Goal: Transaction & Acquisition: Purchase product/service

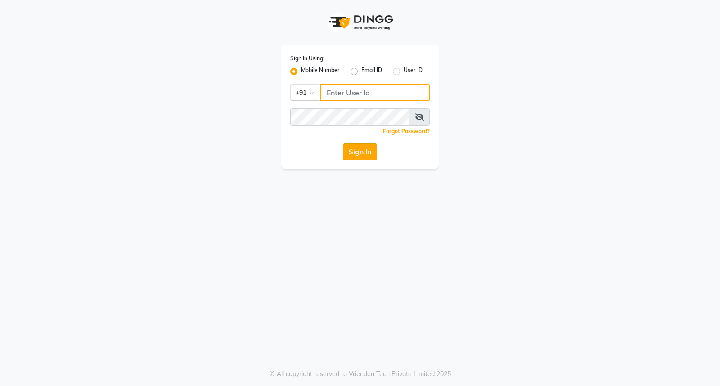
type input "7350066066"
click at [367, 155] on button "Sign In" at bounding box center [360, 151] width 34 height 17
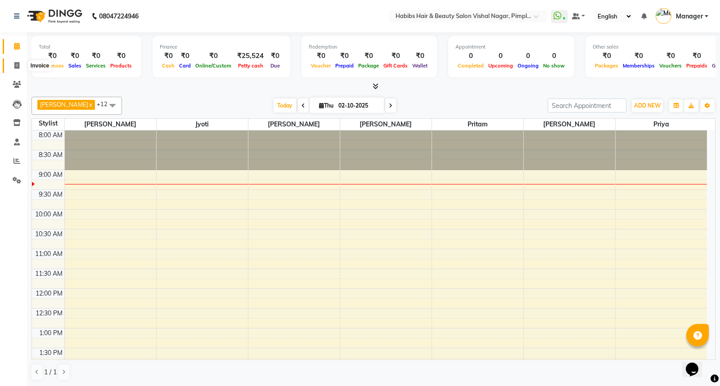
click at [17, 66] on icon at bounding box center [16, 65] width 5 height 7
select select "service"
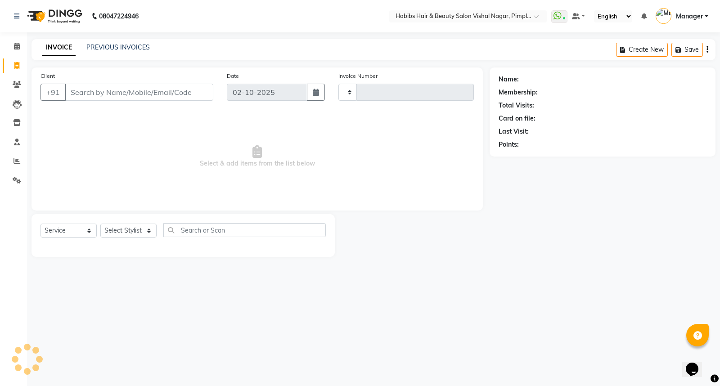
type input "6985"
select select "5725"
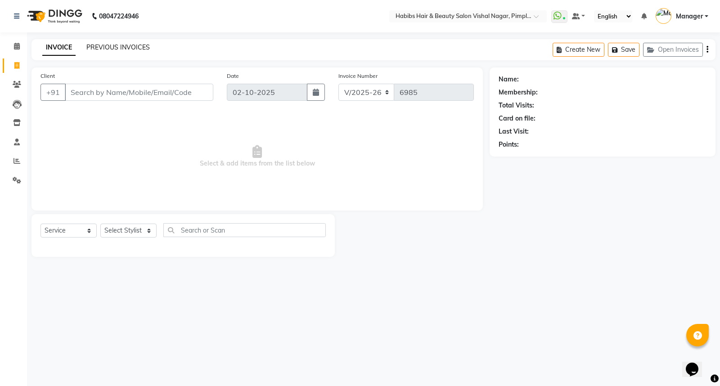
click at [123, 48] on link "PREVIOUS INVOICES" at bounding box center [117, 47] width 63 height 8
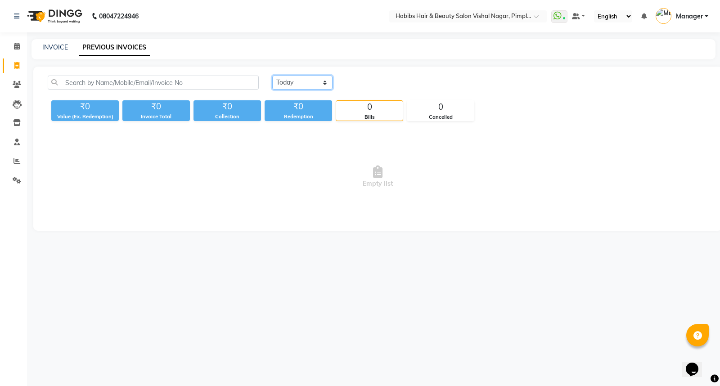
click at [306, 81] on select "[DATE] [DATE] Custom Range" at bounding box center [302, 83] width 60 height 14
select select "[DATE]"
click at [272, 76] on select "[DATE] [DATE] Custom Range" at bounding box center [302, 83] width 60 height 14
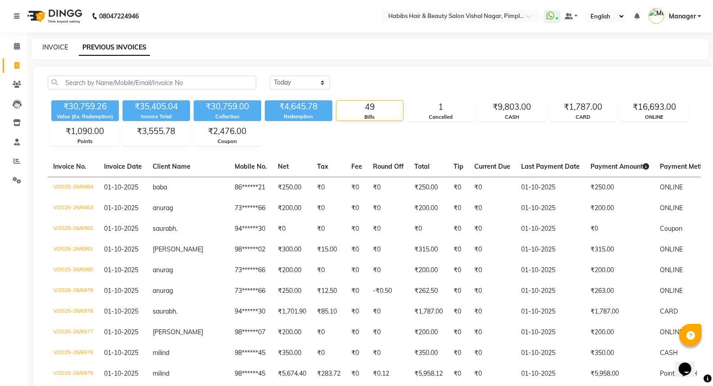
click at [59, 50] on link "INVOICE" at bounding box center [55, 47] width 26 height 8
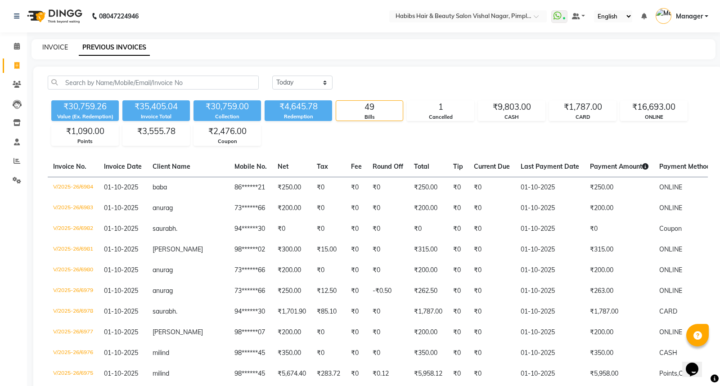
select select "5725"
select select "service"
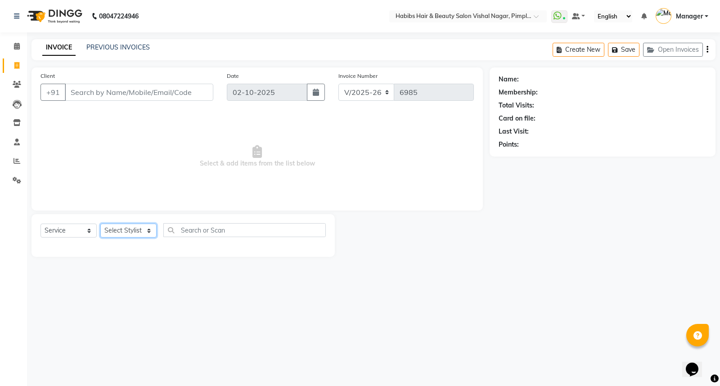
click at [126, 226] on select "Select Stylist [PERSON_NAME] [PERSON_NAME] [PERSON_NAME] Manager [PERSON_NAME] …" at bounding box center [128, 231] width 56 height 14
select select "54006"
click at [100, 224] on select "Select Stylist [PERSON_NAME] [PERSON_NAME] [PERSON_NAME] Manager [PERSON_NAME] …" at bounding box center [128, 231] width 56 height 14
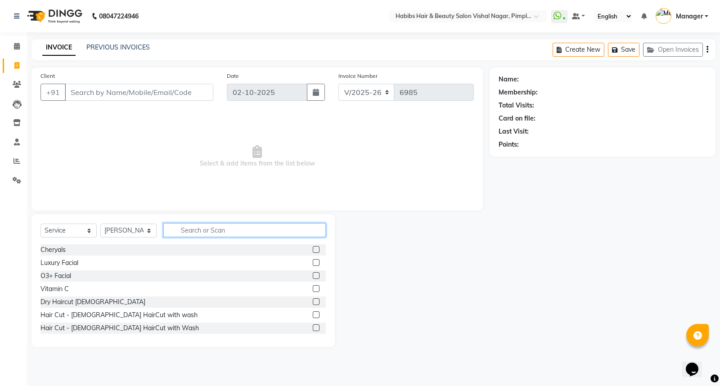
click at [181, 230] on input "text" at bounding box center [244, 230] width 162 height 14
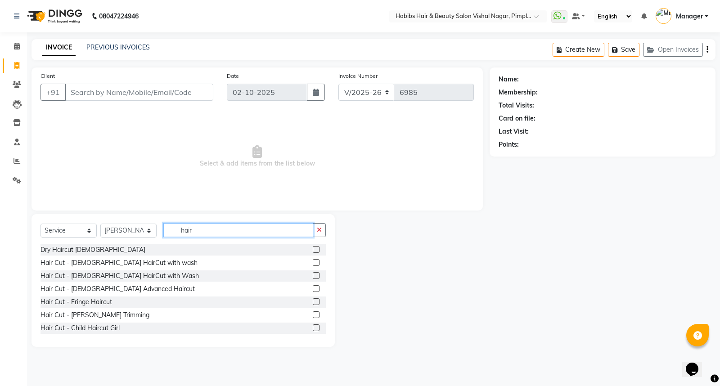
type input "hair"
click at [313, 250] on label at bounding box center [316, 249] width 7 height 7
click at [313, 250] on input "checkbox" at bounding box center [316, 250] width 6 height 6
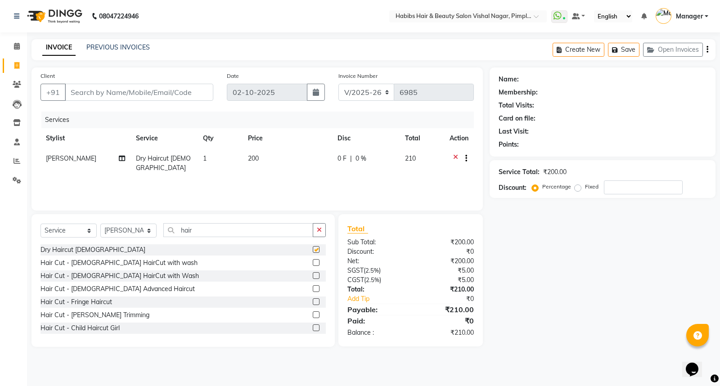
checkbox input "false"
click at [143, 227] on select "Select Stylist Dhiraj Gajare Jyoti Krishna Waghmare Manager Muzammil Pritam Pri…" at bounding box center [128, 231] width 56 height 14
select select "93249"
click at [100, 224] on select "Select Stylist Dhiraj Gajare Jyoti Krishna Waghmare Manager Muzammil Pritam Pri…" at bounding box center [128, 231] width 56 height 14
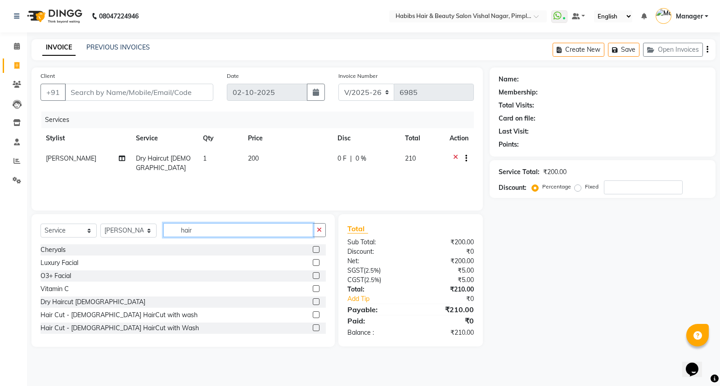
click at [212, 230] on input "hair" at bounding box center [238, 230] width 150 height 14
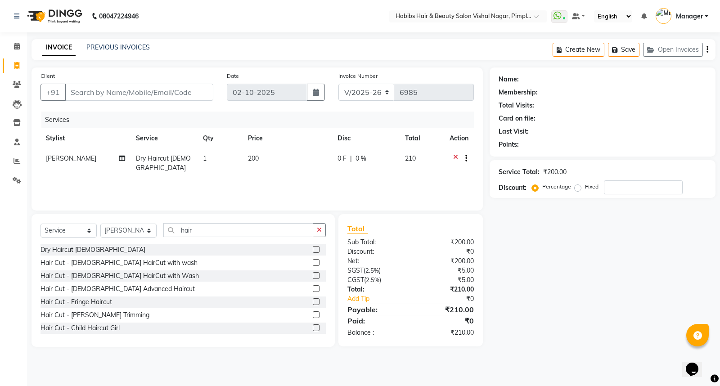
click at [313, 249] on label at bounding box center [316, 249] width 7 height 7
click at [313, 249] on input "checkbox" at bounding box center [316, 250] width 6 height 6
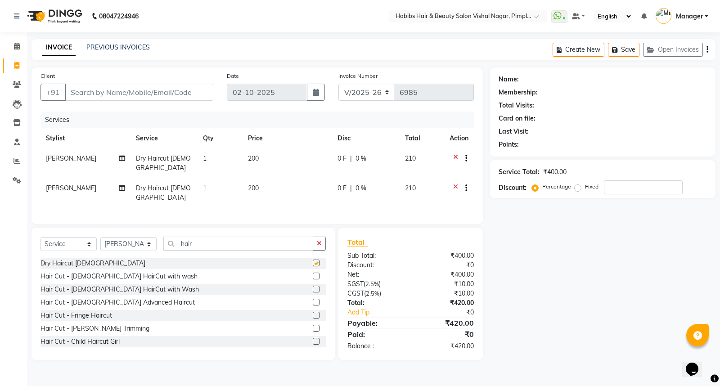
checkbox input "false"
click at [707, 50] on icon "button" at bounding box center [708, 50] width 2 height 0
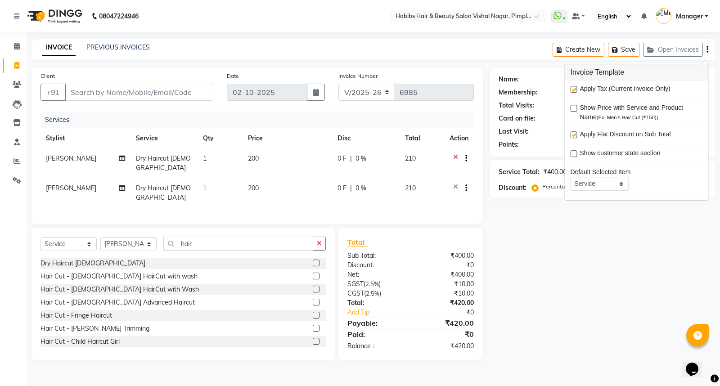
click at [575, 90] on label at bounding box center [573, 89] width 7 height 7
click at [575, 90] on input "checkbox" at bounding box center [573, 90] width 6 height 6
checkbox input "false"
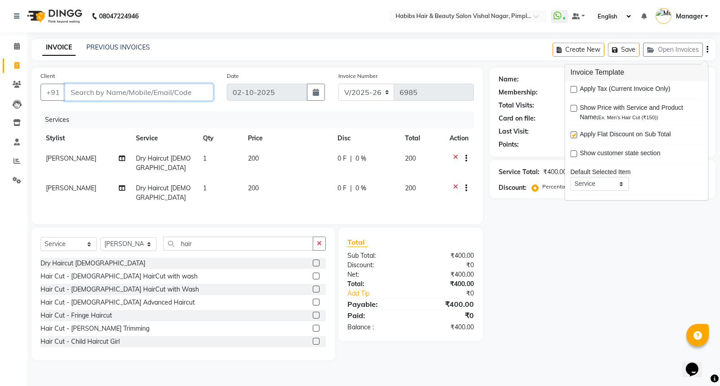
click at [106, 89] on input "Client" at bounding box center [139, 92] width 149 height 17
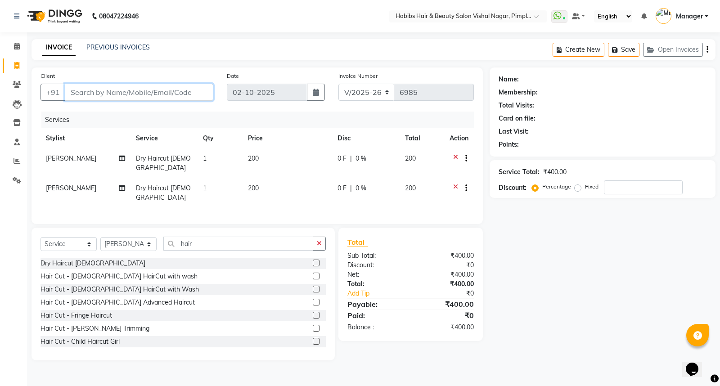
click at [181, 88] on input "Client" at bounding box center [139, 92] width 149 height 17
type input "9"
type input "0"
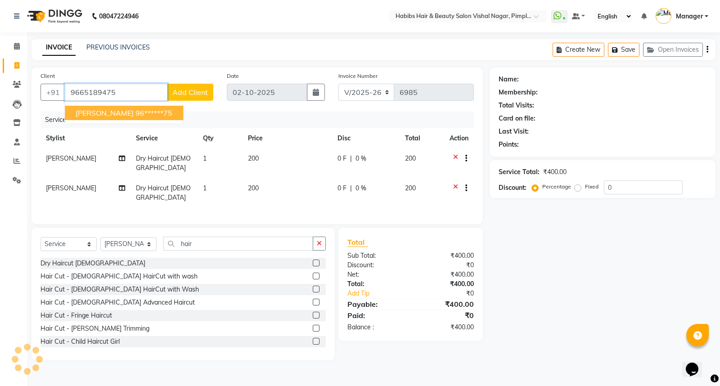
type input "9665189475"
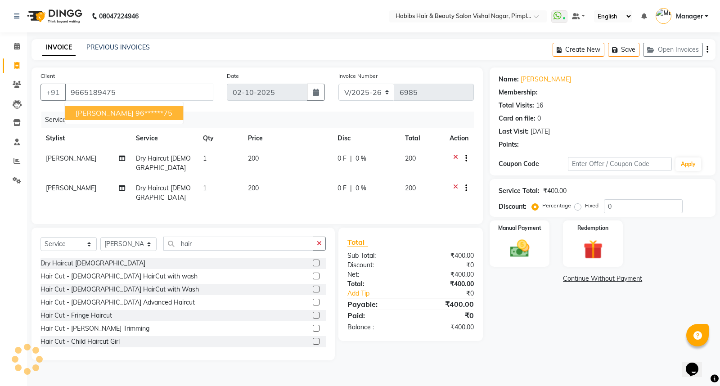
select select "1: Object"
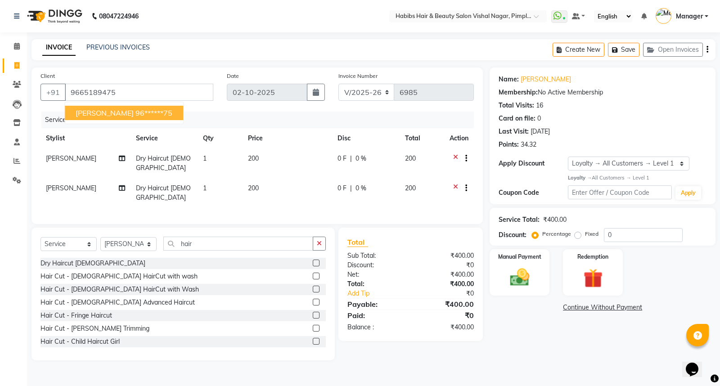
drag, startPoint x: 141, startPoint y: 105, endPoint x: 101, endPoint y: 97, distance: 41.0
click at [139, 106] on button "pulkit 96******75" at bounding box center [124, 113] width 118 height 14
type input "96******75"
select select "1: Object"
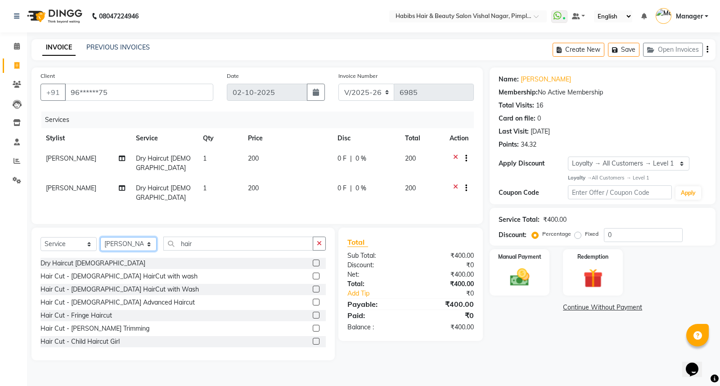
click at [131, 238] on select "Select Stylist Dhiraj Gajare Jyoti Krishna Waghmare Manager Muzammil Pritam Pri…" at bounding box center [128, 244] width 56 height 14
select select "48000"
click at [100, 237] on select "Select Stylist Dhiraj Gajare Jyoti Krishna Waghmare Manager Muzammil Pritam Pri…" at bounding box center [128, 244] width 56 height 14
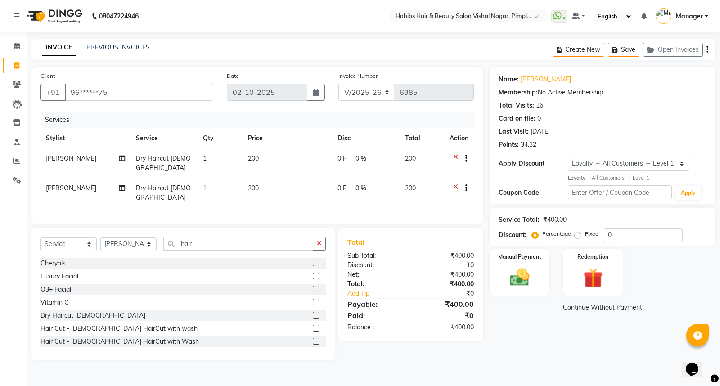
click at [313, 312] on label at bounding box center [316, 315] width 7 height 7
click at [313, 313] on input "checkbox" at bounding box center [316, 316] width 6 height 6
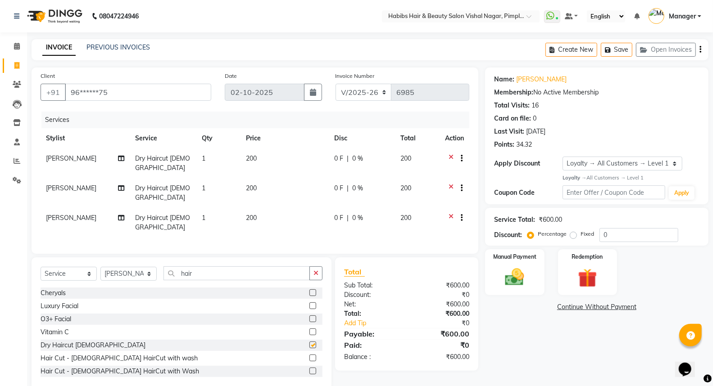
checkbox input "false"
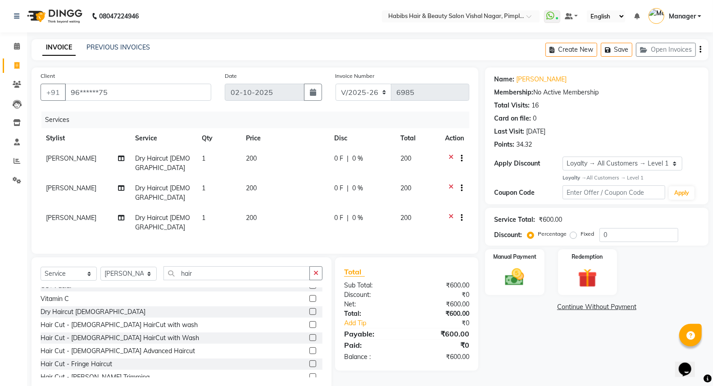
scroll to position [50, 0]
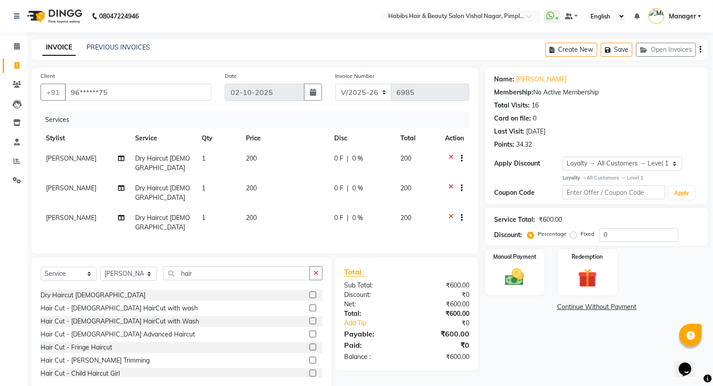
click at [309, 357] on label at bounding box center [312, 360] width 7 height 7
click at [309, 358] on input "checkbox" at bounding box center [312, 361] width 6 height 6
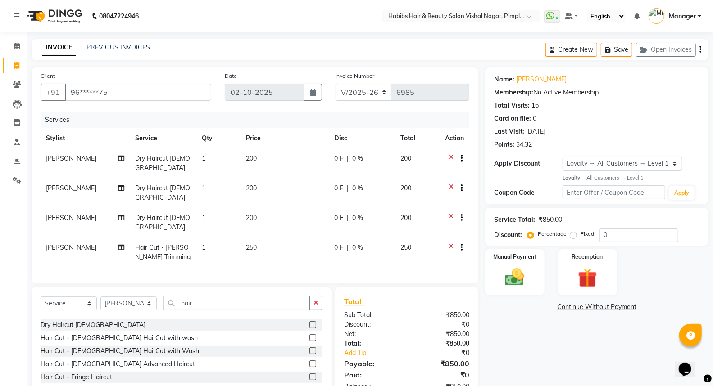
checkbox input "false"
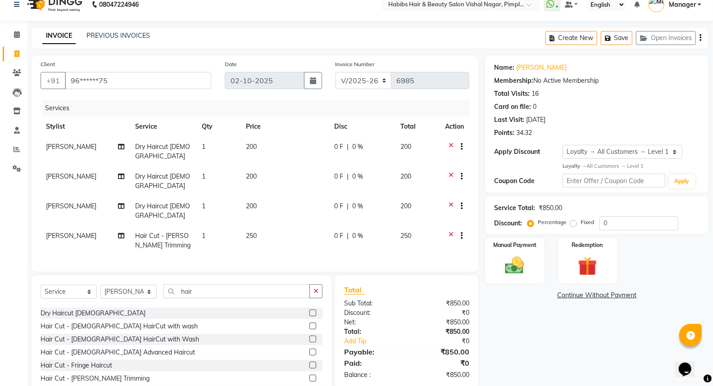
scroll to position [32, 0]
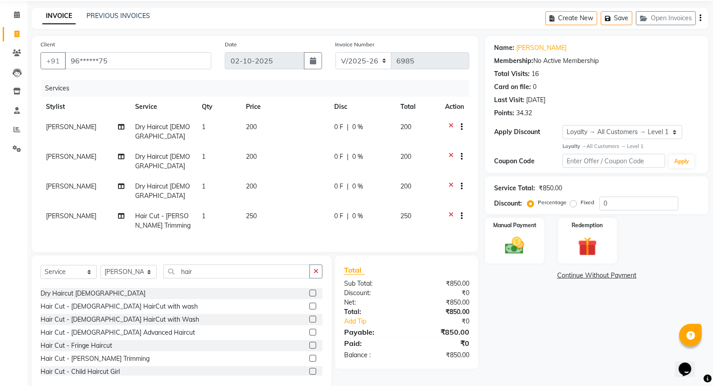
click at [283, 206] on td "250" at bounding box center [284, 221] width 88 height 30
select select "48000"
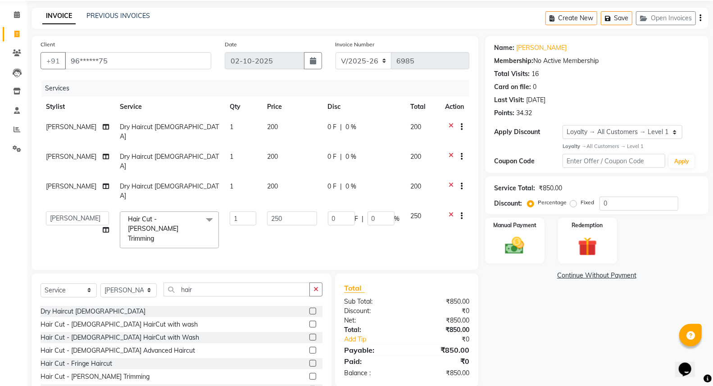
click at [280, 206] on td "250" at bounding box center [292, 230] width 61 height 48
click at [280, 212] on input "250" at bounding box center [292, 219] width 50 height 14
type input "2"
type input "263"
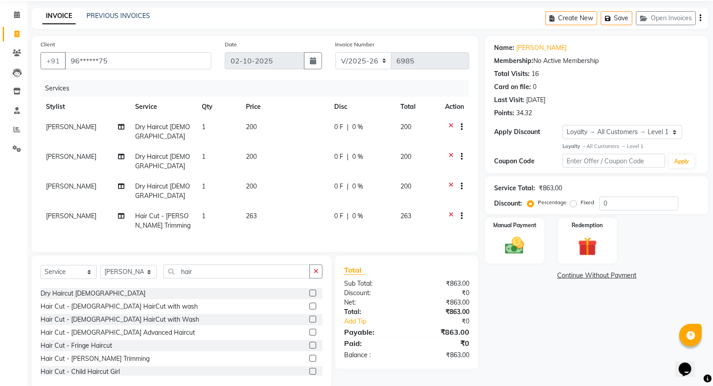
click at [298, 217] on div "Services Stylist Service Qty Price Disc Total Action Dhiraj Gajare Dry Haircut …" at bounding box center [255, 161] width 429 height 163
click at [513, 237] on img at bounding box center [514, 246] width 32 height 23
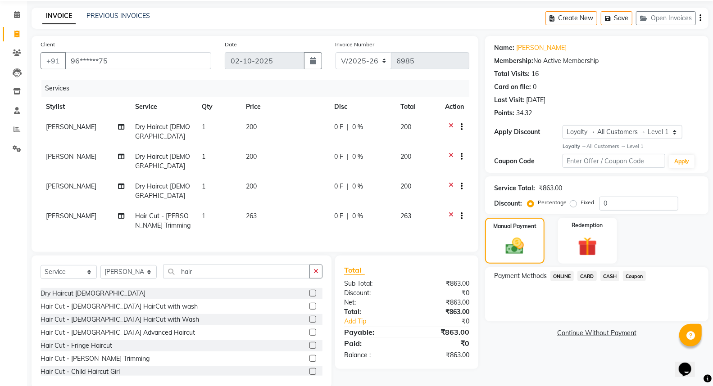
click at [558, 274] on span "ONLINE" at bounding box center [561, 276] width 23 height 10
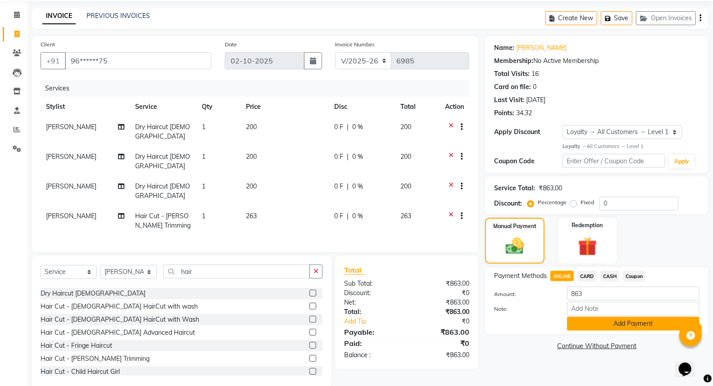
click at [608, 322] on button "Add Payment" at bounding box center [633, 324] width 132 height 14
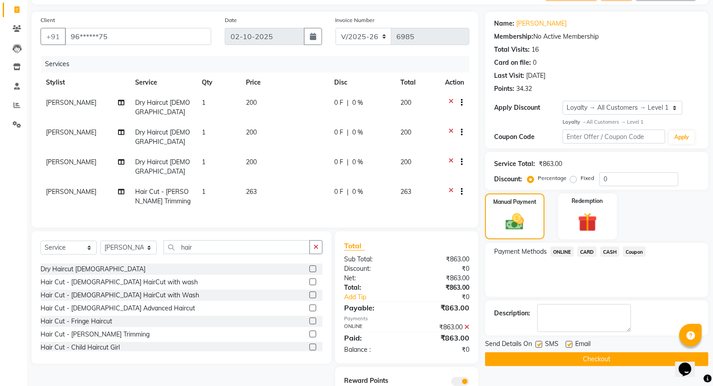
scroll to position [75, 0]
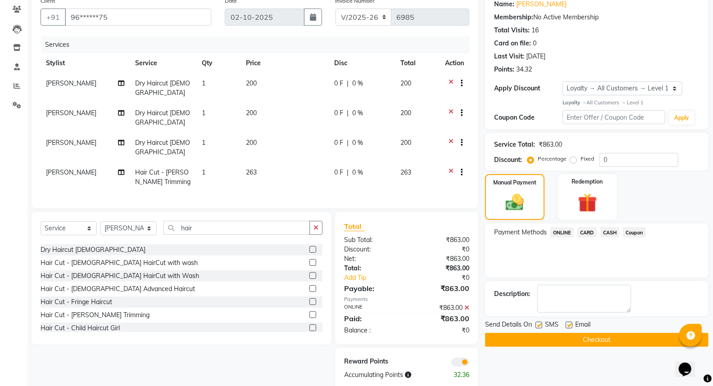
click at [574, 338] on button "Checkout" at bounding box center [596, 340] width 223 height 14
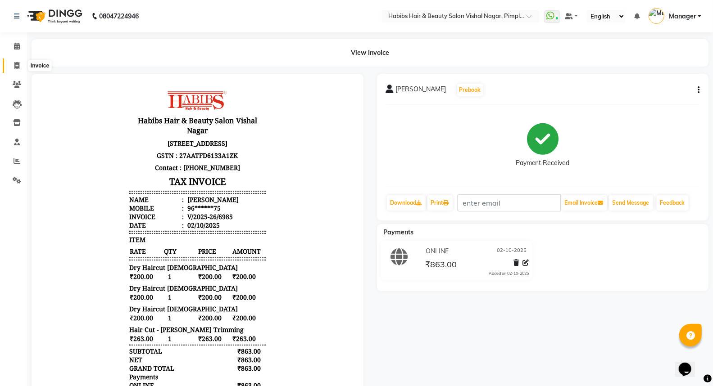
click at [15, 63] on icon at bounding box center [16, 65] width 5 height 7
select select "5725"
select select "service"
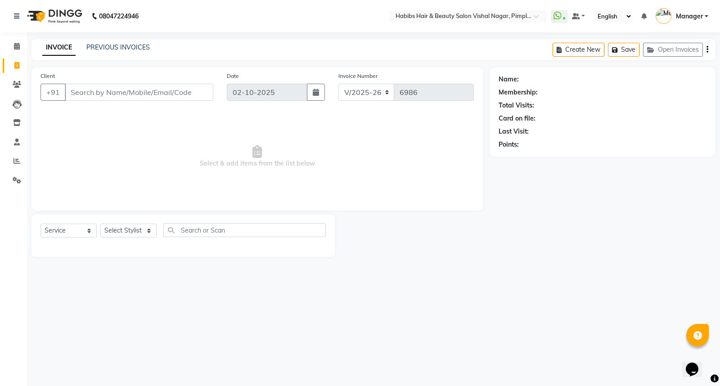
click at [113, 85] on input "Client" at bounding box center [139, 92] width 149 height 17
type input "b"
type input "B"
click at [123, 103] on div "Client +91 B" at bounding box center [127, 89] width 186 height 37
click at [124, 92] on input "B" at bounding box center [139, 92] width 149 height 17
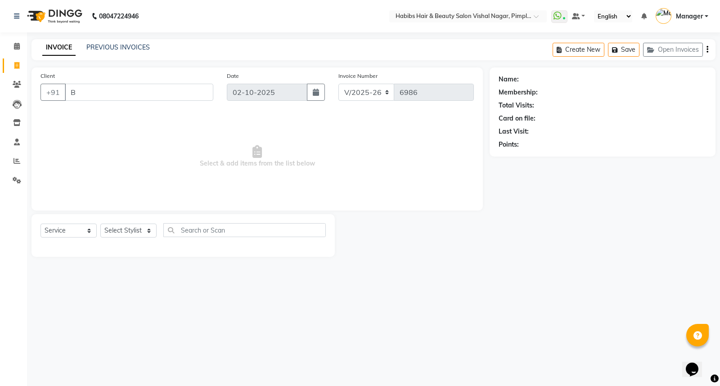
click at [70, 9] on img at bounding box center [54, 16] width 62 height 25
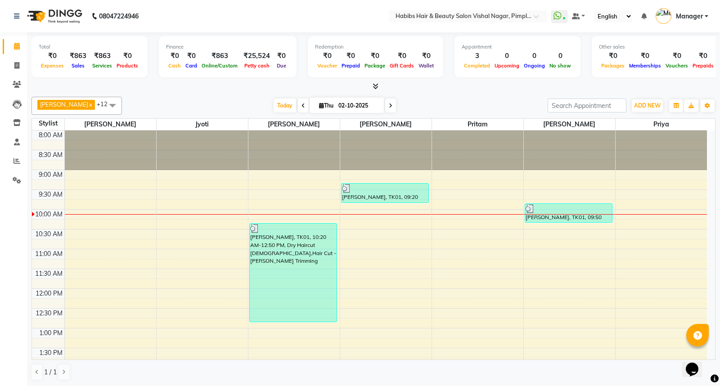
click at [302, 104] on icon at bounding box center [304, 105] width 4 height 5
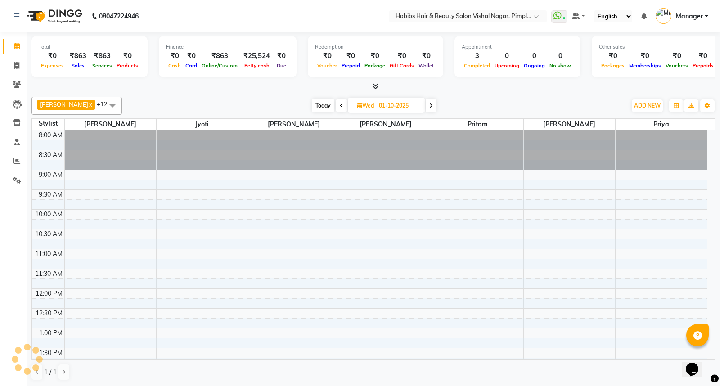
scroll to position [80, 0]
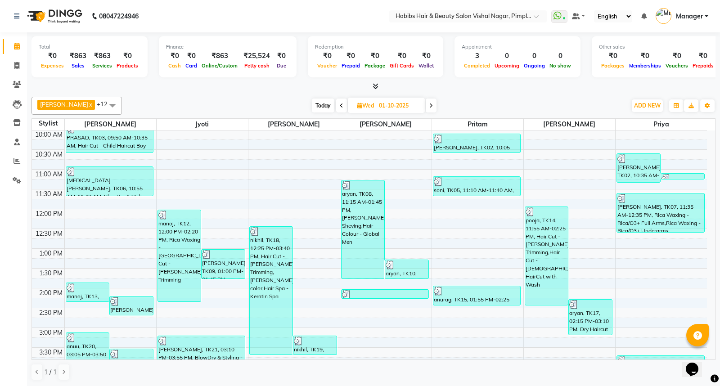
click at [344, 101] on span at bounding box center [341, 106] width 11 height 14
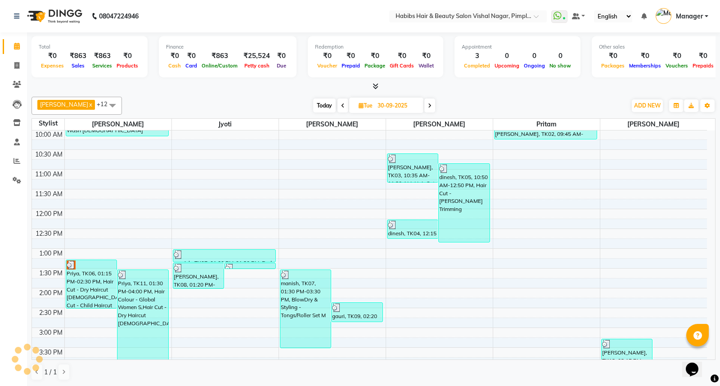
click at [344, 101] on span at bounding box center [343, 106] width 11 height 14
type input "29-09-2025"
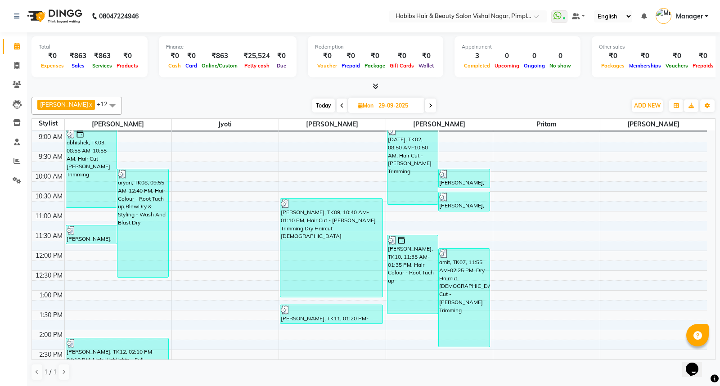
scroll to position [7, 0]
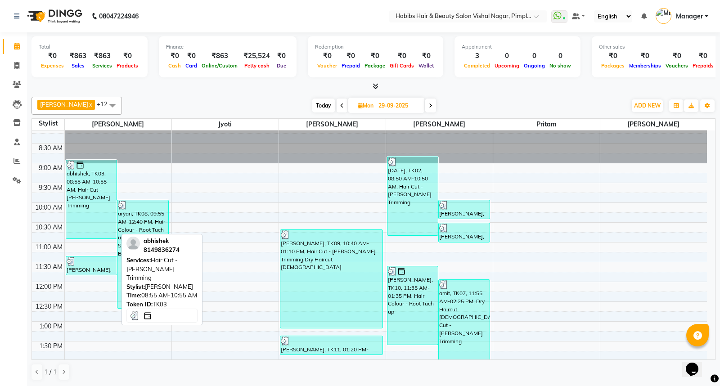
click at [84, 187] on div "abhishek, TK03, 08:55 AM-10:55 AM, Hair Cut - Beard Trimming" at bounding box center [91, 199] width 51 height 78
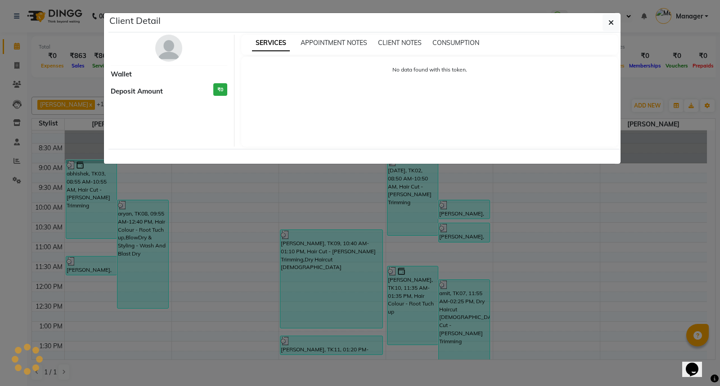
select select "3"
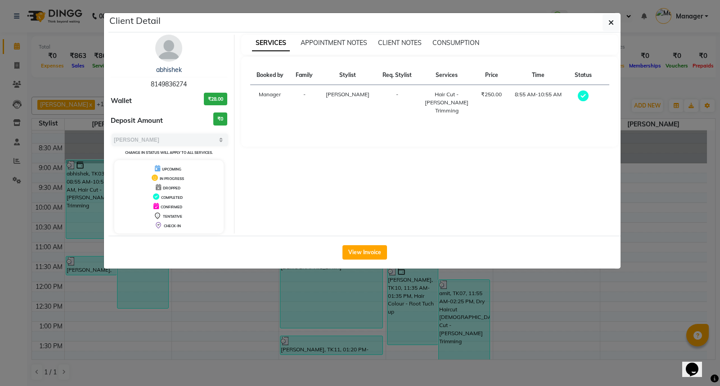
click at [371, 310] on ngb-modal-window "Client Detail abhishek 8149836274 Wallet ₹28.00 Deposit Amount ₹0 Select MARK D…" at bounding box center [360, 193] width 720 height 386
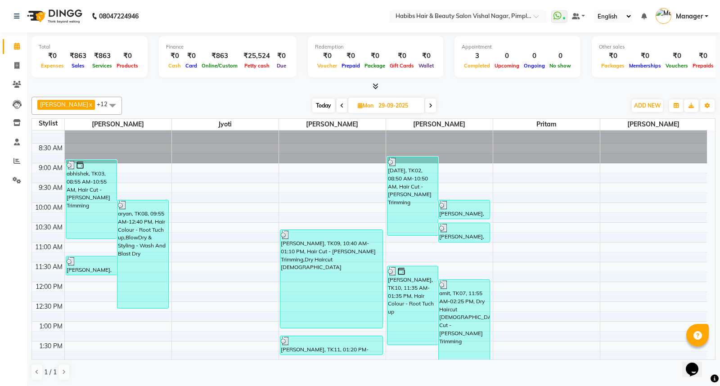
click at [341, 104] on icon at bounding box center [342, 105] width 4 height 5
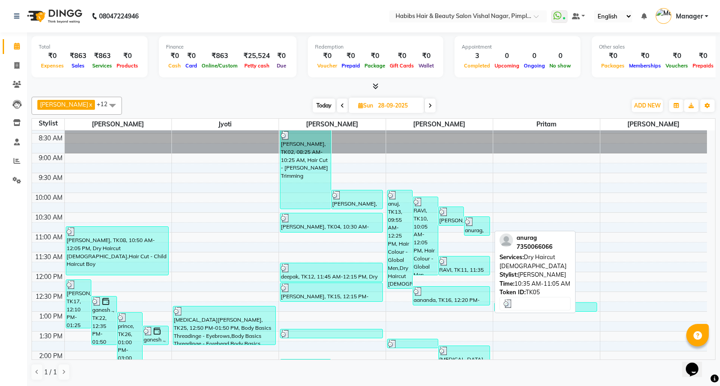
scroll to position [0, 0]
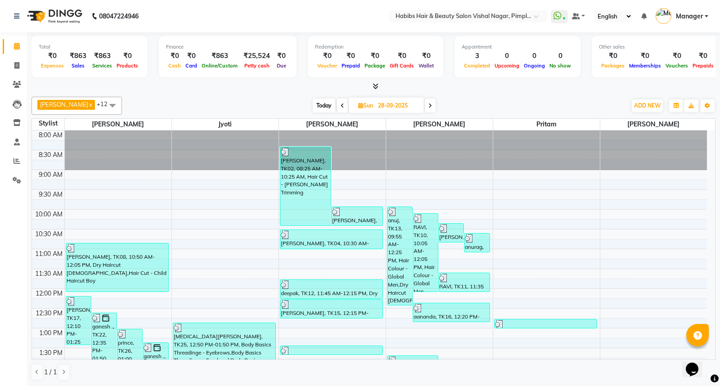
click at [344, 104] on icon at bounding box center [343, 105] width 4 height 5
type input "27-09-2025"
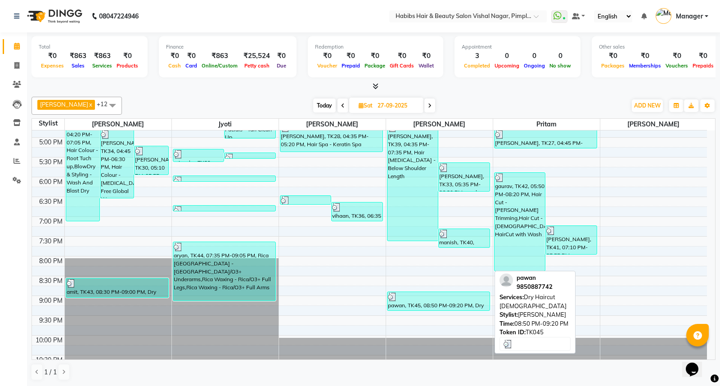
scroll to position [367, 0]
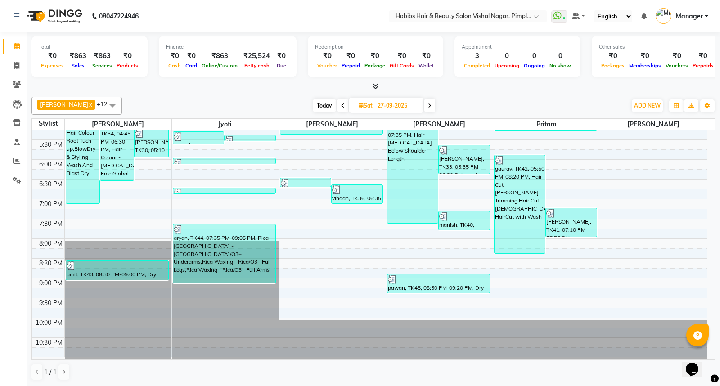
click at [360, 104] on icon at bounding box center [361, 106] width 5 height 6
select select "9"
select select "2025"
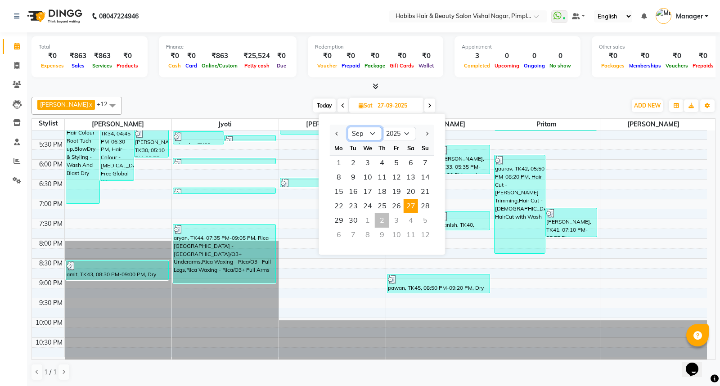
click at [371, 134] on select "Jan Feb Mar Apr May Jun Jul Aug Sep Oct Nov Dec" at bounding box center [365, 134] width 34 height 14
select select "8"
click at [348, 127] on select "Jan Feb Mar Apr May Jun Jul Aug Sep Oct Nov Dec" at bounding box center [365, 134] width 34 height 14
click at [393, 162] on span "1" at bounding box center [396, 163] width 14 height 14
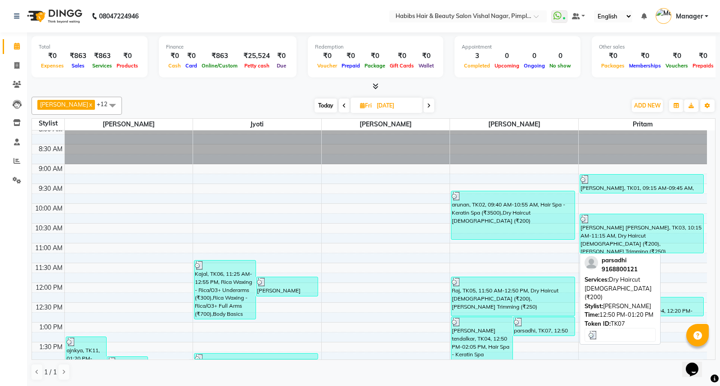
scroll to position [0, 0]
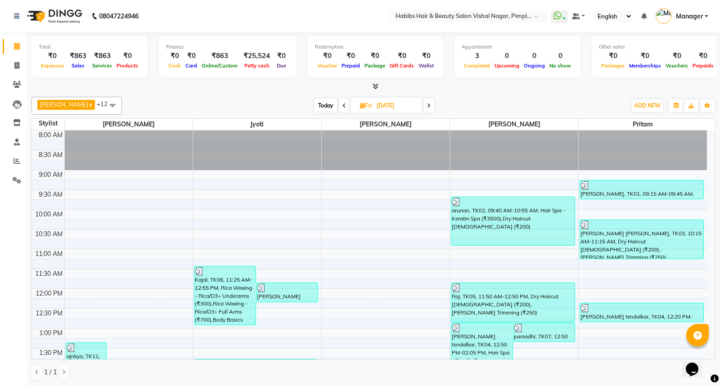
click at [433, 104] on span at bounding box center [429, 106] width 11 height 14
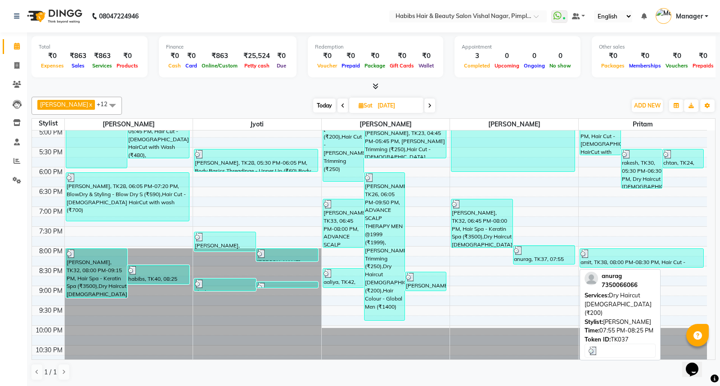
scroll to position [367, 0]
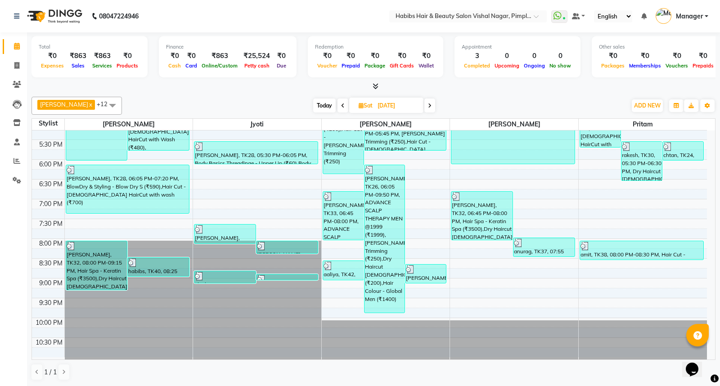
click at [432, 106] on icon at bounding box center [430, 105] width 4 height 5
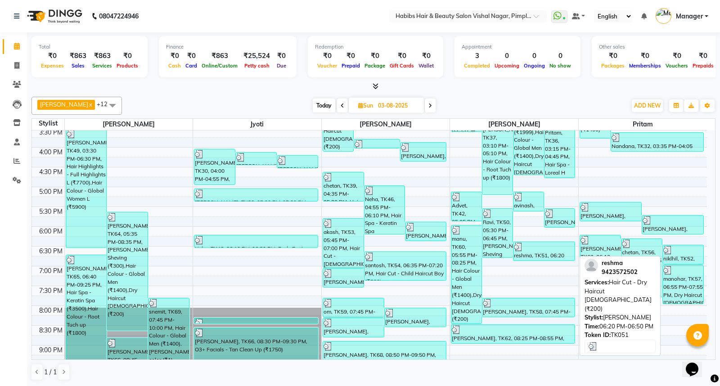
scroll to position [350, 0]
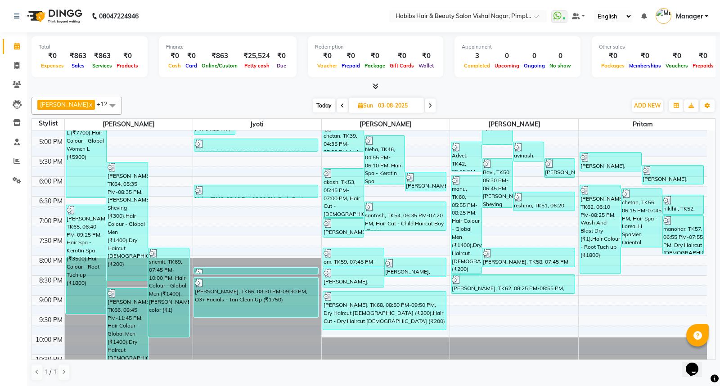
click at [430, 104] on icon at bounding box center [431, 105] width 4 height 5
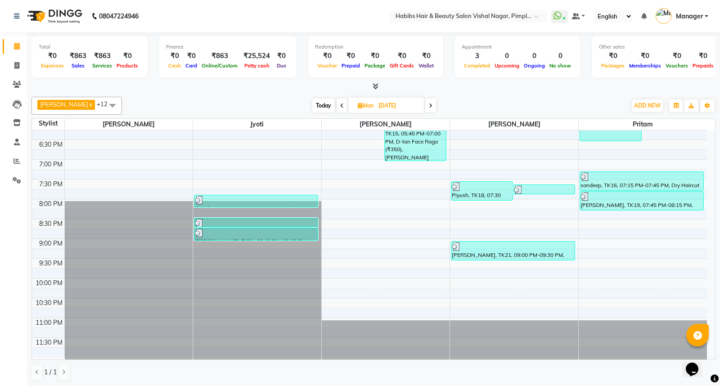
scroll to position [407, 0]
click at [430, 104] on span at bounding box center [430, 106] width 11 height 14
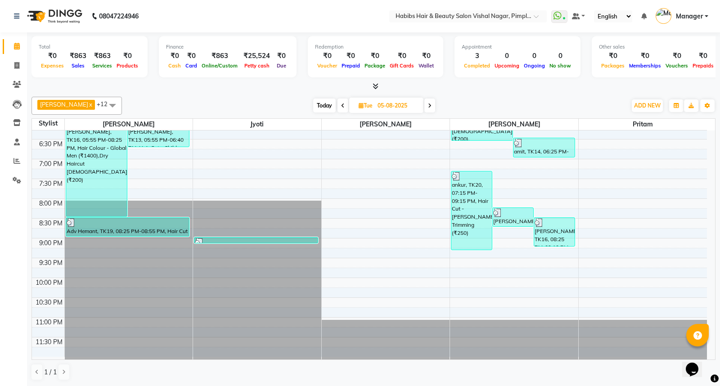
click at [432, 104] on icon at bounding box center [430, 105] width 4 height 5
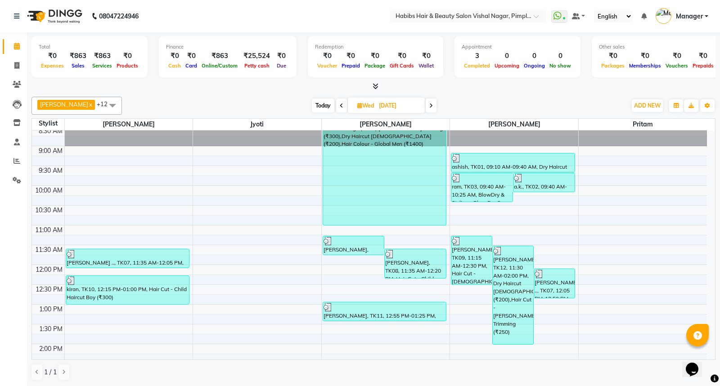
scroll to position [0, 0]
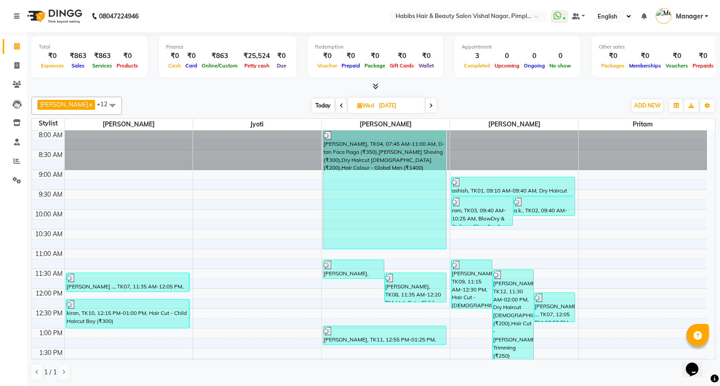
click at [430, 104] on span at bounding box center [431, 106] width 11 height 14
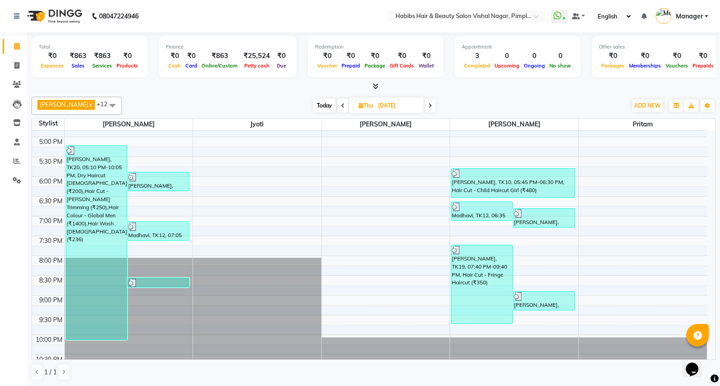
scroll to position [367, 0]
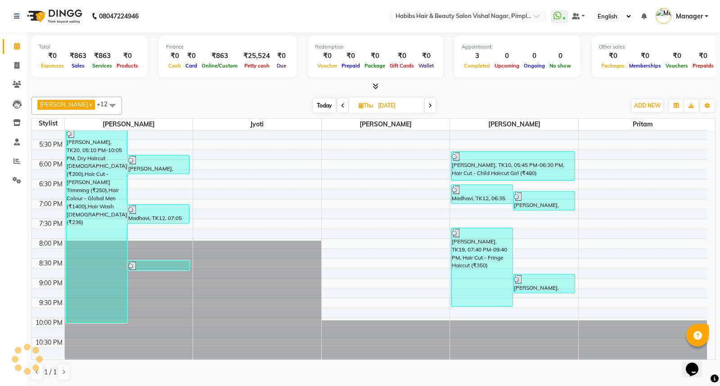
click at [432, 104] on icon at bounding box center [431, 105] width 4 height 5
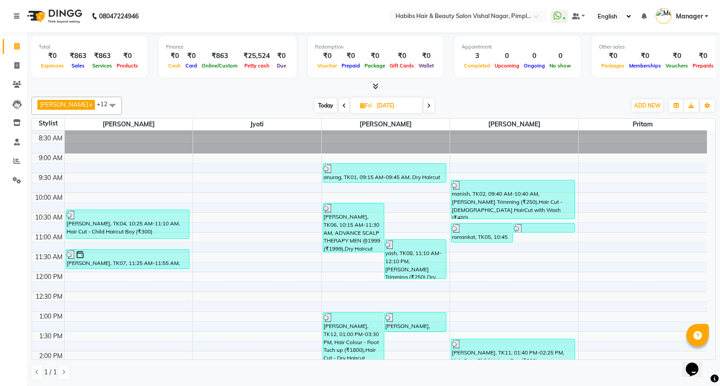
scroll to position [0, 0]
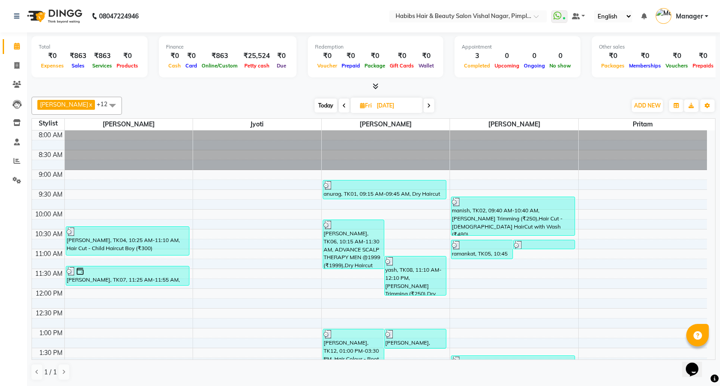
click at [431, 104] on icon at bounding box center [429, 105] width 4 height 5
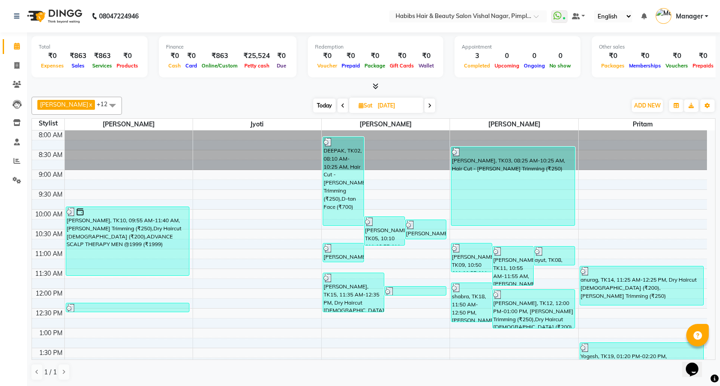
click at [432, 104] on icon at bounding box center [430, 105] width 4 height 5
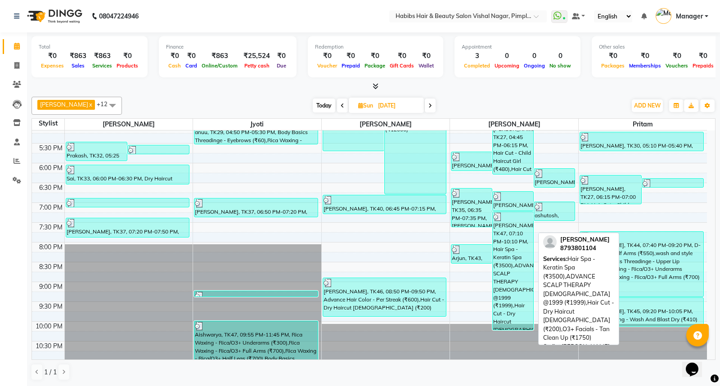
scroll to position [367, 0]
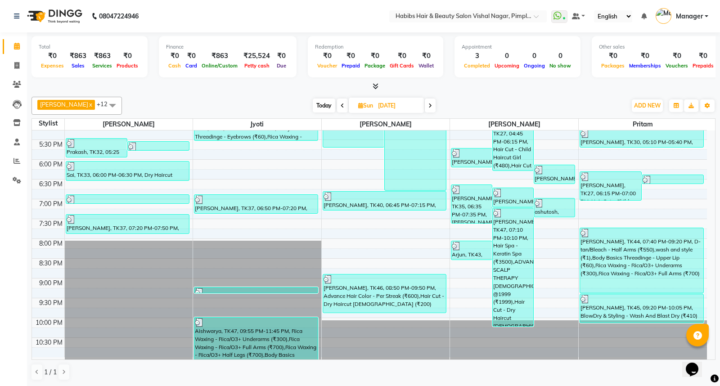
click at [430, 102] on span at bounding box center [430, 106] width 11 height 14
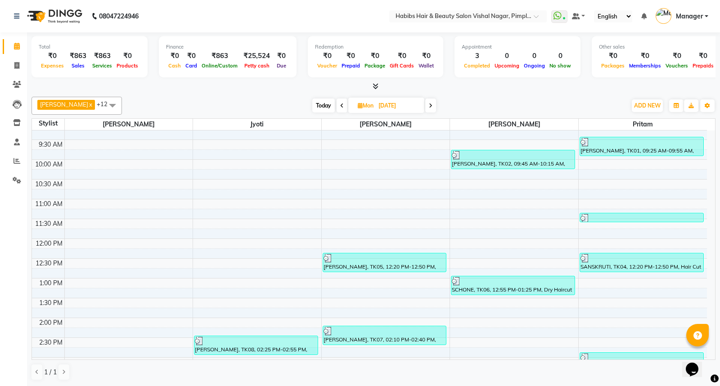
scroll to position [15, 0]
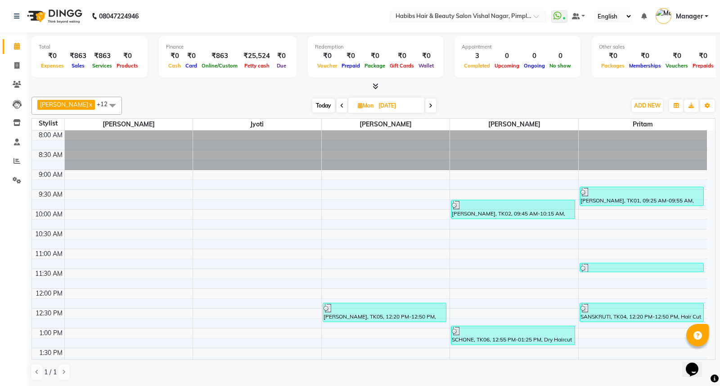
click at [436, 105] on span at bounding box center [430, 106] width 11 height 14
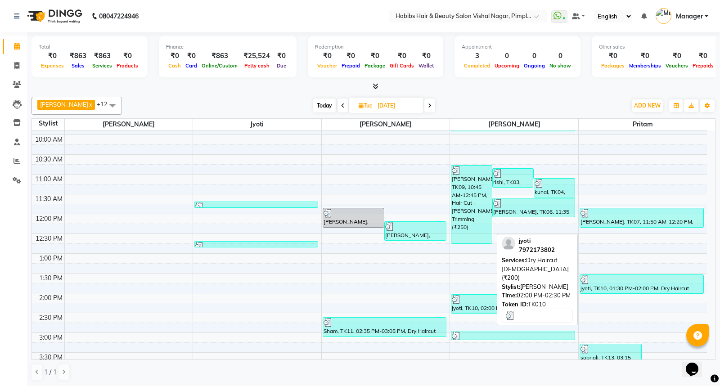
scroll to position [0, 0]
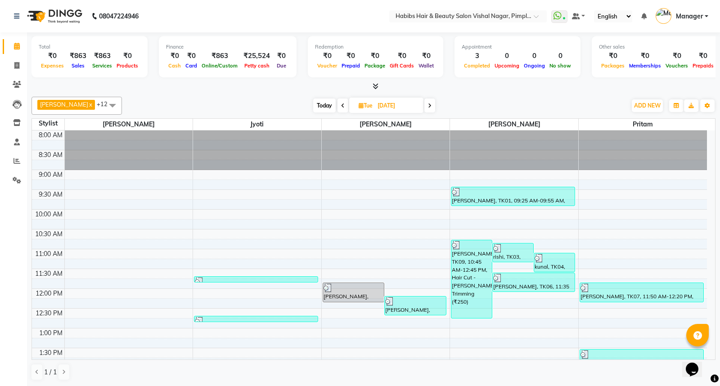
click at [433, 109] on span at bounding box center [429, 106] width 11 height 14
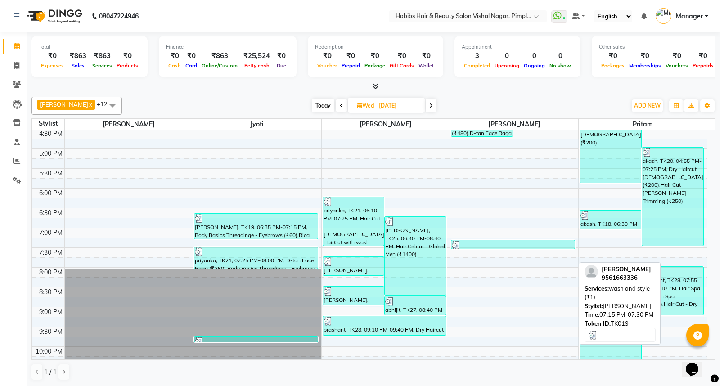
scroll to position [400, 0]
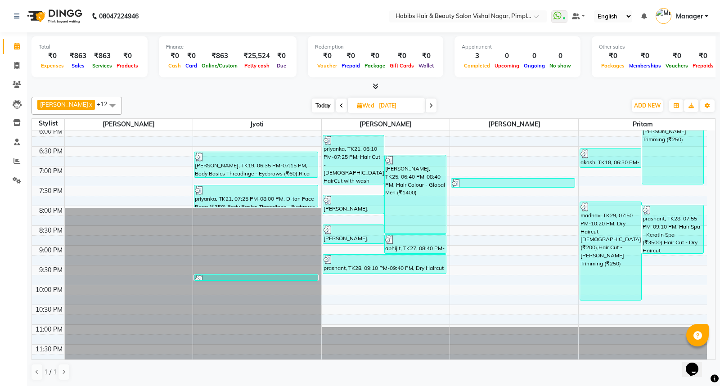
click at [433, 103] on icon at bounding box center [431, 105] width 4 height 5
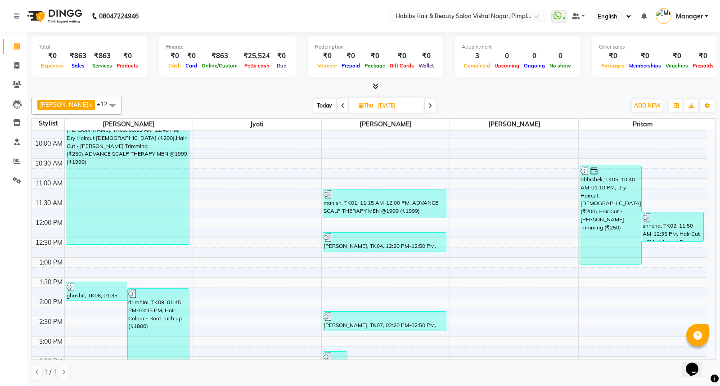
scroll to position [17, 0]
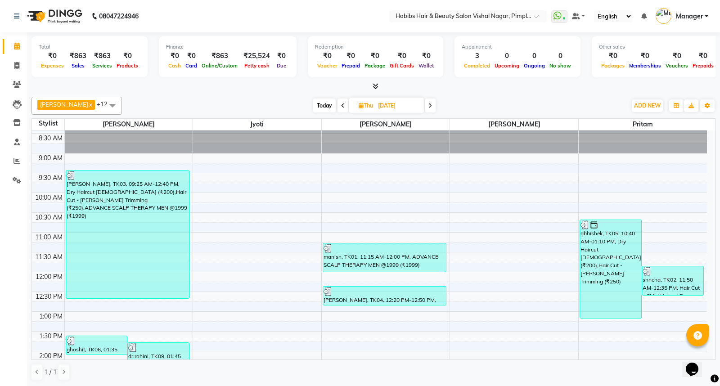
click at [434, 105] on span at bounding box center [430, 106] width 11 height 14
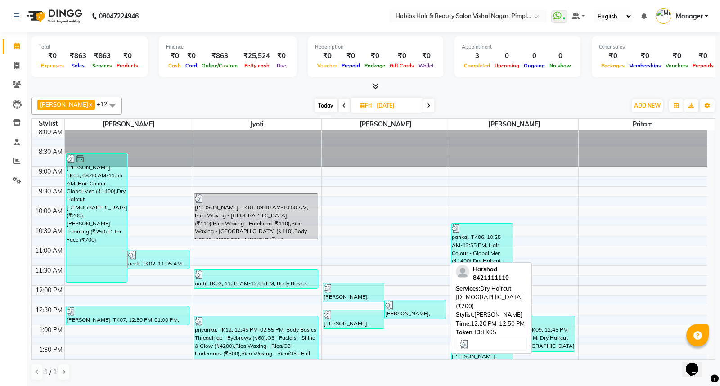
scroll to position [0, 0]
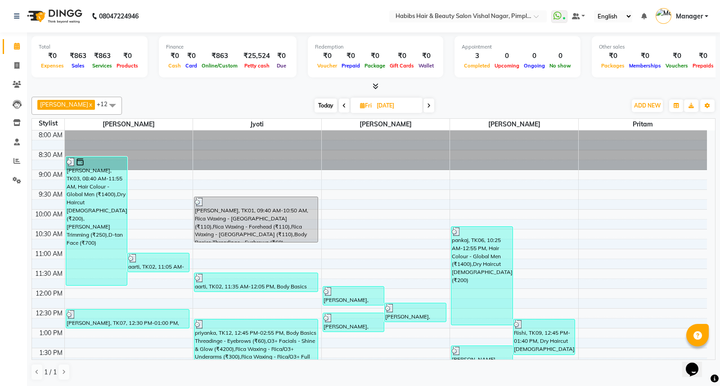
click at [430, 102] on span at bounding box center [429, 106] width 11 height 14
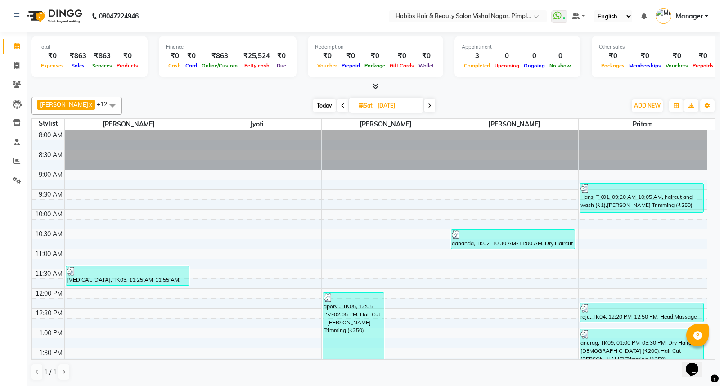
click at [431, 104] on icon at bounding box center [430, 105] width 4 height 5
type input "17-08-2025"
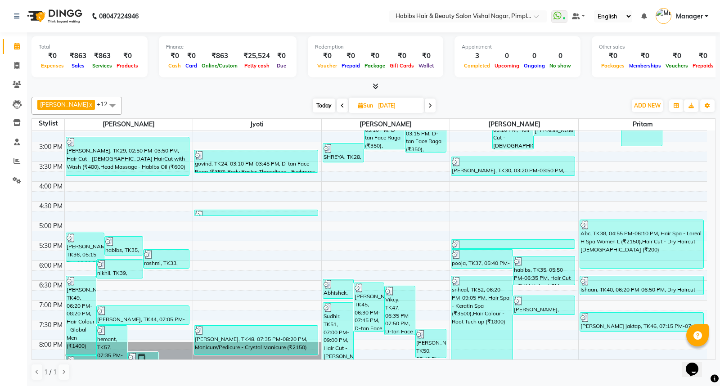
scroll to position [350, 0]
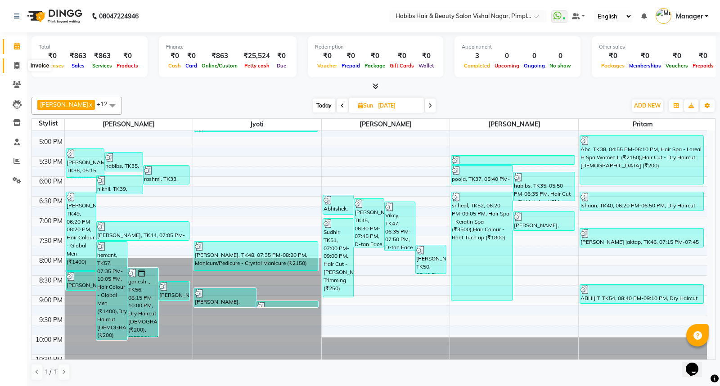
click at [19, 65] on icon at bounding box center [16, 65] width 5 height 7
select select "5725"
select select "service"
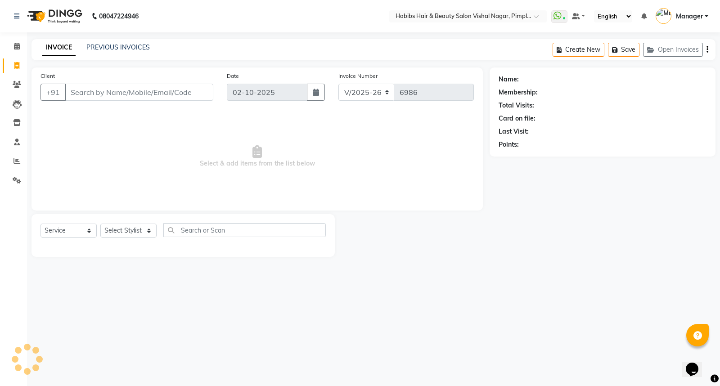
drag, startPoint x: 19, startPoint y: 65, endPoint x: 203, endPoint y: 91, distance: 185.5
click at [203, 91] on input "Client" at bounding box center [139, 92] width 149 height 17
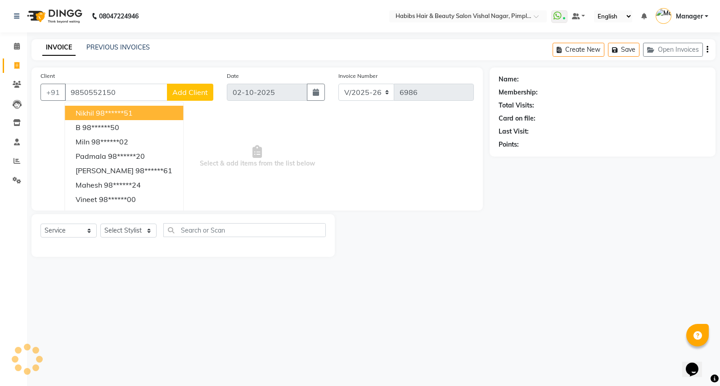
type input "9850552150"
select select "2: Object"
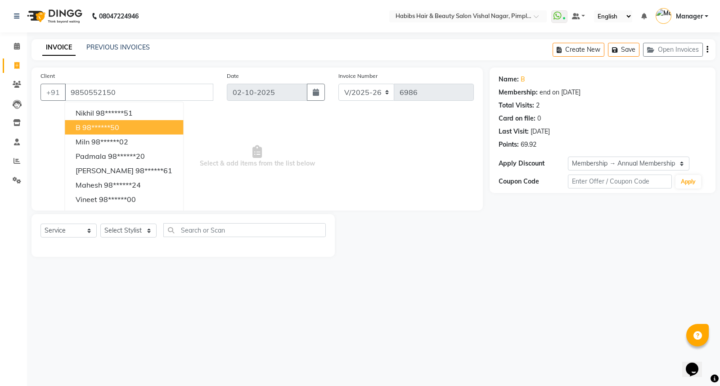
click at [119, 123] on ngb-highlight "98******50" at bounding box center [100, 127] width 37 height 9
type input "98******50"
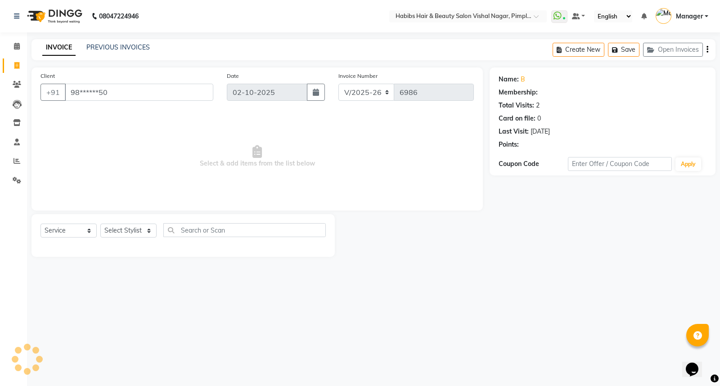
select select "2: Object"
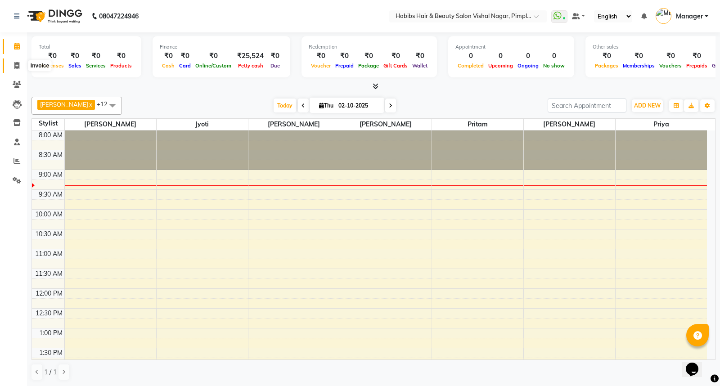
click at [16, 67] on icon at bounding box center [16, 65] width 5 height 7
select select "5725"
select select "service"
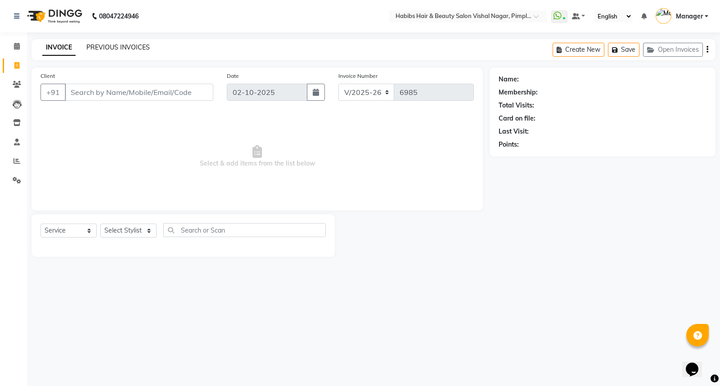
click at [131, 46] on link "PREVIOUS INVOICES" at bounding box center [117, 47] width 63 height 8
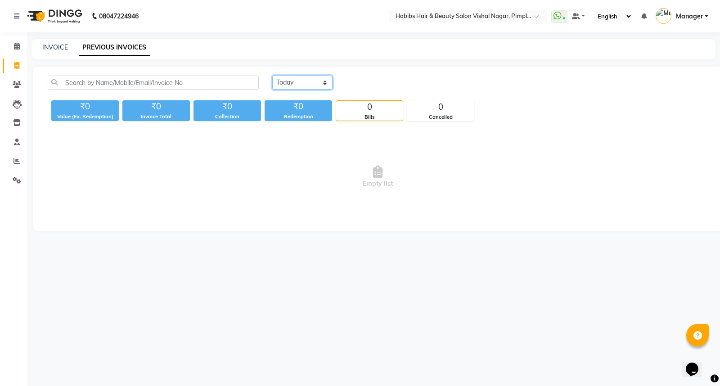
click at [310, 83] on select "[DATE] [DATE] Custom Range" at bounding box center [302, 83] width 60 height 14
select select "[DATE]"
click at [272, 76] on select "[DATE] [DATE] Custom Range" at bounding box center [302, 83] width 60 height 14
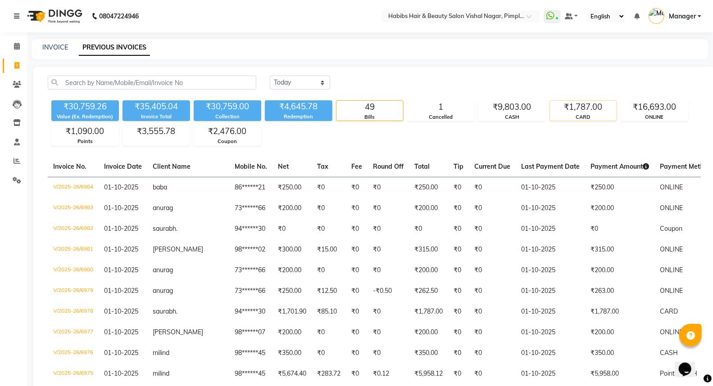
click at [584, 109] on div "₹1,787.00" at bounding box center [583, 107] width 67 height 13
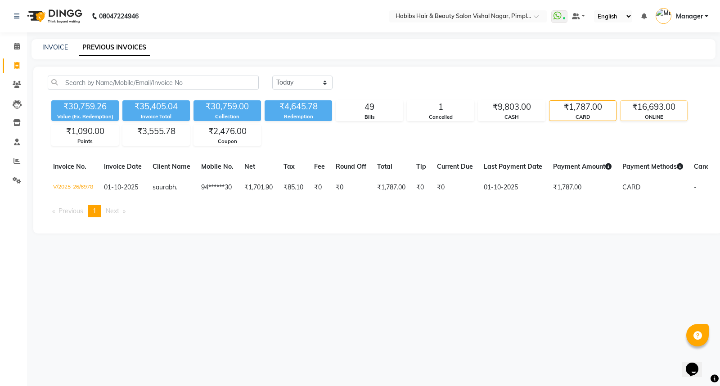
click at [680, 113] on div "ONLINE" at bounding box center [654, 117] width 67 height 8
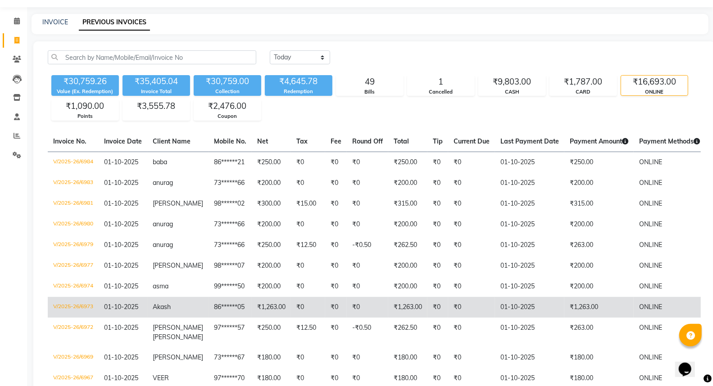
scroll to position [50, 0]
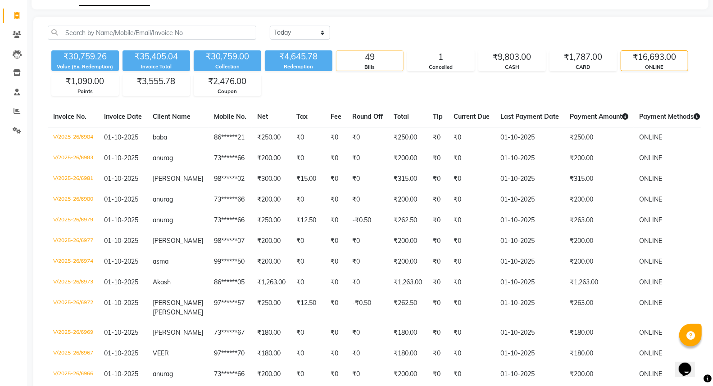
click at [364, 67] on div "Bills" at bounding box center [369, 67] width 67 height 8
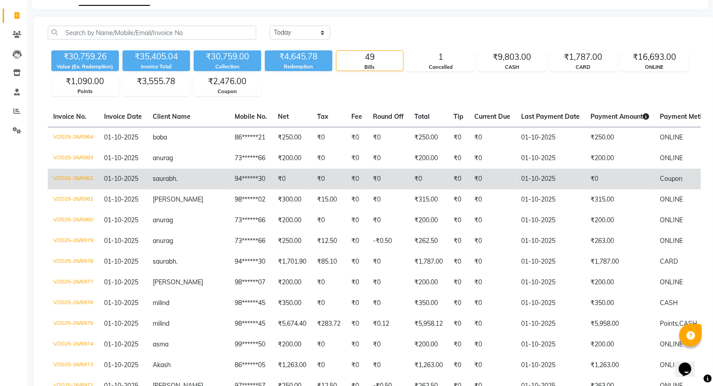
click at [589, 176] on td "₹0" at bounding box center [619, 179] width 69 height 21
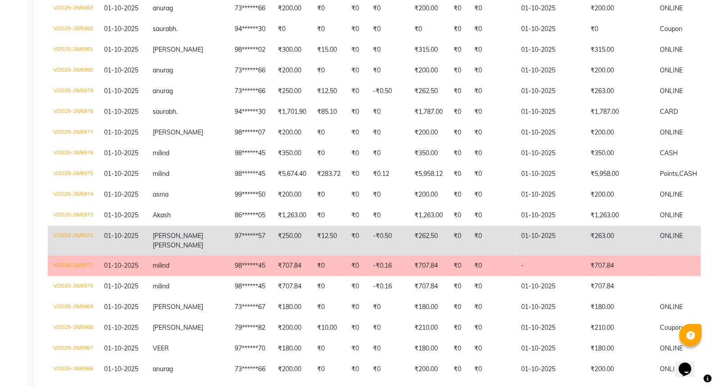
scroll to position [0, 0]
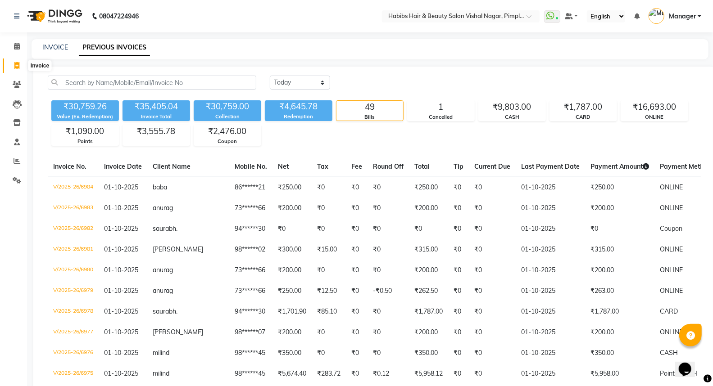
click at [16, 68] on icon at bounding box center [16, 65] width 5 height 7
select select "service"
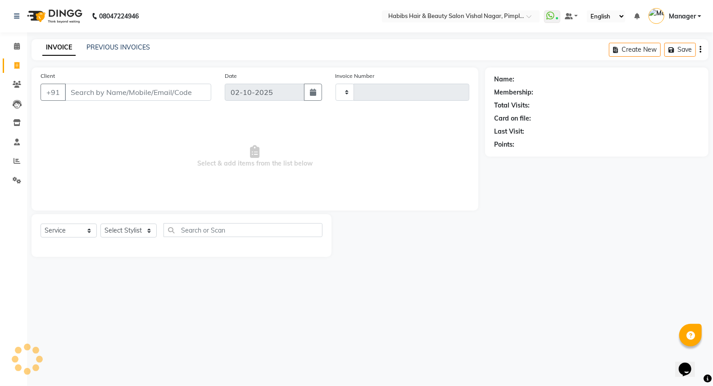
type input "6986"
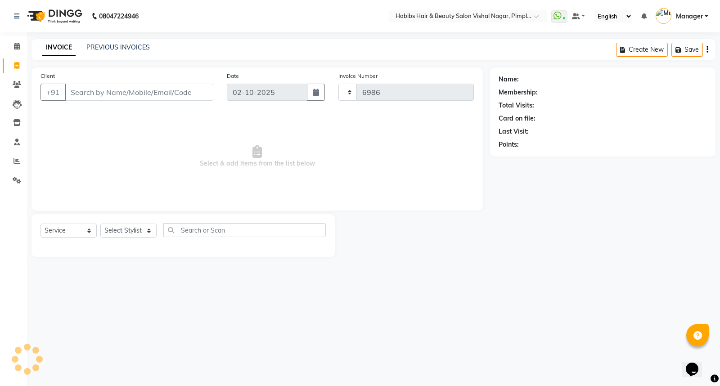
select select "5725"
click at [181, 95] on input "Client" at bounding box center [139, 92] width 149 height 17
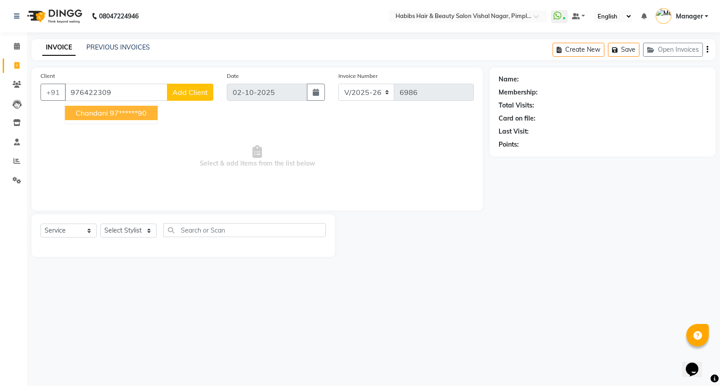
click at [139, 111] on ngb-highlight "97******90" at bounding box center [128, 112] width 37 height 9
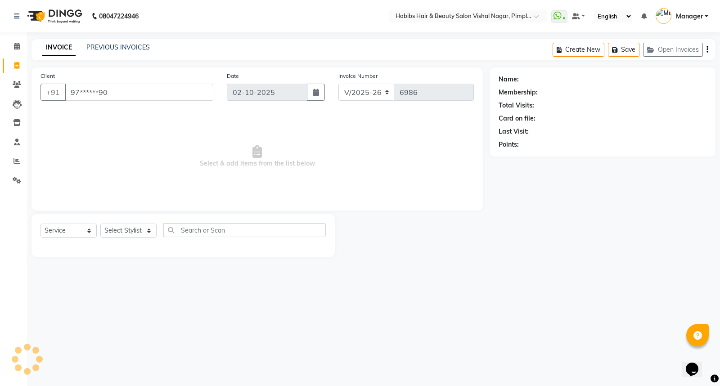
type input "97******90"
select select "1: Object"
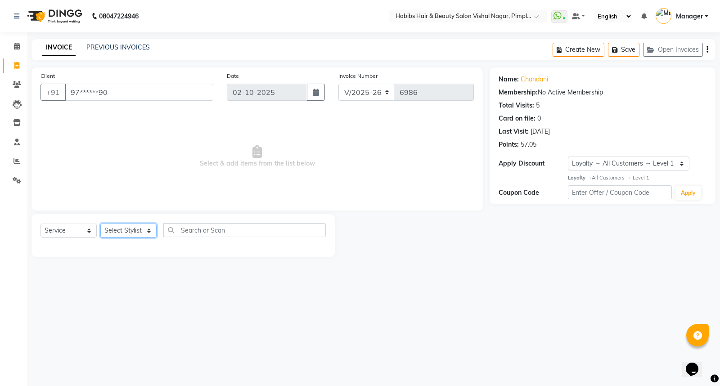
click at [129, 228] on select "Select Stylist Dhiraj Gajare Jyoti Krishna Waghmare Manager Muzammil Pritam Pri…" at bounding box center [128, 231] width 56 height 14
select select "93362"
click at [100, 224] on select "Select Stylist Dhiraj Gajare Jyoti Krishna Waghmare Manager Muzammil Pritam Pri…" at bounding box center [128, 231] width 56 height 14
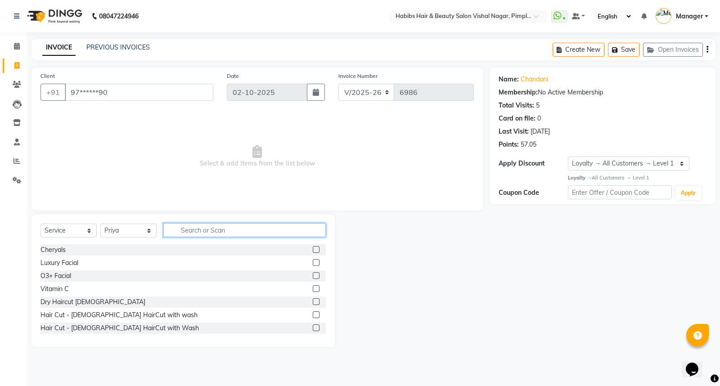
click at [251, 236] on input "text" at bounding box center [244, 230] width 162 height 14
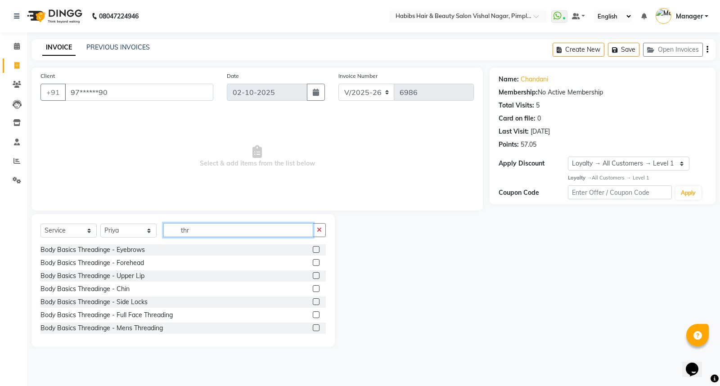
type input "thr"
click at [313, 248] on label at bounding box center [316, 249] width 7 height 7
click at [313, 248] on input "checkbox" at bounding box center [316, 250] width 6 height 6
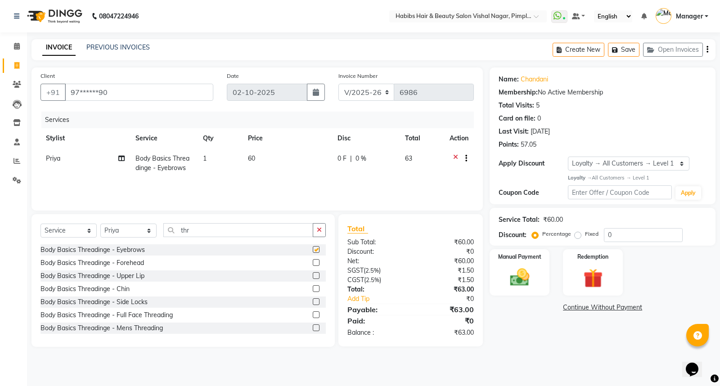
checkbox input "false"
click at [313, 276] on label at bounding box center [316, 275] width 7 height 7
click at [313, 276] on input "checkbox" at bounding box center [316, 276] width 6 height 6
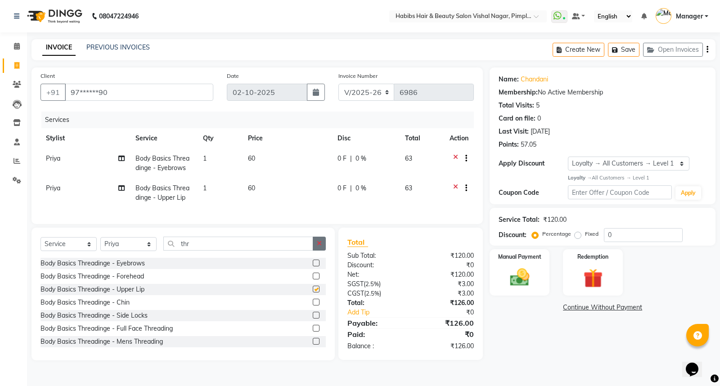
checkbox input "false"
click at [320, 247] on icon "button" at bounding box center [319, 243] width 5 height 6
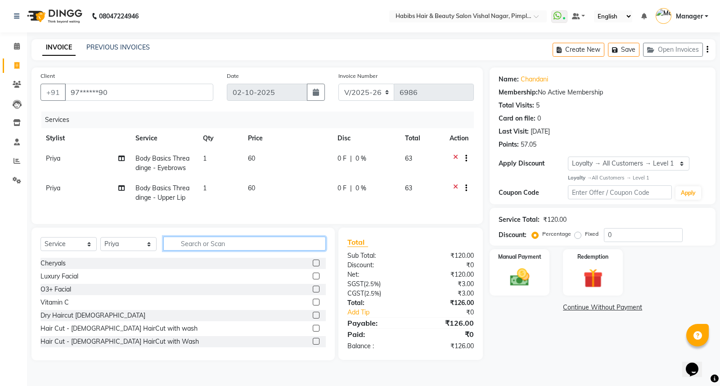
click at [298, 251] on input "text" at bounding box center [244, 244] width 162 height 14
type input "q"
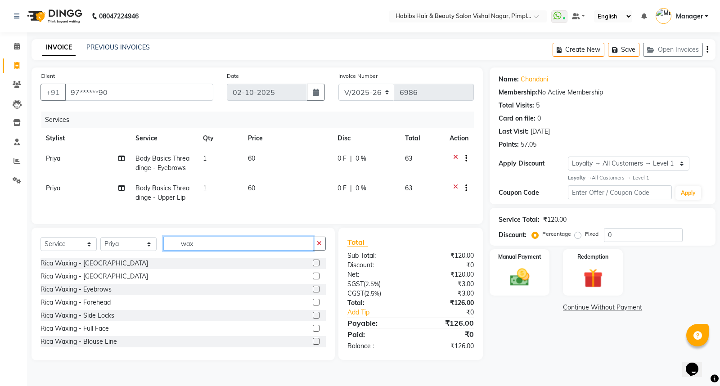
type input "wax"
click at [455, 185] on icon at bounding box center [455, 189] width 5 height 11
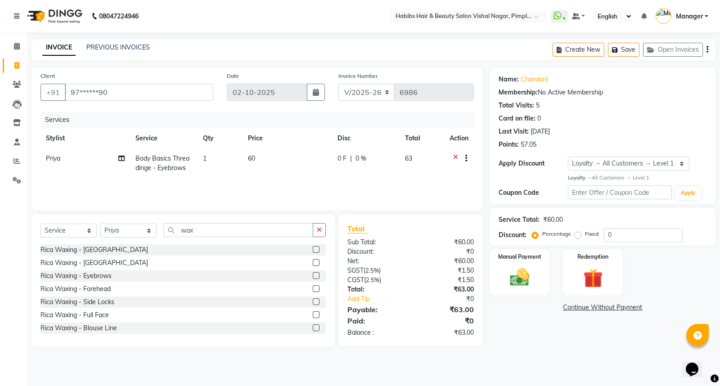
click at [313, 262] on label at bounding box center [316, 262] width 7 height 7
click at [313, 262] on input "checkbox" at bounding box center [316, 263] width 6 height 6
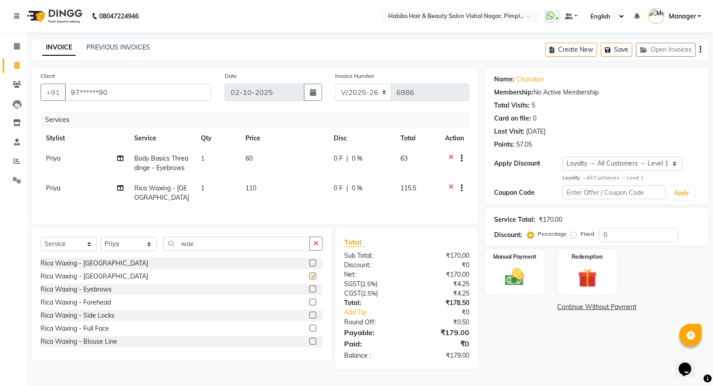
checkbox input "false"
click at [316, 248] on button "button" at bounding box center [315, 244] width 13 height 14
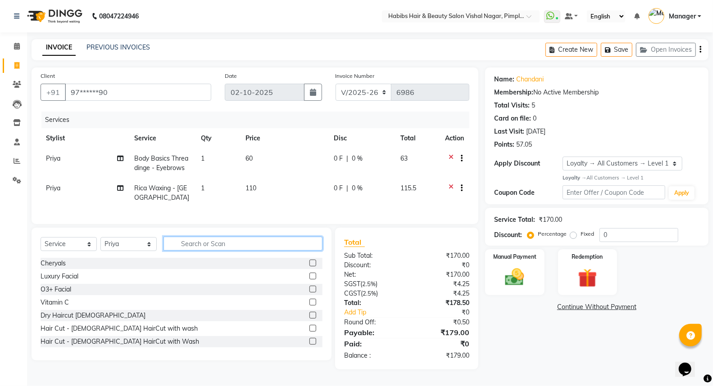
click at [275, 249] on input "text" at bounding box center [242, 244] width 159 height 14
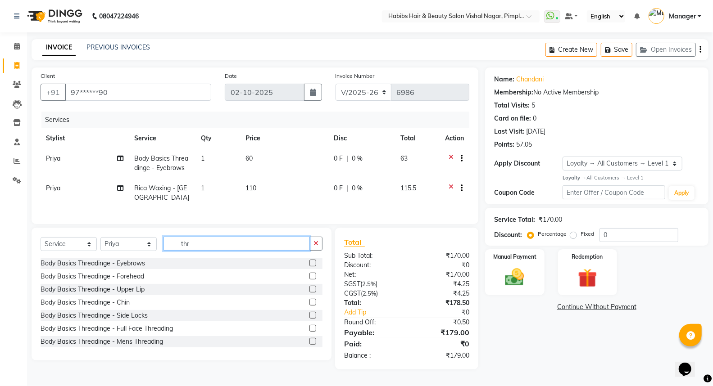
type input "thr"
click at [309, 280] on label at bounding box center [312, 276] width 7 height 7
click at [309, 280] on input "checkbox" at bounding box center [312, 277] width 6 height 6
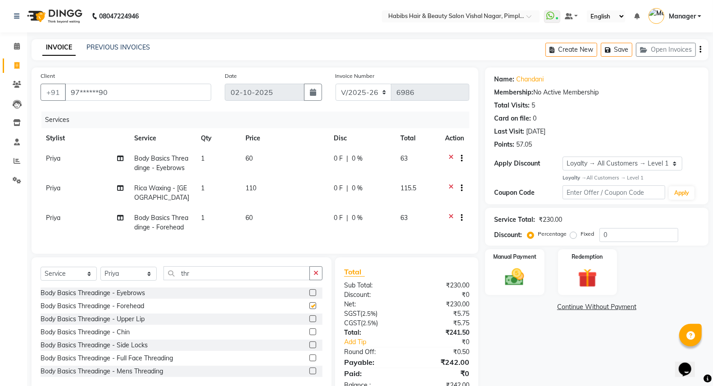
checkbox input "false"
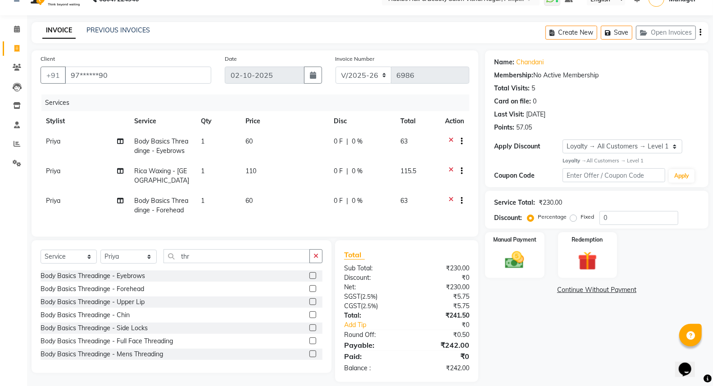
scroll to position [34, 0]
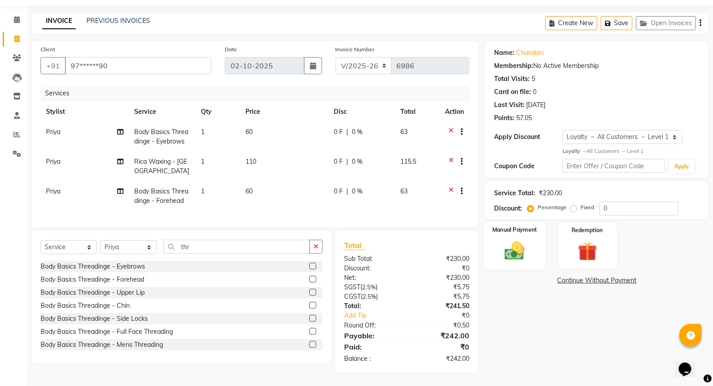
click at [525, 230] on div "Manual Payment" at bounding box center [514, 246] width 62 height 48
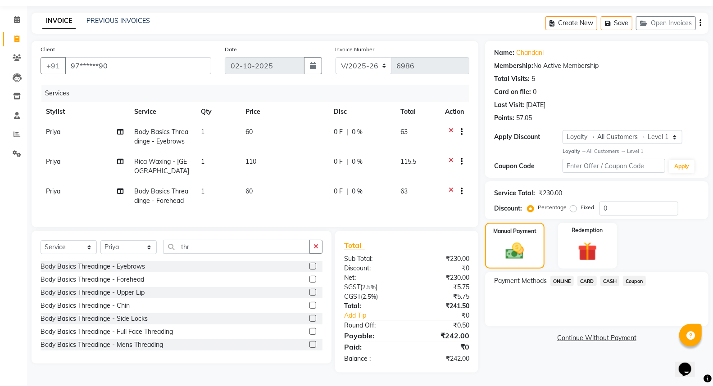
click at [561, 276] on span "ONLINE" at bounding box center [561, 281] width 23 height 10
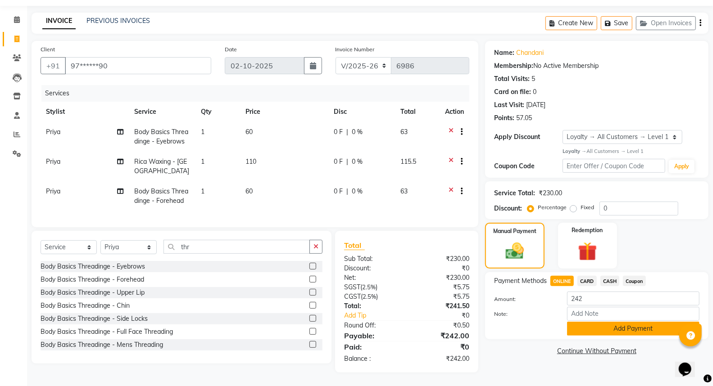
click at [611, 322] on button "Add Payment" at bounding box center [633, 329] width 132 height 14
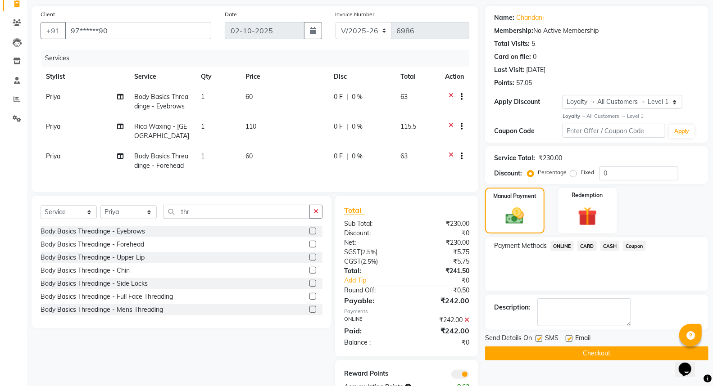
scroll to position [84, 0]
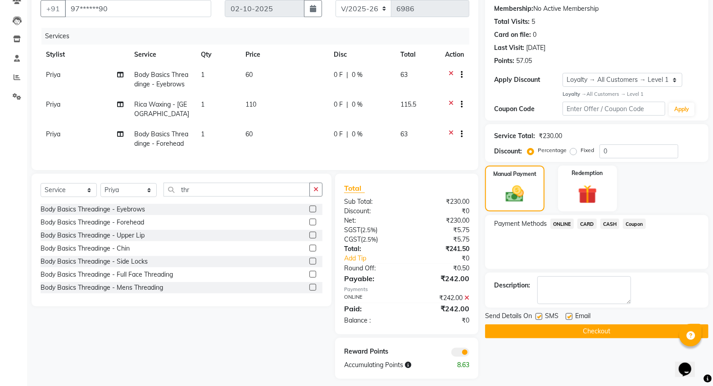
click at [622, 333] on button "Checkout" at bounding box center [596, 332] width 223 height 14
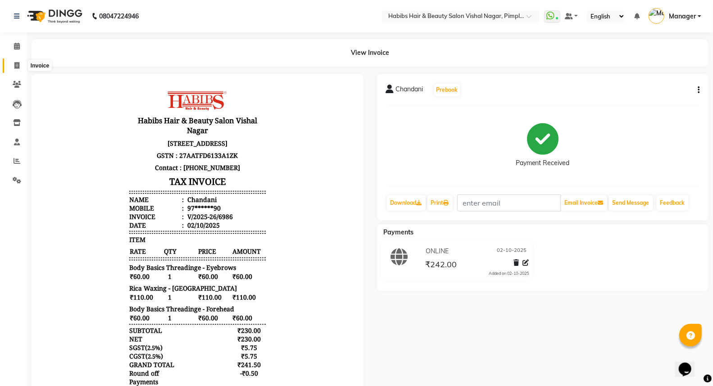
click at [12, 61] on span at bounding box center [17, 66] width 16 height 10
select select "service"
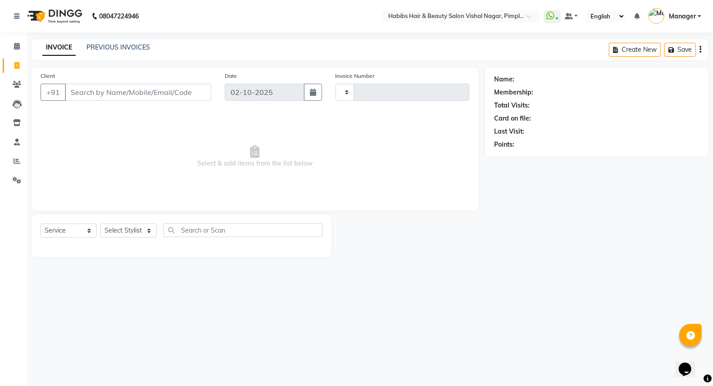
type input "6987"
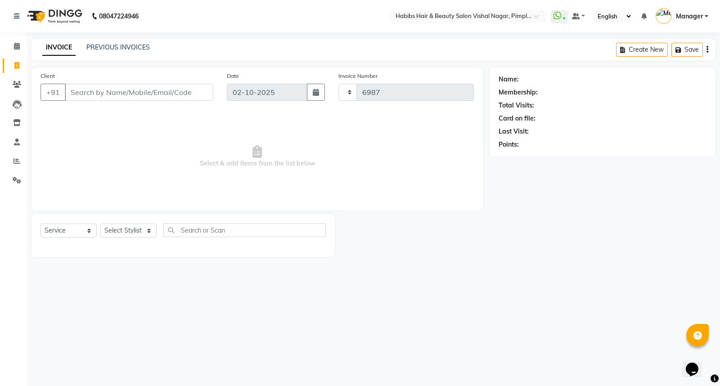
select select "5725"
click at [114, 48] on link "PREVIOUS INVOICES" at bounding box center [117, 47] width 63 height 8
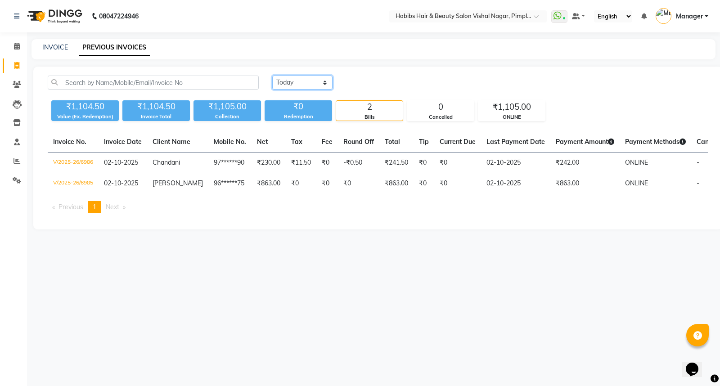
click at [280, 77] on select "[DATE] [DATE] Custom Range" at bounding box center [302, 83] width 60 height 14
select select "[DATE]"
click at [272, 76] on select "[DATE] [DATE] Custom Range" at bounding box center [302, 83] width 60 height 14
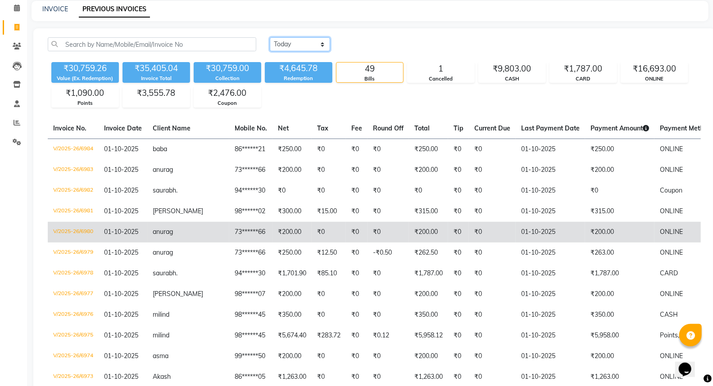
scroll to position [150, 0]
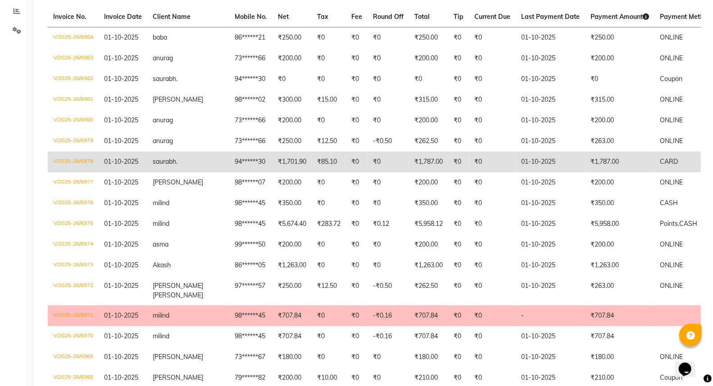
click at [585, 158] on td "₹1,787.00" at bounding box center [619, 162] width 69 height 21
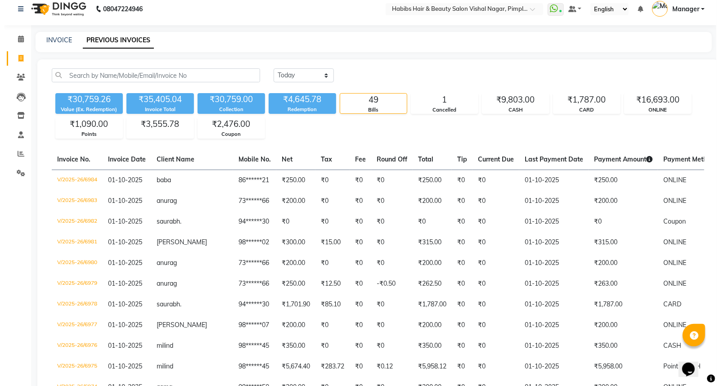
scroll to position [0, 0]
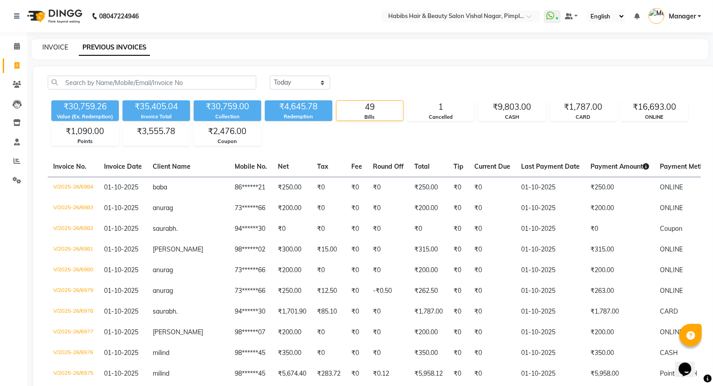
click at [57, 49] on link "INVOICE" at bounding box center [55, 47] width 26 height 8
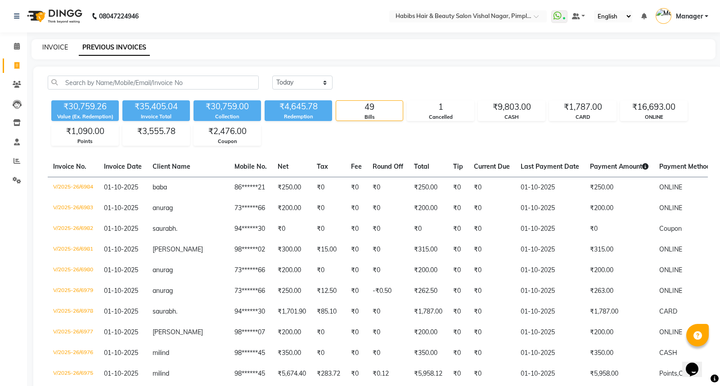
select select "5725"
select select "service"
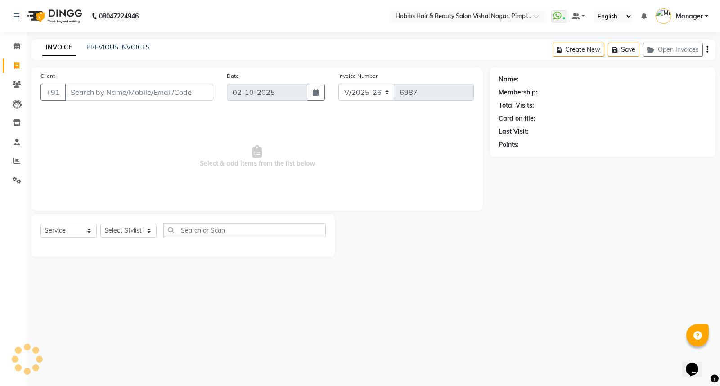
click at [118, 90] on input "Client" at bounding box center [139, 92] width 149 height 17
type input "8830026385"
click at [188, 91] on span "Add Client" at bounding box center [190, 92] width 36 height 9
select select "22"
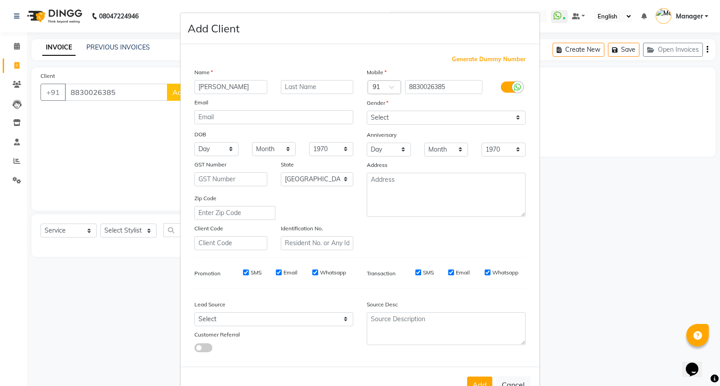
type input "Rugved"
click at [457, 111] on select "Select Male Female Other Prefer Not To Say" at bounding box center [446, 118] width 159 height 14
select select "male"
click at [367, 111] on select "Select Male Female Other Prefer Not To Say" at bounding box center [446, 118] width 159 height 14
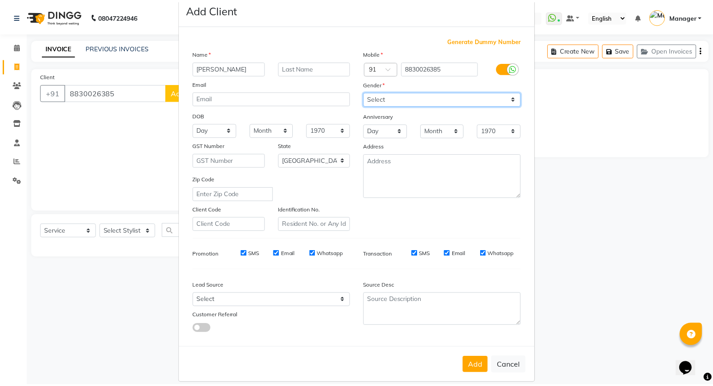
scroll to position [29, 0]
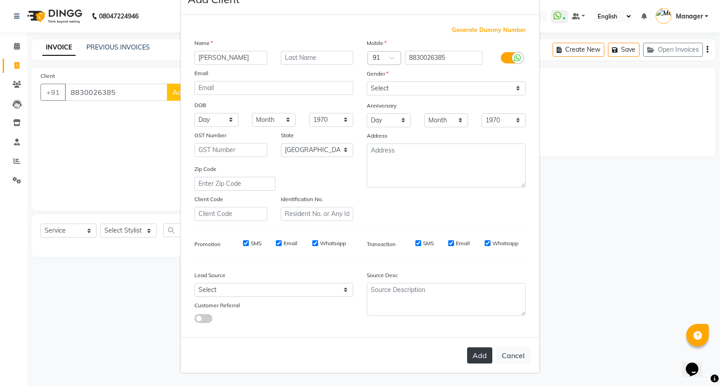
click at [483, 357] on button "Add" at bounding box center [479, 355] width 25 height 16
type input "88******85"
select select
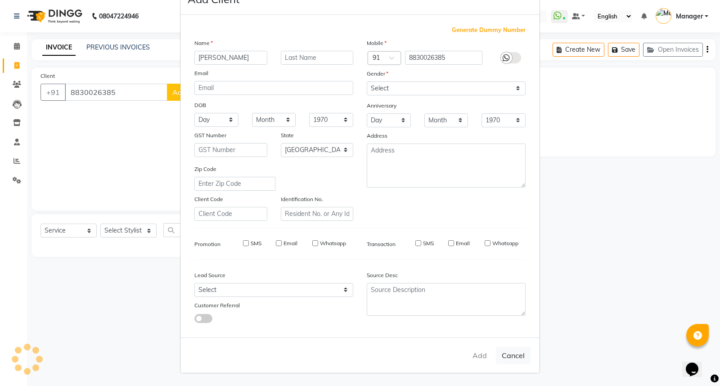
select select "null"
select select
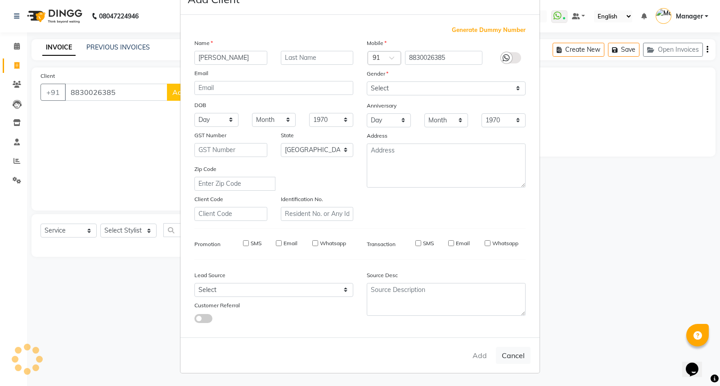
checkbox input "false"
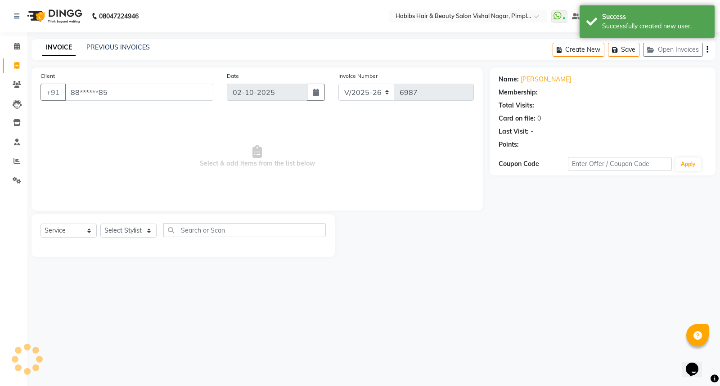
select select "1: Object"
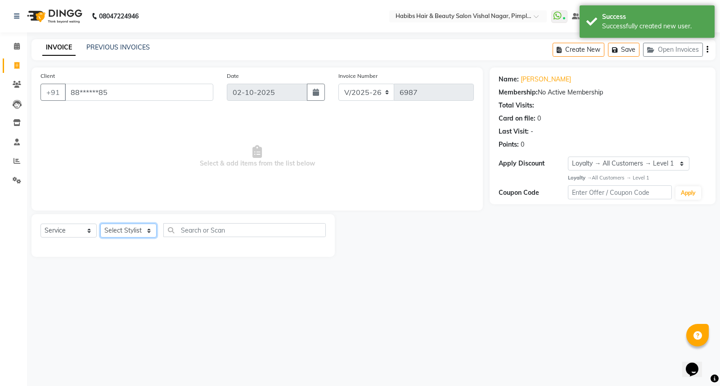
click at [131, 230] on select "Select Stylist Dhiraj Gajare Jyoti Krishna Waghmare Manager Muzammil Pritam Pri…" at bounding box center [128, 231] width 56 height 14
select select "93249"
click at [100, 224] on select "Select Stylist Dhiraj Gajare Jyoti Krishna Waghmare Manager Muzammil Pritam Pri…" at bounding box center [128, 231] width 56 height 14
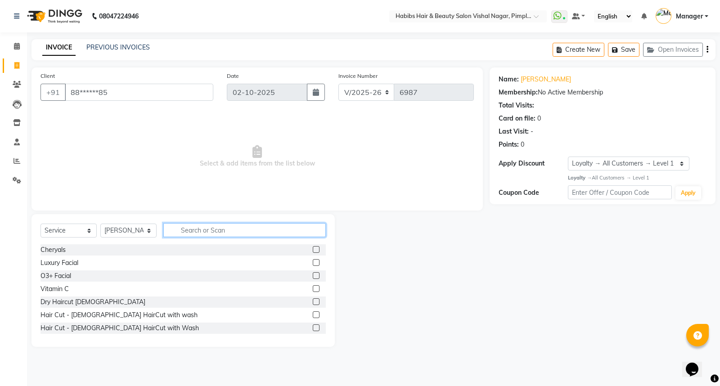
click at [219, 232] on input "text" at bounding box center [244, 230] width 162 height 14
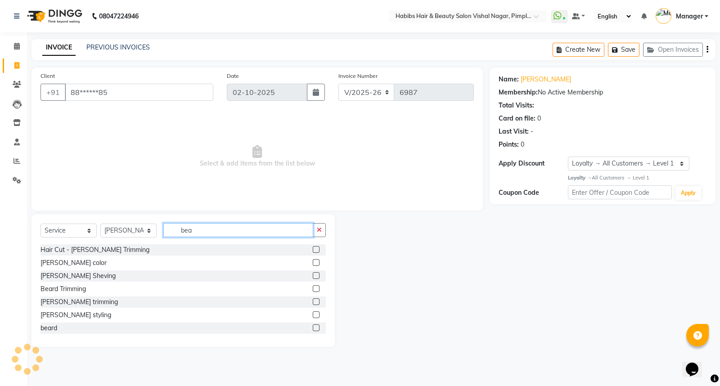
type input "bea"
click at [313, 290] on label at bounding box center [316, 288] width 7 height 7
click at [313, 290] on input "checkbox" at bounding box center [316, 289] width 6 height 6
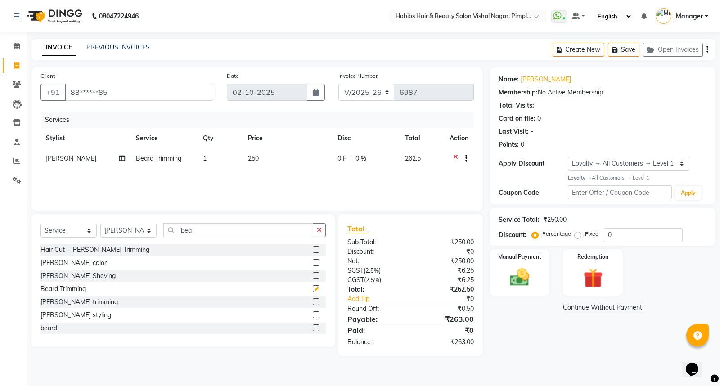
checkbox input "false"
click at [248, 165] on td "250" at bounding box center [288, 160] width 90 height 22
select select "93249"
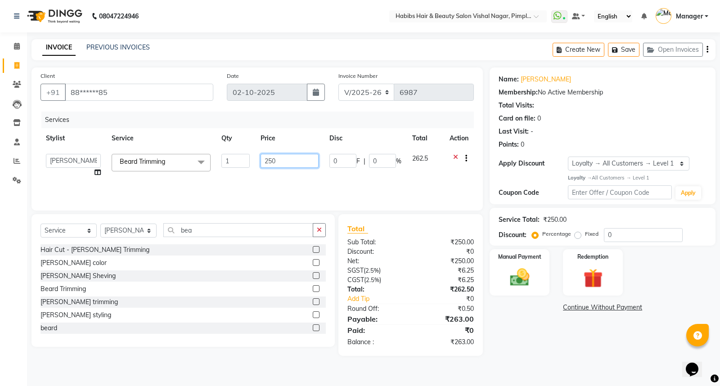
click at [289, 160] on input "250" at bounding box center [290, 161] width 58 height 14
type input "2"
type input "263"
click at [540, 278] on div "Manual Payment" at bounding box center [520, 272] width 62 height 48
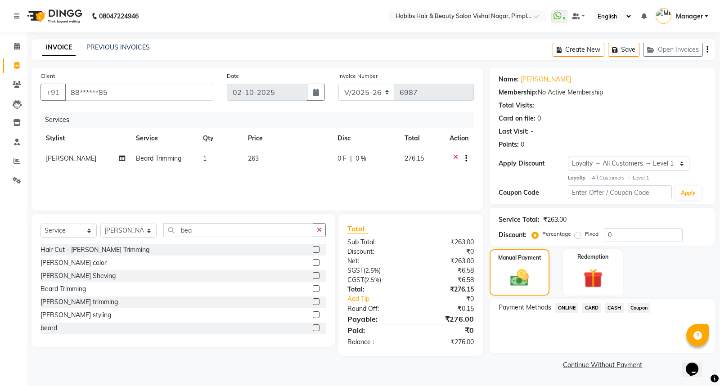
click at [567, 306] on span "ONLINE" at bounding box center [566, 308] width 23 height 10
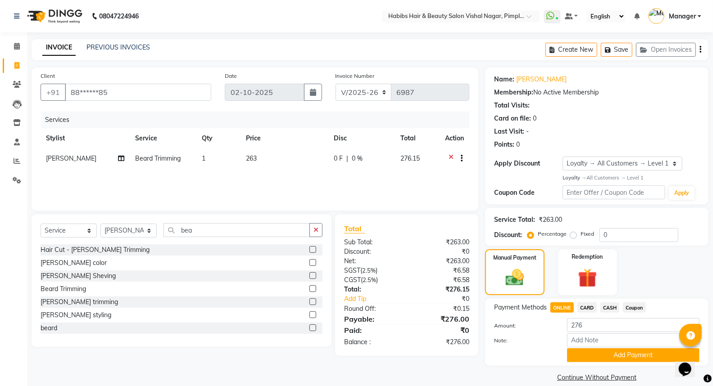
scroll to position [11, 0]
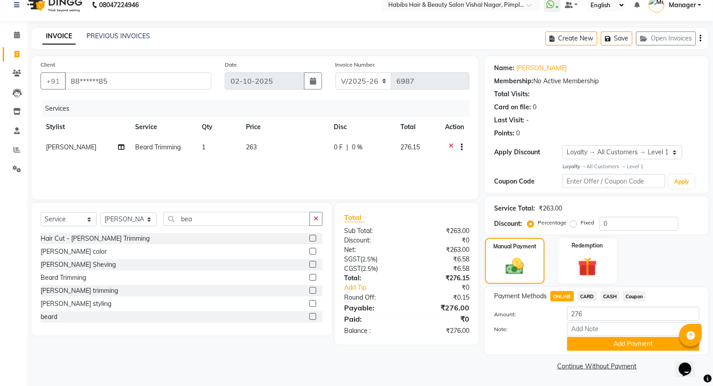
click at [257, 150] on span "263" at bounding box center [251, 147] width 11 height 8
select select "93249"
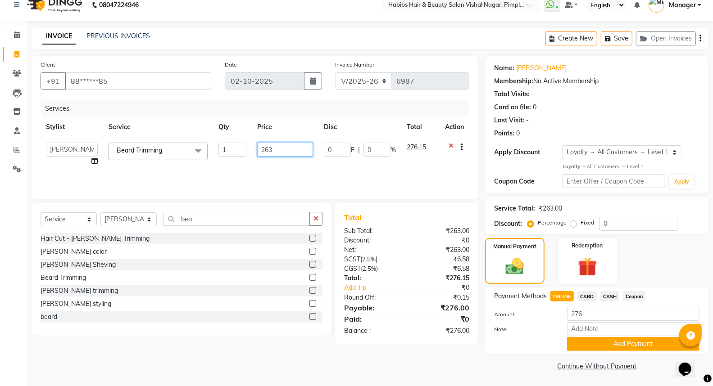
drag, startPoint x: 297, startPoint y: 149, endPoint x: 244, endPoint y: 158, distance: 53.3
click at [244, 158] on tr "Dhiraj Gajare Jyoti Krishna Waghmare Manager Muzammil Pritam Priya Saurabh Sona…" at bounding box center [255, 154] width 429 height 34
type input "250"
click at [472, 365] on div "Client +91 88******85 Date 02-10-2025 Invoice Number V/2025 V/2025-26 6987 Serv…" at bounding box center [255, 214] width 460 height 317
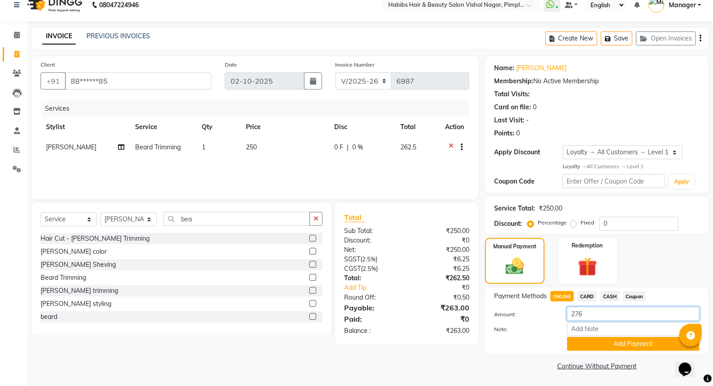
click at [605, 315] on input "276" at bounding box center [633, 314] width 132 height 14
type input "2"
type input "263"
click at [627, 343] on button "Add Payment" at bounding box center [633, 344] width 132 height 14
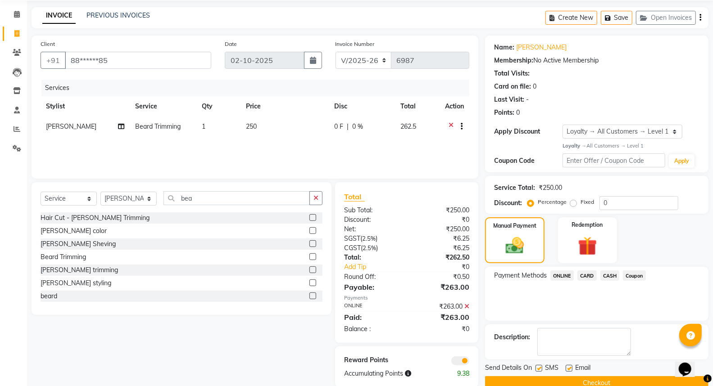
scroll to position [49, 0]
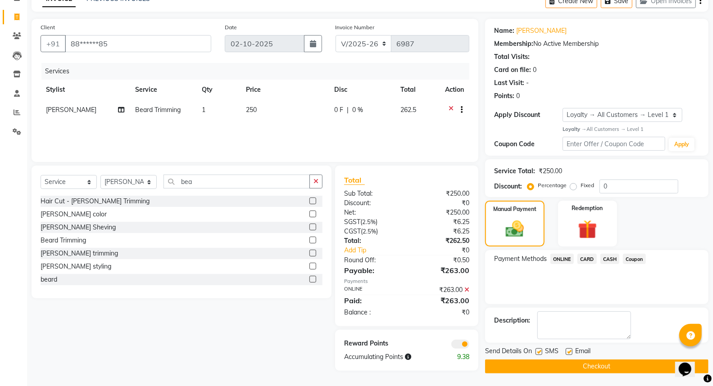
click at [468, 289] on icon at bounding box center [466, 290] width 5 height 6
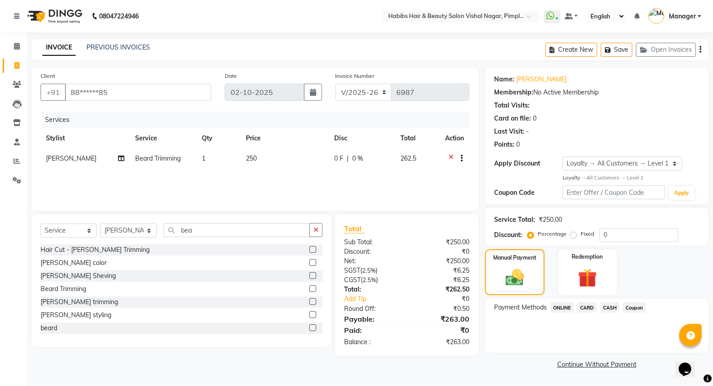
scroll to position [0, 0]
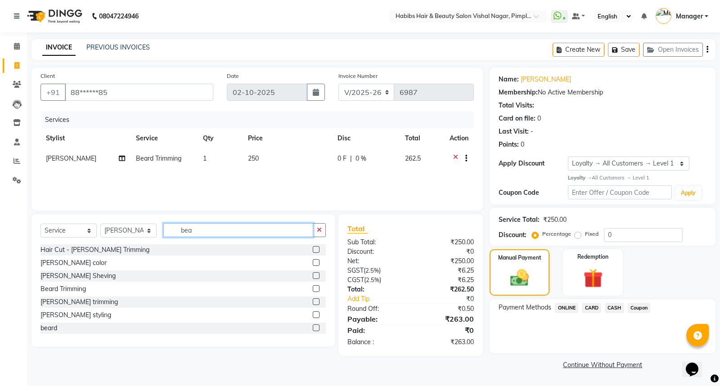
click at [221, 232] on input "bea" at bounding box center [238, 230] width 150 height 14
type input "b"
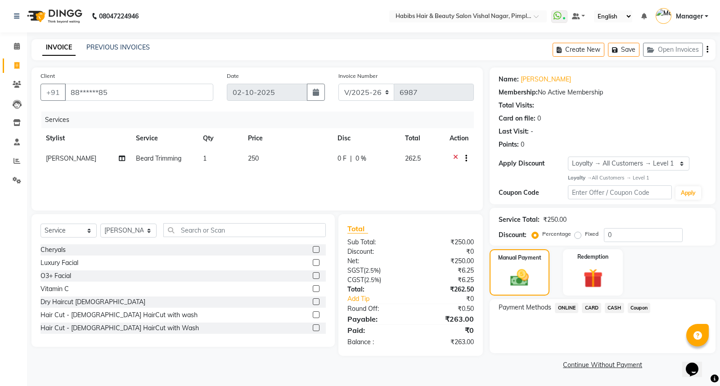
click at [455, 156] on icon at bounding box center [455, 159] width 5 height 11
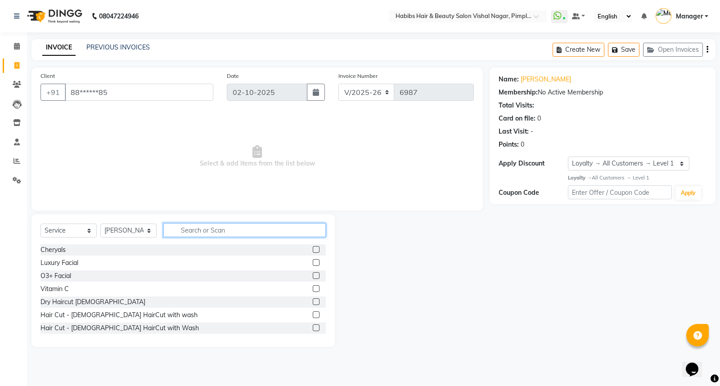
click at [249, 228] on input "text" at bounding box center [244, 230] width 162 height 14
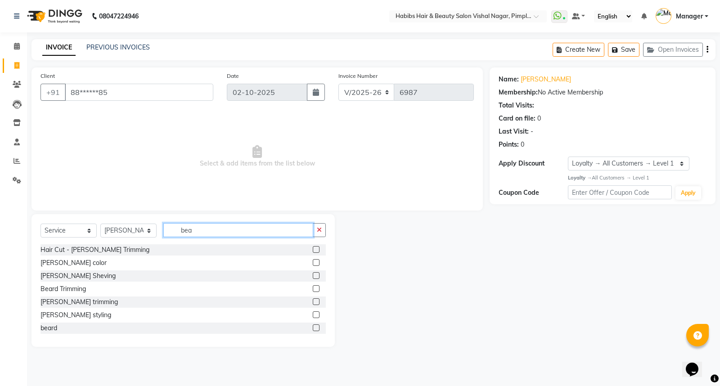
type input "bea"
click at [313, 249] on label at bounding box center [316, 249] width 7 height 7
click at [313, 249] on input "checkbox" at bounding box center [316, 250] width 6 height 6
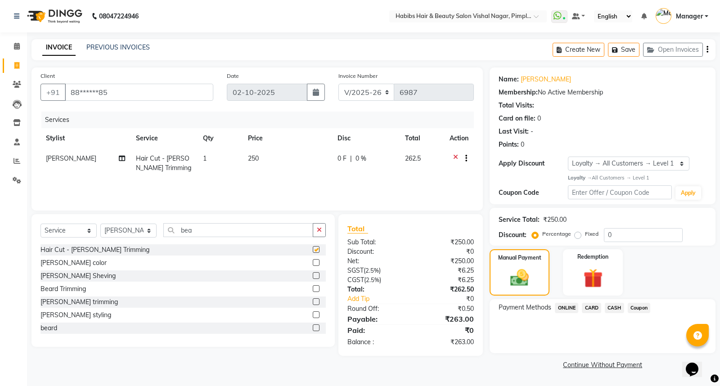
checkbox input "false"
click at [567, 307] on span "ONLINE" at bounding box center [566, 308] width 23 height 10
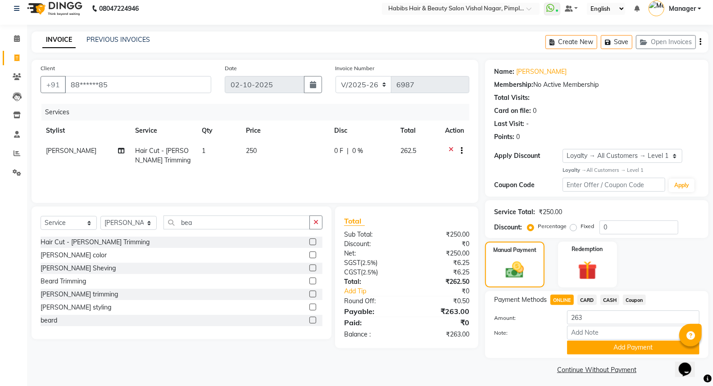
scroll to position [11, 0]
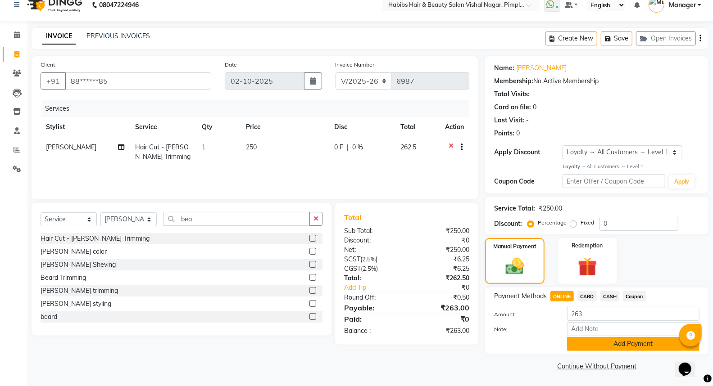
click at [624, 343] on button "Add Payment" at bounding box center [633, 344] width 132 height 14
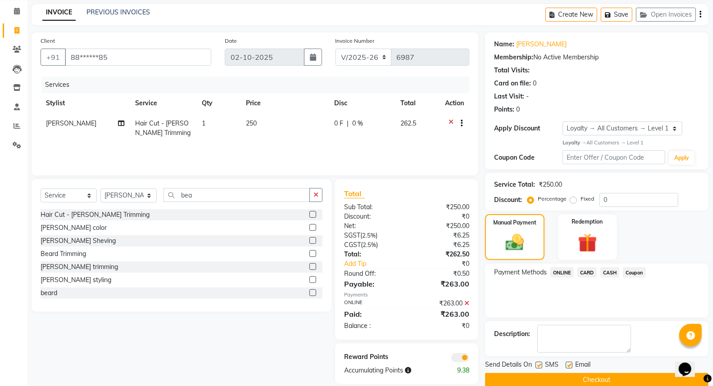
scroll to position [49, 0]
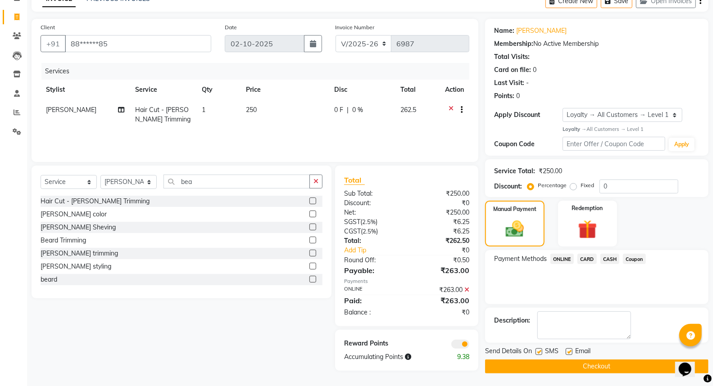
click at [609, 367] on button "Checkout" at bounding box center [596, 367] width 223 height 14
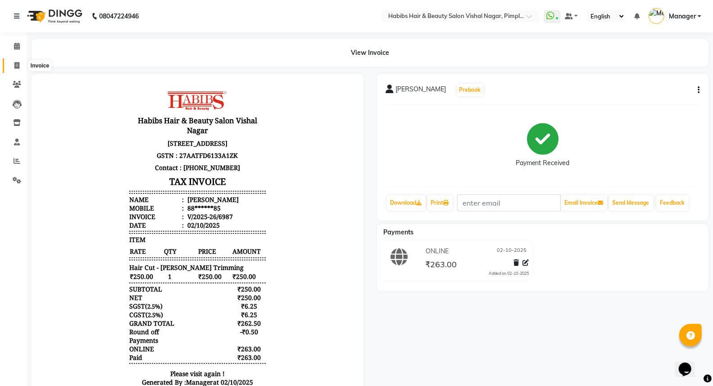
click at [13, 66] on span at bounding box center [17, 66] width 16 height 10
select select "5725"
select select "service"
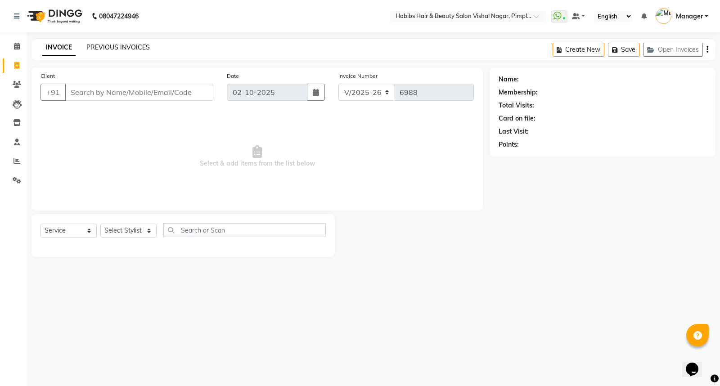
click at [113, 45] on link "PREVIOUS INVOICES" at bounding box center [117, 47] width 63 height 8
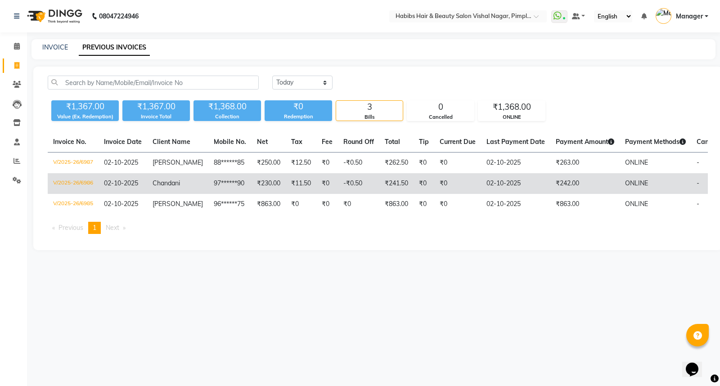
click at [577, 189] on td "₹242.00" at bounding box center [585, 183] width 69 height 21
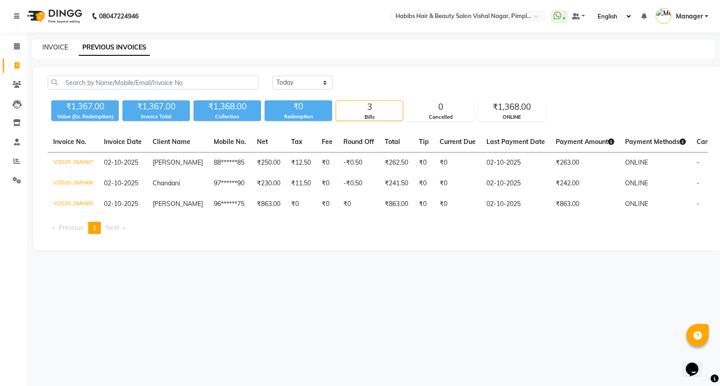
click at [56, 46] on link "INVOICE" at bounding box center [55, 47] width 26 height 8
select select "5725"
select select "service"
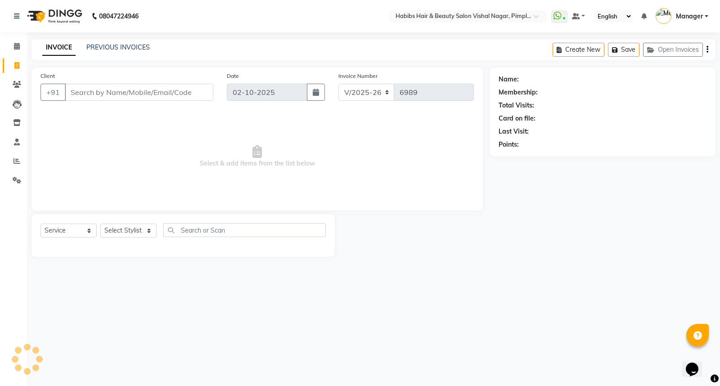
click at [106, 95] on input "Client" at bounding box center [139, 92] width 149 height 17
type input "8149349992"
select select "1: Object"
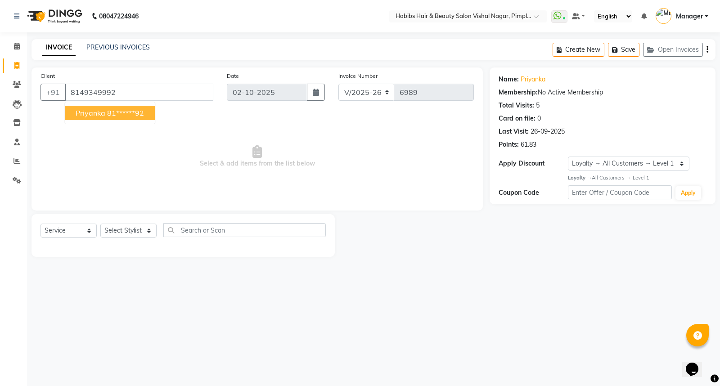
click at [128, 108] on ngb-highlight "81******92" at bounding box center [125, 112] width 37 height 9
type input "81******92"
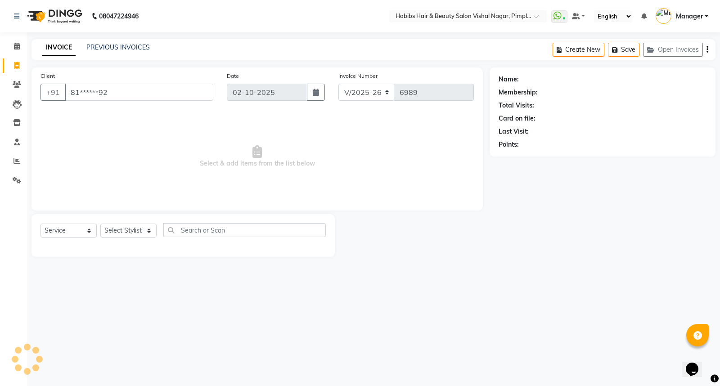
select select "1: Object"
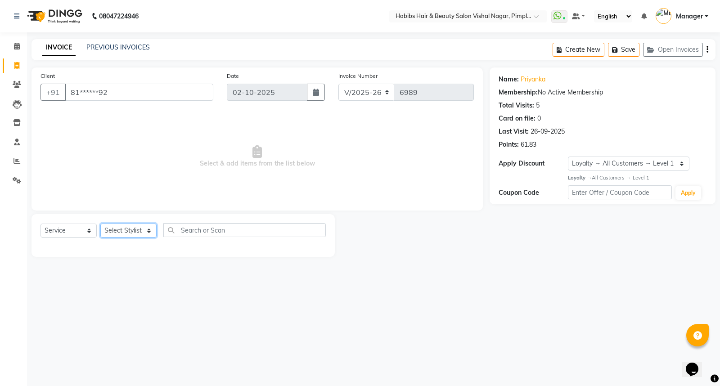
click at [130, 231] on select "Select Stylist [PERSON_NAME] [PERSON_NAME] [PERSON_NAME] Manager [PERSON_NAME] …" at bounding box center [128, 231] width 56 height 14
select select "39765"
click at [100, 224] on select "Select Stylist [PERSON_NAME] [PERSON_NAME] [PERSON_NAME] Manager [PERSON_NAME] …" at bounding box center [128, 231] width 56 height 14
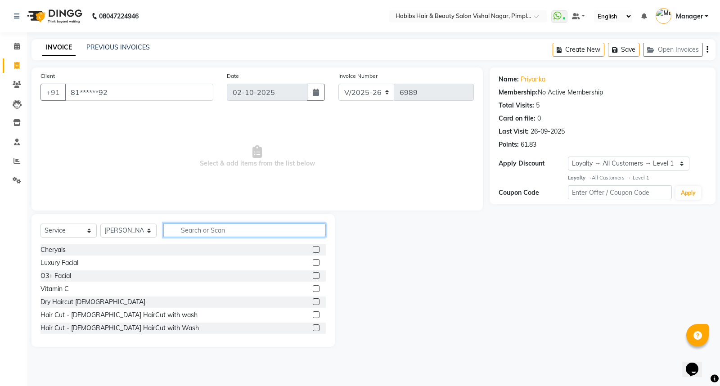
click at [190, 230] on input "text" at bounding box center [244, 230] width 162 height 14
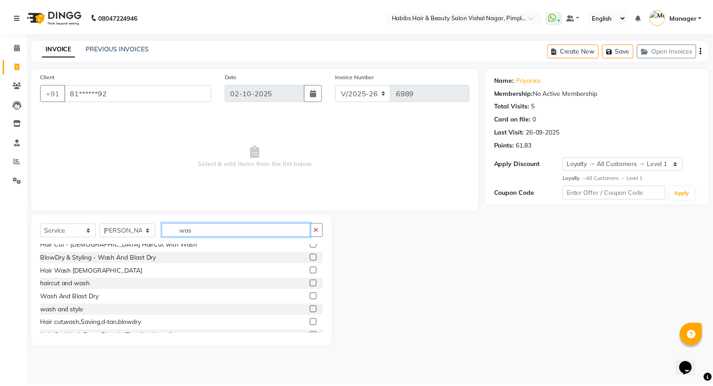
scroll to position [27, 0]
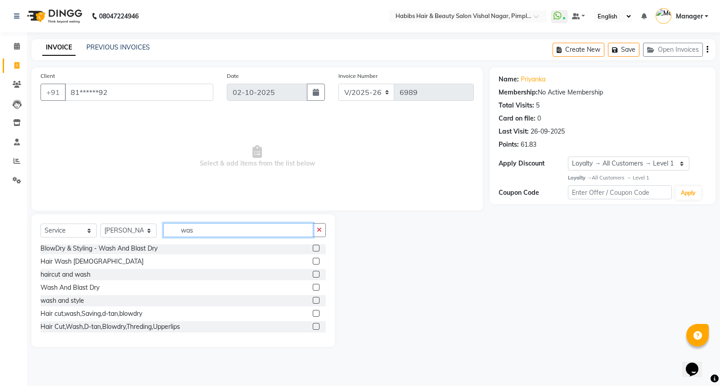
type input "was"
click at [313, 301] on label at bounding box center [316, 300] width 7 height 7
click at [313, 301] on input "checkbox" at bounding box center [316, 301] width 6 height 6
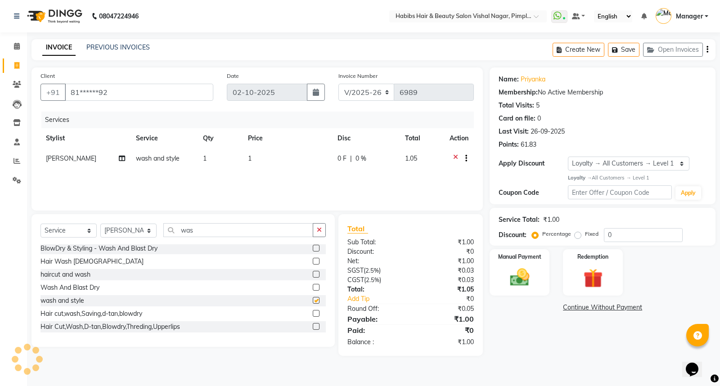
checkbox input "false"
click at [261, 160] on td "1" at bounding box center [288, 160] width 90 height 22
select select "39765"
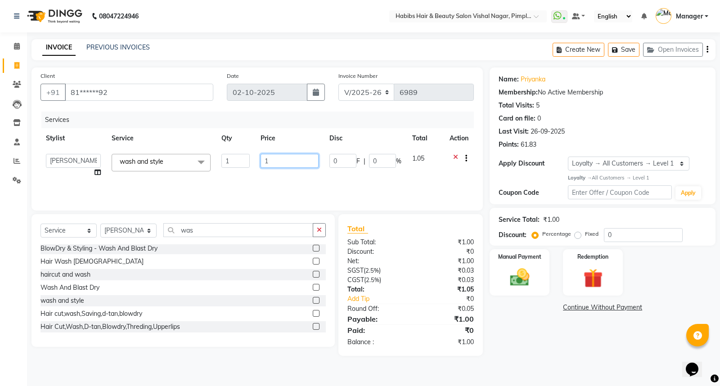
click at [285, 163] on input "1" at bounding box center [290, 161] width 58 height 14
click at [458, 156] on div at bounding box center [462, 159] width 9 height 11
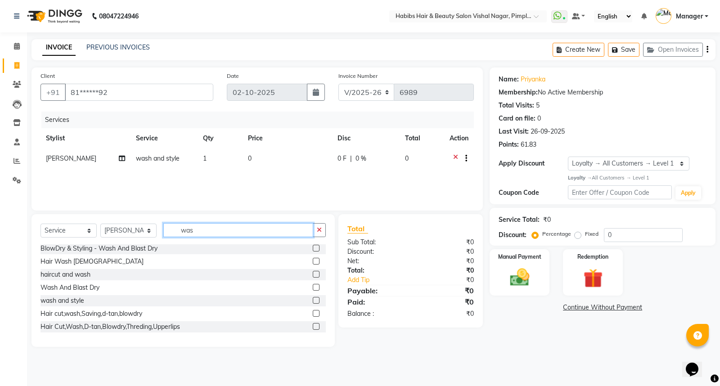
click at [207, 227] on input "was" at bounding box center [238, 230] width 150 height 14
click at [313, 289] on label at bounding box center [316, 287] width 7 height 7
click at [313, 289] on input "checkbox" at bounding box center [316, 288] width 6 height 6
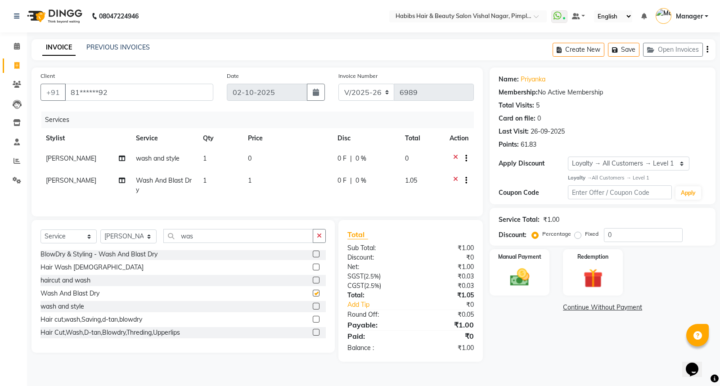
checkbox input "false"
click at [454, 156] on icon at bounding box center [455, 159] width 5 height 11
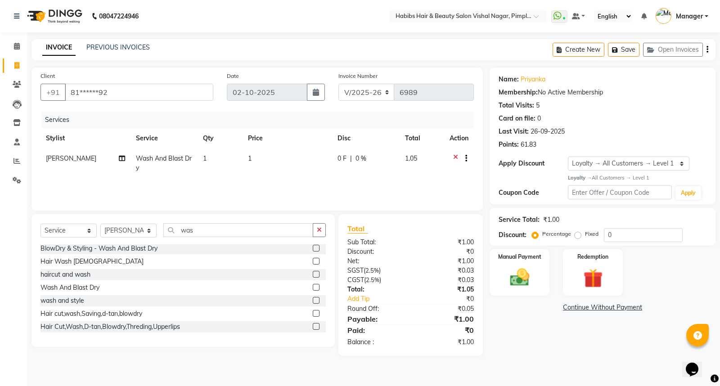
click at [261, 167] on td "1" at bounding box center [288, 164] width 90 height 30
select select "39765"
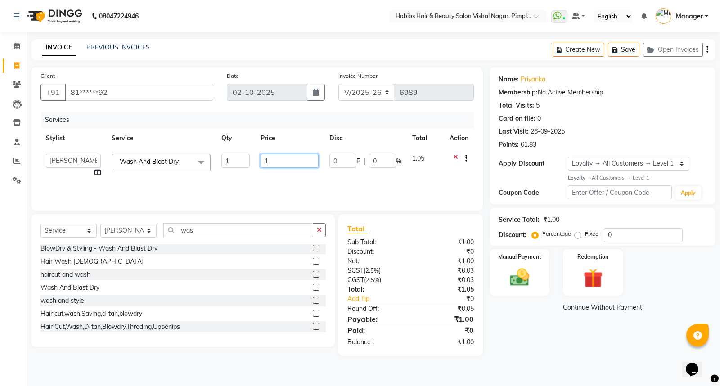
click at [266, 161] on input "1" at bounding box center [290, 161] width 58 height 14
type input "250"
click at [532, 340] on div "Name: Priyanka Membership: No Active Membership Total Visits: 5 Card on file: 0…" at bounding box center [606, 212] width 233 height 289
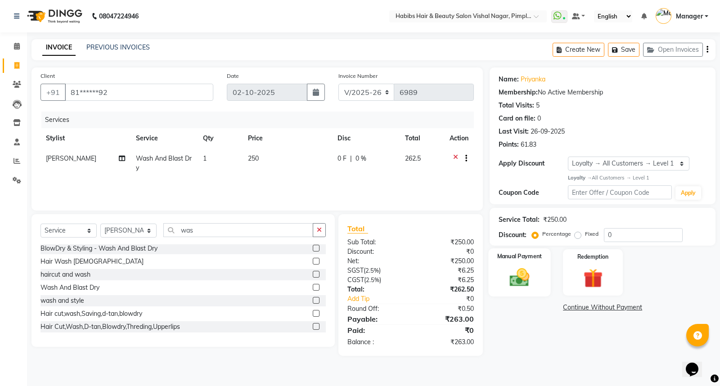
click at [542, 273] on div "Manual Payment" at bounding box center [520, 272] width 62 height 48
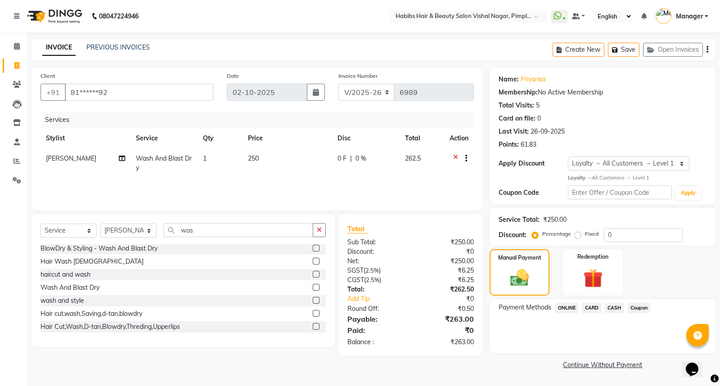
click at [636, 307] on span "Coupon" at bounding box center [639, 308] width 23 height 10
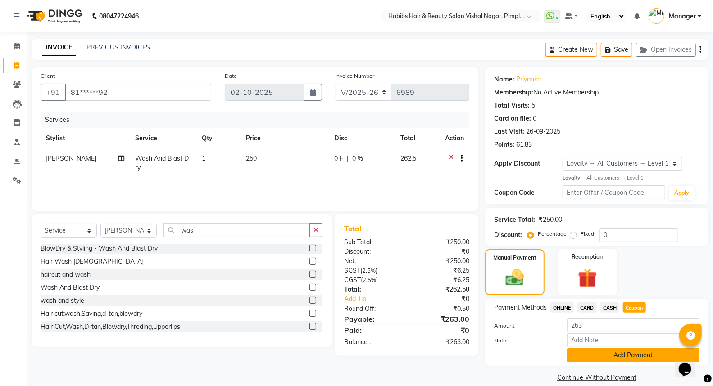
scroll to position [11, 0]
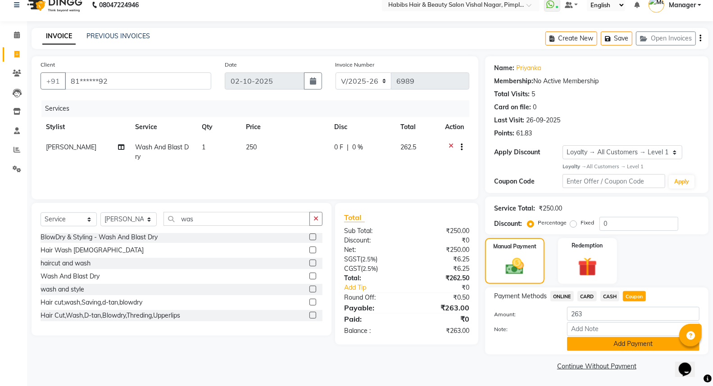
click at [621, 344] on button "Add Payment" at bounding box center [633, 344] width 132 height 14
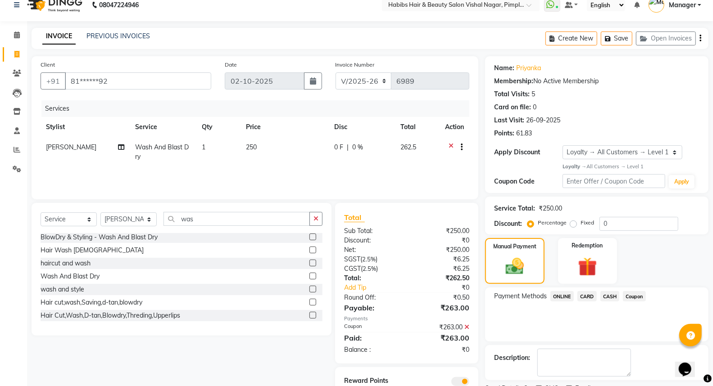
scroll to position [49, 0]
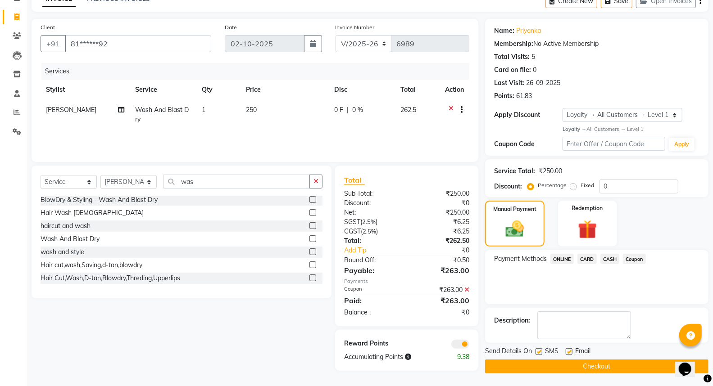
click at [598, 365] on button "Checkout" at bounding box center [596, 367] width 223 height 14
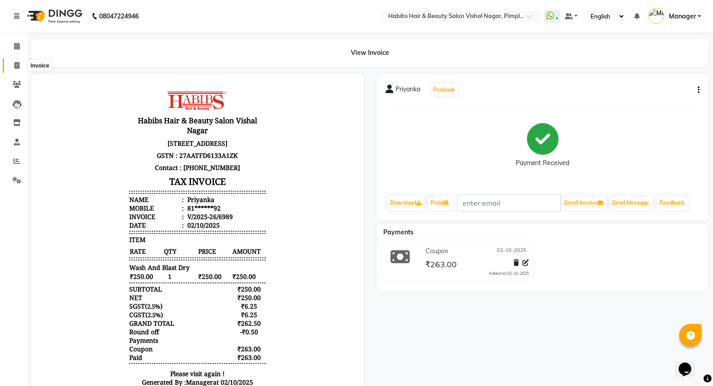
click at [15, 66] on icon at bounding box center [16, 65] width 5 height 7
select select "5725"
select select "service"
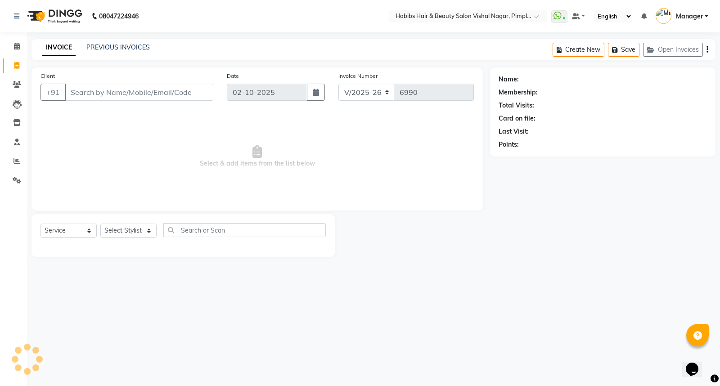
click at [94, 95] on input "Client" at bounding box center [139, 92] width 149 height 17
type input "7387770279"
click at [189, 92] on span "Add Client" at bounding box center [190, 92] width 36 height 9
select select "22"
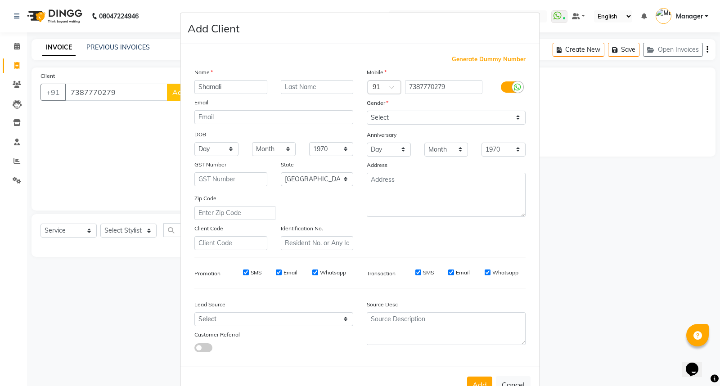
type input "Shamali"
click at [414, 116] on select "Select Male Female Other Prefer Not To Say" at bounding box center [446, 118] width 159 height 14
select select "female"
click at [367, 111] on select "Select Male Female Other Prefer Not To Say" at bounding box center [446, 118] width 159 height 14
click at [478, 384] on button "Add" at bounding box center [479, 385] width 25 height 16
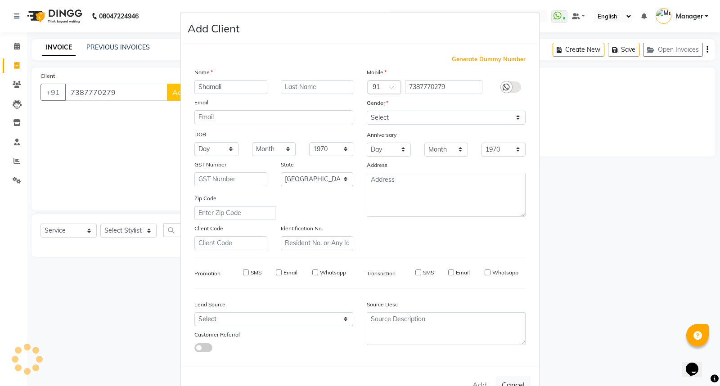
type input "73******79"
select select
select select "null"
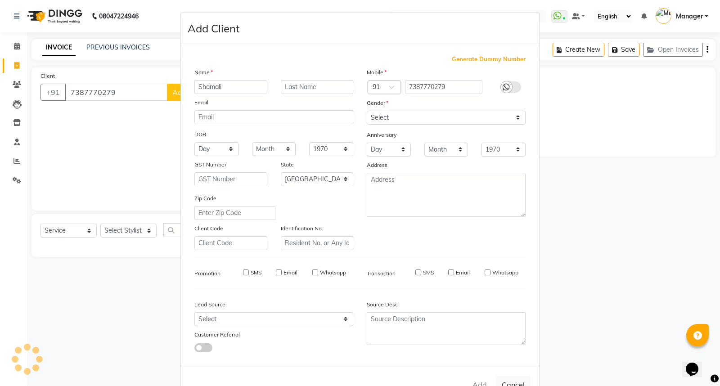
select select
checkbox input "false"
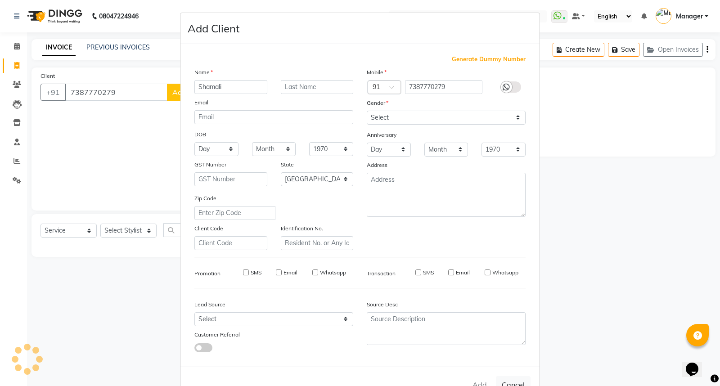
checkbox input "false"
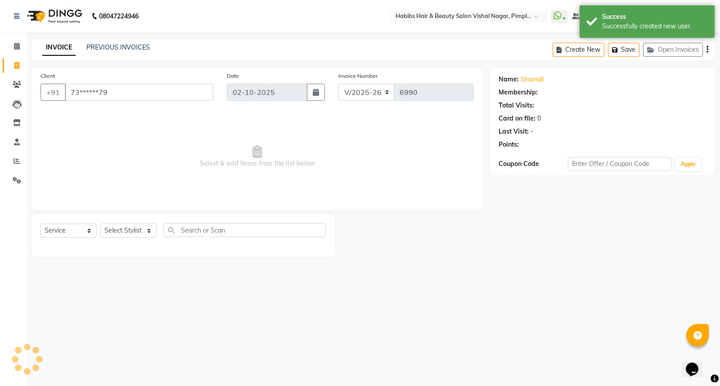
select select "1: Object"
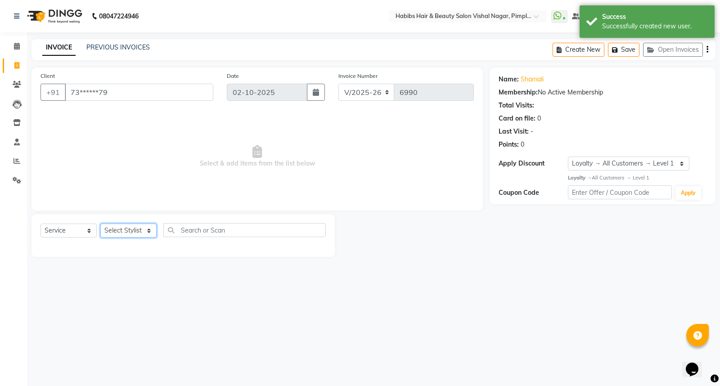
click at [122, 230] on select "Select Stylist Dhiraj Gajare Jyoti Krishna Waghmare Manager Muzammil Pritam Pri…" at bounding box center [128, 231] width 56 height 14
select select "62723"
click at [100, 224] on select "Select Stylist Dhiraj Gajare Jyoti Krishna Waghmare Manager Muzammil Pritam Pri…" at bounding box center [128, 231] width 56 height 14
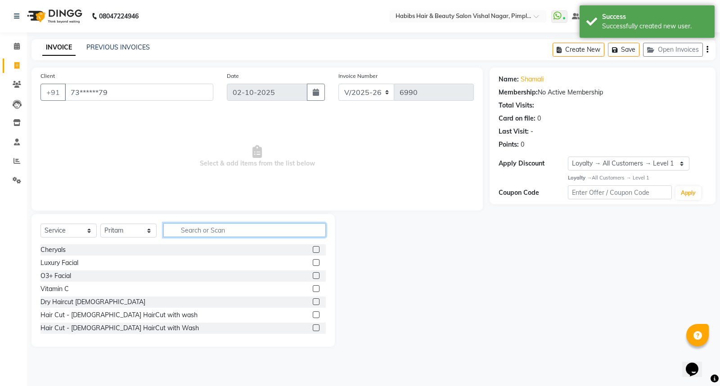
click at [190, 230] on input "text" at bounding box center [244, 230] width 162 height 14
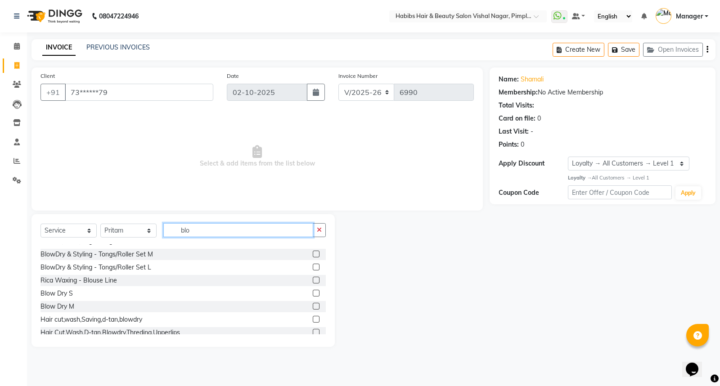
scroll to position [105, 0]
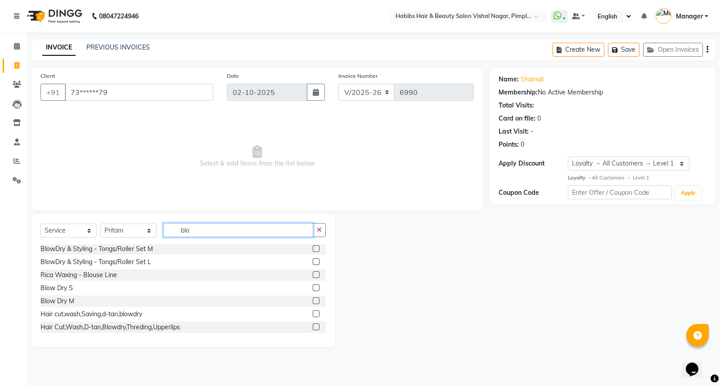
click at [204, 228] on input "blo" at bounding box center [238, 230] width 150 height 14
type input "b"
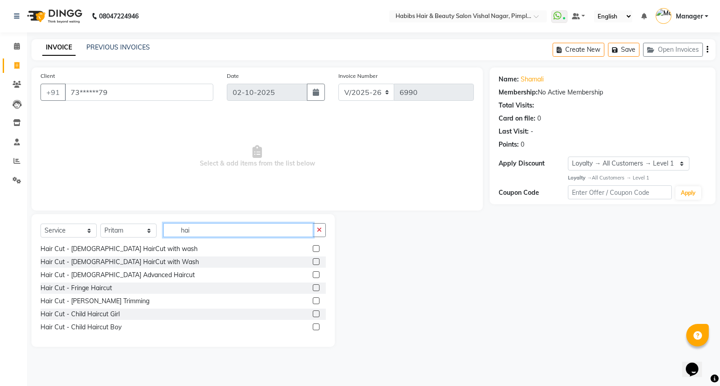
scroll to position [0, 0]
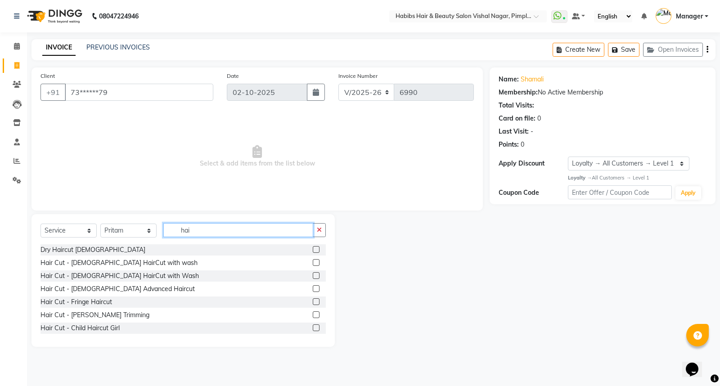
click at [208, 228] on input "hai" at bounding box center [238, 230] width 150 height 14
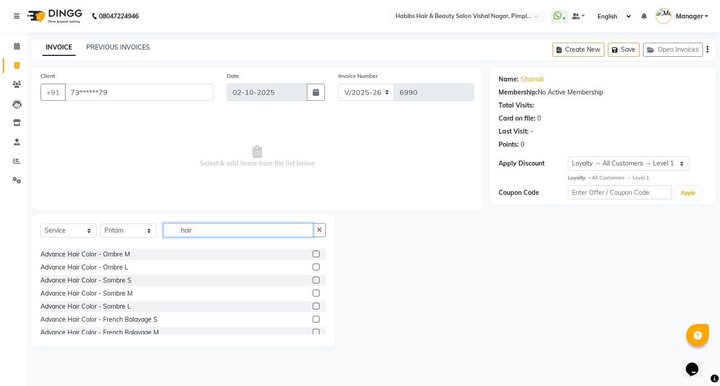
scroll to position [400, 0]
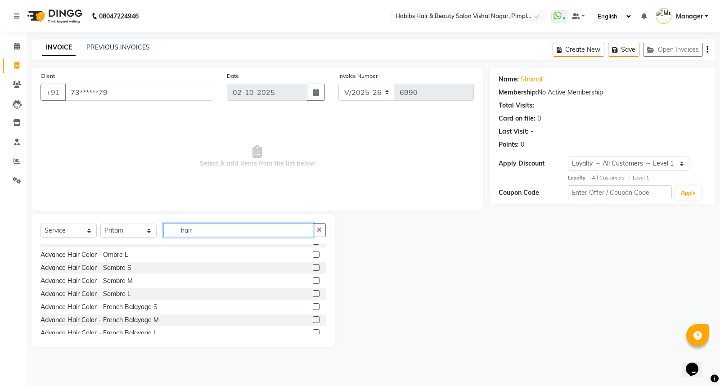
click at [199, 231] on input "hair" at bounding box center [238, 230] width 150 height 14
type input "h"
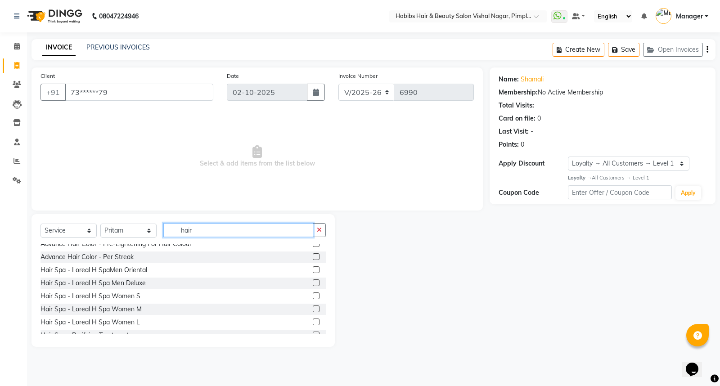
scroll to position [558, 0]
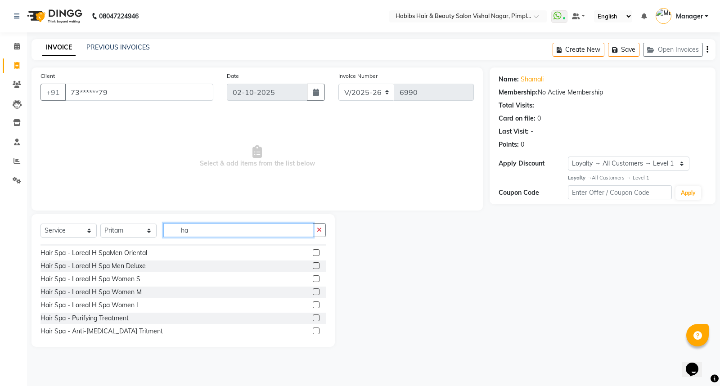
type input "h"
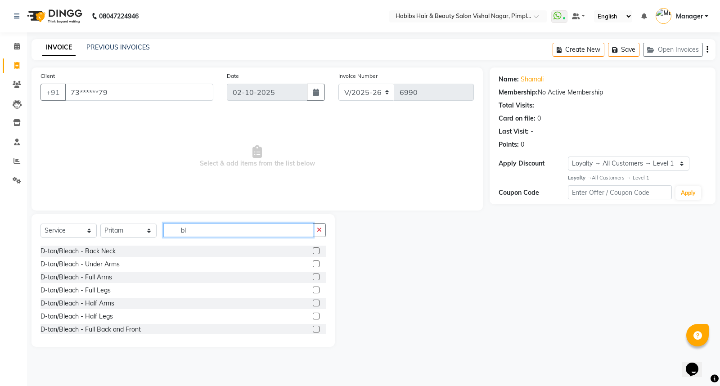
scroll to position [0, 0]
type input "b"
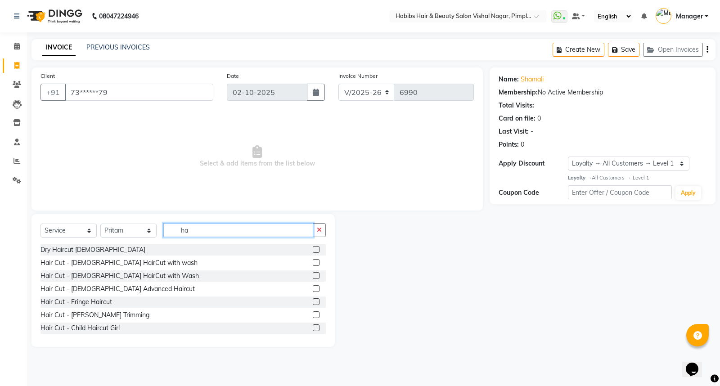
type input "h"
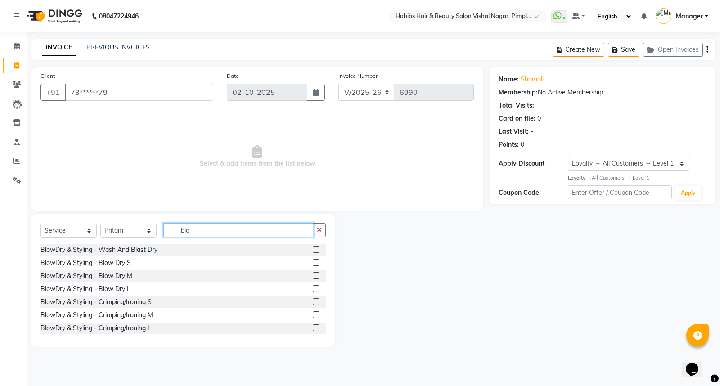
type input "blo"
click at [313, 250] on label at bounding box center [316, 249] width 7 height 7
click at [313, 250] on input "checkbox" at bounding box center [316, 250] width 6 height 6
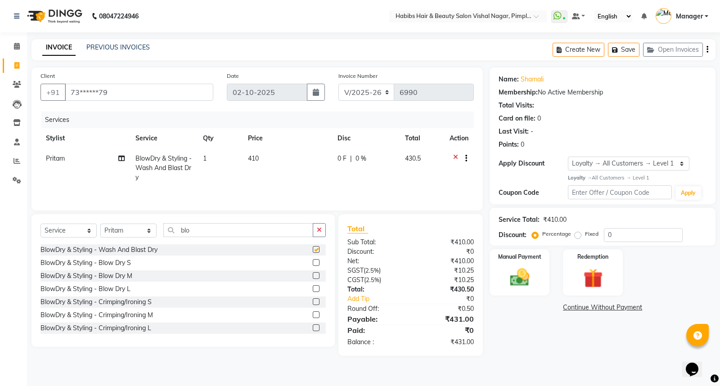
checkbox input "false"
click at [269, 161] on td "410" at bounding box center [288, 168] width 90 height 39
select select "62723"
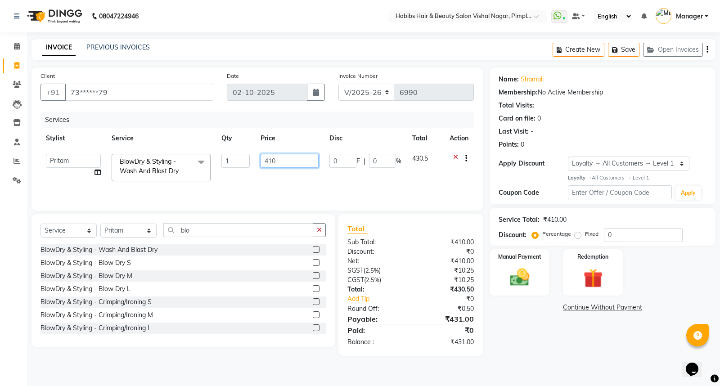
click at [275, 161] on input "410" at bounding box center [290, 161] width 58 height 14
type input "4"
type input "550"
click at [583, 356] on div "Name: Shamali Membership: No Active Membership Total Visits: Card on file: 0 La…" at bounding box center [606, 212] width 233 height 289
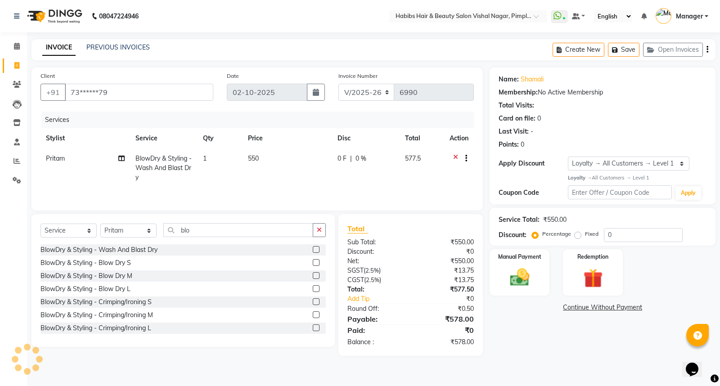
click at [708, 50] on icon "button" at bounding box center [708, 50] width 2 height 0
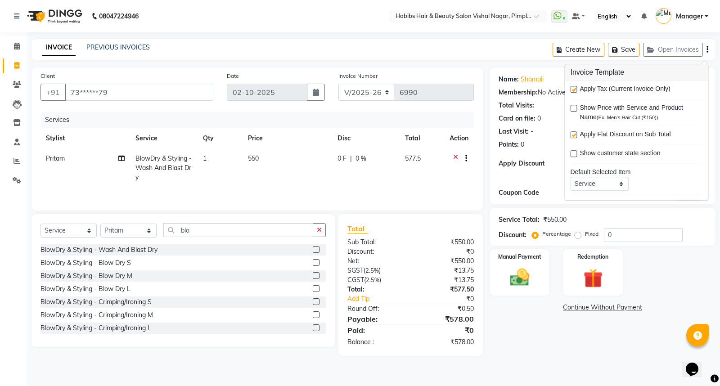
click at [574, 90] on label at bounding box center [573, 89] width 7 height 7
click at [574, 90] on input "checkbox" at bounding box center [573, 90] width 6 height 6
checkbox input "false"
click at [526, 281] on img at bounding box center [520, 277] width 32 height 23
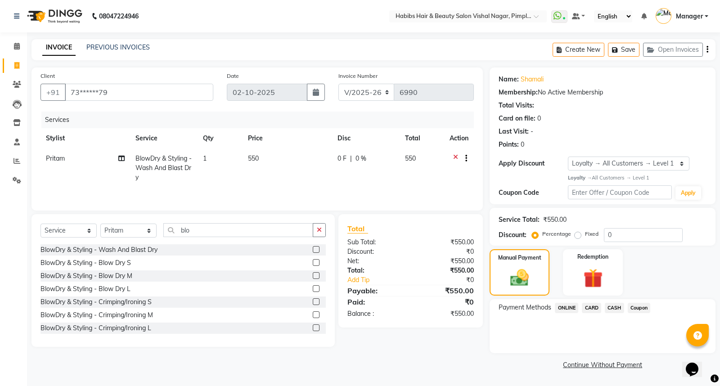
click at [569, 307] on span "ONLINE" at bounding box center [566, 308] width 23 height 10
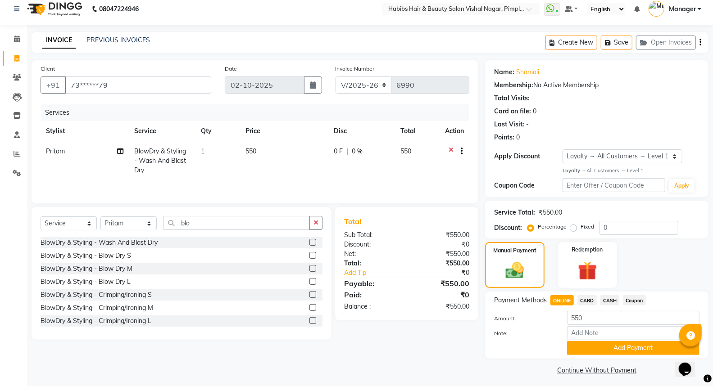
scroll to position [11, 0]
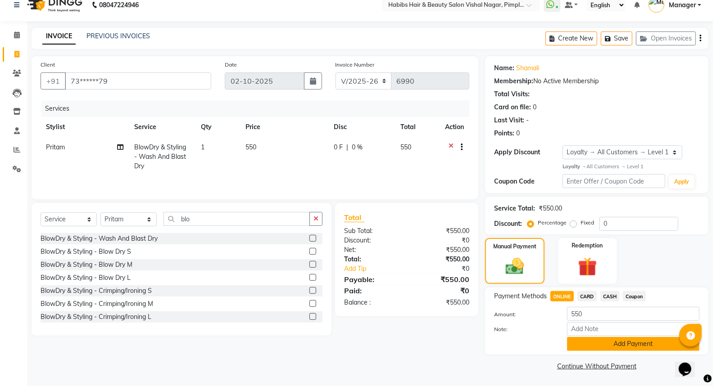
click at [631, 343] on button "Add Payment" at bounding box center [633, 344] width 132 height 14
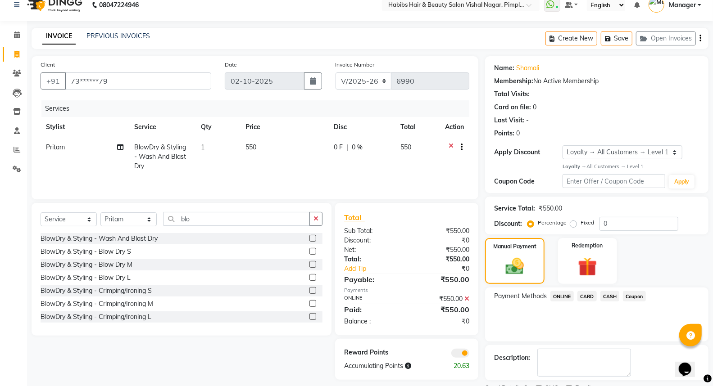
scroll to position [49, 0]
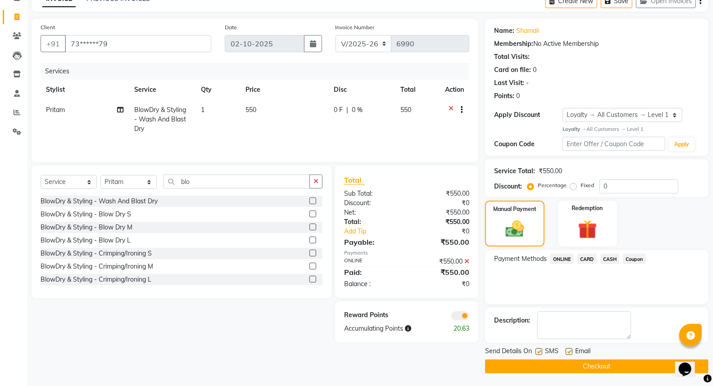
click at [600, 364] on button "Checkout" at bounding box center [596, 367] width 223 height 14
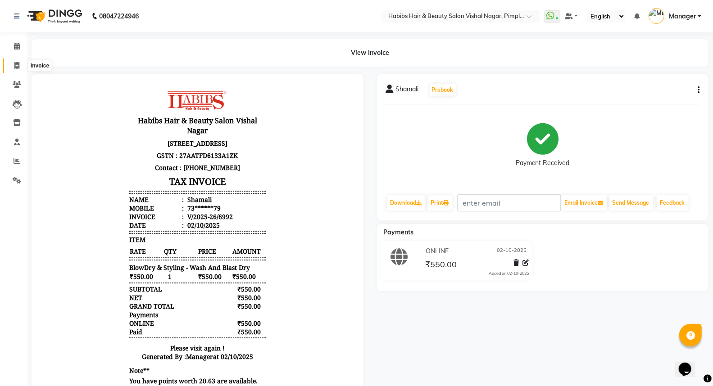
click at [15, 63] on icon at bounding box center [16, 65] width 5 height 7
select select "service"
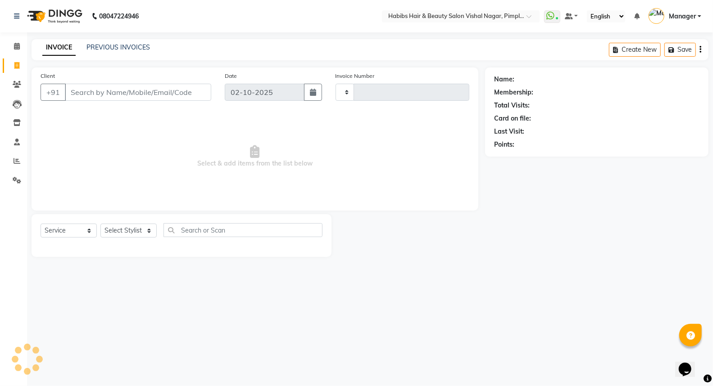
type input "6993"
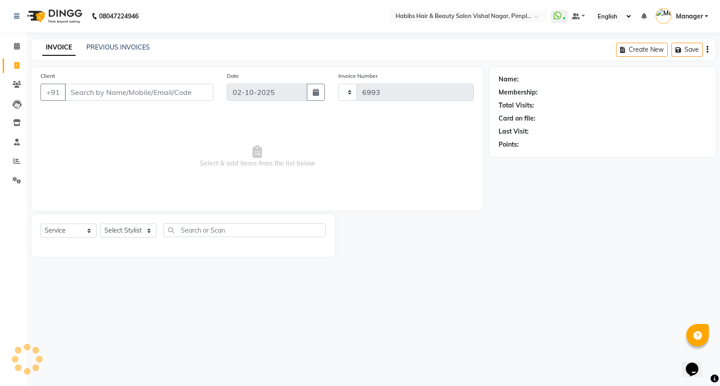
select select "5725"
click at [122, 47] on link "PREVIOUS INVOICES" at bounding box center [117, 47] width 63 height 8
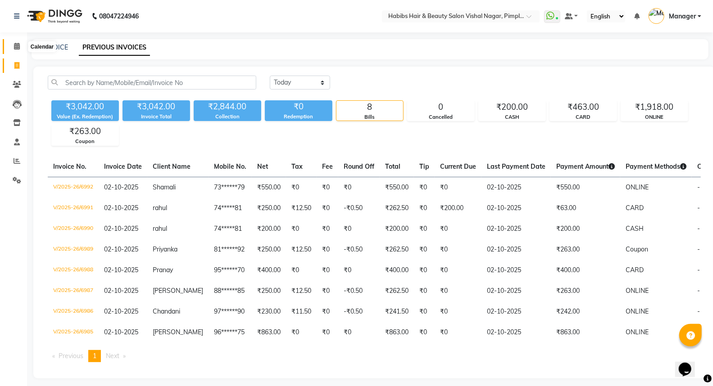
click at [18, 48] on icon at bounding box center [17, 46] width 6 height 7
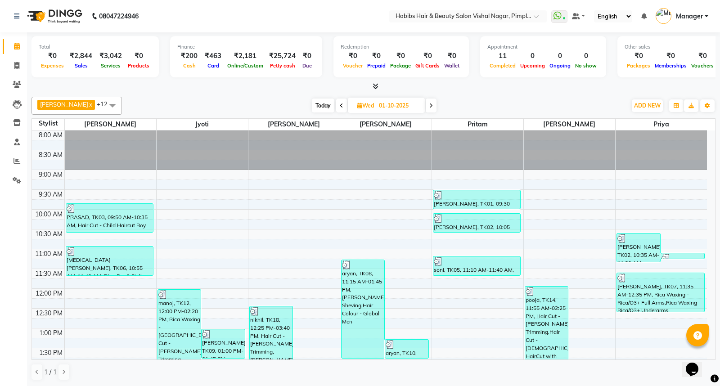
scroll to position [50, 0]
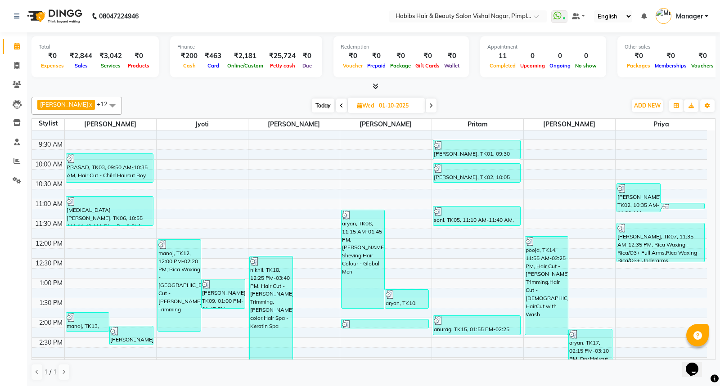
click at [436, 104] on span at bounding box center [431, 106] width 11 height 14
type input "02-10-2025"
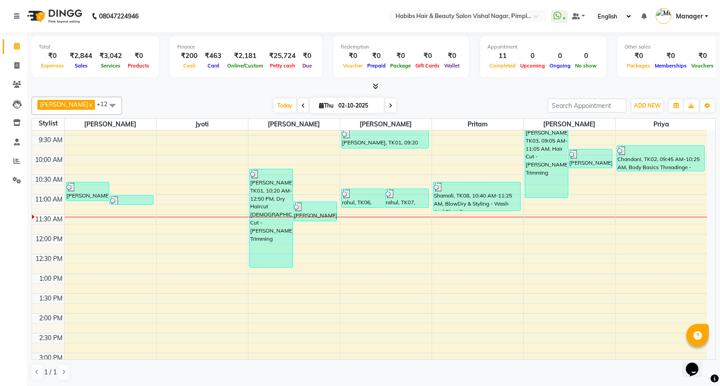
scroll to position [0, 0]
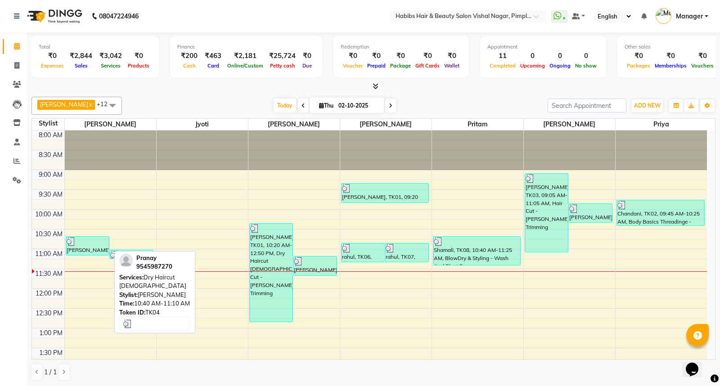
click at [96, 246] on div "Pranay, TK04, 10:40 AM-11:10 AM, Dry Haircut Male" at bounding box center [87, 246] width 43 height 18
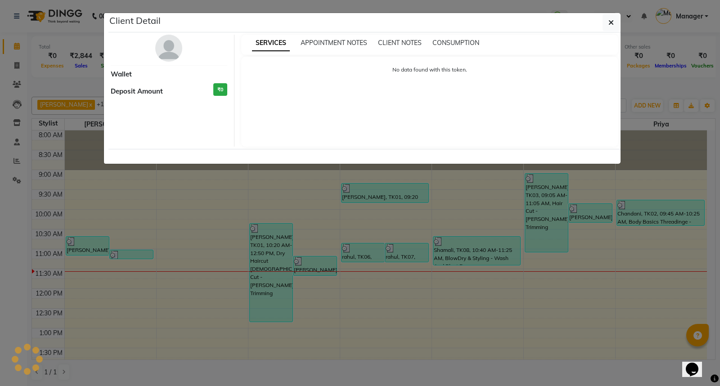
select select "3"
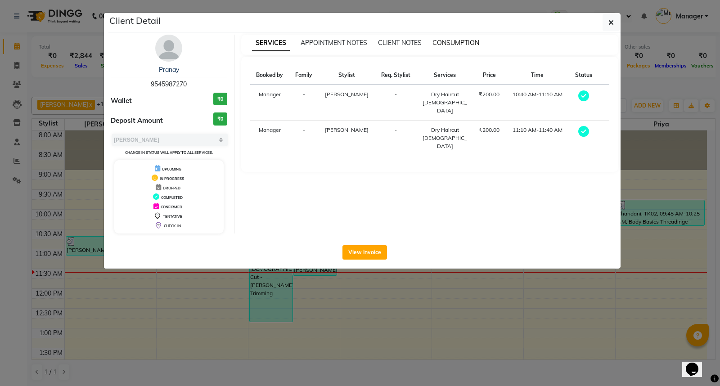
click at [459, 42] on span "CONSUMPTION" at bounding box center [456, 43] width 47 height 8
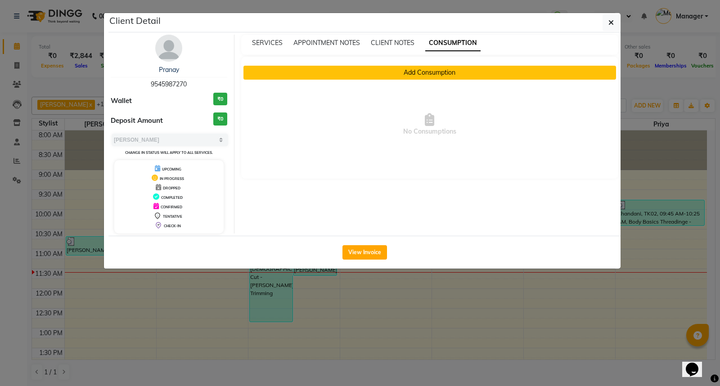
click at [422, 74] on button "Add Consumption" at bounding box center [430, 73] width 373 height 14
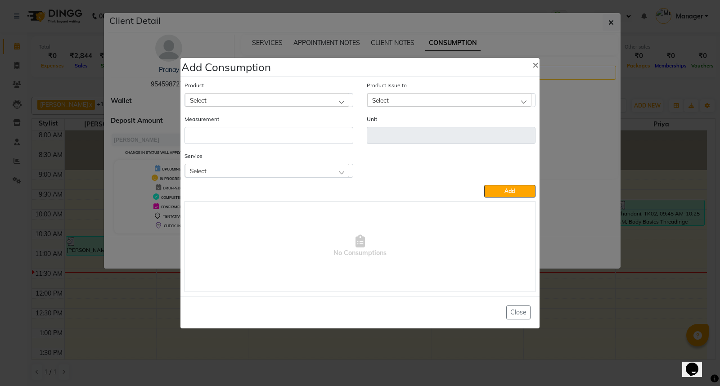
click at [284, 101] on div "Select" at bounding box center [267, 100] width 164 height 14
type input "app"
click at [277, 140] on li "Appron cutting sheets" at bounding box center [269, 139] width 168 height 18
type input "pcs"
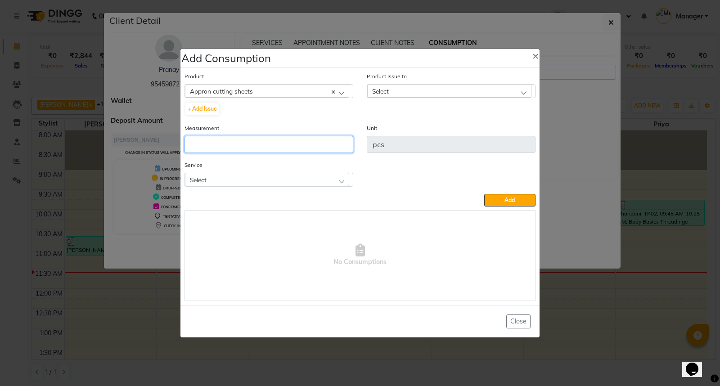
click at [277, 147] on input "number" at bounding box center [269, 144] width 169 height 17
type input "1"
click at [287, 177] on div "Select" at bounding box center [267, 180] width 164 height 14
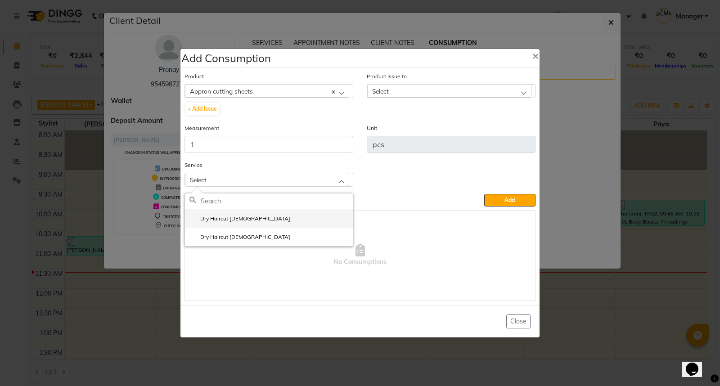
click at [288, 219] on li "Dry Haircut Male" at bounding box center [269, 218] width 168 height 18
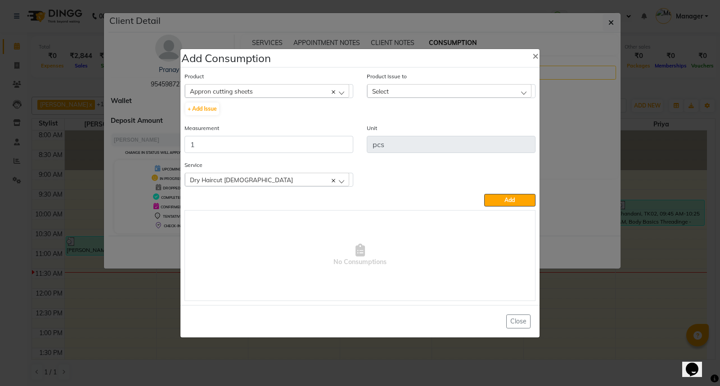
click at [414, 93] on div "Select" at bounding box center [449, 91] width 164 height 14
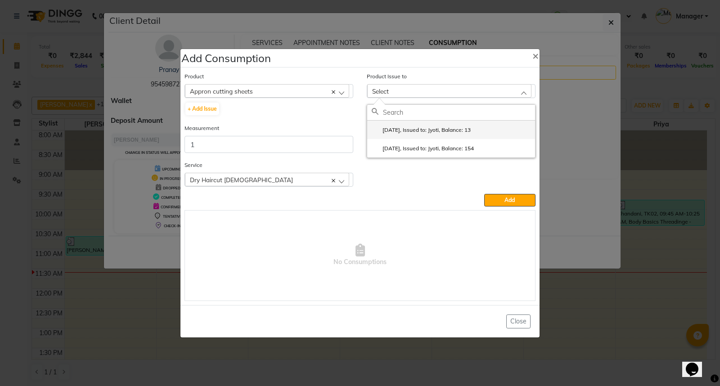
click at [449, 131] on label "2025-09-21, Issued to: Jyoti, Balance: 13" at bounding box center [421, 130] width 99 height 8
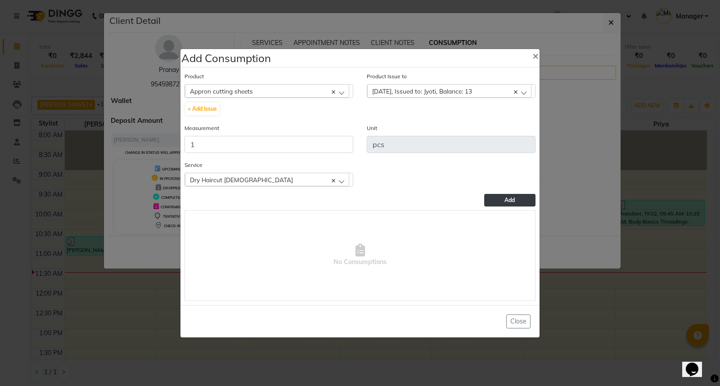
click at [514, 203] on span "Add" at bounding box center [510, 200] width 10 height 7
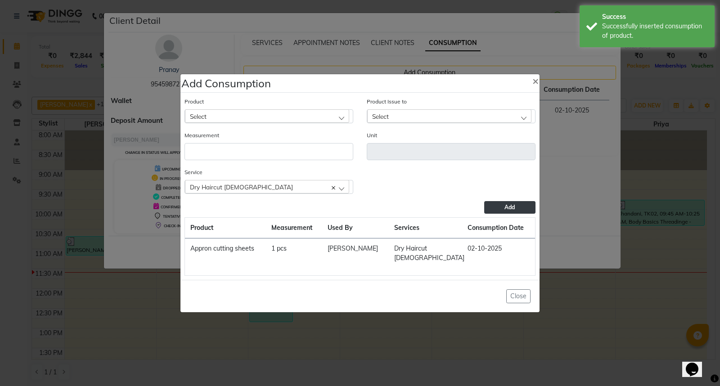
click at [573, 338] on ngb-modal-window "Add Consumption × Product Select 0-77 IGORA Product Issue to Select 2025-09-21,…" at bounding box center [360, 193] width 720 height 386
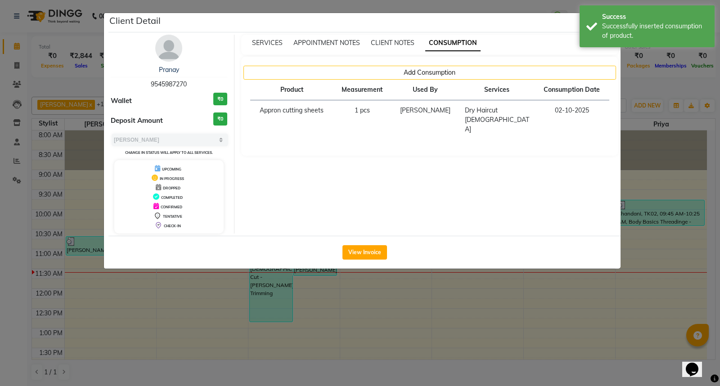
click at [573, 338] on ngb-modal-window "Client Detail Pranay 9545987270 Wallet ₹0 Deposit Amount ₹0 Select MARK DONE UP…" at bounding box center [360, 193] width 720 height 386
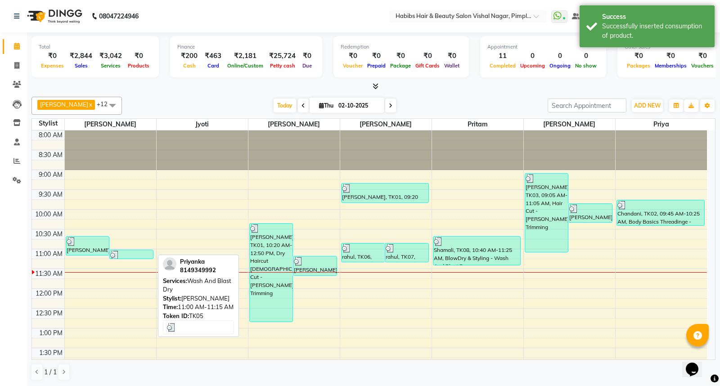
click at [135, 253] on div at bounding box center [131, 255] width 42 height 9
select select "3"
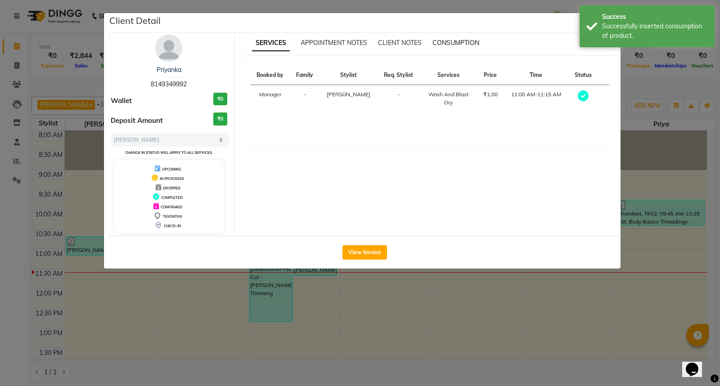
click at [457, 41] on span "CONSUMPTION" at bounding box center [456, 43] width 47 height 8
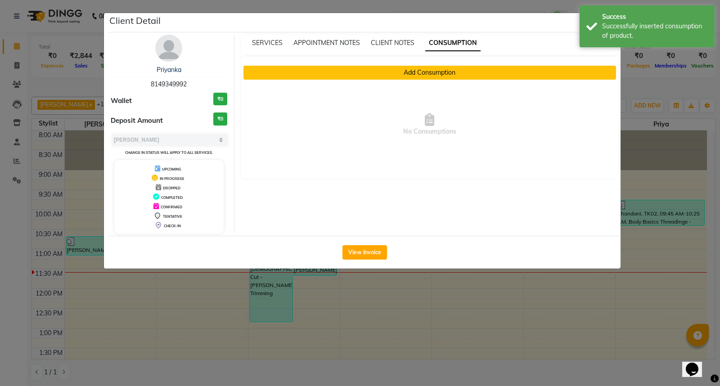
click at [443, 73] on button "Add Consumption" at bounding box center [430, 73] width 373 height 14
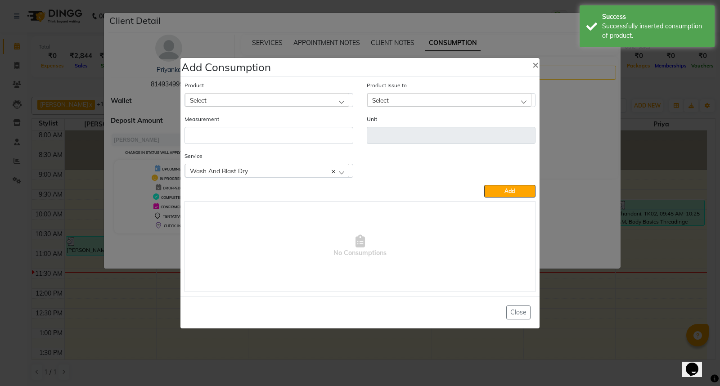
click at [313, 96] on div "Select" at bounding box center [267, 100] width 164 height 14
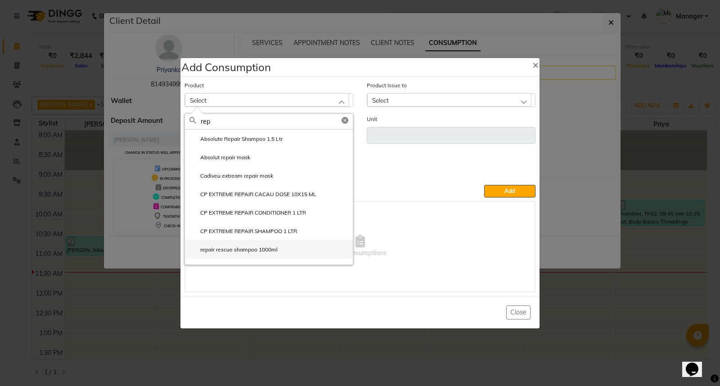
type input "rep"
click at [274, 254] on li "repair rescue shampoo 1000ml" at bounding box center [269, 249] width 168 height 18
type input "ml"
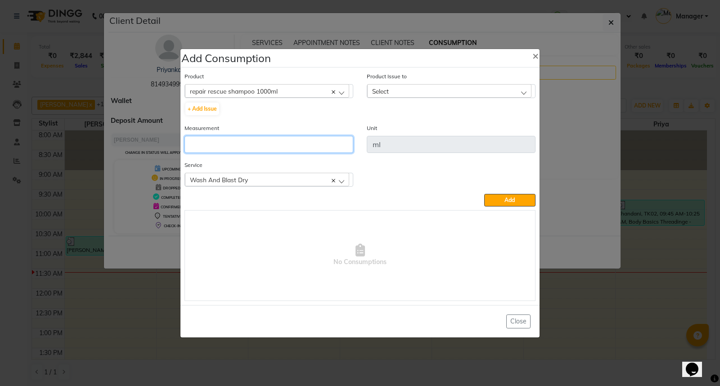
click at [248, 144] on input "number" at bounding box center [269, 144] width 169 height 17
type input "5"
click at [409, 91] on div "Select" at bounding box center [449, 91] width 164 height 14
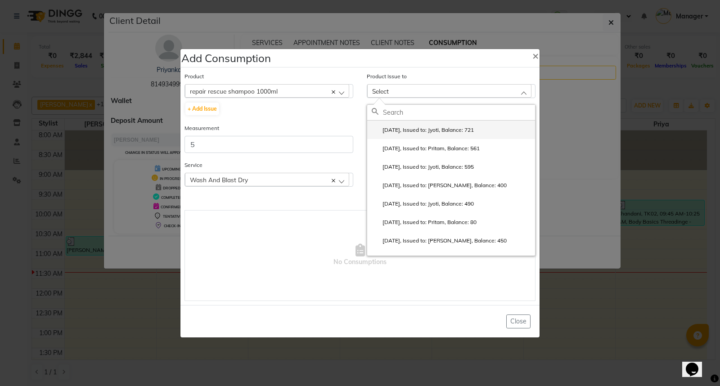
click at [430, 129] on label "2025-09-28, Issued to: Jyoti, Balance: 721" at bounding box center [423, 130] width 102 height 8
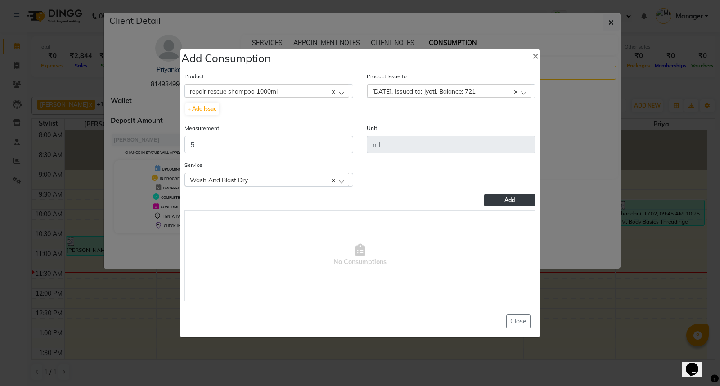
click at [494, 197] on button "Add" at bounding box center [509, 200] width 51 height 13
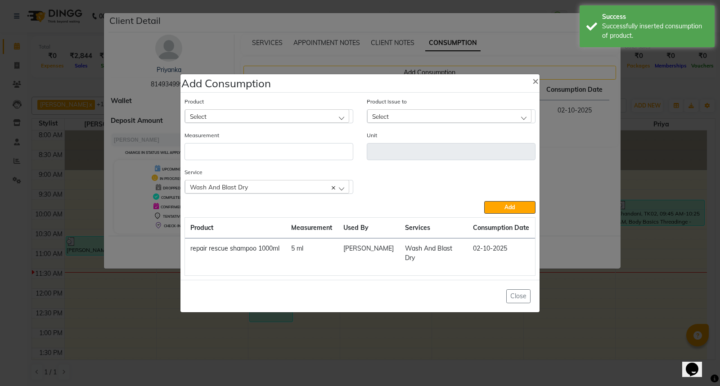
click at [273, 111] on div "Select" at bounding box center [267, 116] width 164 height 14
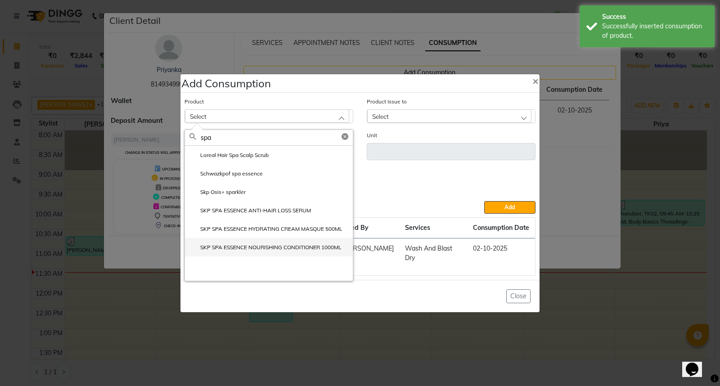
type input "spa"
click at [277, 244] on label "SKP SPA ESSENCE NOURISHING CONDITIONER 1000ML" at bounding box center [266, 248] width 152 height 8
type input "ml"
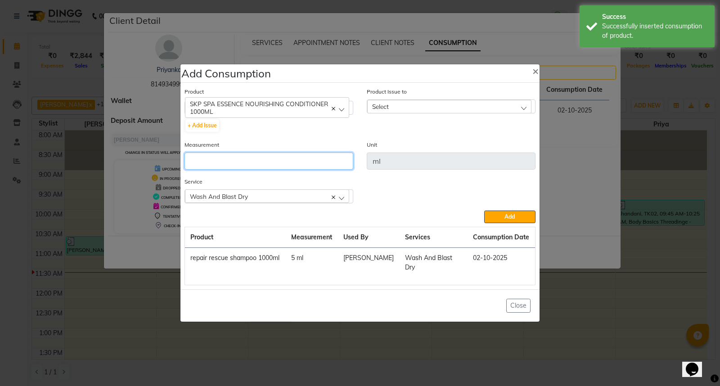
click at [248, 154] on input "number" at bounding box center [269, 161] width 169 height 17
type input "5"
click at [434, 100] on div "Select" at bounding box center [449, 107] width 164 height 14
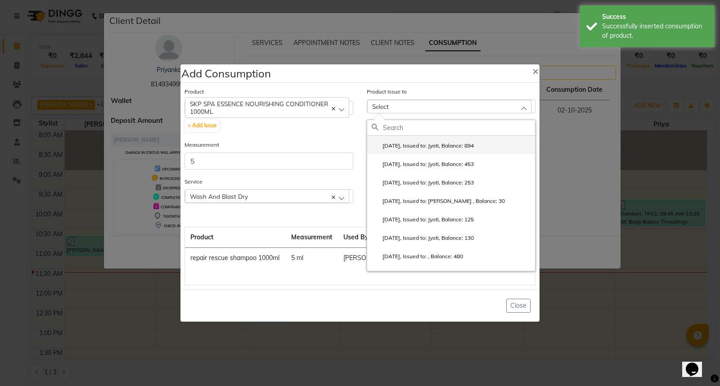
click at [467, 142] on label "2025-09-29, Issued to: Jyoti, Balance: 894" at bounding box center [423, 146] width 102 height 8
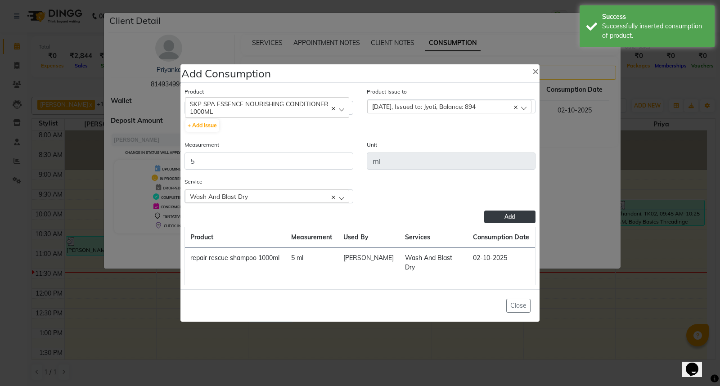
click at [515, 214] on button "Add" at bounding box center [509, 217] width 51 height 13
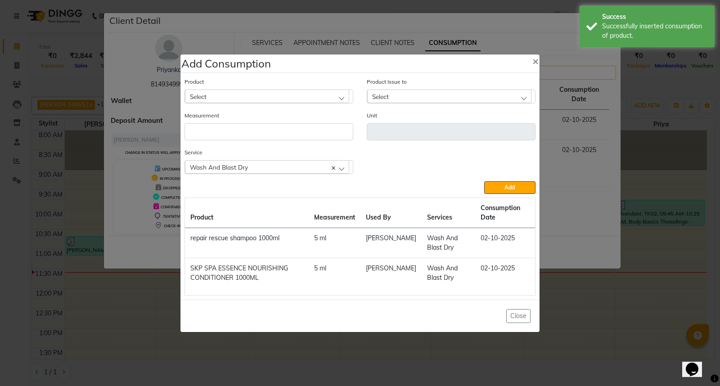
click at [290, 97] on div "Select" at bounding box center [267, 97] width 164 height 14
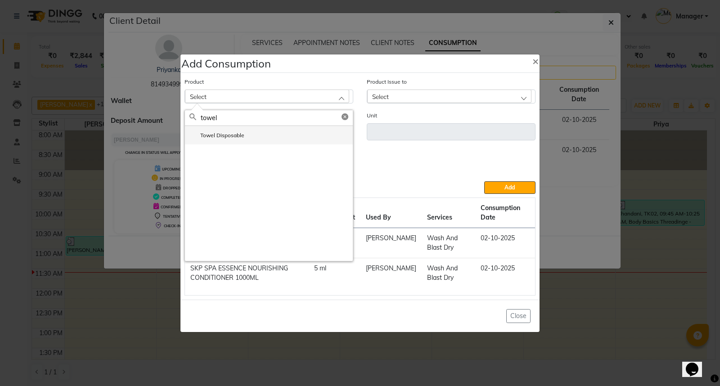
type input "towel"
click at [270, 139] on li "Towel Disposable" at bounding box center [269, 135] width 168 height 18
type input "pcs"
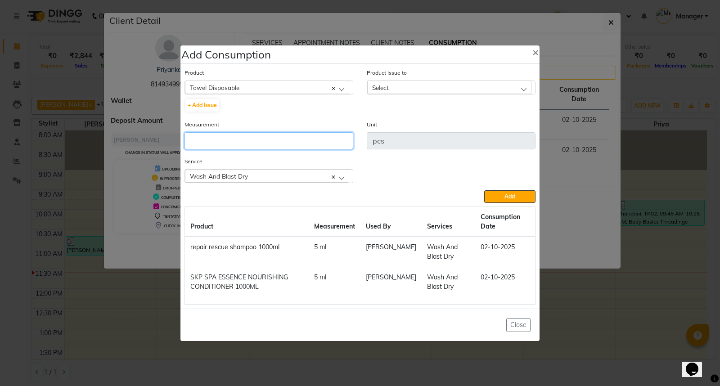
click at [275, 135] on input "number" at bounding box center [269, 140] width 169 height 17
type input "1"
click at [420, 87] on div "Select" at bounding box center [449, 88] width 164 height 14
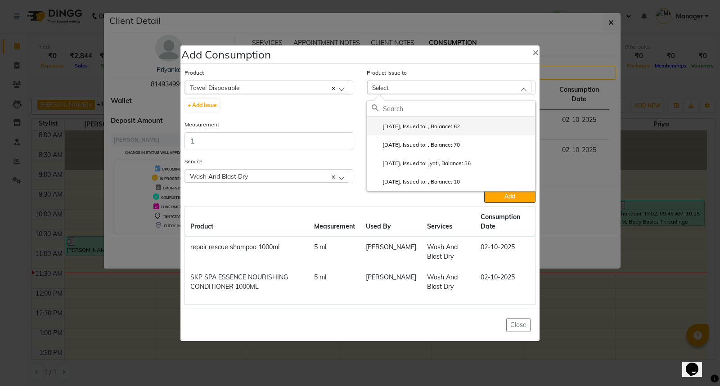
click at [437, 124] on label "2025-06-30, Issued to: , Balance: 62" at bounding box center [416, 126] width 88 height 8
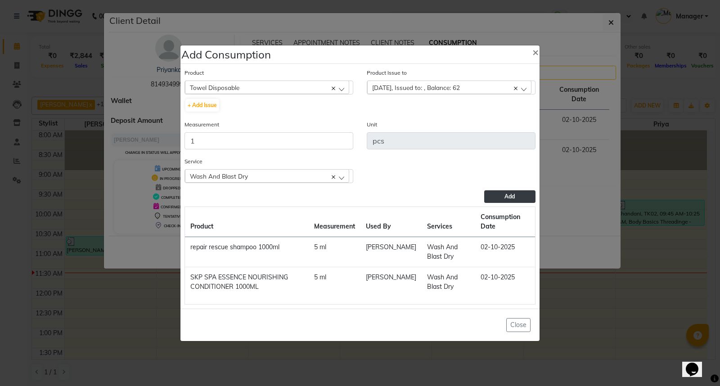
click at [494, 197] on button "Add" at bounding box center [509, 196] width 51 height 13
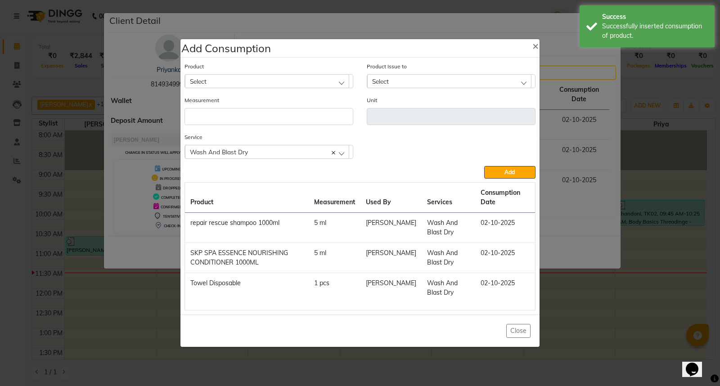
click at [579, 318] on ngb-modal-window "Add Consumption × Product Select 0-77 IGORA Product Issue to Select 2025-06-30,…" at bounding box center [360, 193] width 720 height 386
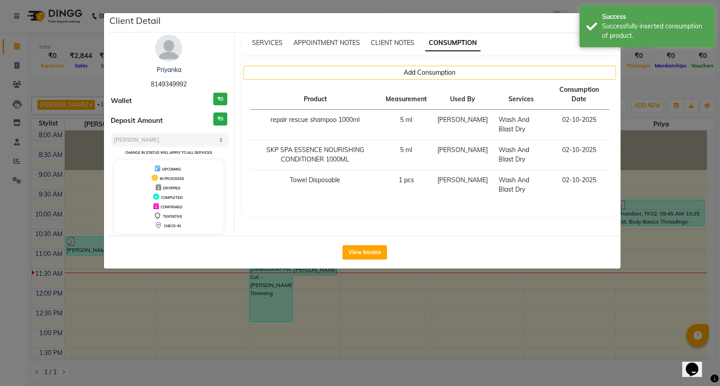
click at [579, 318] on ngb-modal-window "Client Detail Priyanka 8149349992 Wallet ₹0 Deposit Amount ₹0 Select MARK DONE …" at bounding box center [360, 193] width 720 height 386
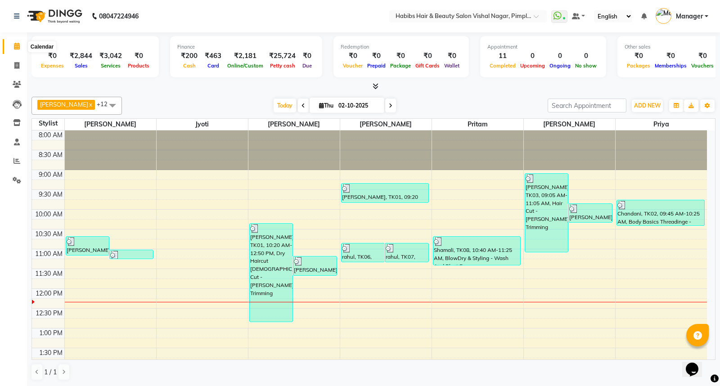
click at [16, 47] on icon at bounding box center [17, 46] width 6 height 7
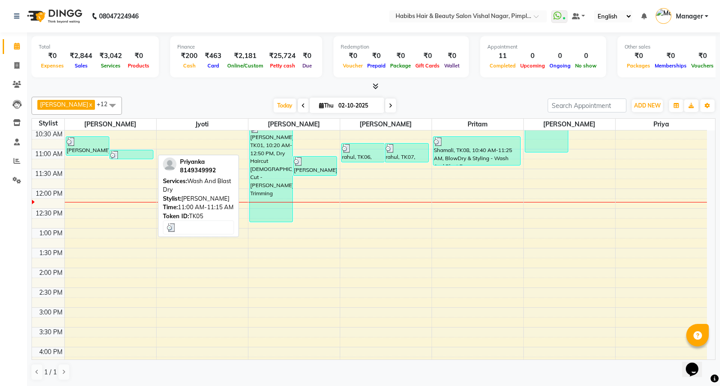
click at [140, 153] on div at bounding box center [131, 155] width 42 height 9
select select "3"
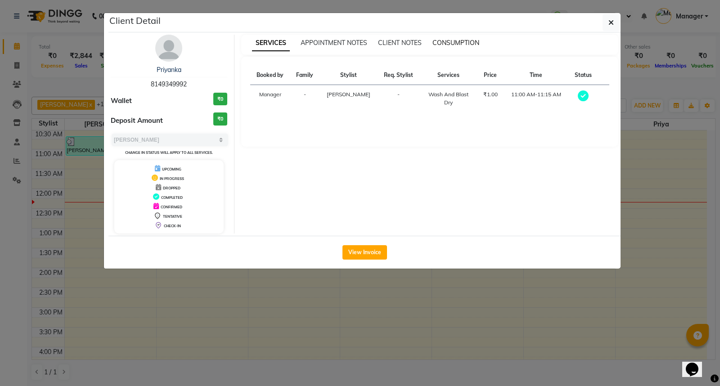
click at [450, 43] on span "CONSUMPTION" at bounding box center [456, 43] width 47 height 8
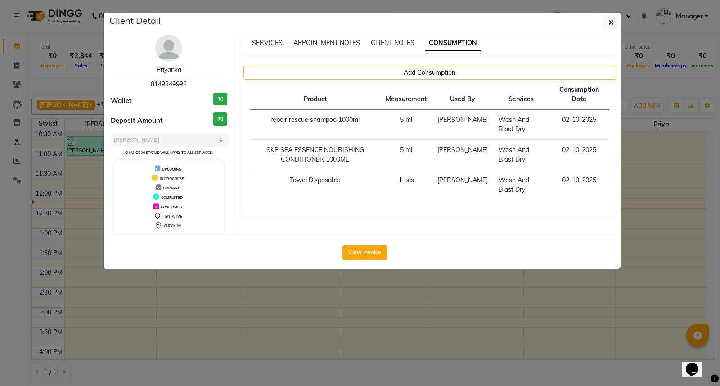
click at [465, 280] on ngb-modal-window "Client Detail Priyanka 8149349992 Wallet ₹0 Deposit Amount ₹0 Select MARK DONE …" at bounding box center [360, 193] width 720 height 386
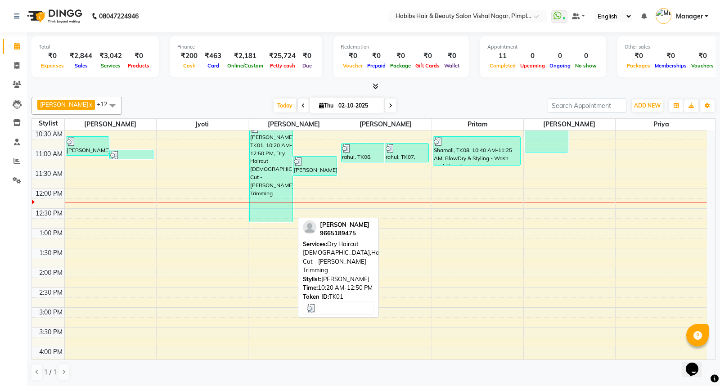
click at [266, 178] on div "pulkit, TK01, 10:20 AM-12:50 PM, Dry Haircut Male,Hair Cut - Beard Trimming" at bounding box center [271, 173] width 43 height 98
select select "3"
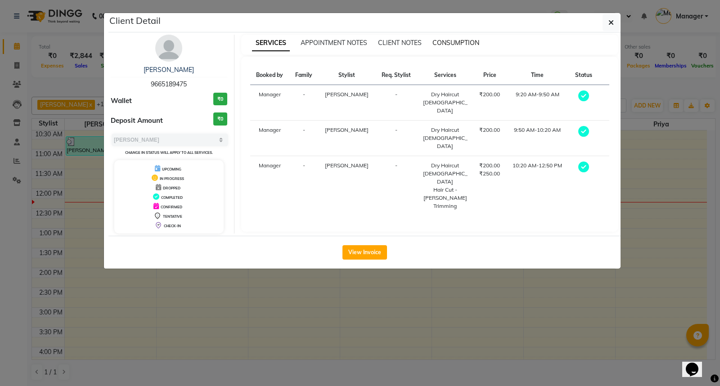
click at [449, 42] on span "CONSUMPTION" at bounding box center [456, 43] width 47 height 8
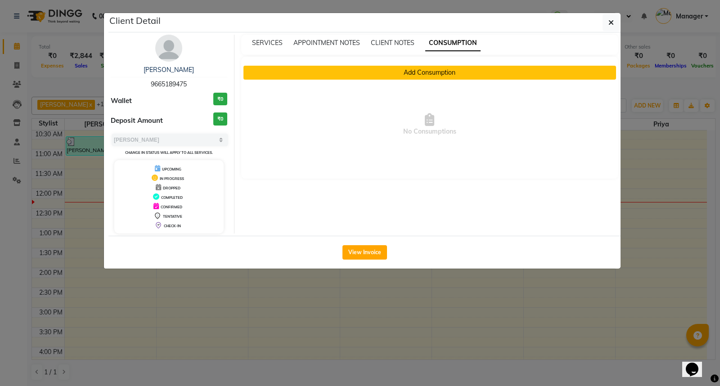
click at [442, 73] on button "Add Consumption" at bounding box center [430, 73] width 373 height 14
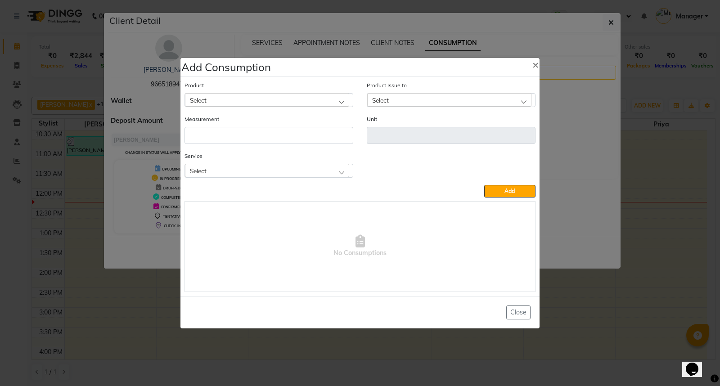
click at [341, 95] on div "Select" at bounding box center [267, 100] width 164 height 14
type input "app"
click at [285, 136] on li "Appron cutting sheets" at bounding box center [269, 139] width 168 height 18
type input "pcs"
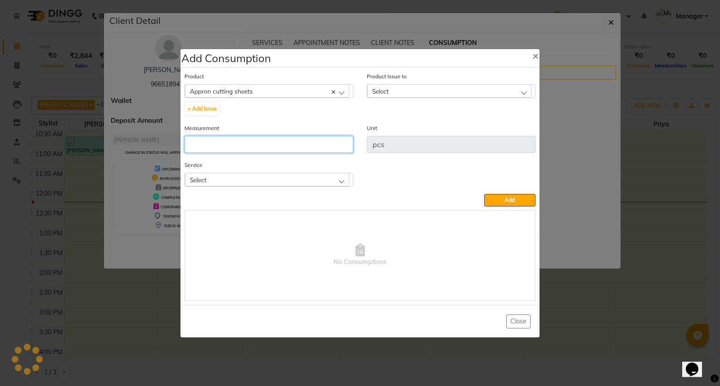
click at [277, 152] on input "number" at bounding box center [269, 144] width 169 height 17
type input "3"
click at [292, 176] on div "Select" at bounding box center [267, 180] width 164 height 14
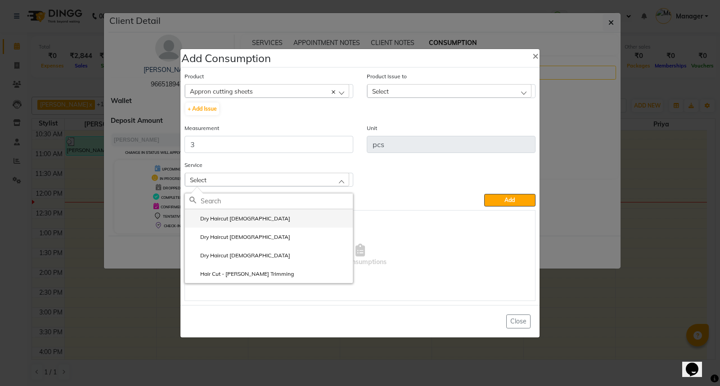
click at [289, 224] on li "Dry Haircut Male" at bounding box center [269, 218] width 168 height 18
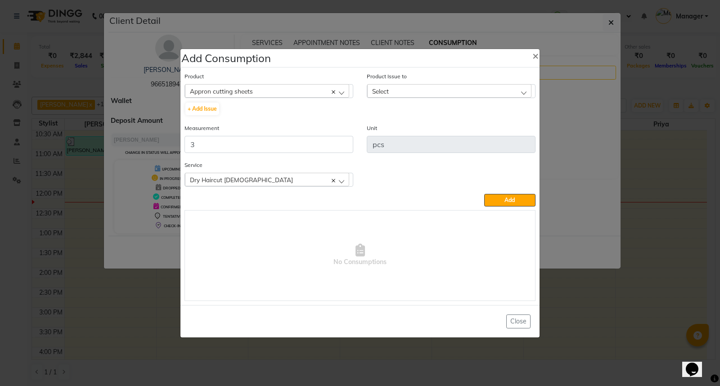
click at [422, 92] on div "Select" at bounding box center [449, 91] width 164 height 14
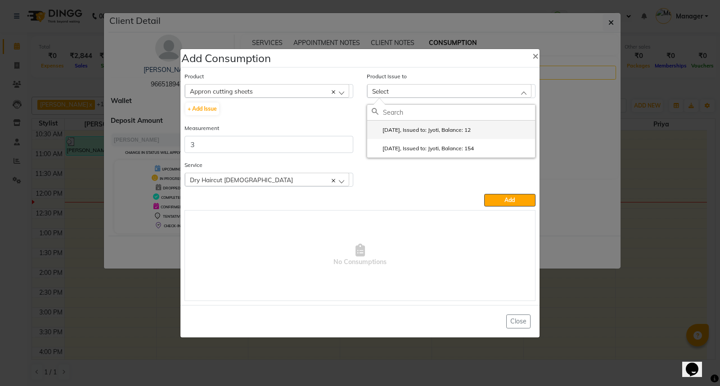
click at [458, 130] on label "2025-09-21, Issued to: Jyoti, Balance: 12" at bounding box center [421, 130] width 99 height 8
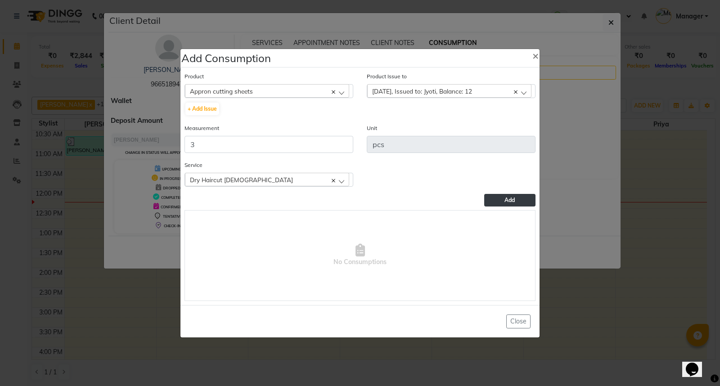
click at [519, 203] on button "Add" at bounding box center [509, 200] width 51 height 13
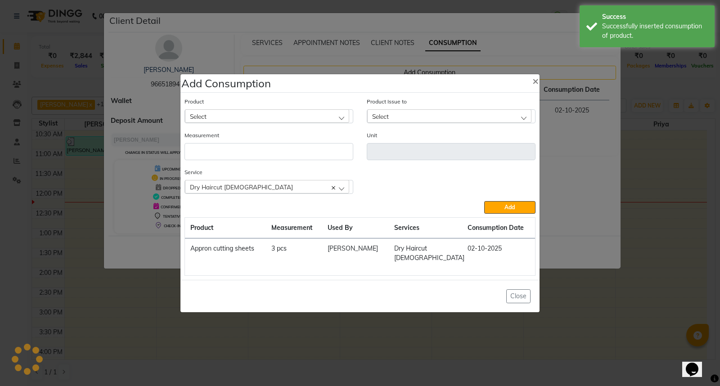
click at [569, 300] on ngb-modal-window "Add Consumption × Product Select 0-77 IGORA Product Issue to Select 2025-09-21,…" at bounding box center [360, 193] width 720 height 386
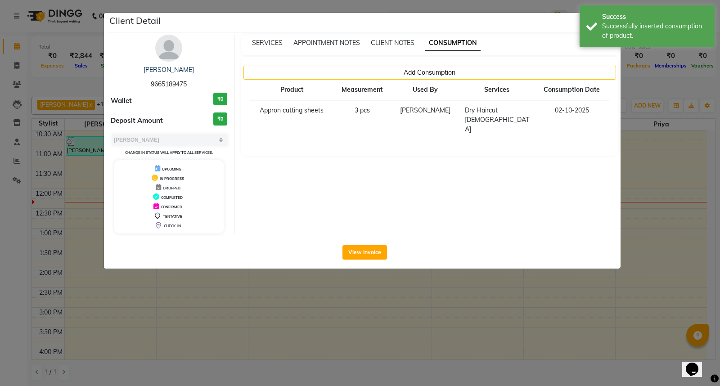
click at [569, 300] on ngb-modal-window "Client Detail pulkit 9665189475 Wallet ₹0 Deposit Amount ₹0 Select MARK DONE UP…" at bounding box center [360, 193] width 720 height 386
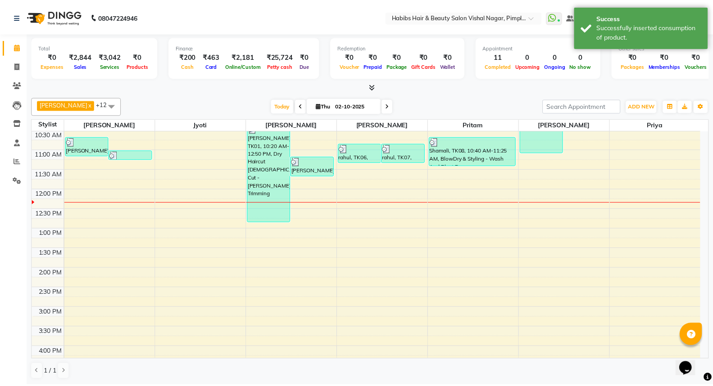
scroll to position [0, 0]
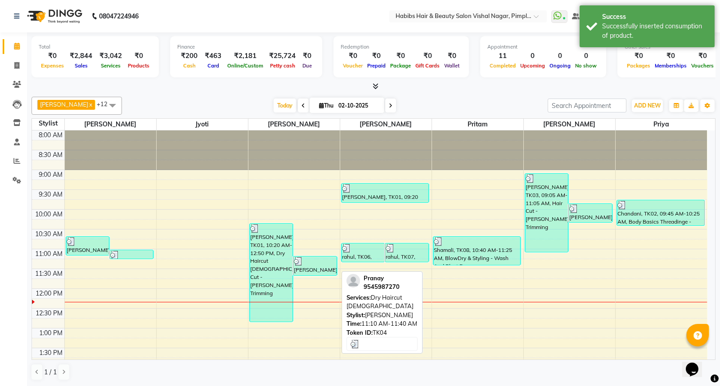
click at [316, 261] on div at bounding box center [315, 261] width 42 height 9
select select "3"
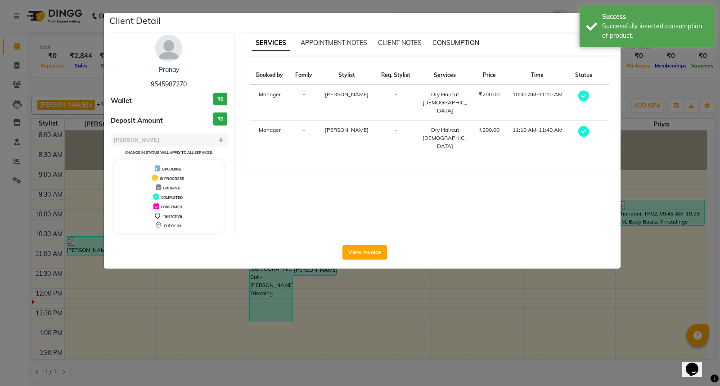
click at [458, 41] on span "CONSUMPTION" at bounding box center [456, 43] width 47 height 8
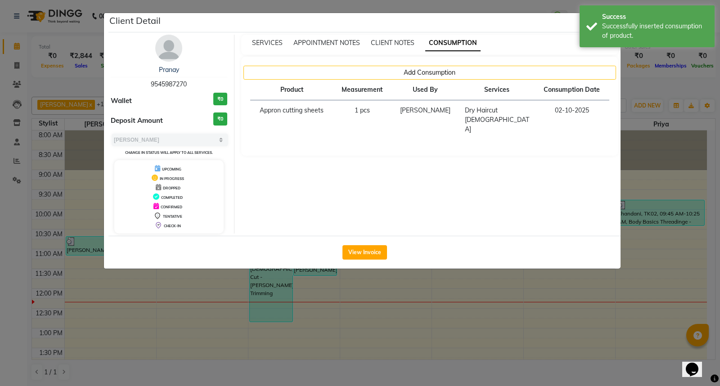
click at [458, 290] on ngb-modal-window "Client Detail Pranay 9545987270 Wallet ₹0 Deposit Amount ₹0 Select MARK DONE UP…" at bounding box center [360, 193] width 720 height 386
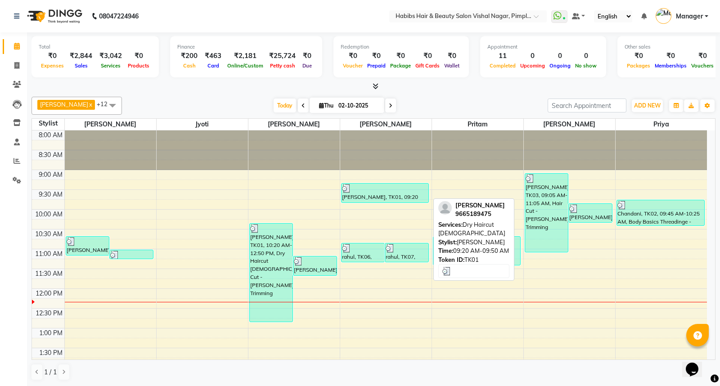
click at [391, 194] on div "pulkit, TK01, 09:20 AM-09:50 AM, Dry Haircut Male" at bounding box center [385, 193] width 87 height 19
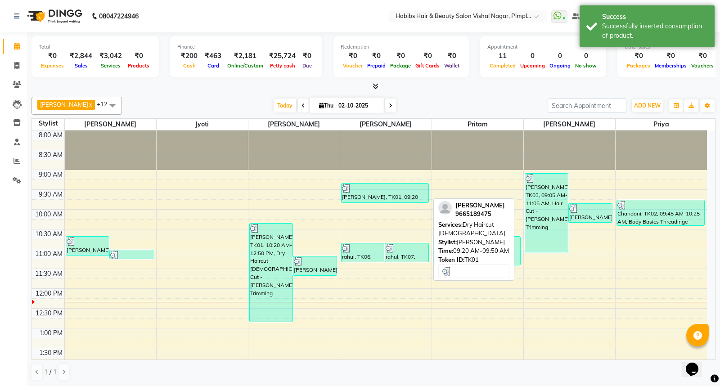
select select "3"
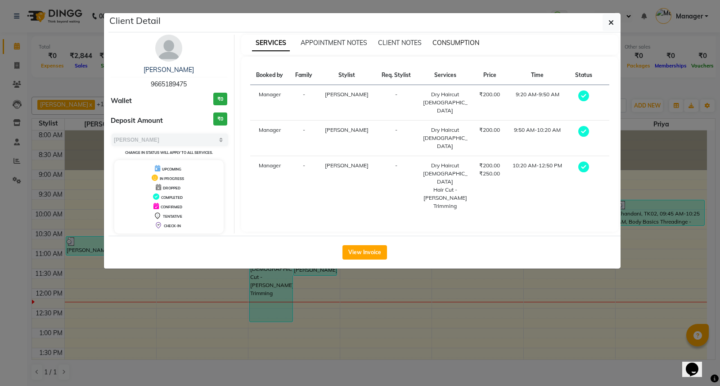
click at [452, 42] on span "CONSUMPTION" at bounding box center [456, 43] width 47 height 8
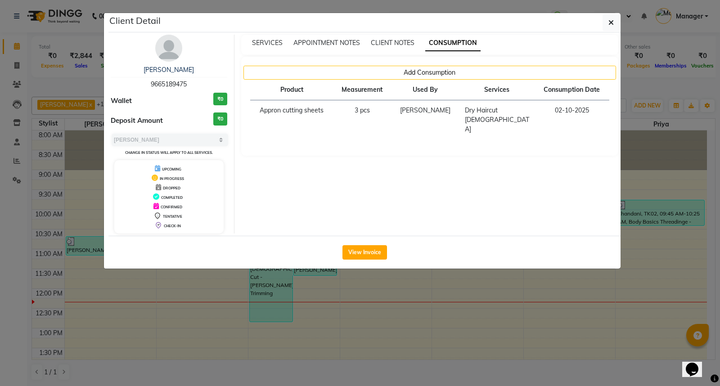
click at [458, 285] on ngb-modal-window "Client Detail pulkit 9665189475 Wallet ₹0 Deposit Amount ₹0 Select MARK DONE UP…" at bounding box center [360, 193] width 720 height 386
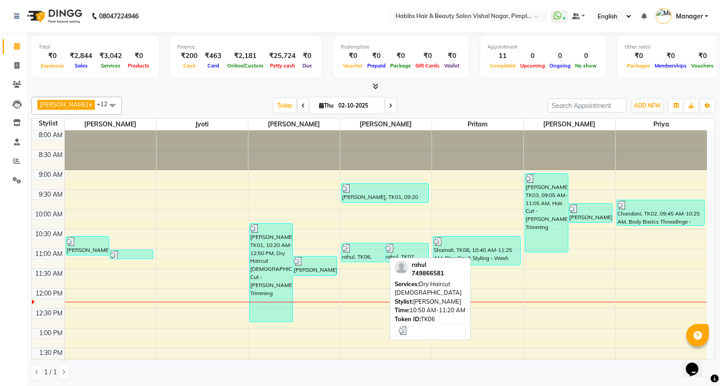
click at [356, 254] on div "rahul, TK06, 10:50 AM-11:20 AM, Dry Haircut Male" at bounding box center [363, 253] width 43 height 18
select select "3"
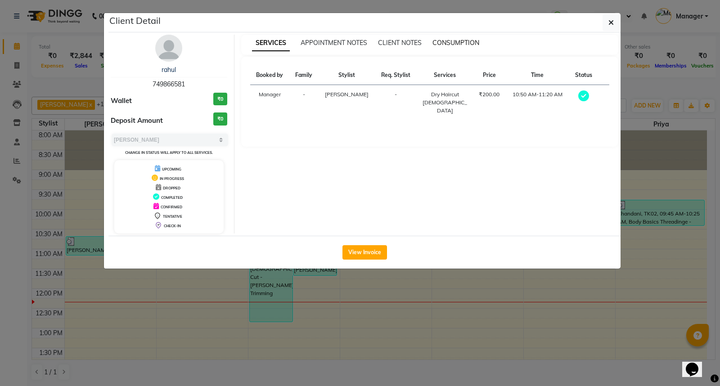
click at [456, 43] on span "CONSUMPTION" at bounding box center [456, 43] width 47 height 8
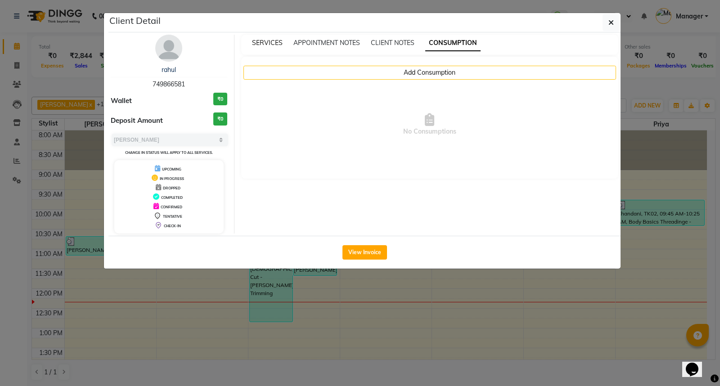
click at [271, 42] on span "SERVICES" at bounding box center [267, 43] width 31 height 8
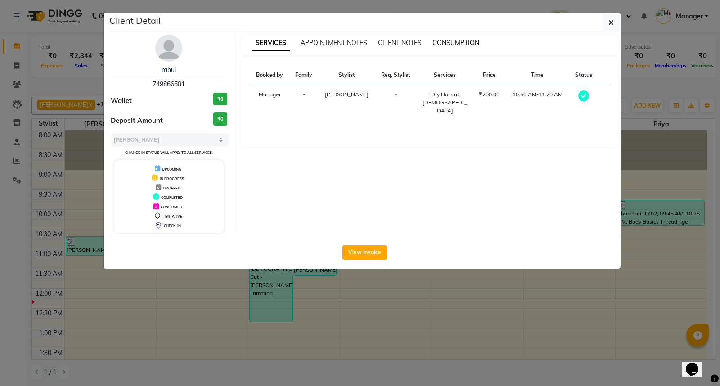
click at [457, 42] on span "CONSUMPTION" at bounding box center [456, 43] width 47 height 8
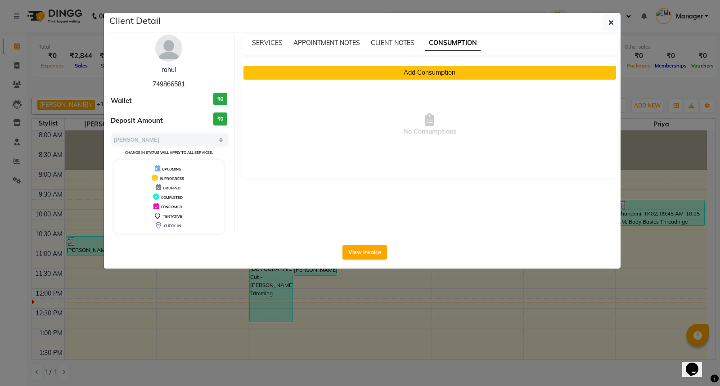
click at [437, 73] on button "Add Consumption" at bounding box center [430, 73] width 373 height 14
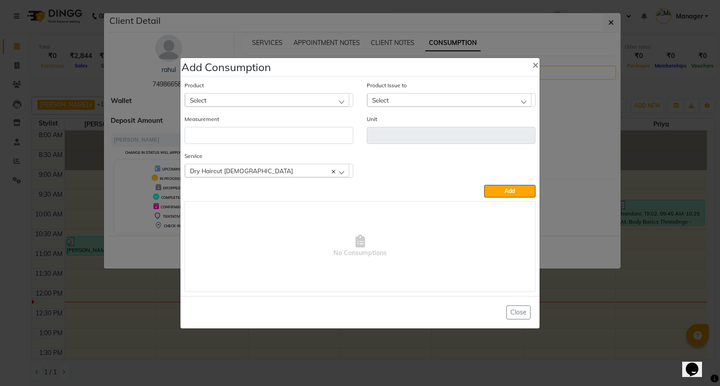
click at [268, 105] on div "Select" at bounding box center [267, 100] width 164 height 14
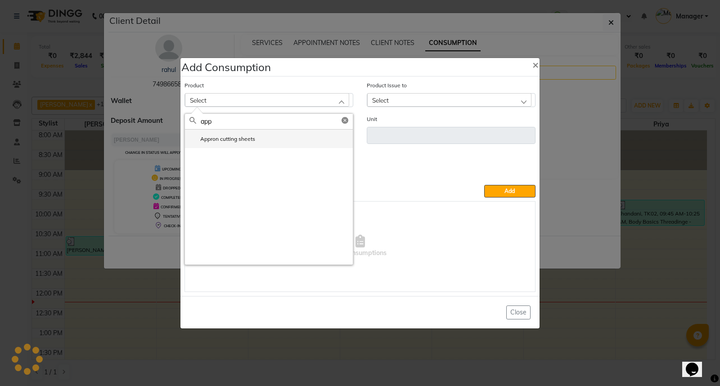
type input "app"
click at [260, 140] on li "Appron cutting sheets" at bounding box center [269, 139] width 168 height 18
type input "pcs"
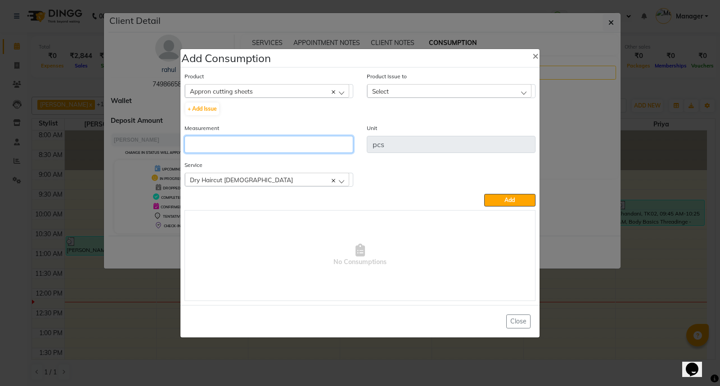
click at [260, 140] on input "number" at bounding box center [269, 144] width 169 height 17
type input "1"
click at [402, 90] on div "Select" at bounding box center [449, 91] width 164 height 14
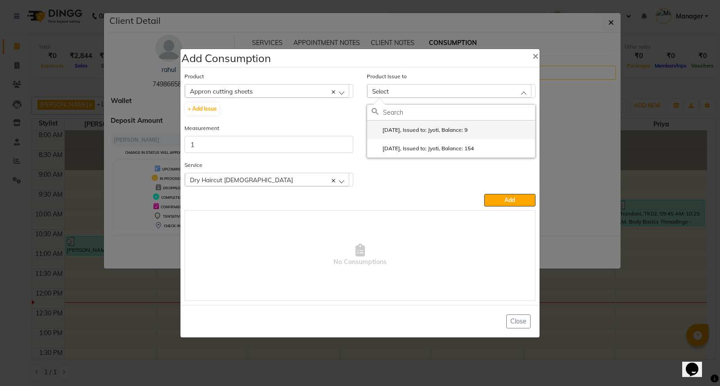
click at [458, 132] on label "2025-09-21, Issued to: Jyoti, Balance: 9" at bounding box center [420, 130] width 96 height 8
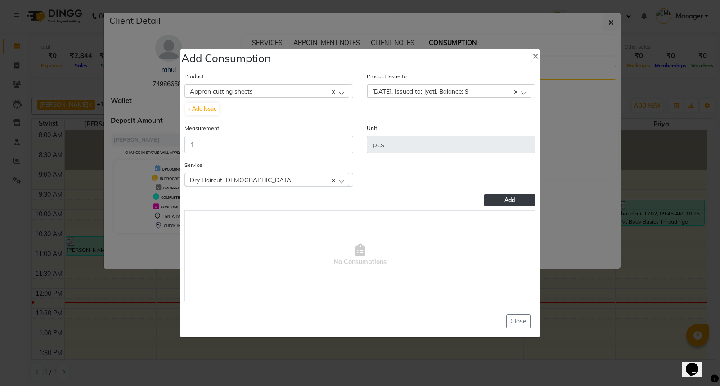
click at [506, 195] on button "Add" at bounding box center [509, 200] width 51 height 13
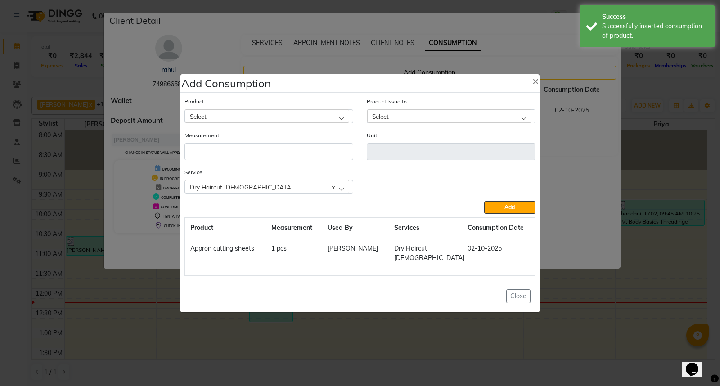
click at [599, 319] on ngb-modal-window "Add Consumption × Product Select 0-77 IGORA Product Issue to Select 2025-09-21,…" at bounding box center [360, 193] width 720 height 386
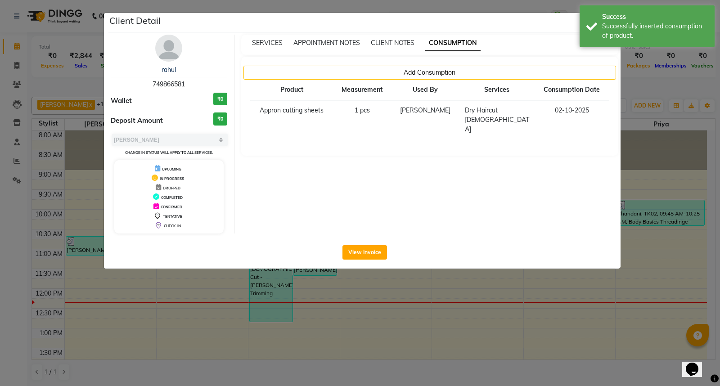
click at [598, 319] on ngb-modal-window "Client Detail rahul 749866581 Wallet ₹0 Deposit Amount ₹0 Select MARK DONE UPCO…" at bounding box center [360, 193] width 720 height 386
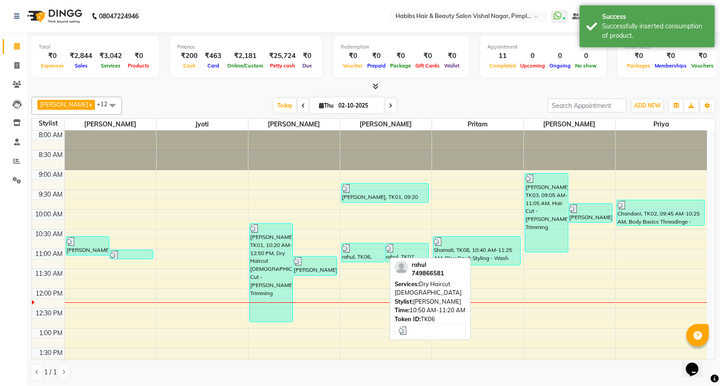
click at [361, 254] on div "rahul, TK06, 10:50 AM-11:20 AM, Dry Haircut Male" at bounding box center [363, 253] width 43 height 18
select select "3"
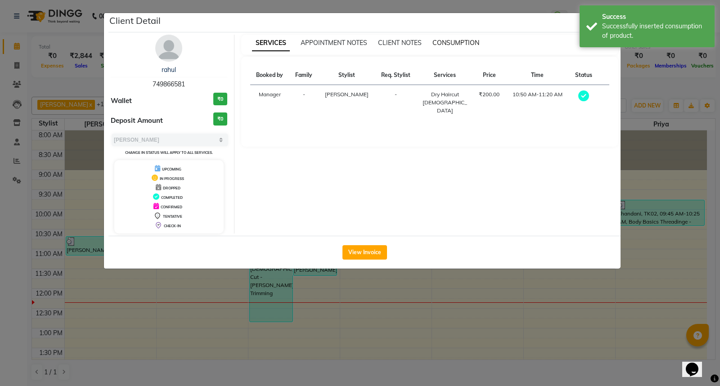
click at [447, 42] on span "CONSUMPTION" at bounding box center [456, 43] width 47 height 8
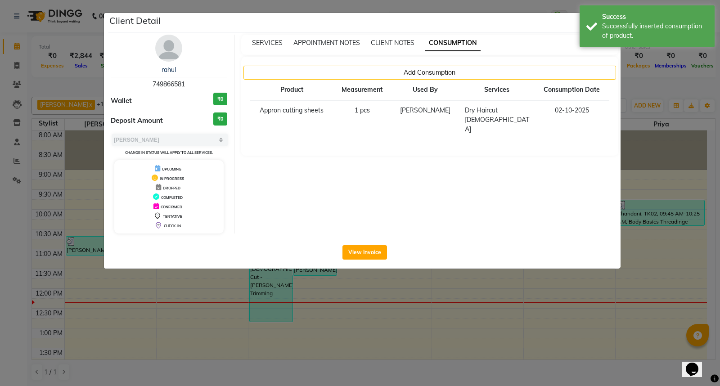
click at [485, 316] on ngb-modal-window "Client Detail rahul 749866581 Wallet ₹0 Deposit Amount ₹0 Select MARK DONE UPCO…" at bounding box center [360, 193] width 720 height 386
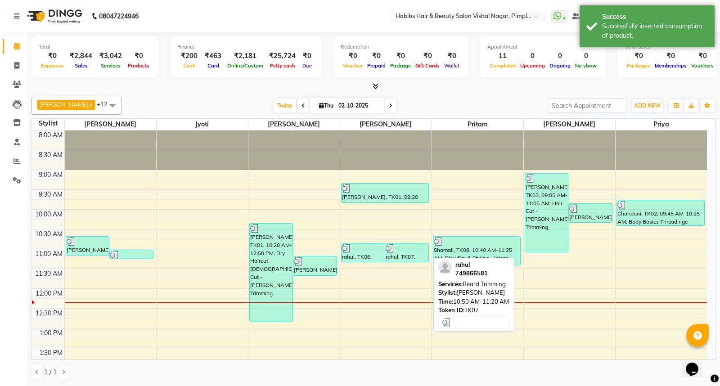
click at [413, 253] on div "rahul, TK07, 10:50 AM-11:20 AM, Beard Trimming" at bounding box center [406, 253] width 43 height 18
select select "3"
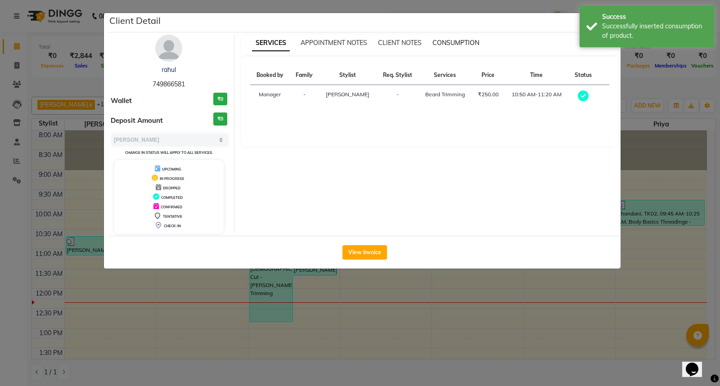
click at [457, 46] on span "CONSUMPTION" at bounding box center [456, 43] width 47 height 8
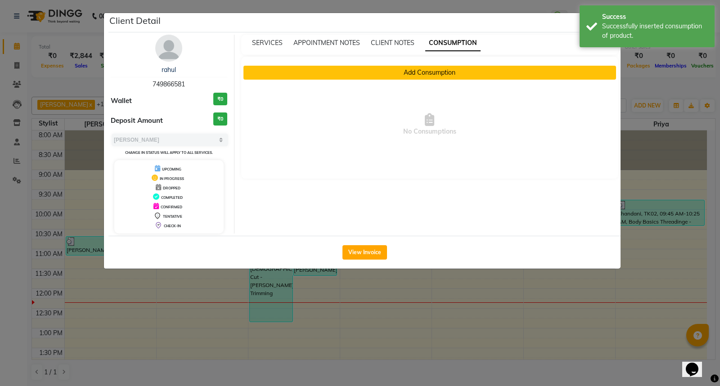
click at [429, 74] on button "Add Consumption" at bounding box center [430, 73] width 373 height 14
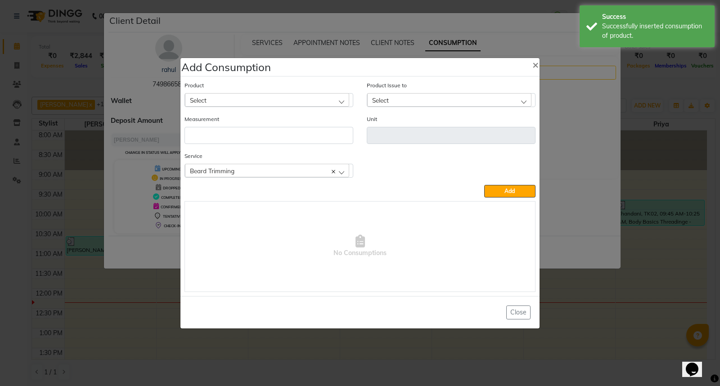
click at [334, 98] on div "Select" at bounding box center [267, 100] width 164 height 14
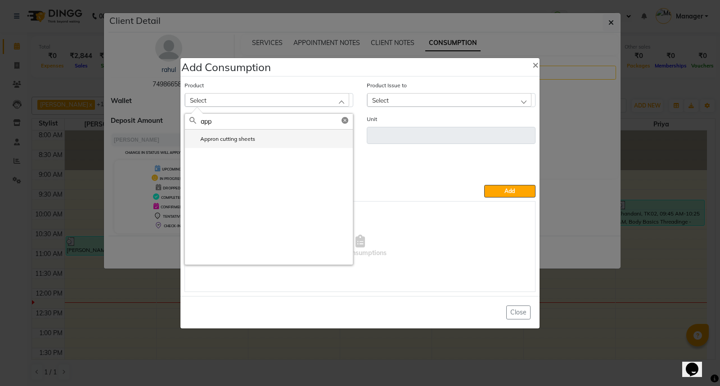
type input "app"
click at [288, 138] on li "Appron cutting sheets" at bounding box center [269, 139] width 168 height 18
type input "pcs"
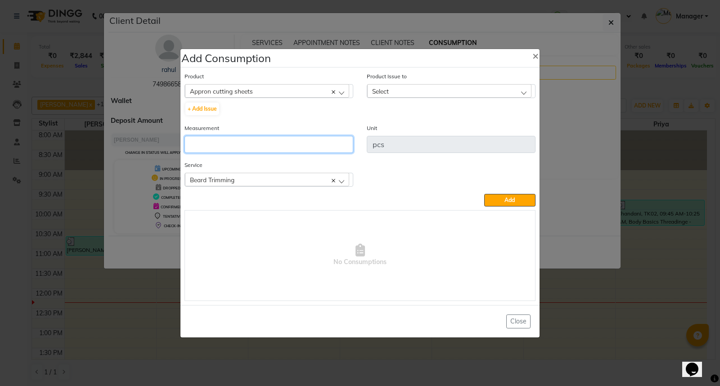
click at [286, 143] on input "number" at bounding box center [269, 144] width 169 height 17
type input "1"
click at [425, 89] on div "Select" at bounding box center [449, 91] width 164 height 14
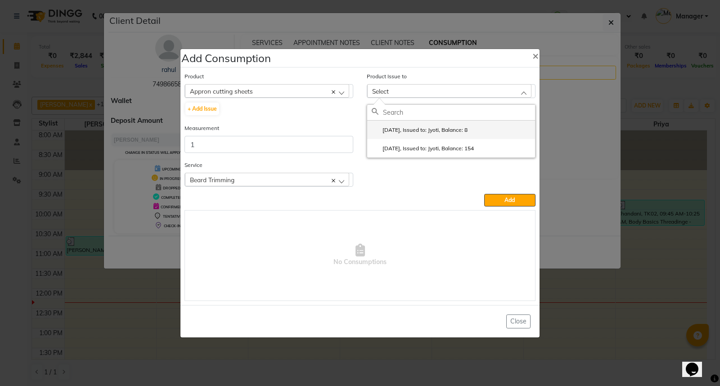
click at [432, 127] on label "2025-09-21, Issued to: Jyoti, Balance: 8" at bounding box center [420, 130] width 96 height 8
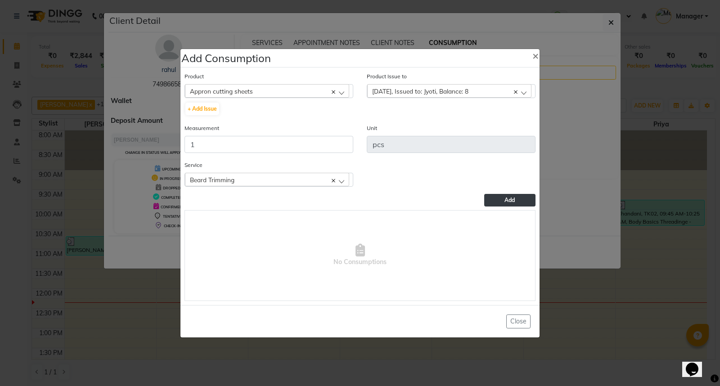
click at [514, 196] on button "Add" at bounding box center [509, 200] width 51 height 13
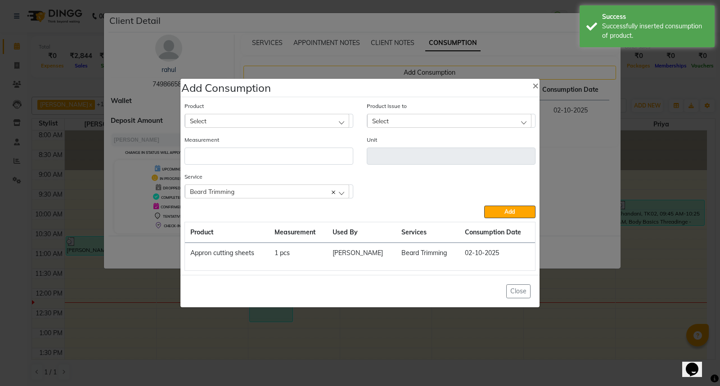
click at [561, 296] on ngb-modal-window "Add Consumption × Product Select 0-77 IGORA Product Issue to Select 2025-09-21,…" at bounding box center [360, 193] width 720 height 386
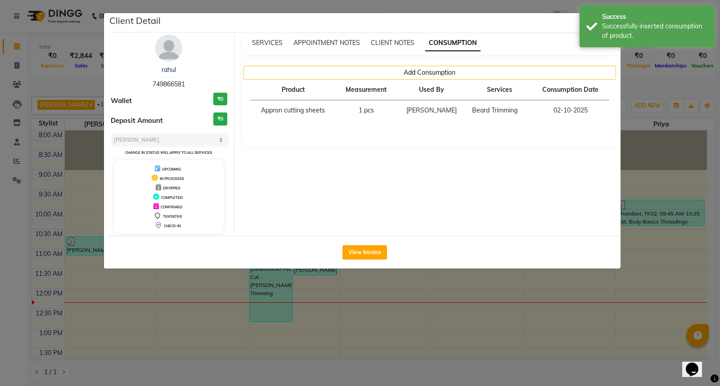
click at [569, 297] on ngb-modal-window "Client Detail rahul 749866581 Wallet ₹0 Deposit Amount ₹0 Select MARK DONE UPCO…" at bounding box center [360, 193] width 720 height 386
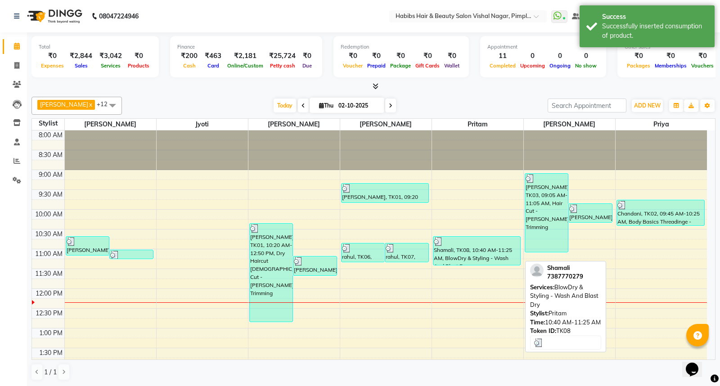
click at [481, 251] on div "Shamali, TK08, 10:40 AM-11:25 AM, BlowDry & Styling - Wash And Blast Dry" at bounding box center [476, 251] width 87 height 28
select select "3"
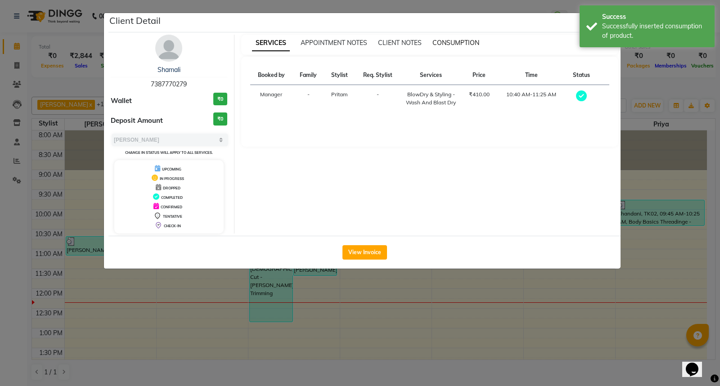
click at [454, 42] on span "CONSUMPTION" at bounding box center [456, 43] width 47 height 8
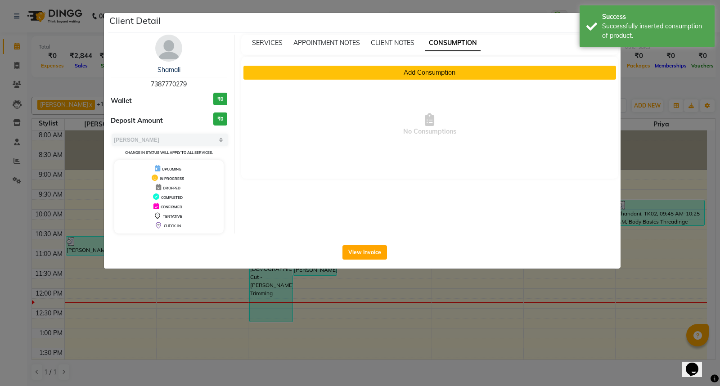
click at [414, 72] on button "Add Consumption" at bounding box center [430, 73] width 373 height 14
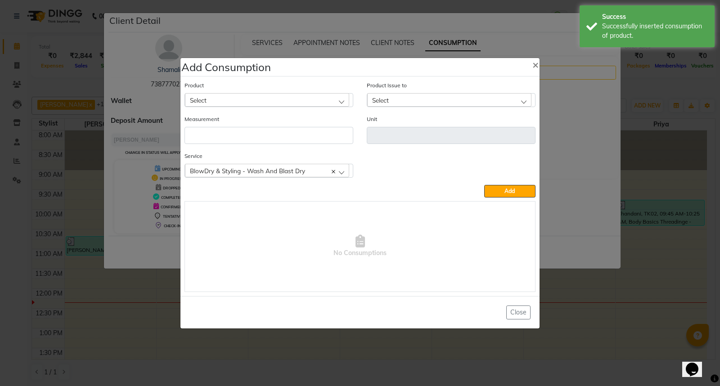
click at [334, 98] on div "Select" at bounding box center [267, 100] width 164 height 14
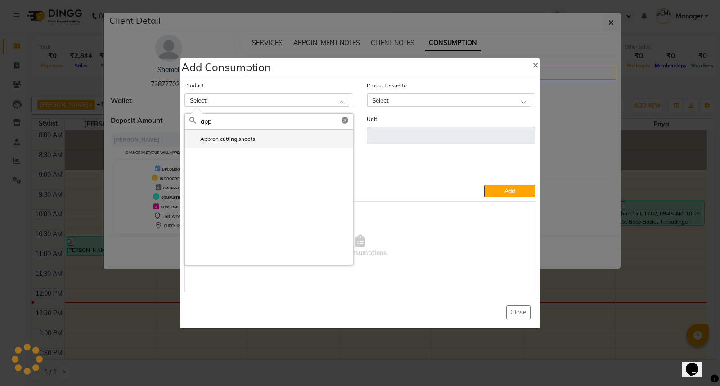
type input "app"
click at [259, 140] on li "Appron cutting sheets" at bounding box center [269, 139] width 168 height 18
type input "pcs"
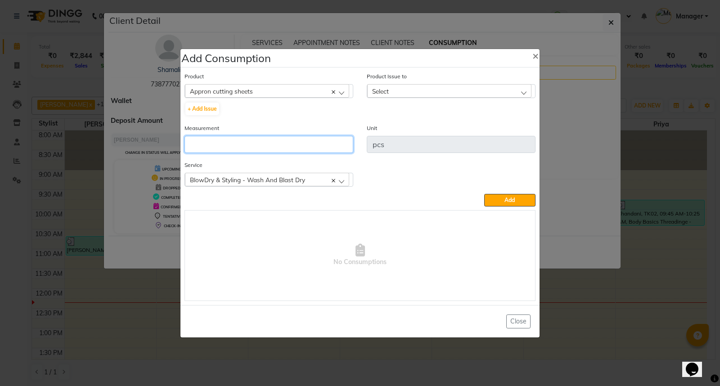
click at [259, 140] on input "number" at bounding box center [269, 144] width 169 height 17
type input "1"
click at [404, 92] on div "Select" at bounding box center [449, 91] width 164 height 14
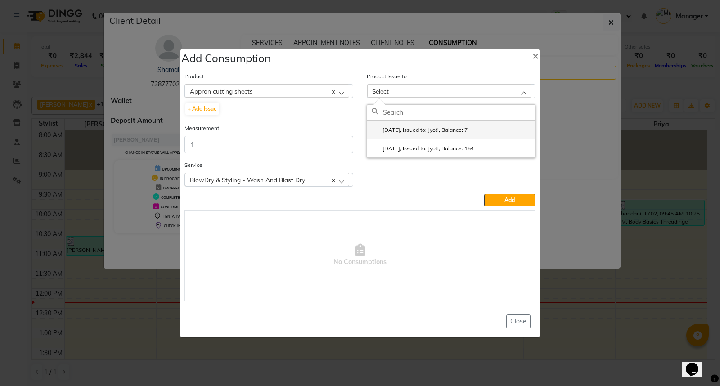
click at [447, 135] on li "2025-09-21, Issued to: Jyoti, Balance: 7" at bounding box center [451, 130] width 168 height 18
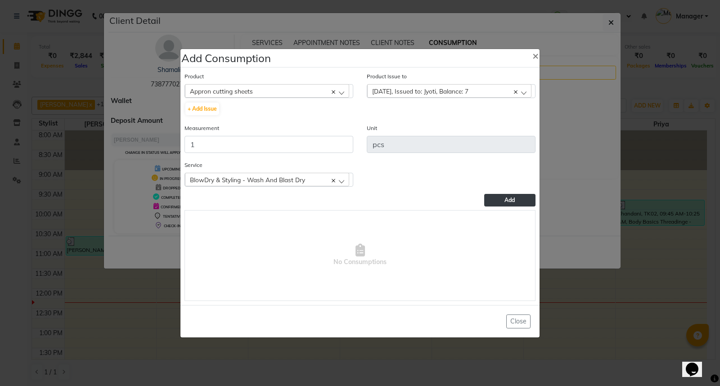
click at [514, 201] on span "Add" at bounding box center [510, 200] width 10 height 7
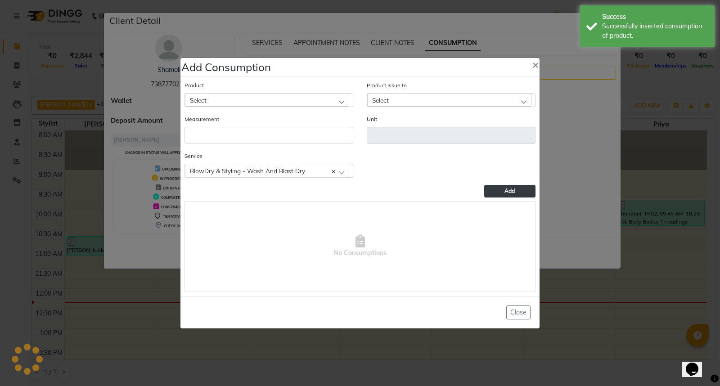
click at [238, 100] on div "Product Select 0-77 IGORA" at bounding box center [269, 94] width 169 height 27
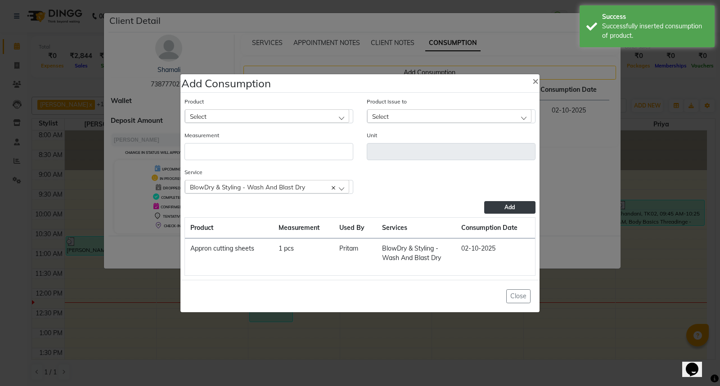
click at [237, 117] on div "Select" at bounding box center [267, 116] width 164 height 14
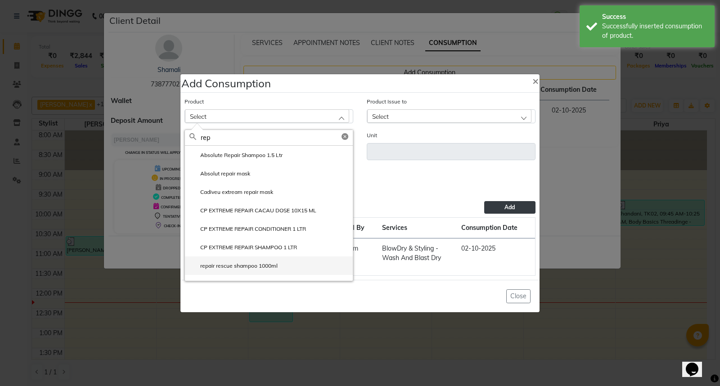
type input "rep"
click at [268, 265] on label "repair rescue shampoo 1000ml" at bounding box center [234, 266] width 88 height 8
type input "ml"
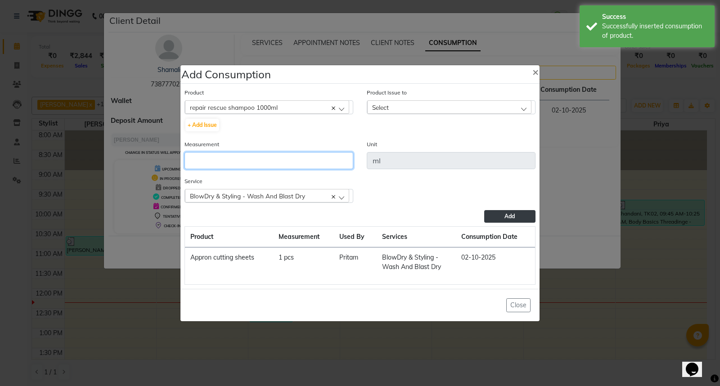
click at [241, 163] on input "number" at bounding box center [269, 160] width 169 height 17
type input "10"
click at [390, 106] on div "Select" at bounding box center [449, 107] width 164 height 14
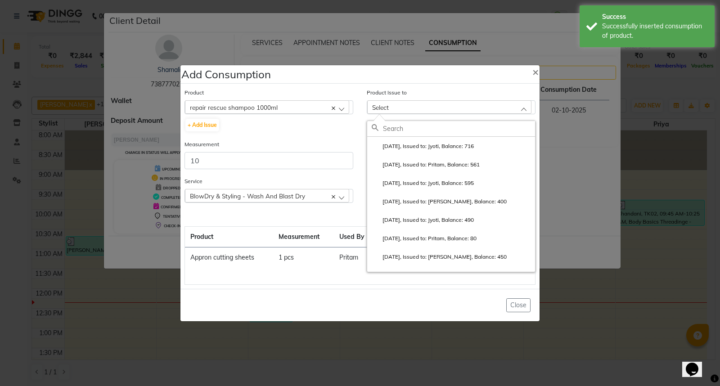
click at [428, 140] on li "2025-09-28, Issued to: Jyoti, Balance: 716" at bounding box center [451, 146] width 168 height 18
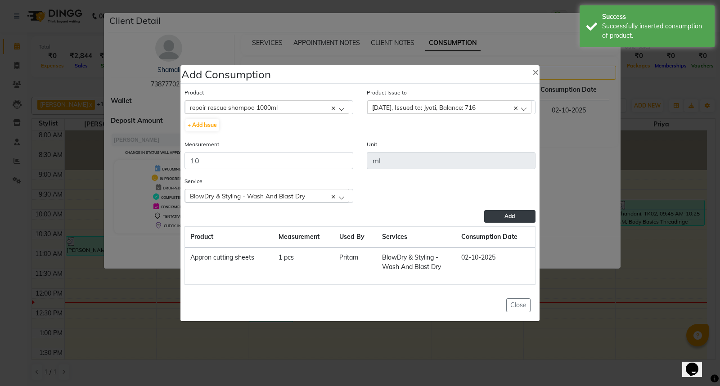
click at [516, 214] on button "Add" at bounding box center [509, 216] width 51 height 13
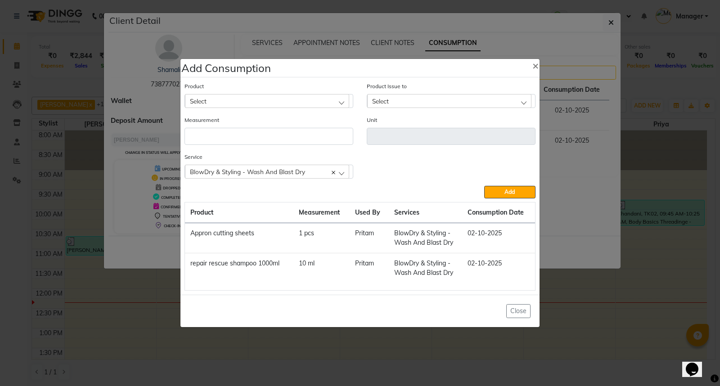
click at [272, 99] on div "Select" at bounding box center [267, 101] width 164 height 14
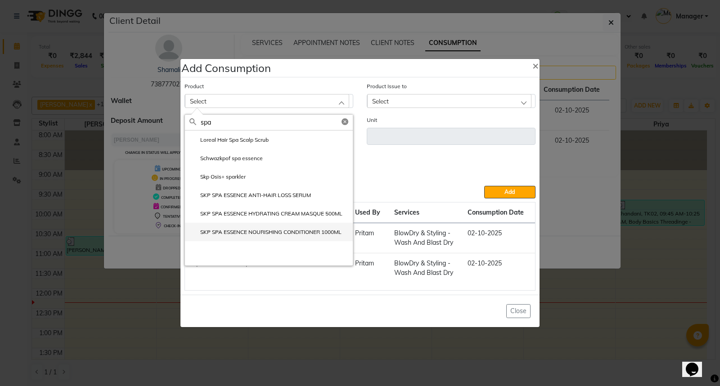
type input "spa"
click at [277, 230] on label "SKP SPA ESSENCE NOURISHING CONDITIONER 1000ML" at bounding box center [266, 232] width 152 height 8
type input "ml"
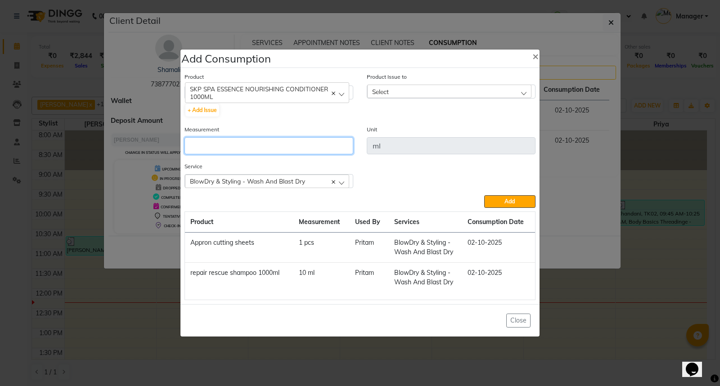
click at [237, 142] on input "number" at bounding box center [269, 145] width 169 height 17
type input "10"
click at [430, 89] on div "Select" at bounding box center [449, 92] width 164 height 14
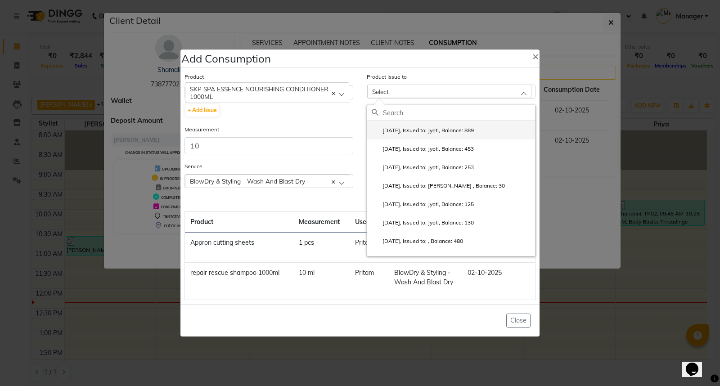
click at [483, 133] on li "2025-09-29, Issued to: Jyoti, Balance: 889" at bounding box center [451, 130] width 168 height 18
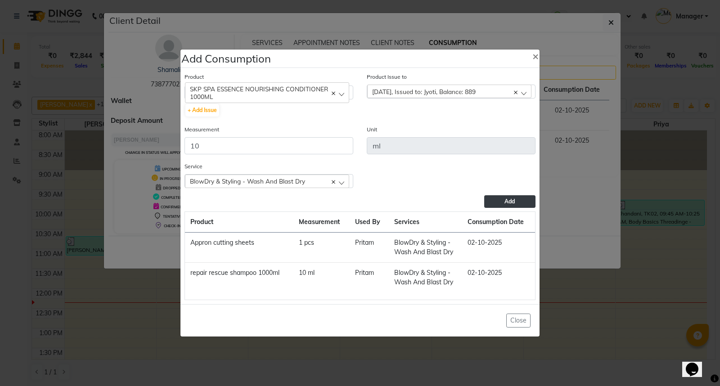
click at [505, 200] on span "Add" at bounding box center [510, 201] width 10 height 7
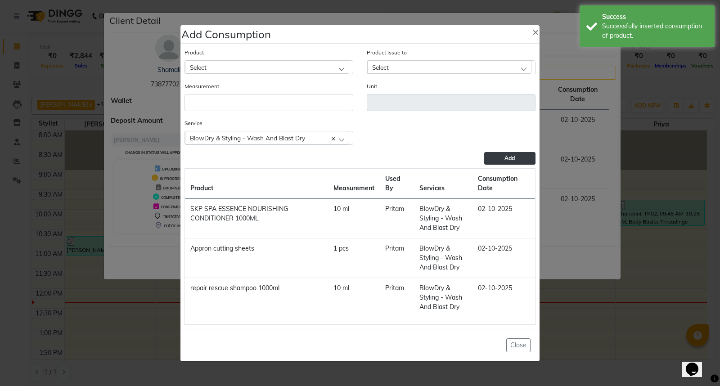
click at [235, 68] on div "Select" at bounding box center [267, 67] width 164 height 14
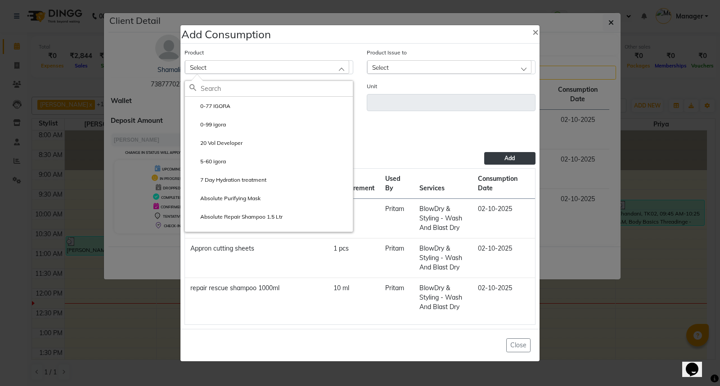
click at [587, 316] on ngb-modal-window "Add Consumption × Product Select 0-77 IGORA 0-99 igora 20 Vol Developer 5-60 ig…" at bounding box center [360, 193] width 720 height 386
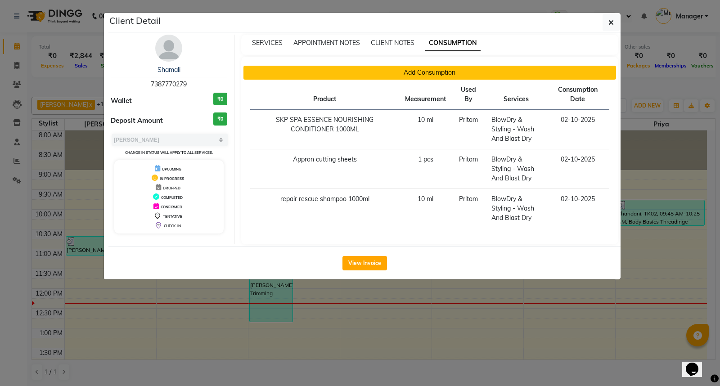
click at [436, 73] on button "Add Consumption" at bounding box center [430, 73] width 373 height 14
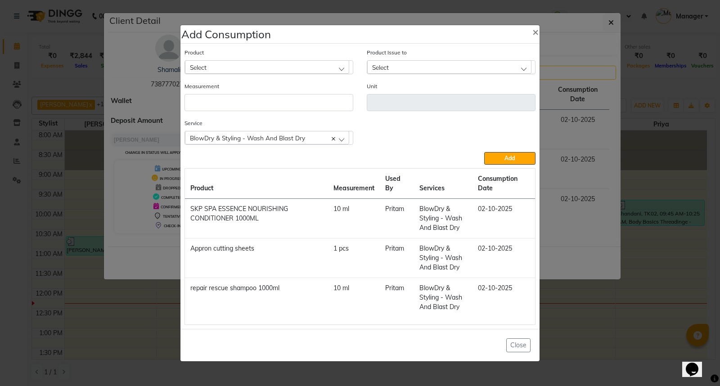
click at [293, 66] on div "Select" at bounding box center [267, 67] width 164 height 14
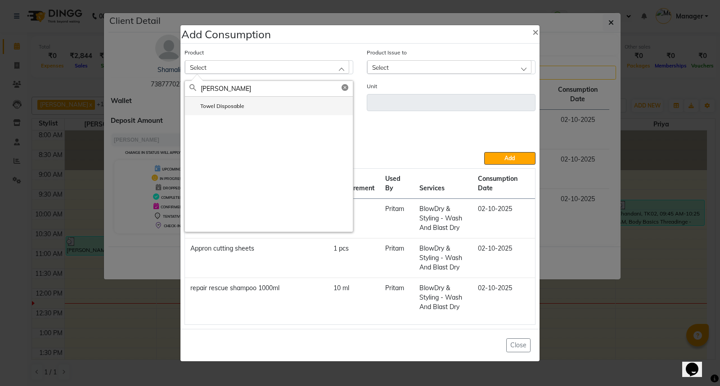
type input "towe"
click at [297, 109] on li "Towel Disposable" at bounding box center [269, 106] width 168 height 18
type input "pcs"
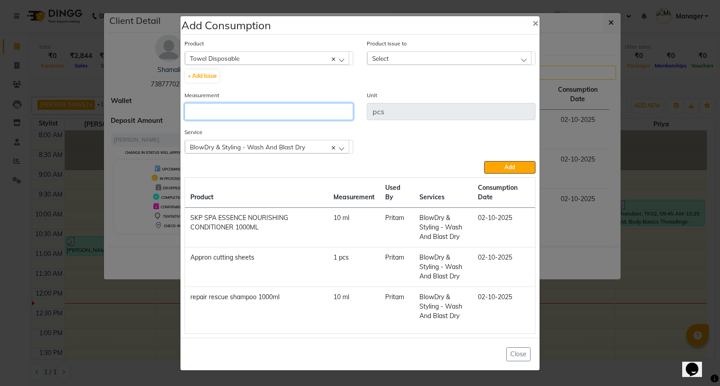
click at [295, 115] on input "number" at bounding box center [269, 111] width 169 height 17
type input "1"
click at [397, 57] on div "Select" at bounding box center [449, 58] width 164 height 14
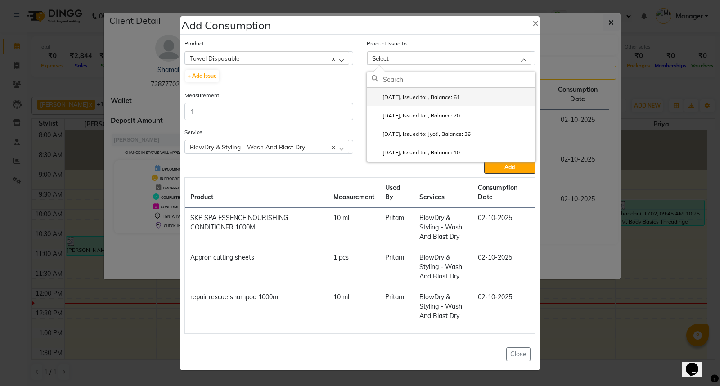
click at [440, 98] on label "2025-06-30, Issued to: , Balance: 61" at bounding box center [416, 97] width 88 height 8
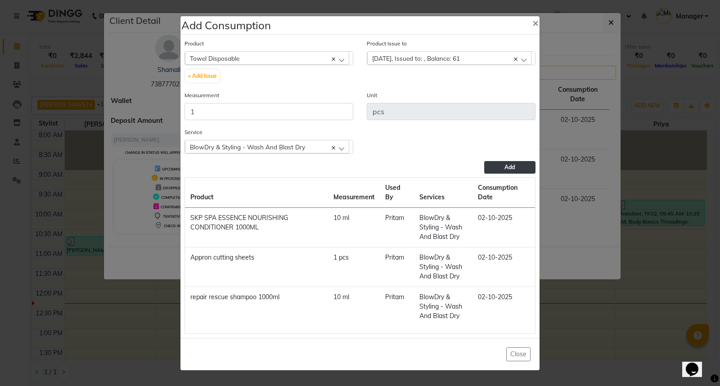
click at [507, 167] on span "Add" at bounding box center [510, 167] width 10 height 7
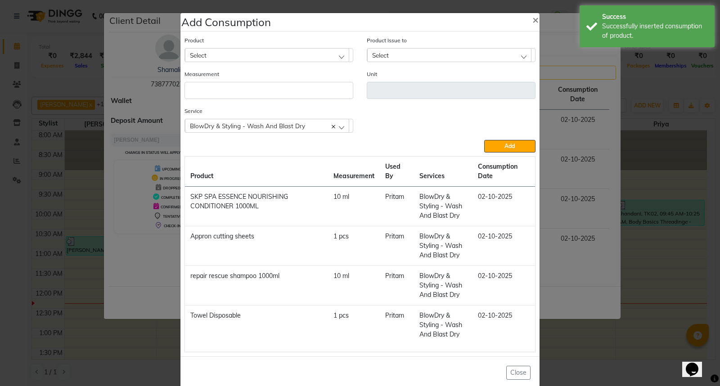
click at [608, 349] on ngb-modal-window "Add Consumption × Product Select 0-77 IGORA Product Issue to Select 2025-06-30,…" at bounding box center [360, 193] width 720 height 386
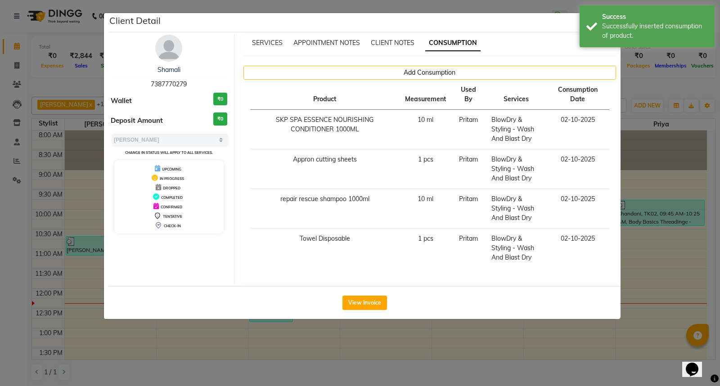
click at [608, 349] on ngb-modal-window "Client Detail Shamali 7387770279 Wallet ₹0 Deposit Amount ₹0 Select MARK DONE U…" at bounding box center [360, 193] width 720 height 386
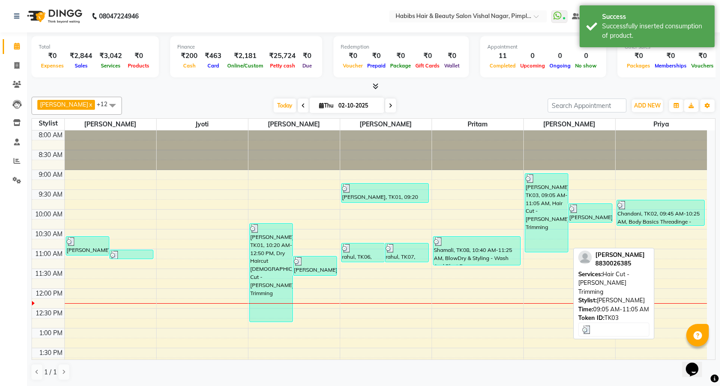
click at [547, 217] on div "Rugved, TK03, 09:05 AM-11:05 AM, Hair Cut - Beard Trimming" at bounding box center [546, 213] width 43 height 78
select select "3"
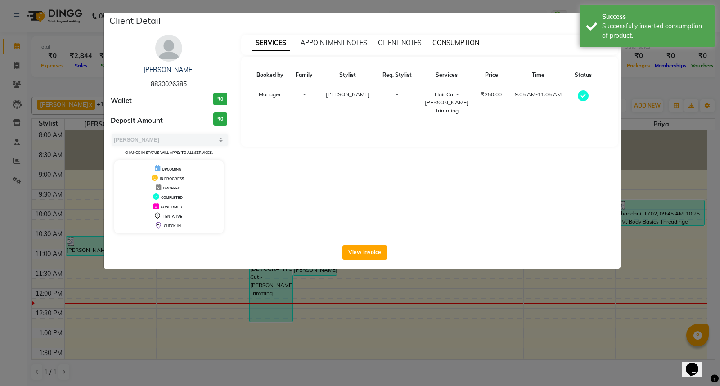
click at [452, 40] on span "CONSUMPTION" at bounding box center [456, 43] width 47 height 8
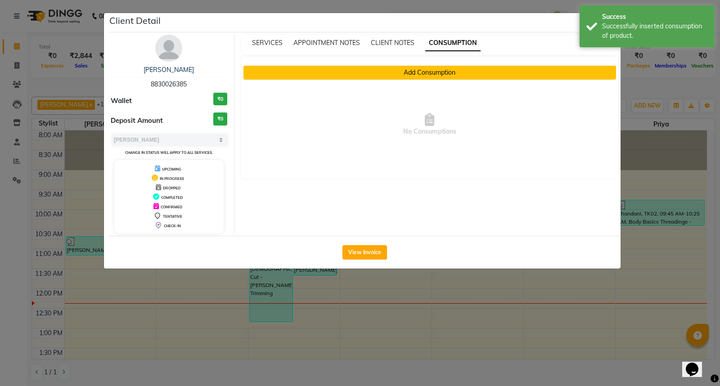
click at [431, 70] on button "Add Consumption" at bounding box center [430, 73] width 373 height 14
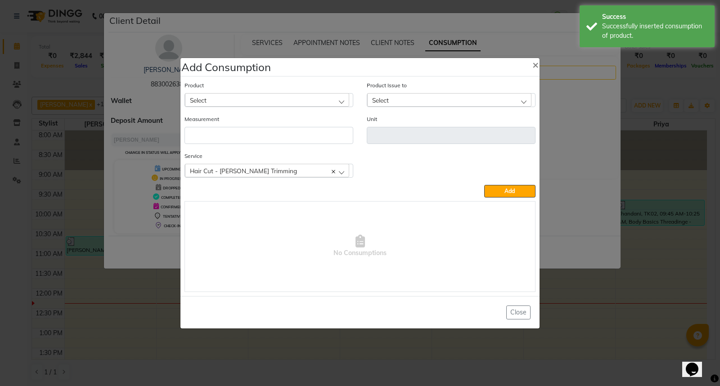
click at [304, 102] on div "Select" at bounding box center [267, 100] width 164 height 14
type input "app"
click at [283, 137] on li "Appron cutting sheets" at bounding box center [269, 139] width 168 height 18
type input "pcs"
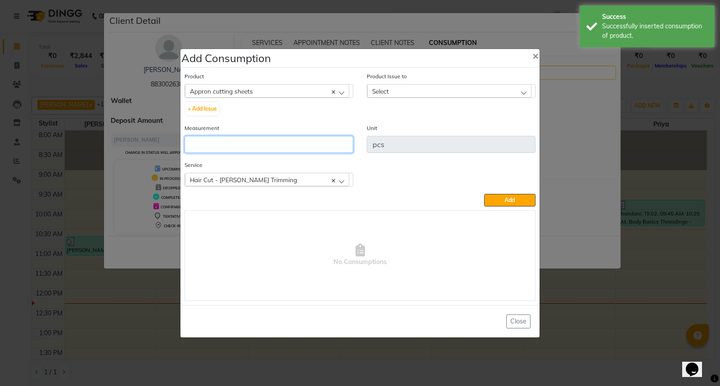
click at [283, 137] on input "number" at bounding box center [269, 144] width 169 height 17
type input "1"
click at [388, 86] on div "Select" at bounding box center [449, 91] width 164 height 14
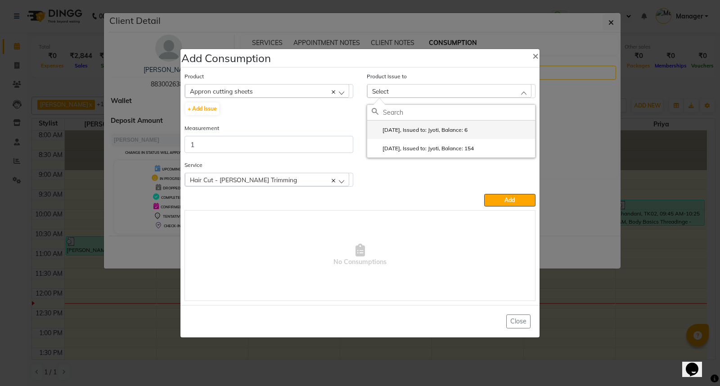
click at [426, 137] on li "2025-09-21, Issued to: Jyoti, Balance: 6" at bounding box center [451, 130] width 168 height 18
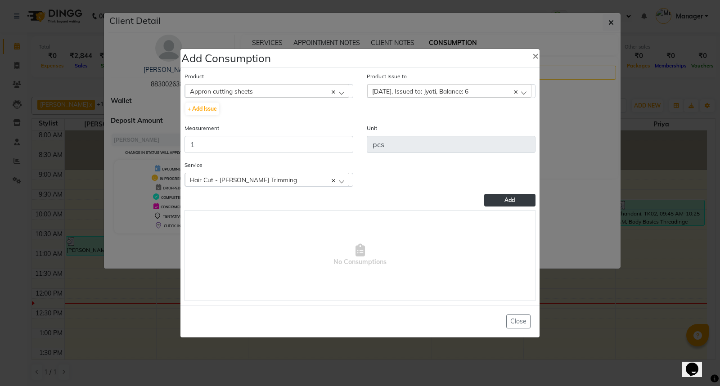
click at [524, 203] on button "Add" at bounding box center [509, 200] width 51 height 13
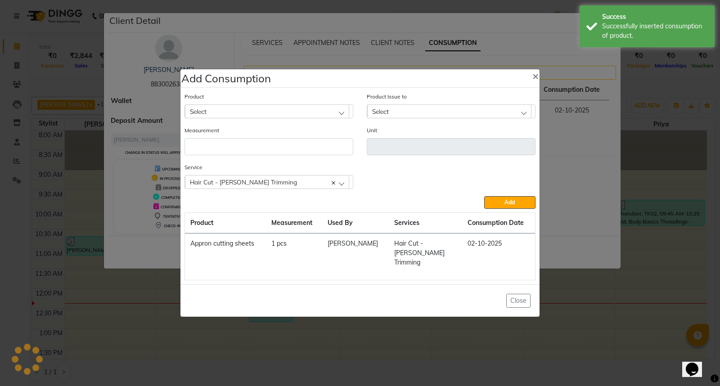
click at [573, 287] on ngb-modal-window "Add Consumption × Product Select 0-77 IGORA Product Issue to Select 2025-09-21,…" at bounding box center [360, 193] width 720 height 386
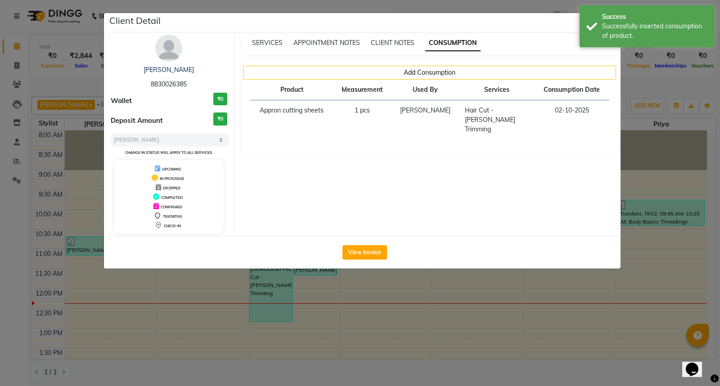
click at [574, 286] on ngb-modal-window "Client Detail Rugved 8830026385 Wallet ₹0 Deposit Amount ₹0 Select MARK DONE UP…" at bounding box center [360, 193] width 720 height 386
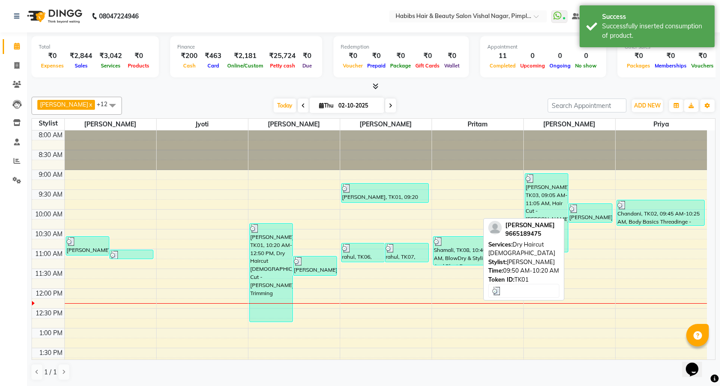
click at [586, 214] on div "pulkit, TK01, 09:50 AM-10:20 AM, Dry Haircut Male" at bounding box center [590, 213] width 43 height 18
select select "3"
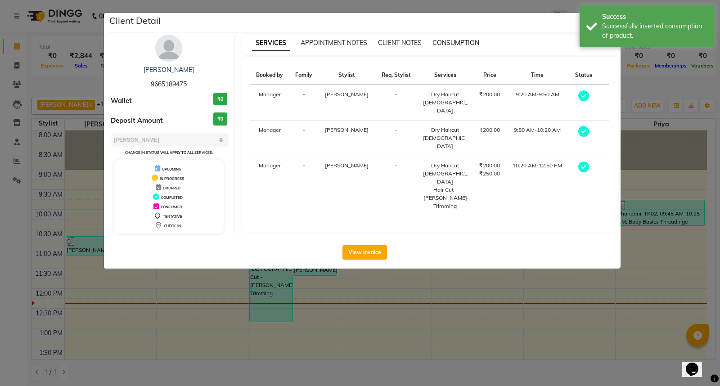
click at [458, 39] on span "CONSUMPTION" at bounding box center [456, 43] width 47 height 8
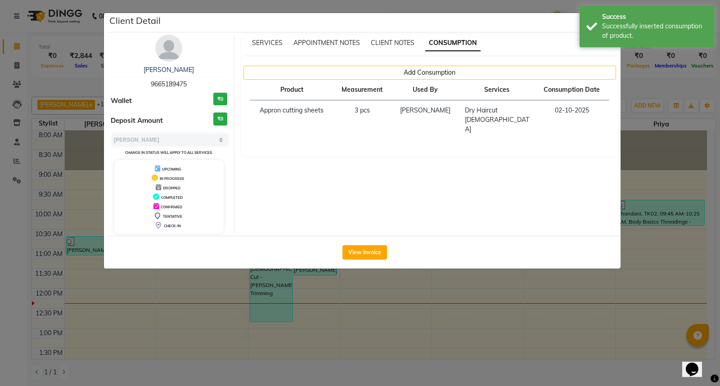
click at [678, 323] on ngb-modal-window "Client Detail pulkit 9665189475 Wallet ₹0 Deposit Amount ₹0 Select MARK DONE UP…" at bounding box center [360, 193] width 720 height 386
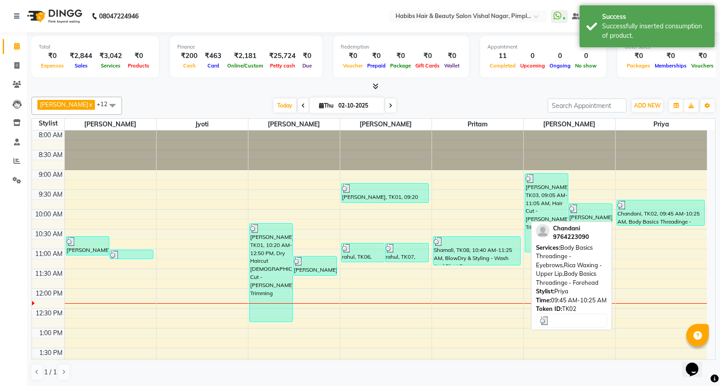
click at [672, 219] on div "Chandani, TK02, 09:45 AM-10:25 AM, Body Basics Threadinge - Eyebrows,Rica Waxin…" at bounding box center [660, 212] width 87 height 25
select select "3"
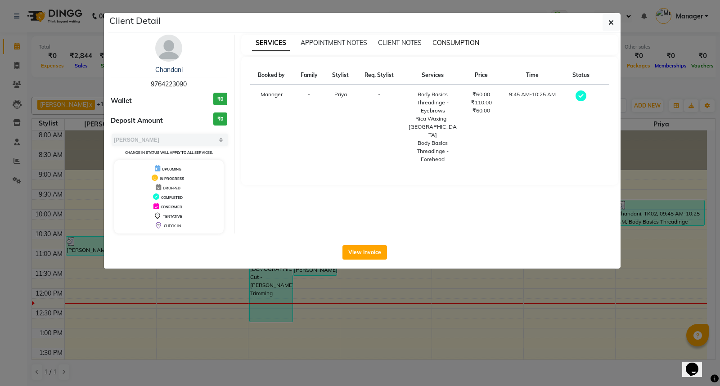
click at [453, 43] on span "CONSUMPTION" at bounding box center [456, 43] width 47 height 8
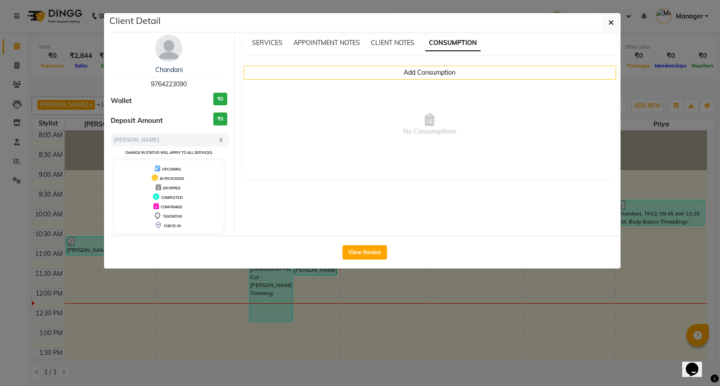
click at [600, 281] on ngb-modal-window "Client Detail Chandani 9764223090 Wallet ₹0 Deposit Amount ₹0 Select MARK DONE …" at bounding box center [360, 193] width 720 height 386
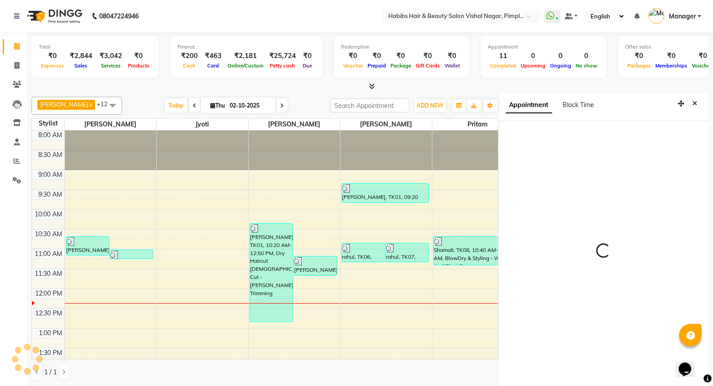
scroll to position [3, 0]
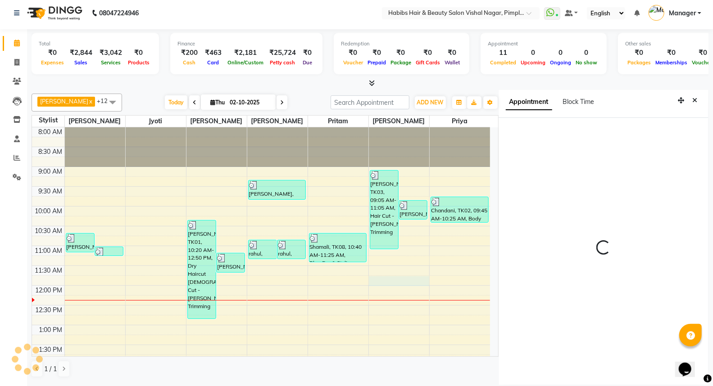
select select "705"
select select "93249"
select select "tentative"
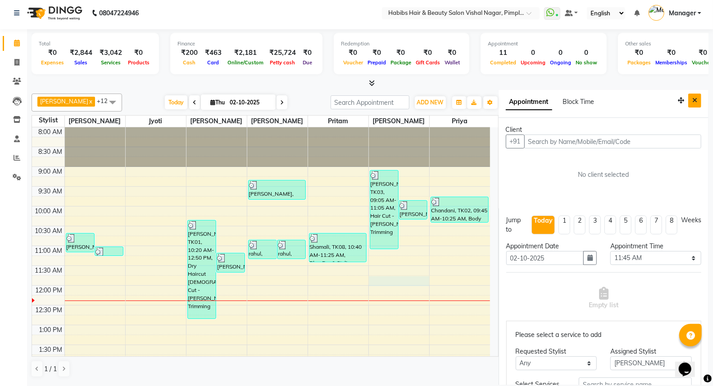
click at [692, 98] on icon "Close" at bounding box center [694, 100] width 5 height 6
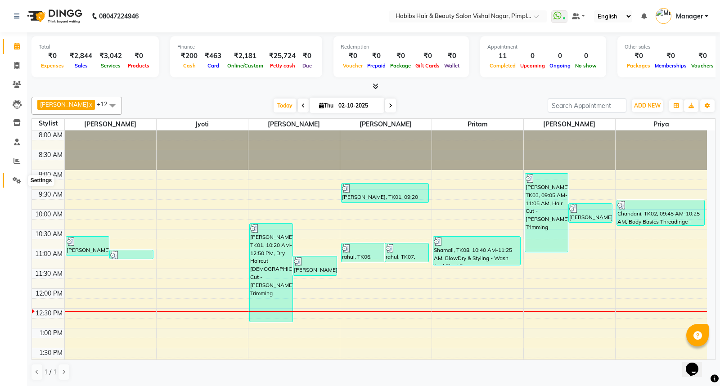
click at [16, 178] on icon at bounding box center [17, 180] width 9 height 7
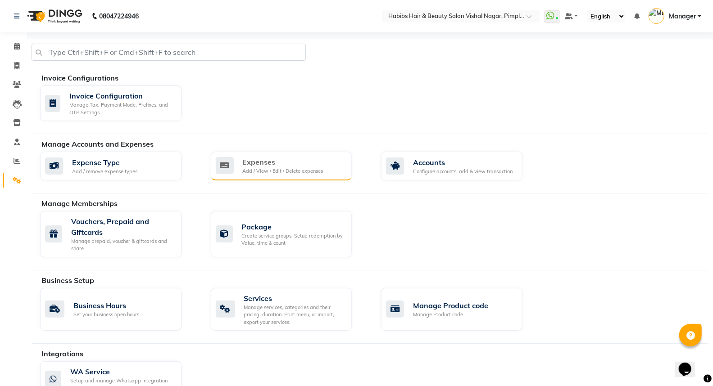
click at [293, 170] on div "Add / View / Edit / Delete expenses" at bounding box center [283, 171] width 81 height 8
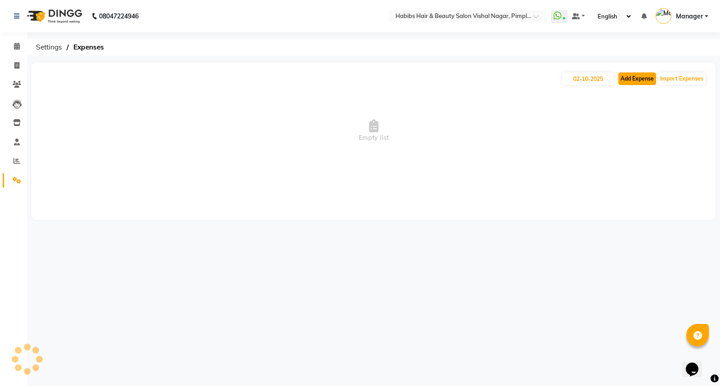
click at [631, 77] on button "Add Expense" at bounding box center [637, 78] width 38 height 13
select select "1"
select select "4680"
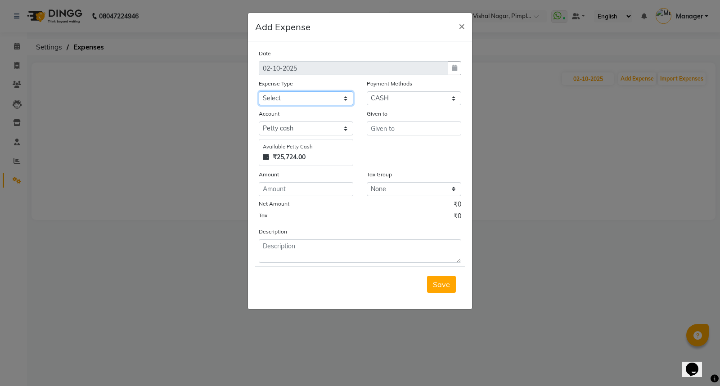
click at [302, 95] on select "Select client coffee client refund clint snacks CLINT TEA CLINT WATER BOTTEL DA…" at bounding box center [306, 98] width 95 height 14
select select "21008"
click at [259, 91] on select "Select client coffee client refund clint snacks CLINT TEA CLINT WATER BOTTEL DA…" at bounding box center [306, 98] width 95 height 14
click at [282, 190] on input "number" at bounding box center [306, 189] width 95 height 14
type input "200"
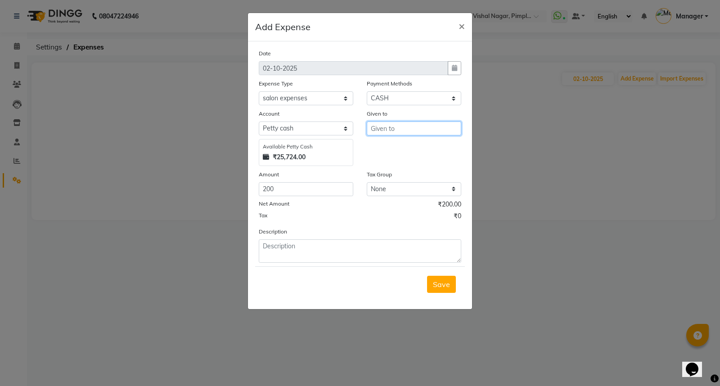
click at [397, 132] on input "text" at bounding box center [414, 129] width 95 height 14
type input "h"
click at [396, 146] on button "Jyo ti" at bounding box center [402, 147] width 71 height 14
type input "Jyoti"
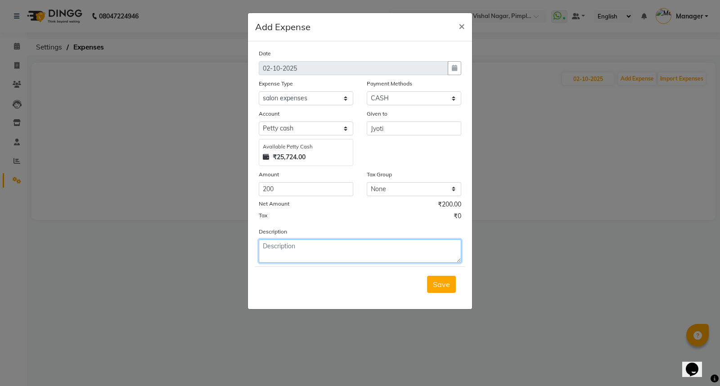
click at [334, 251] on textarea at bounding box center [360, 250] width 203 height 23
type textarea "Flower for mala"
click at [447, 285] on span "Save" at bounding box center [441, 284] width 17 height 9
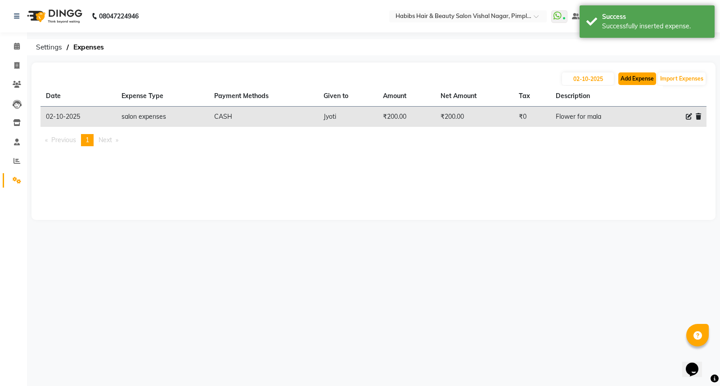
click at [641, 78] on button "Add Expense" at bounding box center [637, 78] width 38 height 13
select select "1"
select select "4680"
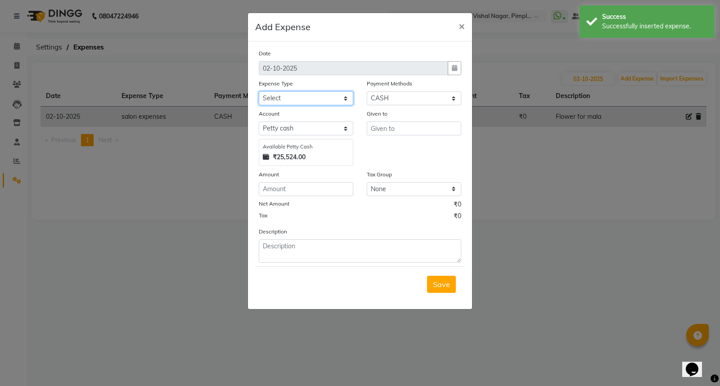
click at [297, 99] on select "Select client coffee client refund clint snacks CLINT TEA CLINT WATER BOTTEL DA…" at bounding box center [306, 98] width 95 height 14
select select "20892"
click at [259, 91] on select "Select client coffee client refund clint snacks CLINT TEA CLINT WATER BOTTEL DA…" at bounding box center [306, 98] width 95 height 14
click at [397, 128] on input "text" at bounding box center [414, 129] width 95 height 14
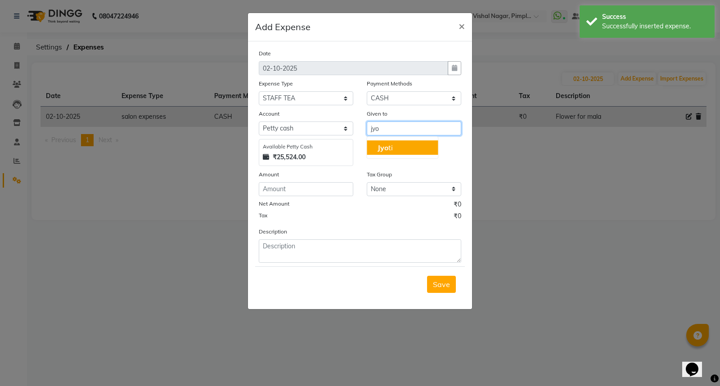
click at [397, 145] on button "Jyo ti" at bounding box center [402, 147] width 71 height 14
type input "Jyoti"
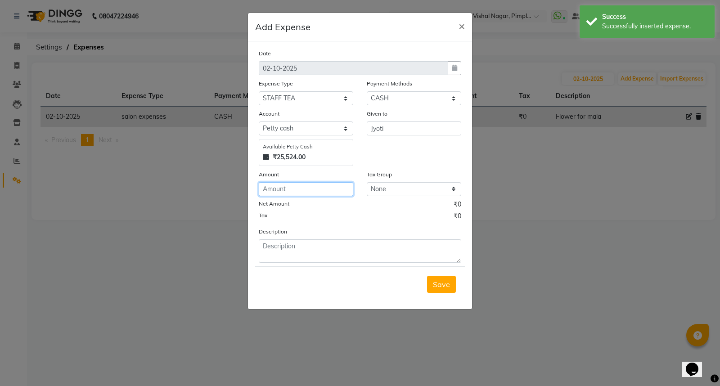
click at [299, 187] on input "number" at bounding box center [306, 189] width 95 height 14
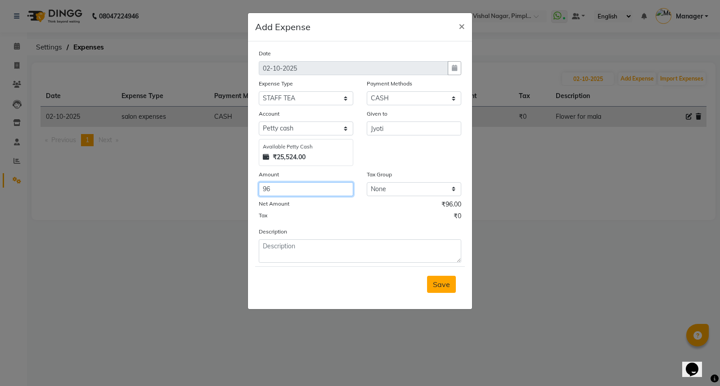
type input "96"
click at [443, 284] on span "Save" at bounding box center [441, 284] width 17 height 9
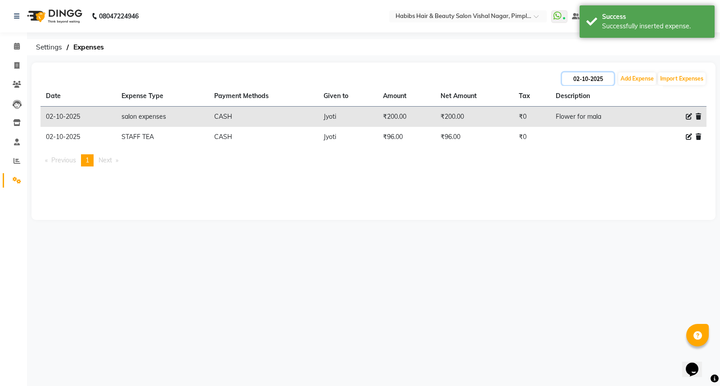
click at [575, 81] on input "02-10-2025" at bounding box center [588, 78] width 52 height 13
select select "10"
select select "2025"
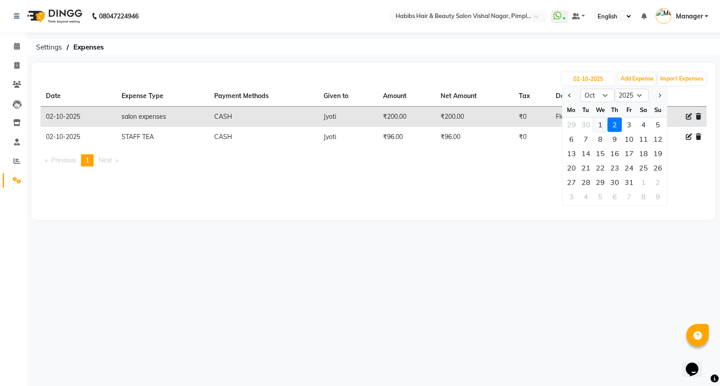
click at [601, 126] on div "1" at bounding box center [600, 124] width 14 height 14
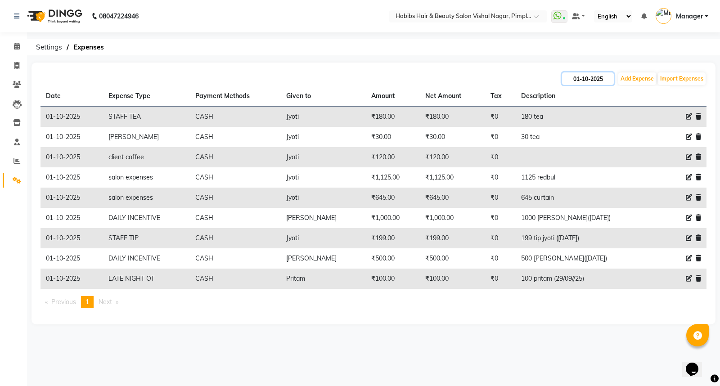
click at [575, 80] on input "01-10-2025" at bounding box center [588, 78] width 52 height 13
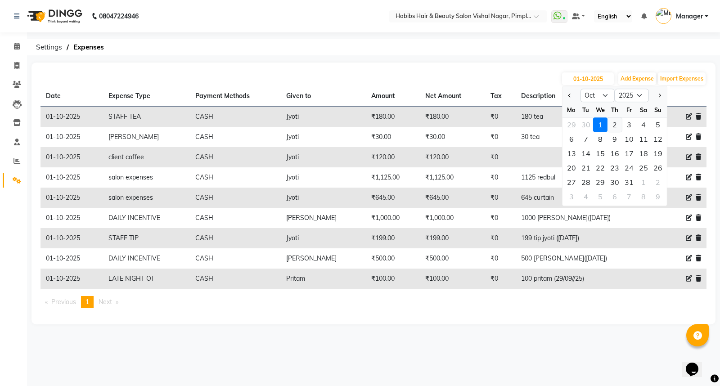
click at [614, 126] on div "2" at bounding box center [615, 124] width 14 height 14
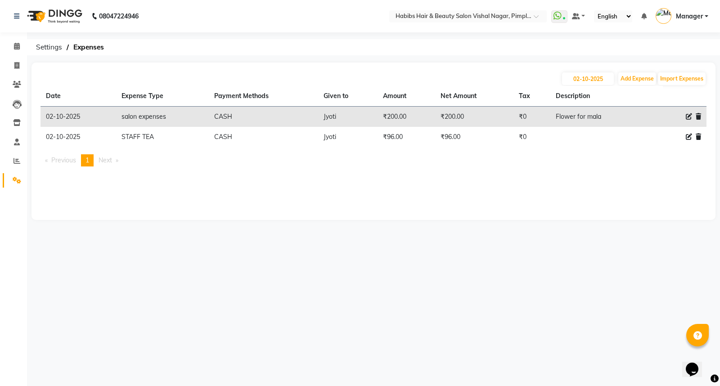
click at [686, 117] on icon at bounding box center [689, 116] width 6 height 6
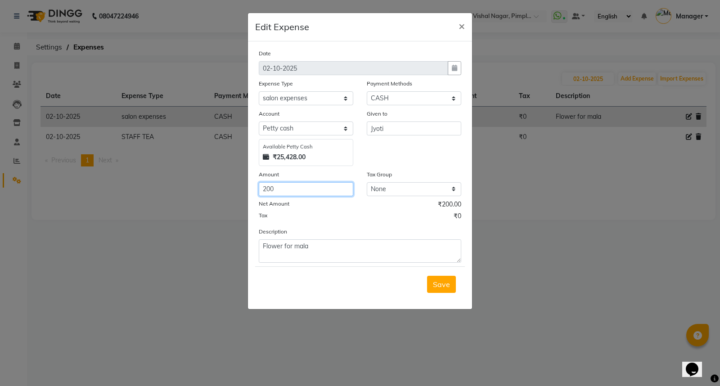
click at [287, 188] on input "200" at bounding box center [306, 189] width 95 height 14
click at [446, 284] on span "Save" at bounding box center [441, 284] width 17 height 9
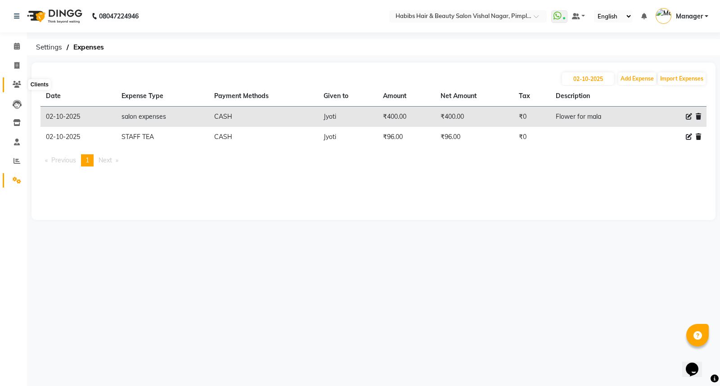
click at [17, 80] on span at bounding box center [17, 85] width 16 height 10
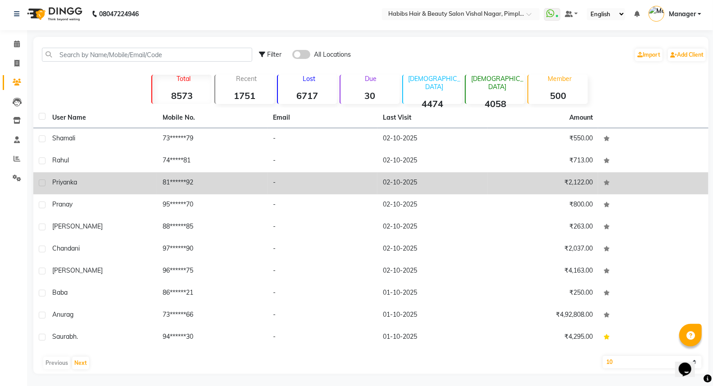
scroll to position [3, 0]
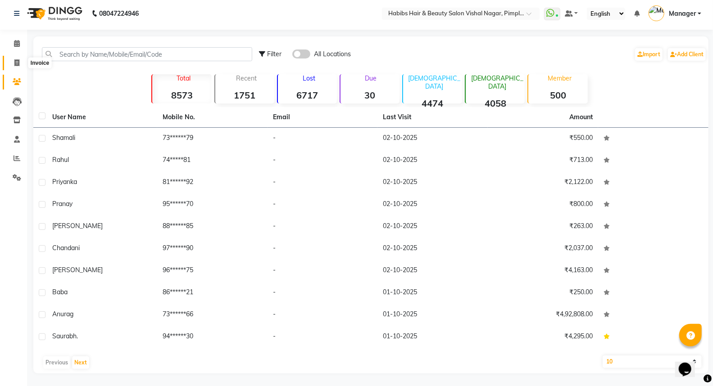
click at [15, 63] on icon at bounding box center [16, 62] width 5 height 7
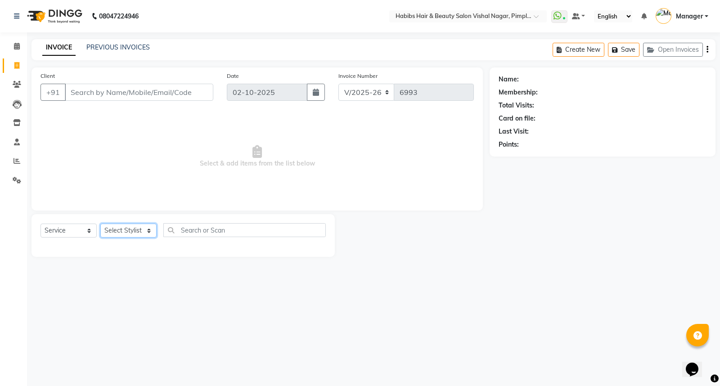
click at [135, 228] on select "Select Stylist Dhiraj Gajare Jyoti Krishna Waghmare Manager Muzammil Pritam Pri…" at bounding box center [128, 231] width 56 height 14
click at [133, 224] on select "Select Stylist Dhiraj Gajare Jyoti Krishna Waghmare Manager Muzammil Pritam Pri…" at bounding box center [128, 231] width 56 height 14
click at [100, 224] on select "Select Stylist Dhiraj Gajare Jyoti Krishna Waghmare Manager Muzammil Pritam Pri…" at bounding box center [128, 231] width 56 height 14
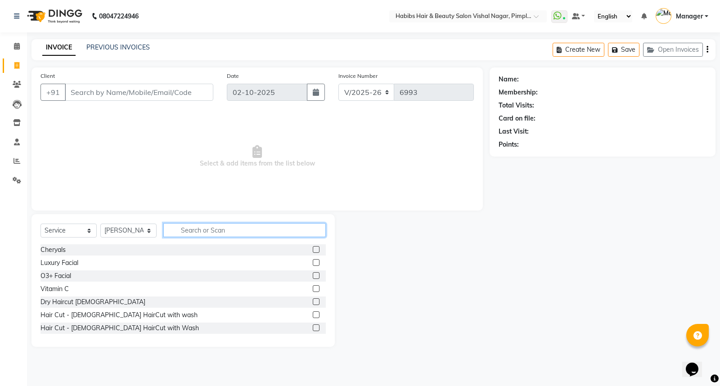
click at [217, 230] on input "text" at bounding box center [244, 230] width 162 height 14
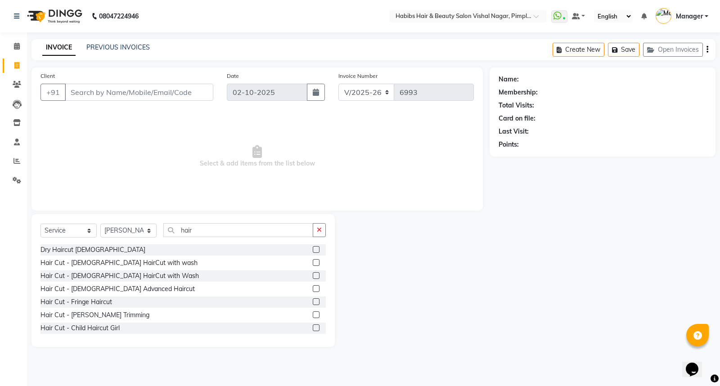
click at [158, 250] on div "Dry Haircut Male" at bounding box center [183, 249] width 285 height 11
click at [313, 249] on label at bounding box center [316, 249] width 7 height 7
click at [313, 249] on input "checkbox" at bounding box center [316, 250] width 6 height 6
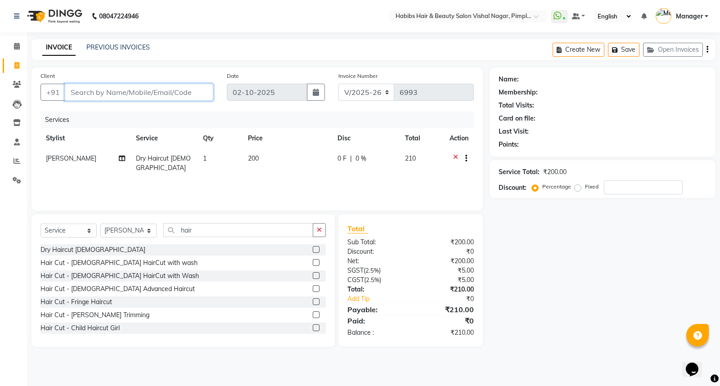
click at [98, 93] on input "Client" at bounding box center [139, 92] width 149 height 17
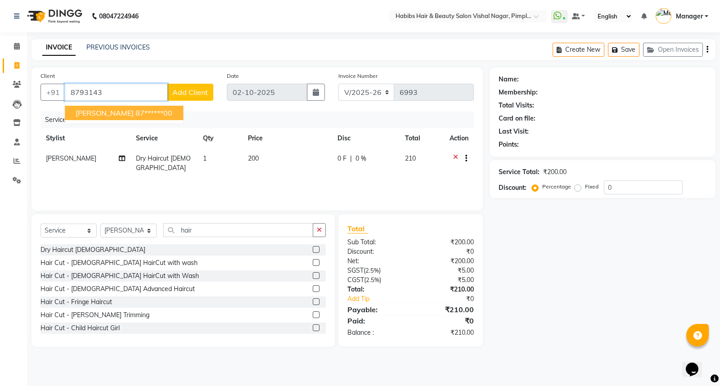
click at [135, 110] on ngb-highlight "87******00" at bounding box center [153, 112] width 37 height 9
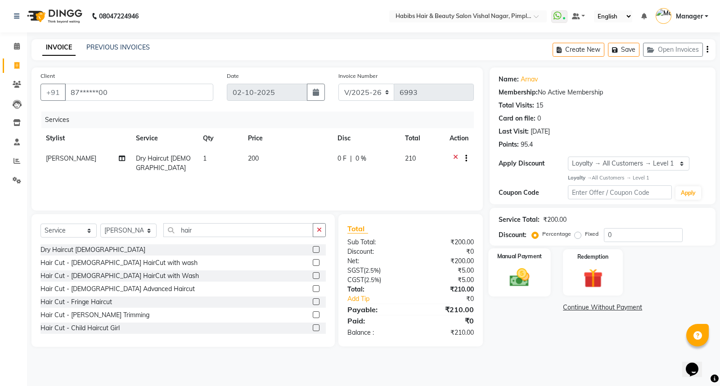
click at [536, 278] on img at bounding box center [520, 277] width 32 height 23
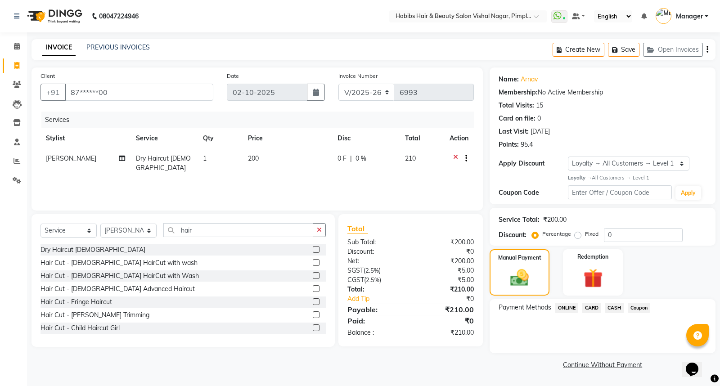
click at [707, 50] on icon "button" at bounding box center [708, 50] width 2 height 0
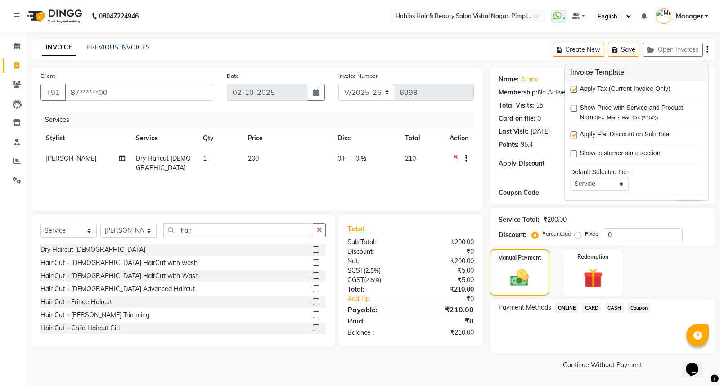
click at [573, 88] on label at bounding box center [573, 89] width 7 height 7
click at [573, 88] on input "checkbox" at bounding box center [573, 90] width 6 height 6
click at [612, 305] on span "CASH" at bounding box center [614, 308] width 19 height 10
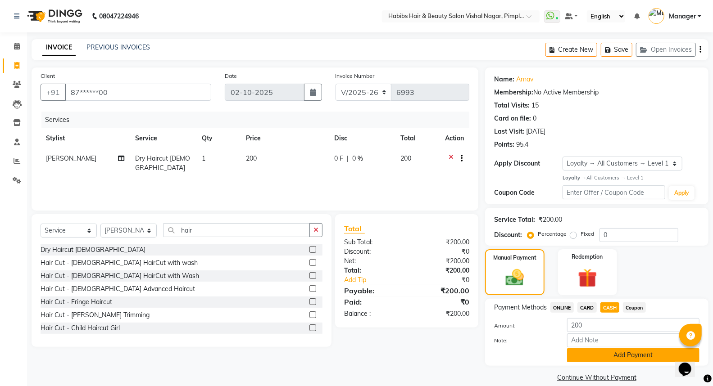
scroll to position [11, 0]
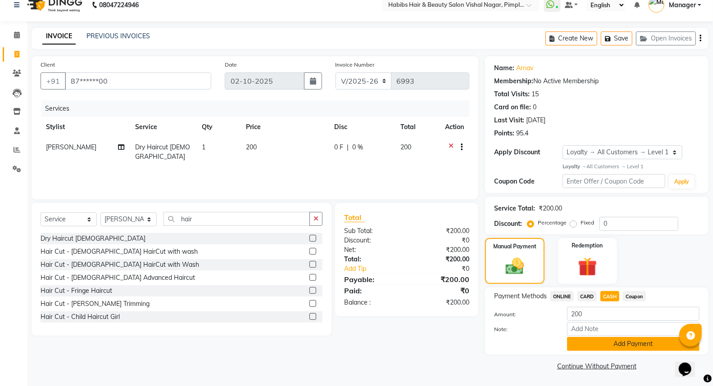
click at [627, 346] on button "Add Payment" at bounding box center [633, 344] width 132 height 14
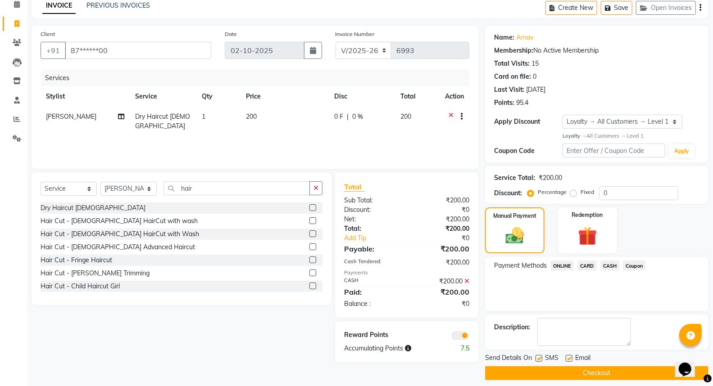
scroll to position [49, 0]
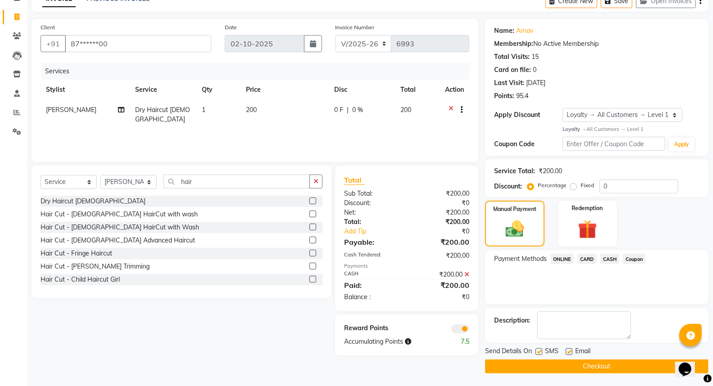
click at [609, 367] on button "Checkout" at bounding box center [596, 367] width 223 height 14
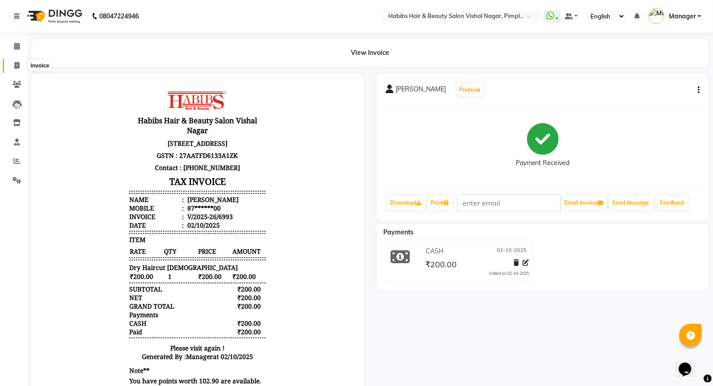
click at [16, 68] on icon at bounding box center [16, 65] width 5 height 7
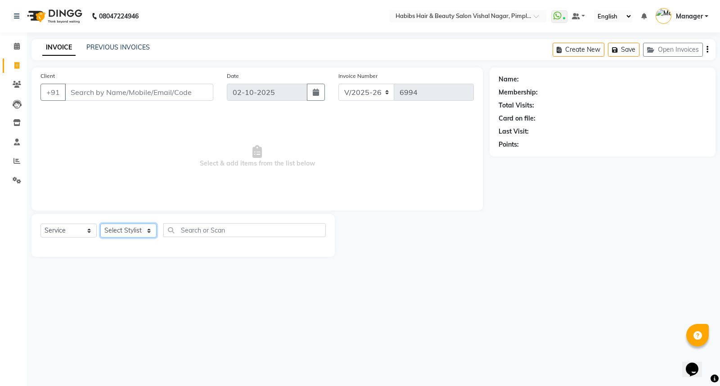
click at [133, 232] on select "Select Stylist Dhiraj Gajare Jyoti Krishna Waghmare Manager Muzammil Pritam Pri…" at bounding box center [128, 231] width 56 height 14
click at [100, 224] on select "Select Stylist Dhiraj Gajare Jyoti Krishna Waghmare Manager Muzammil Pritam Pri…" at bounding box center [128, 231] width 56 height 14
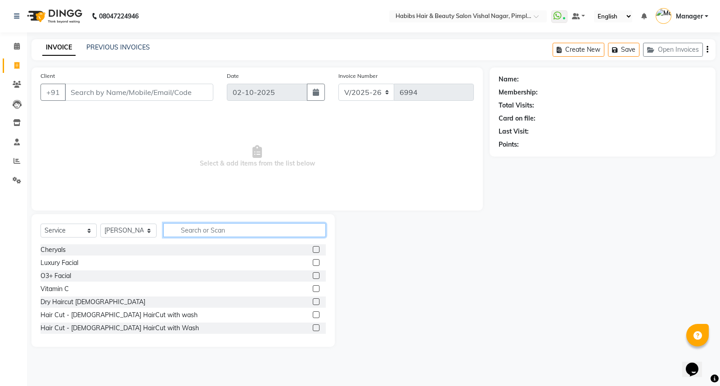
click at [186, 231] on input "text" at bounding box center [244, 230] width 162 height 14
click at [116, 91] on input "Client" at bounding box center [139, 92] width 149 height 17
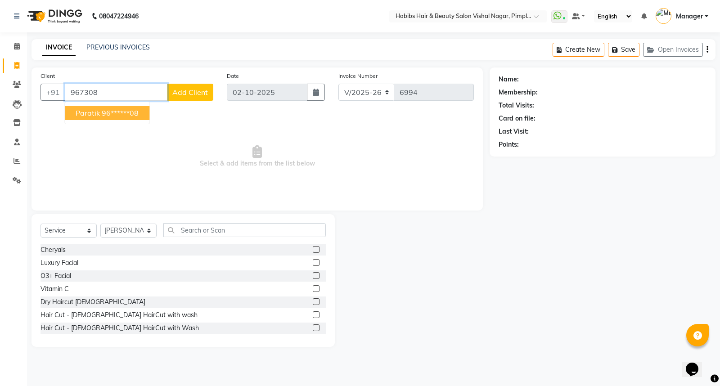
click at [115, 114] on ngb-highlight "96******08" at bounding box center [120, 112] width 37 height 9
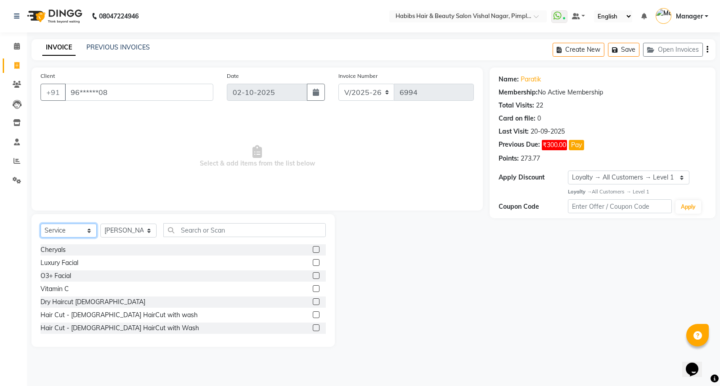
click at [67, 230] on select "Select Service Product Membership Package Voucher Prepaid Gift Card" at bounding box center [69, 231] width 56 height 14
click at [41, 224] on select "Select Service Product Membership Package Voucher Prepaid Gift Card" at bounding box center [69, 231] width 56 height 14
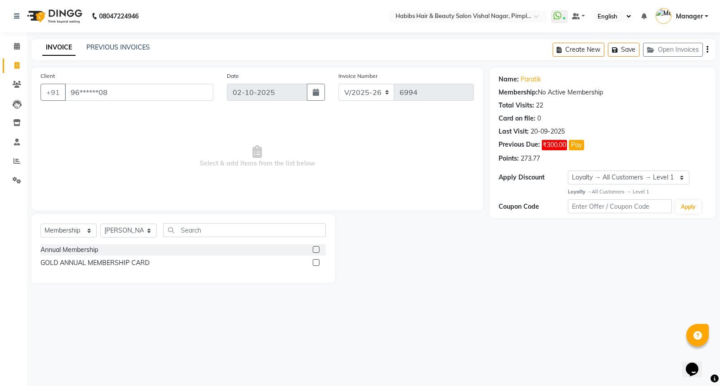
click at [313, 262] on label at bounding box center [316, 262] width 7 height 7
click at [313, 262] on input "checkbox" at bounding box center [316, 263] width 6 height 6
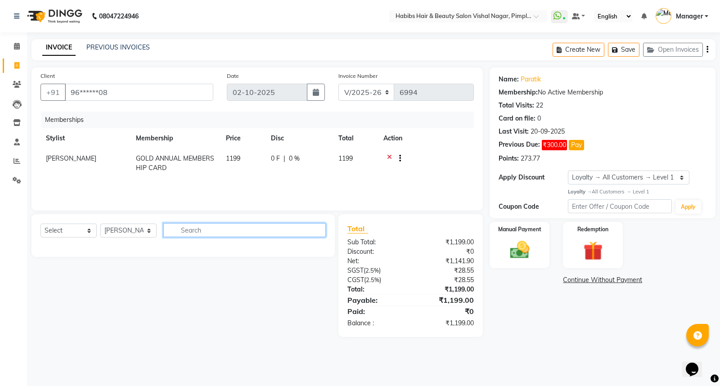
click at [203, 228] on input "text" at bounding box center [244, 230] width 162 height 14
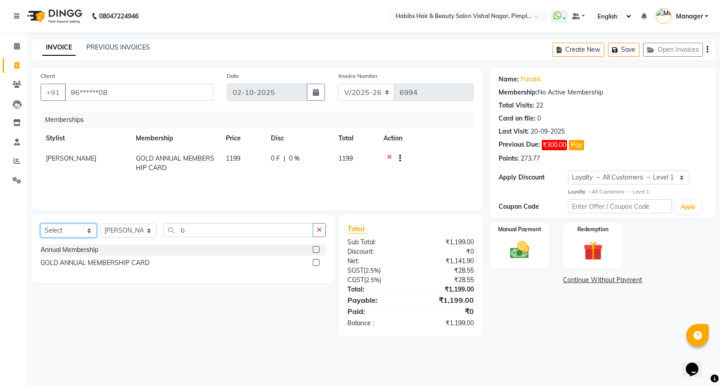
click at [71, 230] on select "Select Service Product Package Voucher Prepaid Gift Card" at bounding box center [69, 231] width 56 height 14
click at [41, 224] on select "Select Service Product Package Voucher Prepaid Gift Card" at bounding box center [69, 231] width 56 height 14
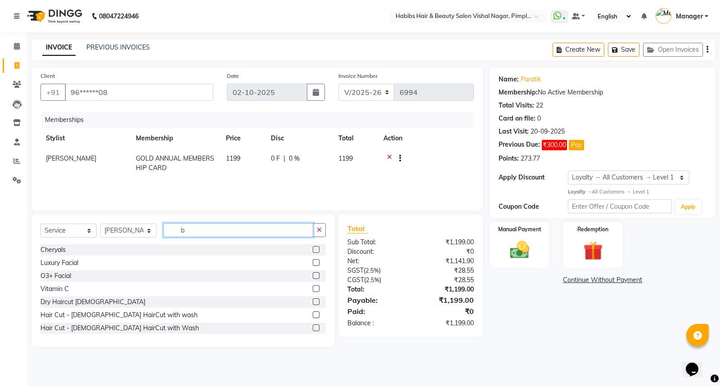
click at [208, 235] on input "b" at bounding box center [238, 230] width 150 height 14
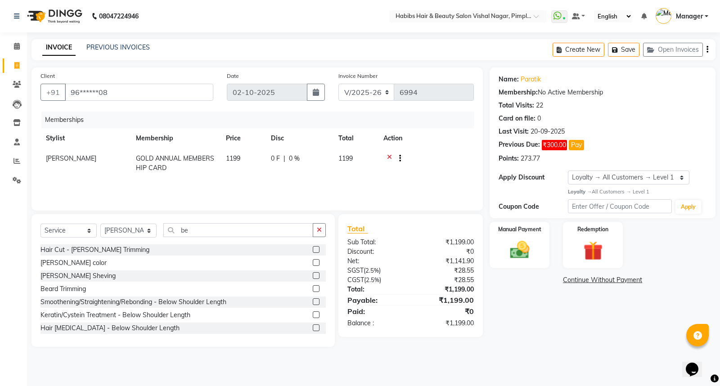
click at [313, 289] on label at bounding box center [316, 288] width 7 height 7
click at [313, 289] on input "checkbox" at bounding box center [316, 289] width 6 height 6
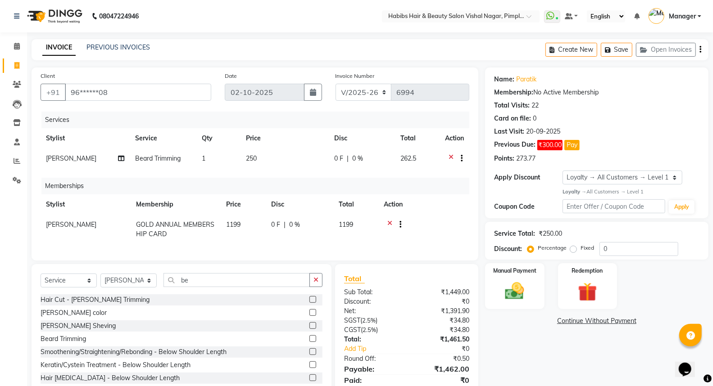
scroll to position [41, 0]
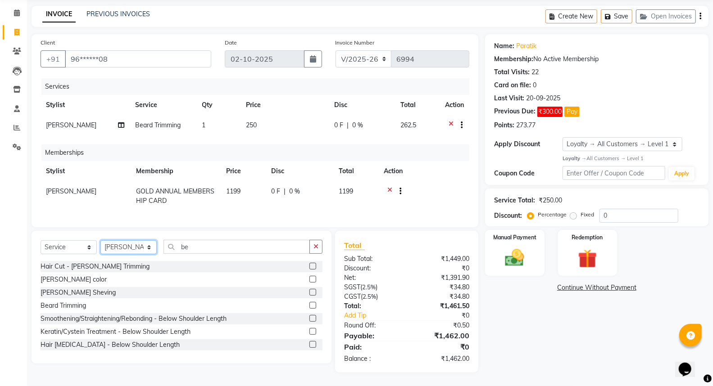
click at [132, 249] on select "Select Stylist Dhiraj Gajare Jyoti Krishna Waghmare Manager Muzammil Pritam Pri…" at bounding box center [128, 247] width 56 height 14
click at [100, 241] on select "Select Stylist Dhiraj Gajare Jyoti Krishna Waghmare Manager Muzammil Pritam Pri…" at bounding box center [128, 247] width 56 height 14
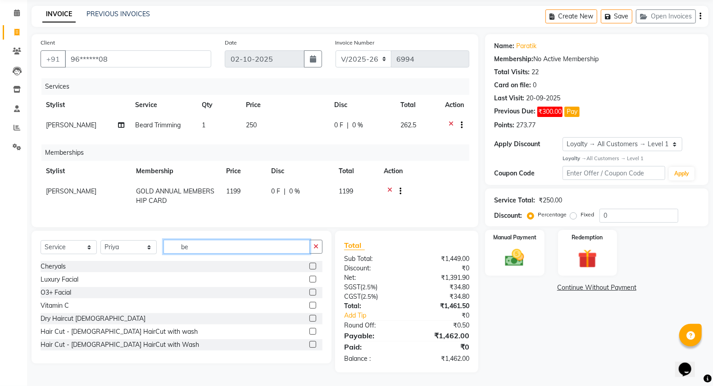
click at [211, 245] on input "be" at bounding box center [236, 247] width 146 height 14
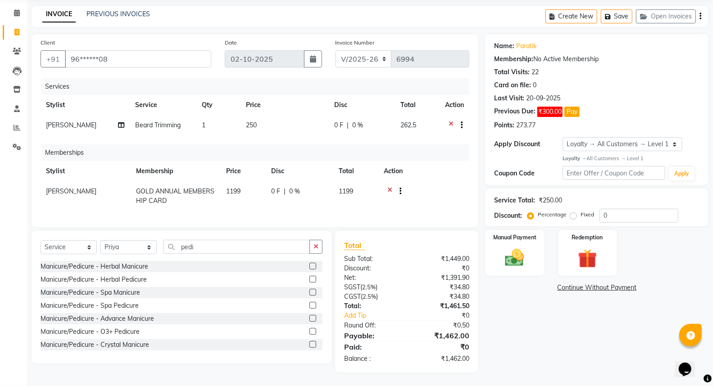
click at [309, 279] on label at bounding box center [312, 279] width 7 height 7
click at [309, 279] on input "checkbox" at bounding box center [312, 280] width 6 height 6
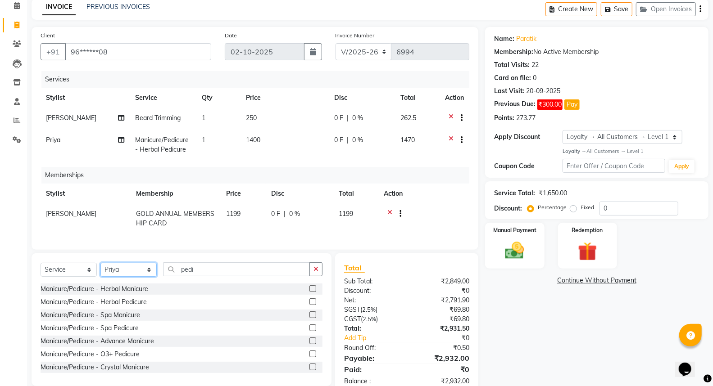
click at [134, 276] on select "Select Stylist Dhiraj Gajare Jyoti Krishna Waghmare Manager Muzammil Pritam Pri…" at bounding box center [128, 270] width 56 height 14
click at [100, 271] on select "Select Stylist Dhiraj Gajare Jyoti Krishna Waghmare Manager Muzammil Pritam Pri…" at bounding box center [128, 270] width 56 height 14
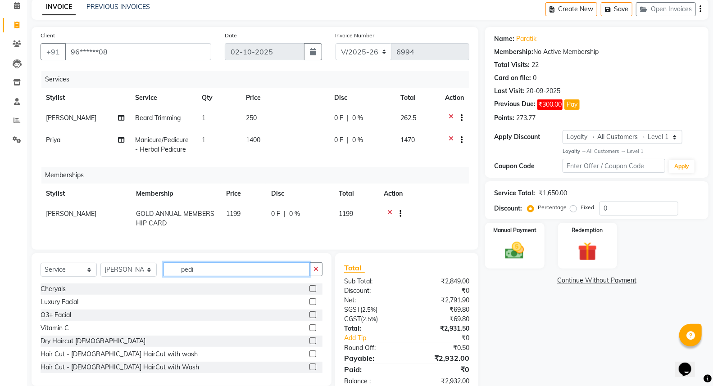
click at [217, 276] on input "pedi" at bounding box center [236, 269] width 146 height 14
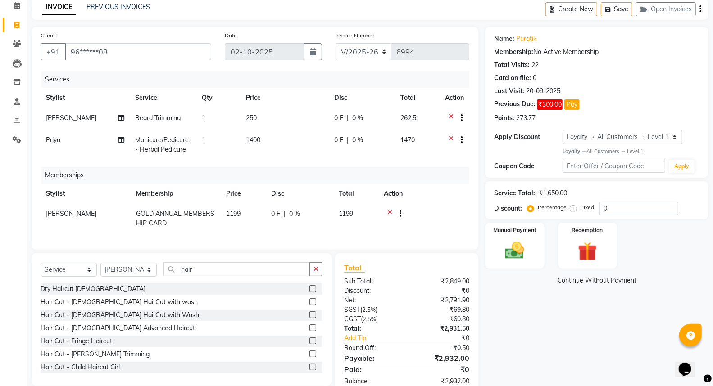
click at [309, 292] on label at bounding box center [312, 288] width 7 height 7
click at [309, 292] on input "checkbox" at bounding box center [312, 289] width 6 height 6
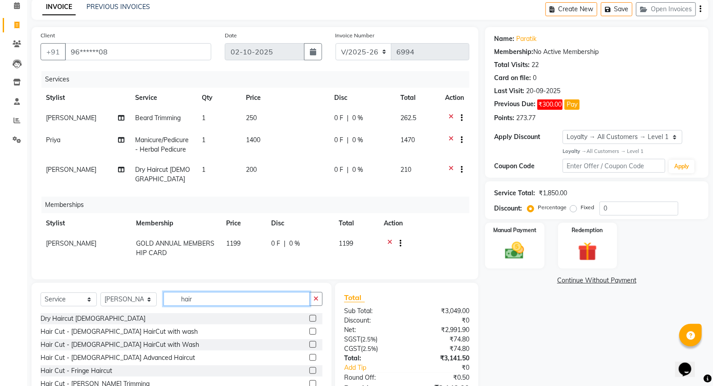
click at [214, 300] on input "hair" at bounding box center [236, 299] width 146 height 14
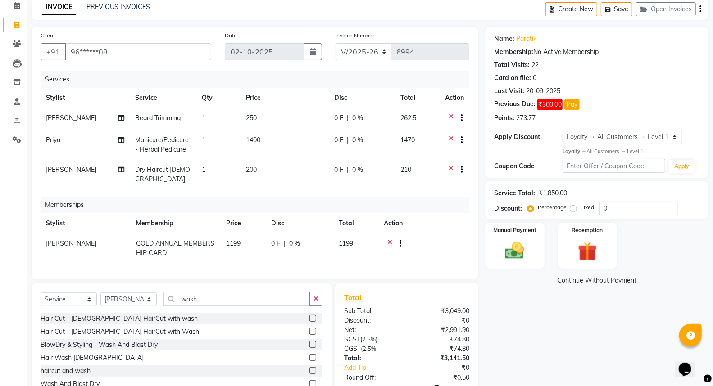
click at [309, 357] on label at bounding box center [312, 357] width 7 height 7
click at [309, 357] on input "checkbox" at bounding box center [312, 358] width 6 height 6
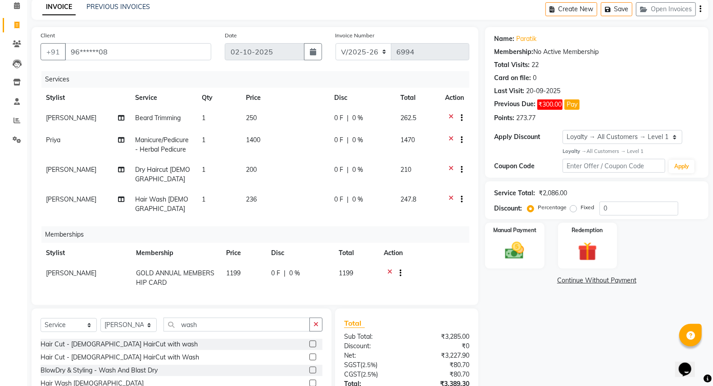
scroll to position [0, 0]
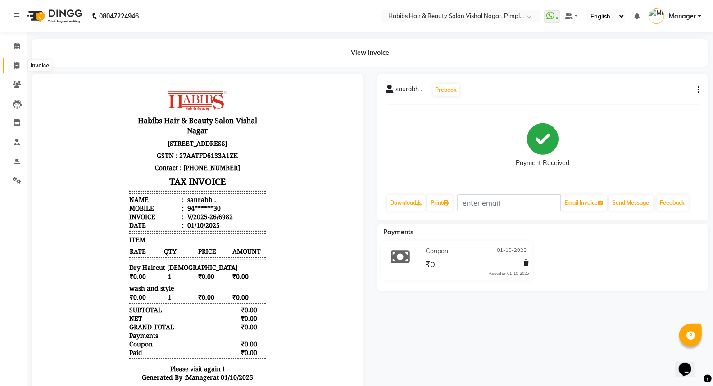
click at [16, 65] on icon at bounding box center [16, 65] width 5 height 7
select select "5725"
select select "service"
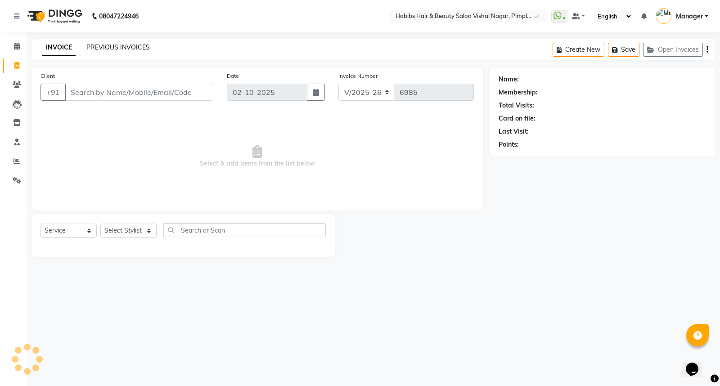
click at [128, 44] on link "PREVIOUS INVOICES" at bounding box center [117, 47] width 63 height 8
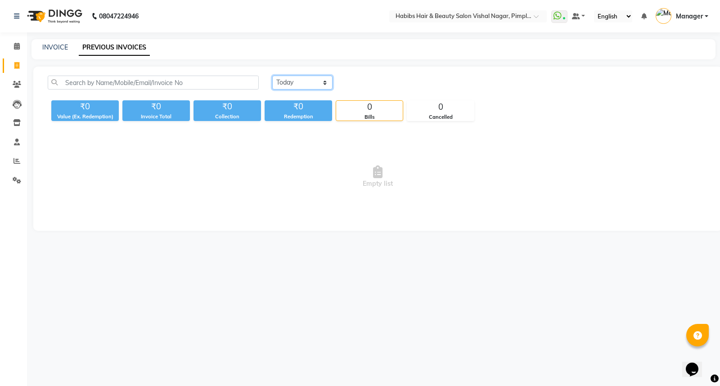
click at [286, 81] on select "[DATE] [DATE] Custom Range" at bounding box center [302, 83] width 60 height 14
select select "[DATE]"
click at [272, 76] on select "[DATE] [DATE] Custom Range" at bounding box center [302, 83] width 60 height 14
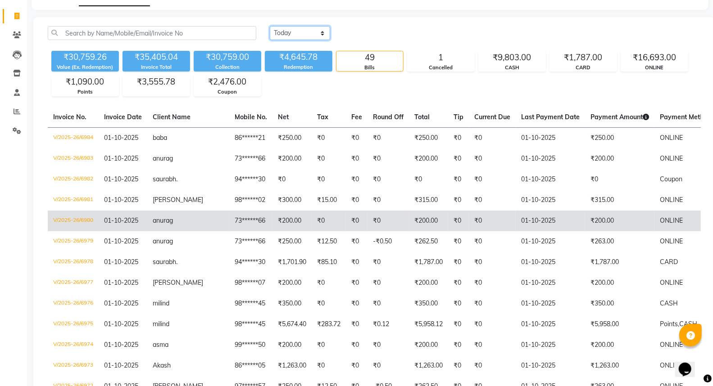
scroll to position [50, 0]
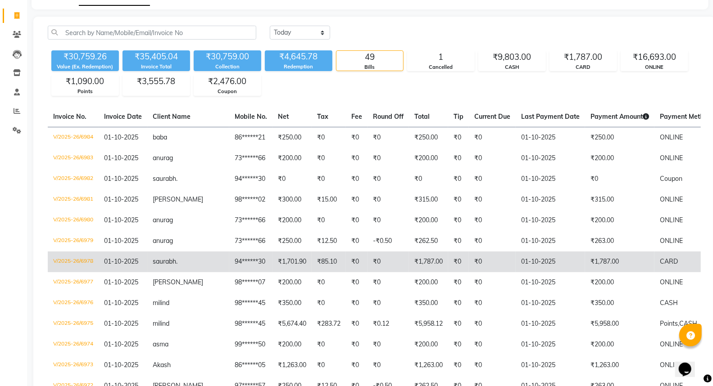
click at [596, 261] on td "₹1,787.00" at bounding box center [619, 262] width 69 height 21
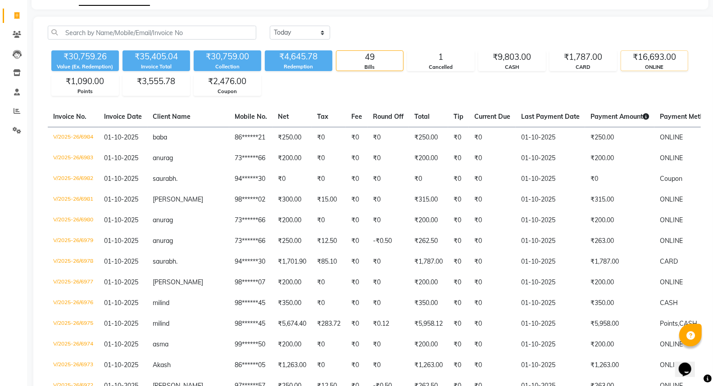
click at [672, 62] on div "₹16,693.00" at bounding box center [654, 57] width 67 height 13
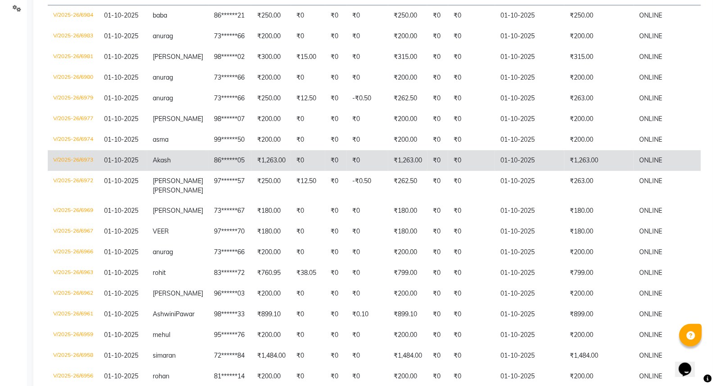
scroll to position [100, 0]
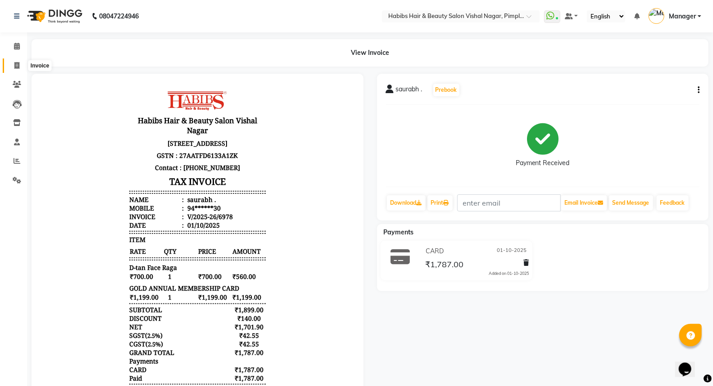
click at [15, 67] on icon at bounding box center [16, 65] width 5 height 7
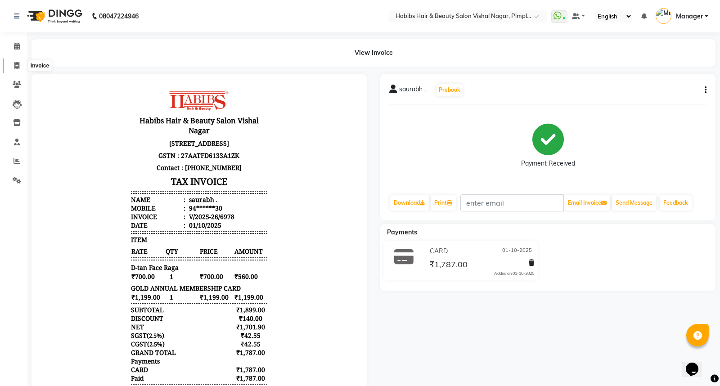
select select "5725"
select select "service"
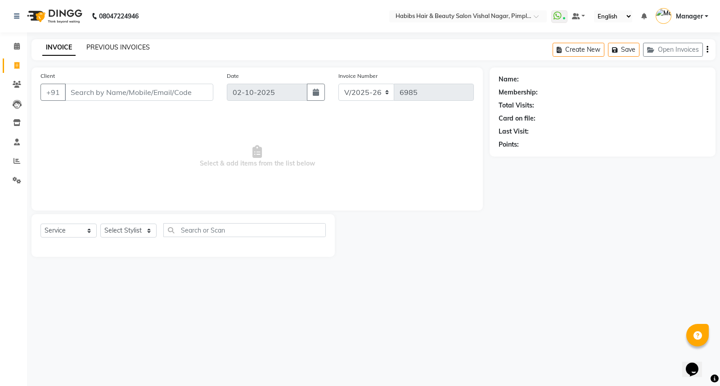
click at [115, 47] on link "PREVIOUS INVOICES" at bounding box center [117, 47] width 63 height 8
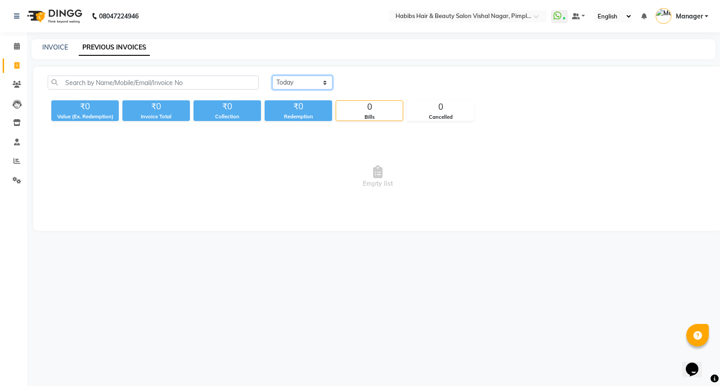
click at [302, 87] on select "[DATE] [DATE] Custom Range" at bounding box center [302, 83] width 60 height 14
select select "[DATE]"
click at [272, 76] on select "[DATE] [DATE] Custom Range" at bounding box center [302, 83] width 60 height 14
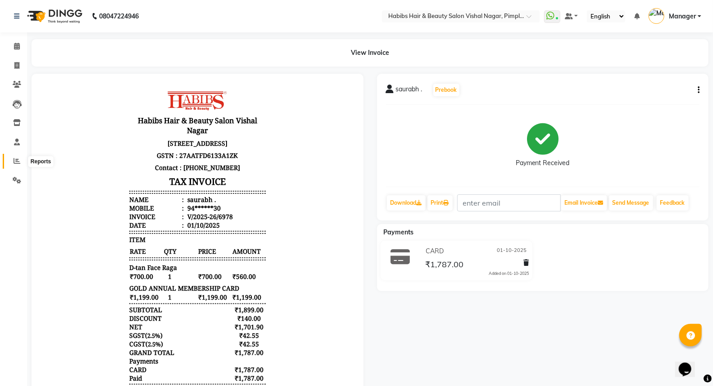
click at [15, 161] on icon at bounding box center [17, 161] width 7 height 7
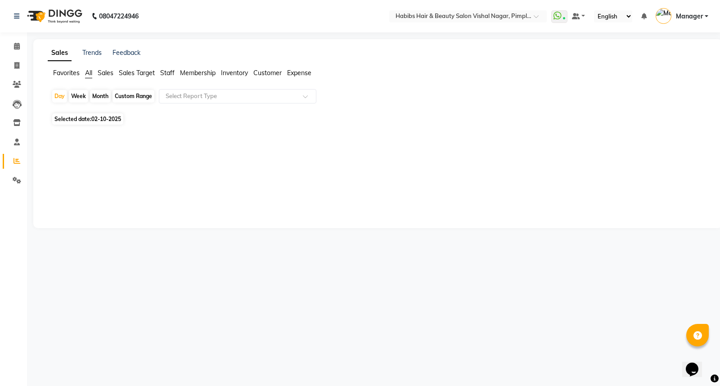
click at [108, 120] on span "02-10-2025" at bounding box center [106, 119] width 30 height 7
select select "10"
select select "2025"
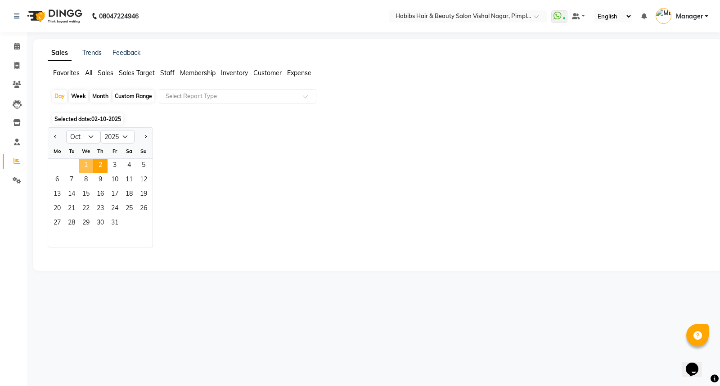
click at [87, 165] on span "1" at bounding box center [86, 166] width 14 height 14
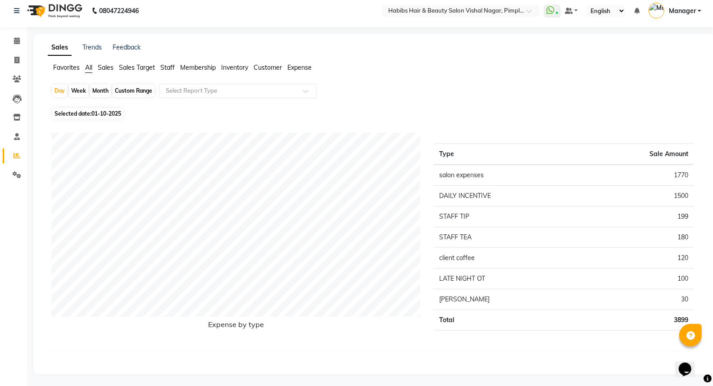
scroll to position [7, 0]
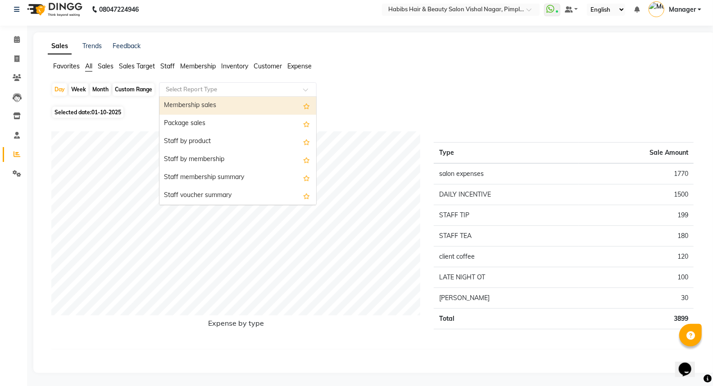
click at [224, 87] on input "text" at bounding box center [229, 89] width 130 height 9
click at [235, 104] on div "Membership sales" at bounding box center [237, 106] width 157 height 18
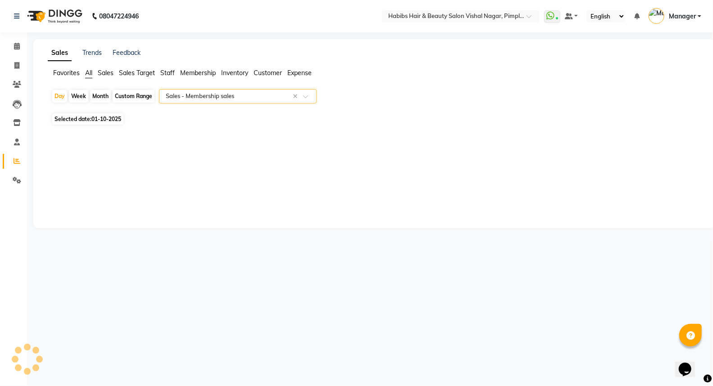
scroll to position [0, 0]
select select "csv"
click at [181, 92] on input "text" at bounding box center [229, 96] width 130 height 9
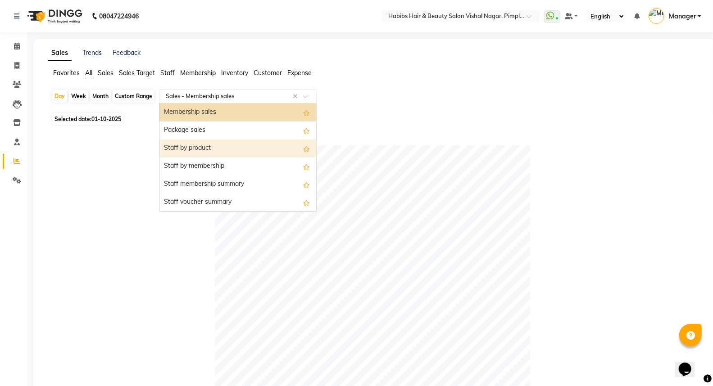
click at [204, 146] on div "Staff by product" at bounding box center [237, 149] width 157 height 18
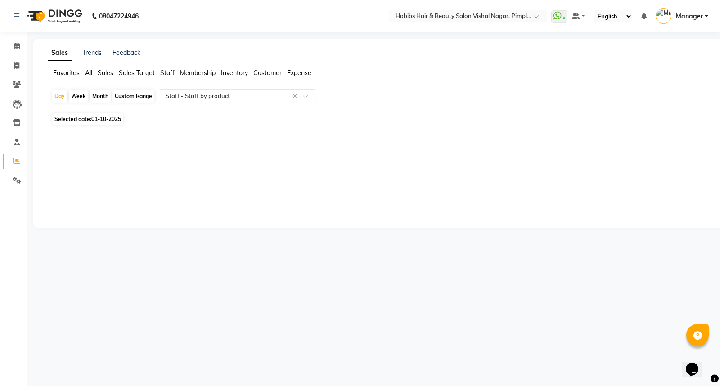
click at [66, 12] on img at bounding box center [54, 16] width 62 height 25
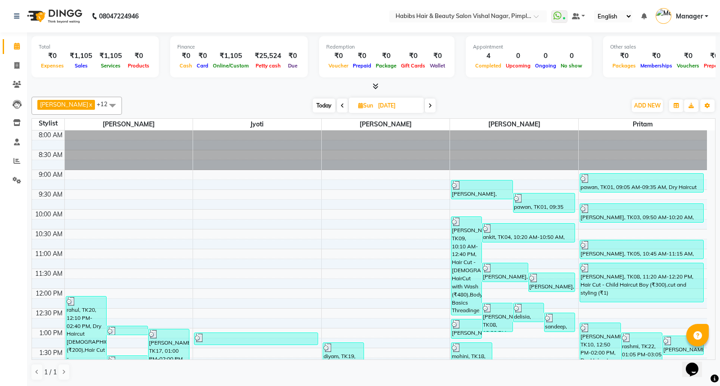
click at [321, 103] on span "Today" at bounding box center [324, 106] width 23 height 14
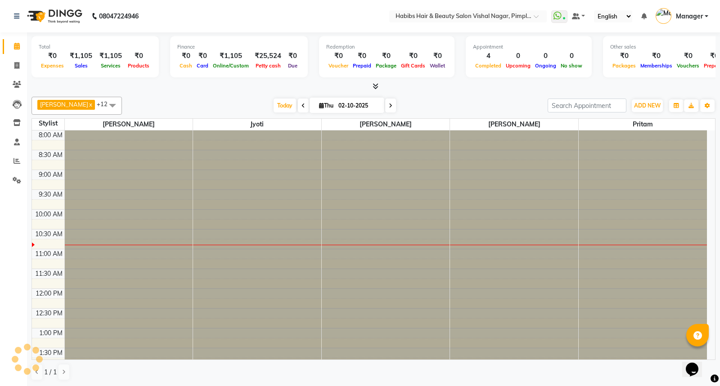
scroll to position [80, 0]
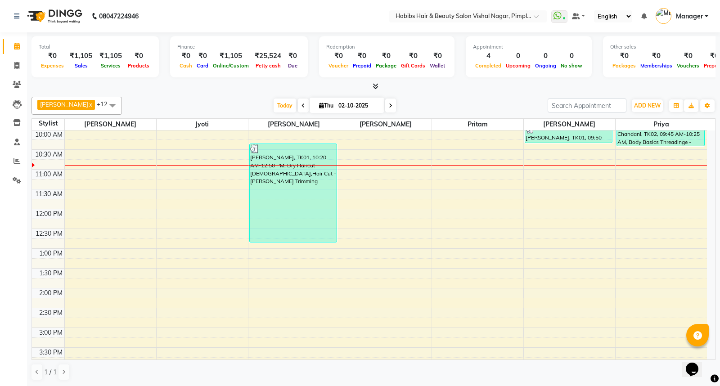
click at [303, 104] on span at bounding box center [303, 106] width 11 height 14
type input "01-10-2025"
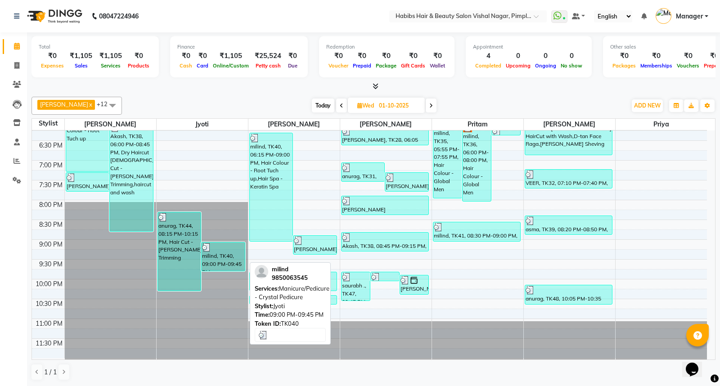
scroll to position [407, 0]
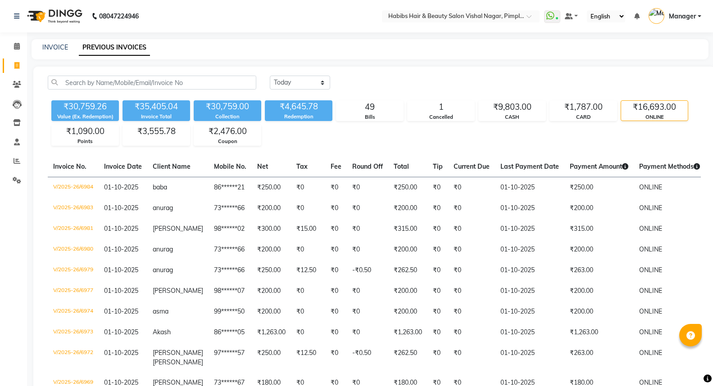
select select "[DATE]"
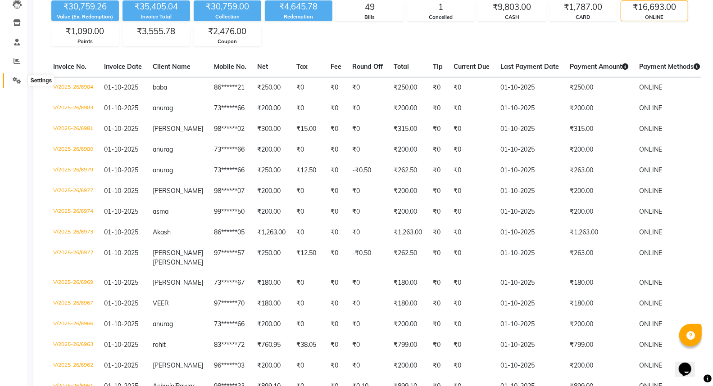
click at [13, 78] on icon at bounding box center [17, 80] width 9 height 7
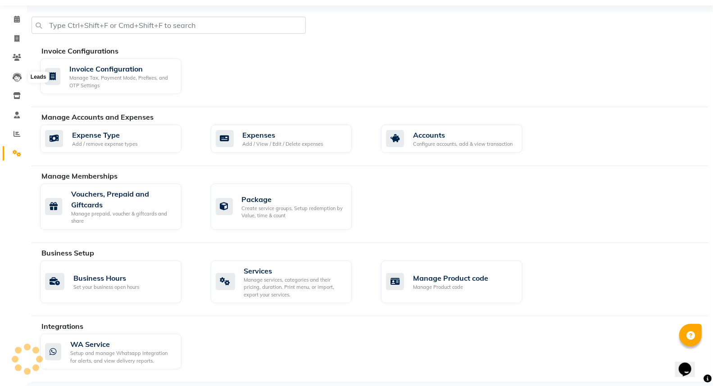
scroll to position [27, 0]
click at [262, 133] on div "Expenses" at bounding box center [283, 134] width 81 height 11
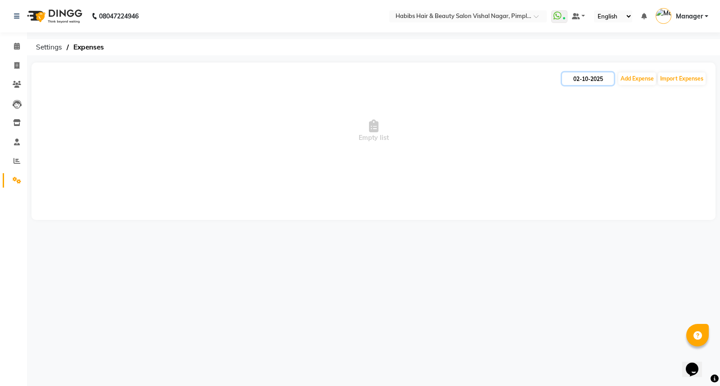
click at [573, 79] on input "02-10-2025" at bounding box center [588, 78] width 52 height 13
select select "10"
select select "2025"
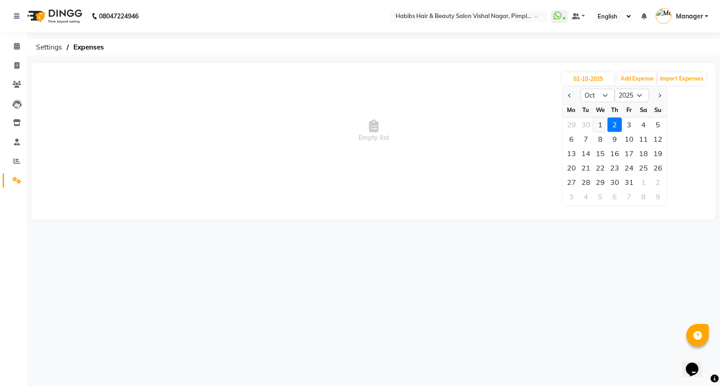
click at [597, 122] on div "1" at bounding box center [600, 124] width 14 height 14
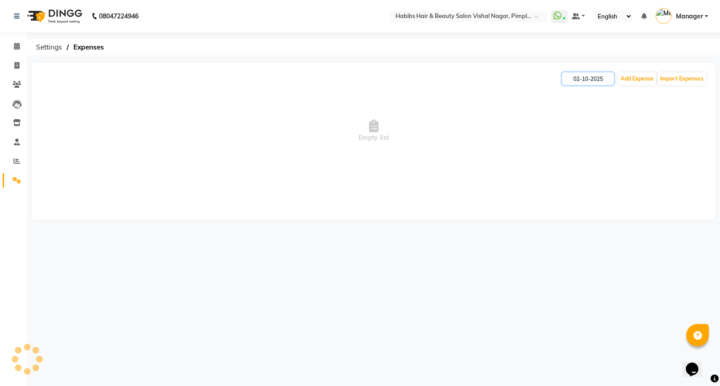
type input "01-10-2025"
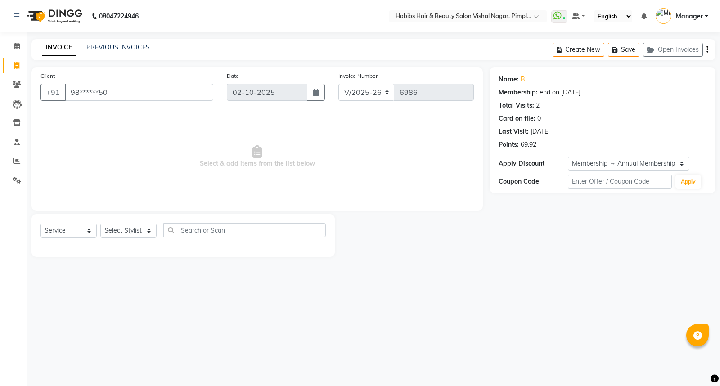
select select "5725"
select select "service"
select select "2: Object"
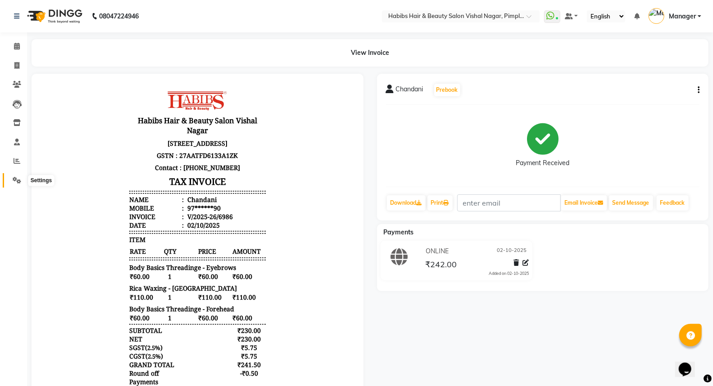
click at [17, 182] on icon at bounding box center [17, 180] width 9 height 7
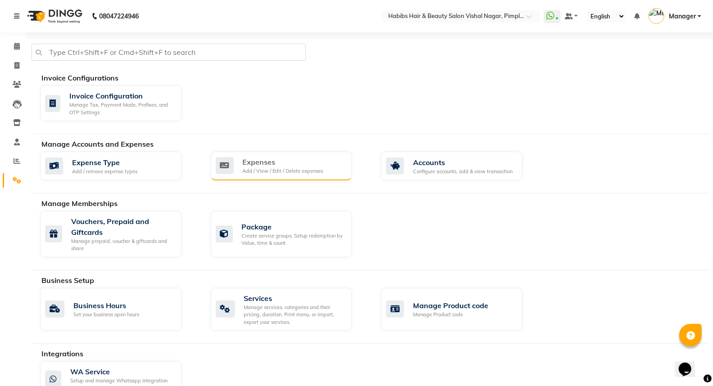
click at [296, 166] on div "Expenses" at bounding box center [283, 162] width 81 height 11
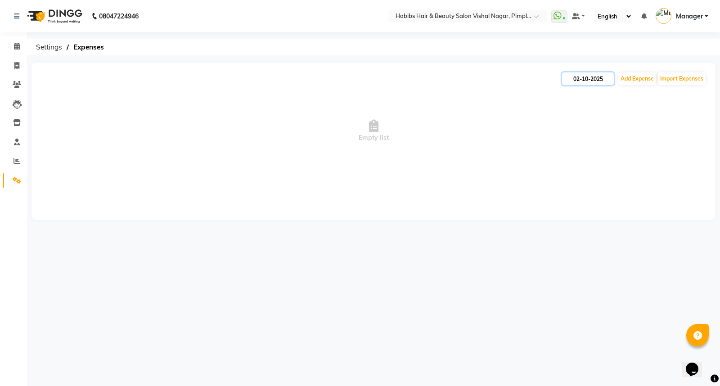
click at [579, 78] on input "02-10-2025" at bounding box center [588, 78] width 52 height 13
select select "10"
select select "2025"
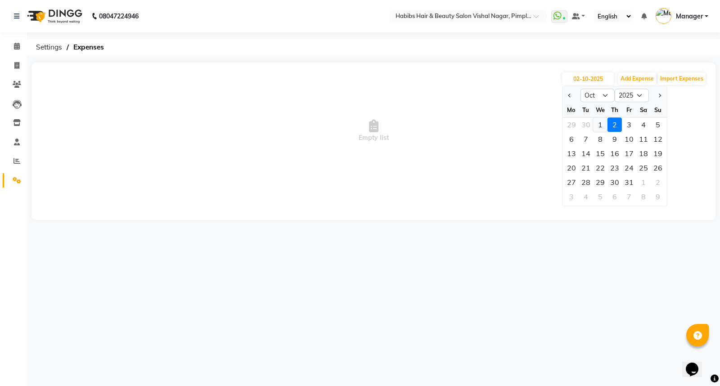
click at [600, 123] on div "1" at bounding box center [600, 124] width 14 height 14
type input "01-10-2025"
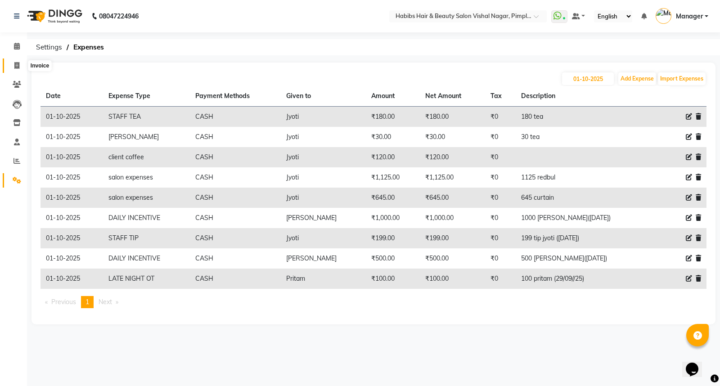
click at [17, 68] on icon at bounding box center [16, 65] width 5 height 7
select select "5725"
select select "service"
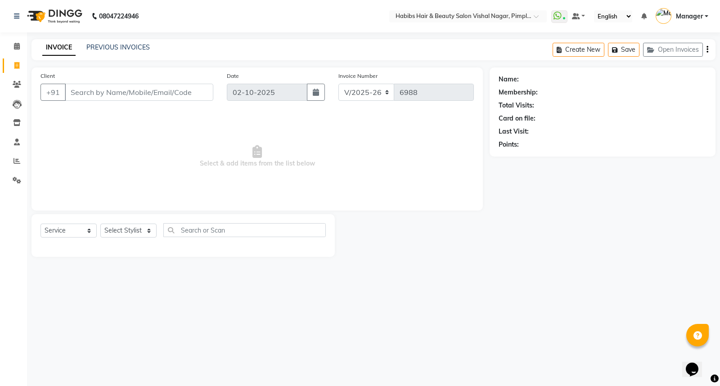
click at [86, 95] on input "Client" at bounding box center [139, 92] width 149 height 17
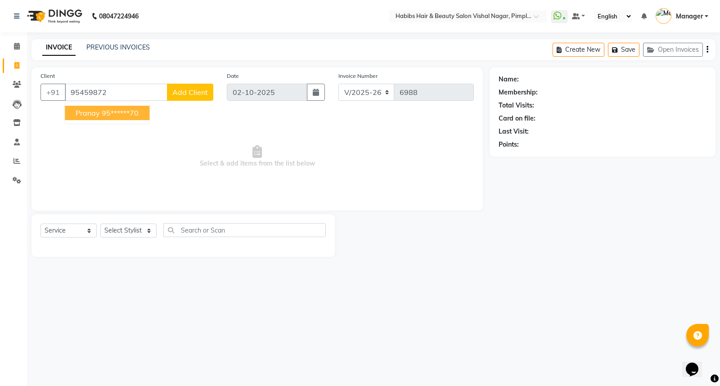
click at [104, 115] on ngb-highlight "95******70" at bounding box center [120, 112] width 37 height 9
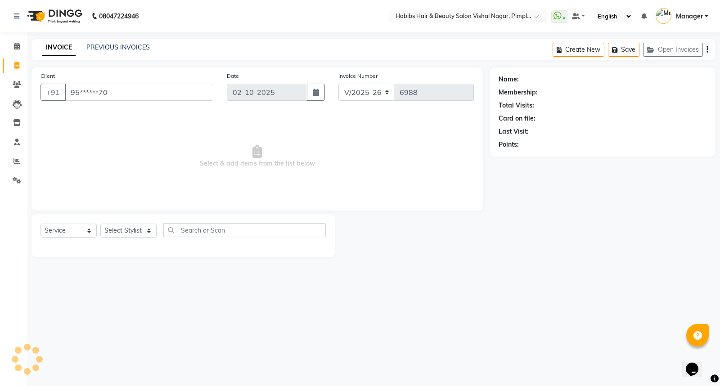
type input "95******70"
select select "1: Object"
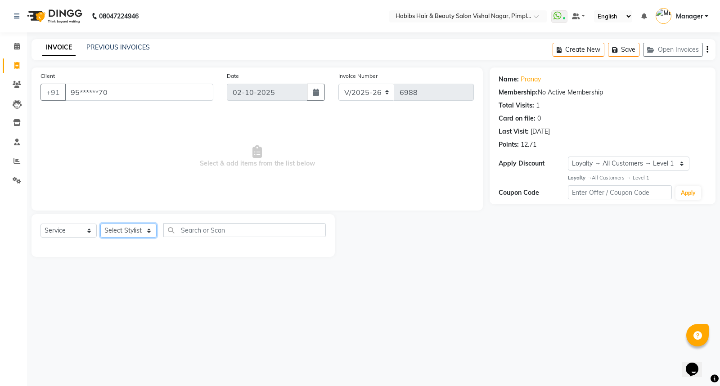
click at [135, 230] on select "Select Stylist [PERSON_NAME] [PERSON_NAME] [PERSON_NAME] Manager [PERSON_NAME] …" at bounding box center [128, 231] width 56 height 14
select select "39765"
click at [100, 224] on select "Select Stylist [PERSON_NAME] [PERSON_NAME] [PERSON_NAME] Manager [PERSON_NAME] …" at bounding box center [128, 231] width 56 height 14
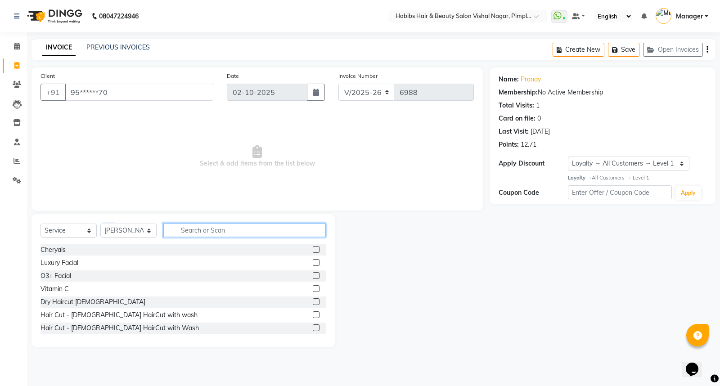
click at [186, 230] on input "text" at bounding box center [244, 230] width 162 height 14
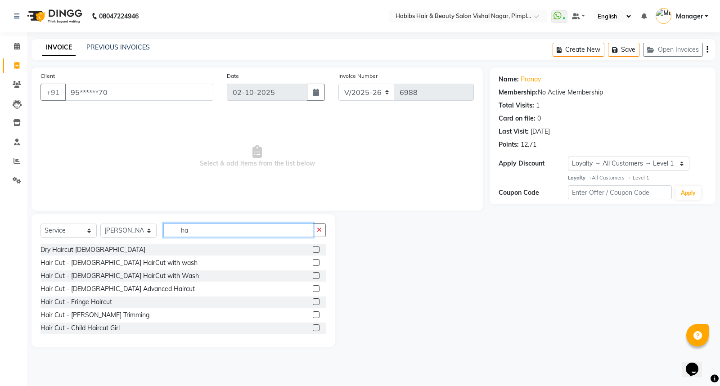
type input "ha"
click at [313, 251] on label at bounding box center [316, 249] width 7 height 7
click at [313, 251] on input "checkbox" at bounding box center [316, 250] width 6 height 6
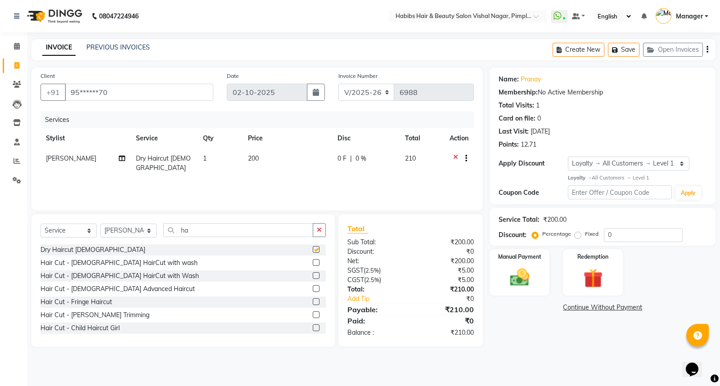
checkbox input "false"
click at [131, 231] on select "Select Stylist Dhiraj Gajare Jyoti Krishna Waghmare Manager Muzammil Pritam Pri…" at bounding box center [128, 231] width 56 height 14
select select "48000"
click at [100, 224] on select "Select Stylist Dhiraj Gajare Jyoti Krishna Waghmare Manager Muzammil Pritam Pri…" at bounding box center [128, 231] width 56 height 14
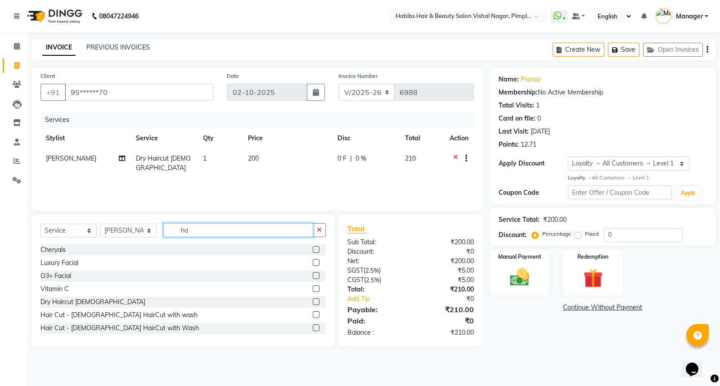
click at [203, 231] on input "ha" at bounding box center [238, 230] width 150 height 14
type input "h"
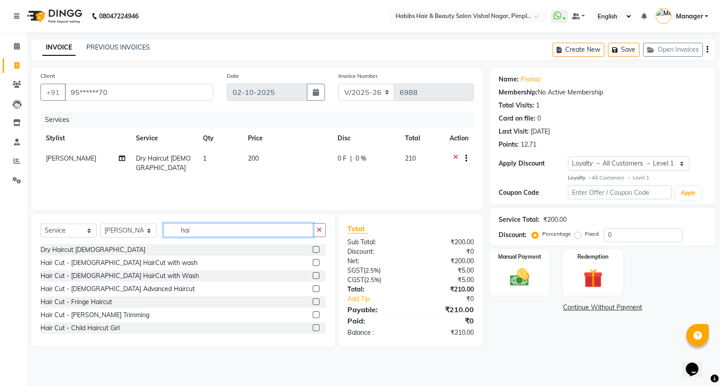
type input "hai"
click at [313, 250] on label at bounding box center [316, 249] width 7 height 7
click at [313, 250] on input "checkbox" at bounding box center [316, 250] width 6 height 6
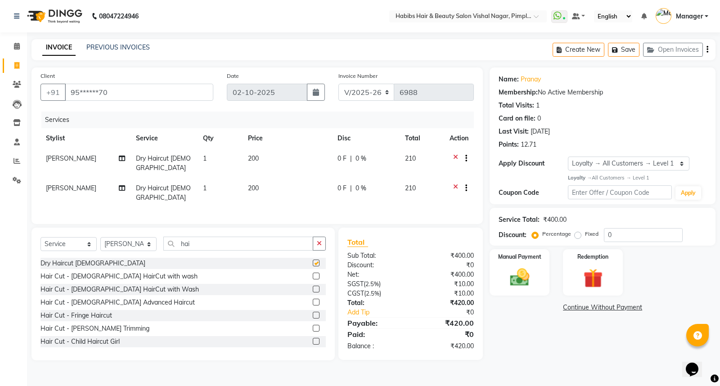
checkbox input "false"
click at [708, 50] on icon "button" at bounding box center [708, 50] width 2 height 0
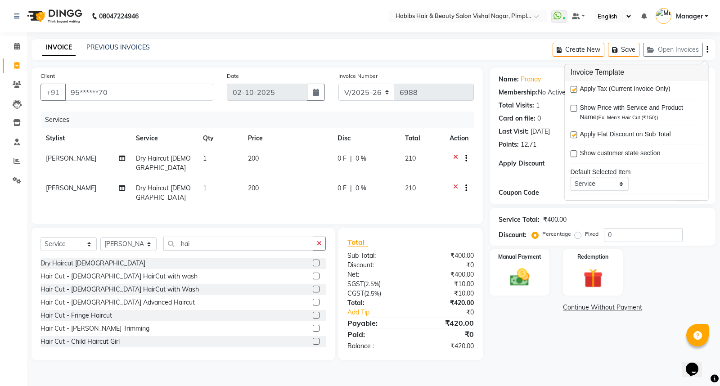
click at [574, 89] on label at bounding box center [573, 89] width 7 height 7
click at [574, 89] on input "checkbox" at bounding box center [573, 90] width 6 height 6
checkbox input "false"
click at [531, 285] on img at bounding box center [520, 277] width 32 height 23
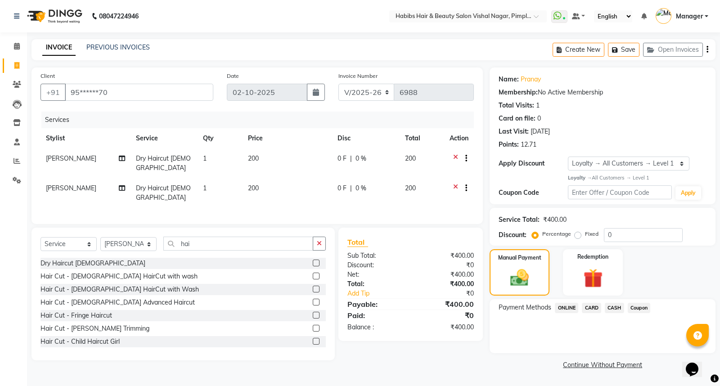
click at [561, 311] on span "ONLINE" at bounding box center [566, 308] width 23 height 10
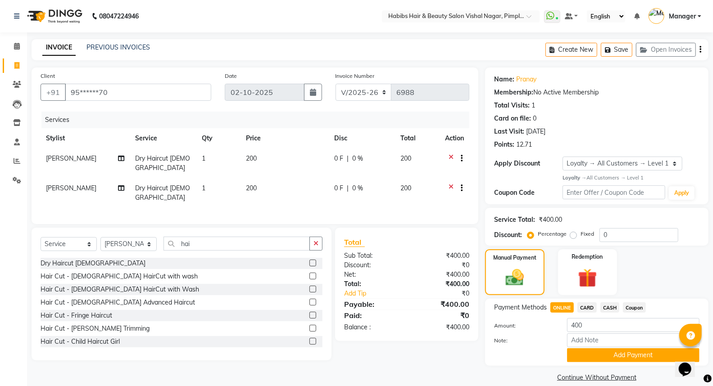
click at [581, 307] on span "CARD" at bounding box center [586, 307] width 19 height 10
click at [577, 356] on button "Add Payment" at bounding box center [633, 355] width 132 height 14
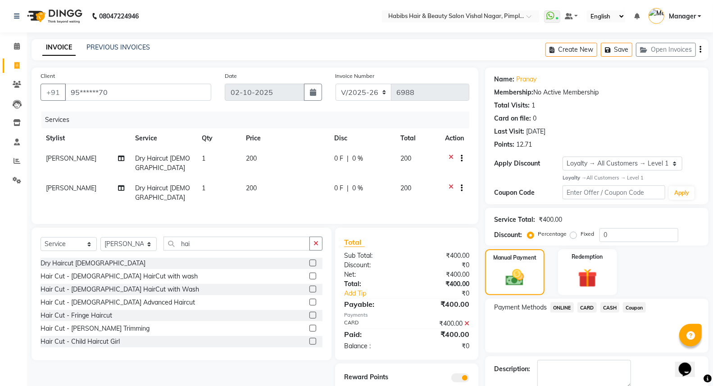
scroll to position [49, 0]
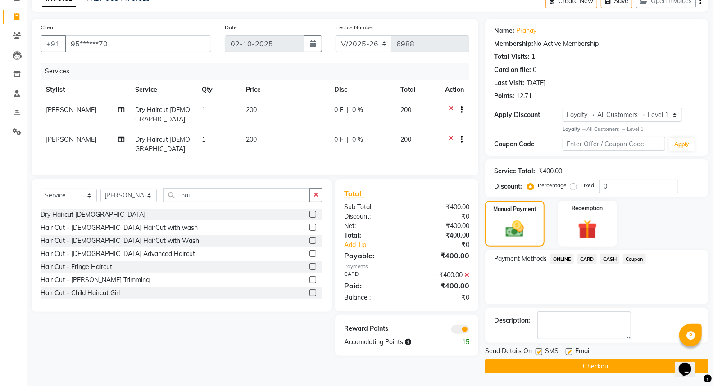
click at [579, 362] on button "Checkout" at bounding box center [596, 367] width 223 height 14
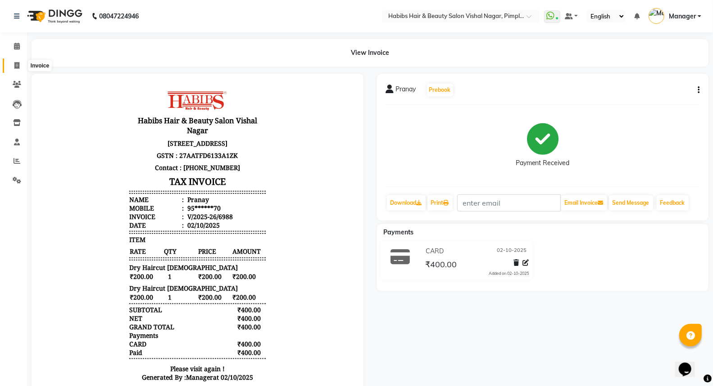
click at [16, 64] on icon at bounding box center [16, 65] width 5 height 7
select select "service"
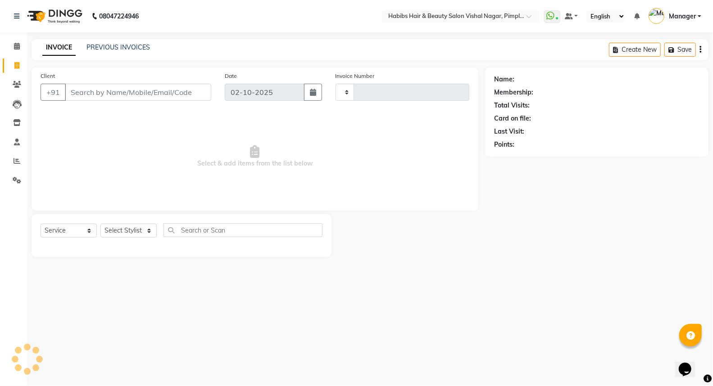
type input "6990"
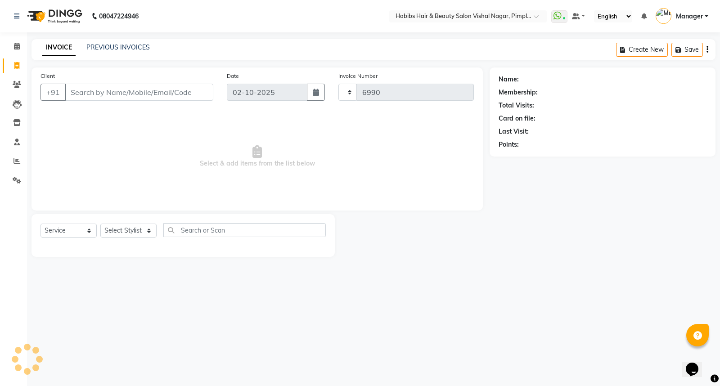
select select "5725"
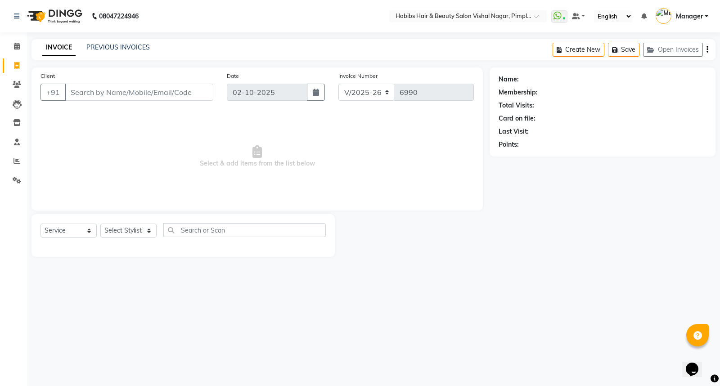
click at [87, 96] on input "Client" at bounding box center [139, 92] width 149 height 17
click at [139, 230] on select "Select Stylist [PERSON_NAME] [PERSON_NAME] [PERSON_NAME] Manager [PERSON_NAME] …" at bounding box center [128, 231] width 56 height 14
select select "54006"
click at [100, 224] on select "Select Stylist [PERSON_NAME] [PERSON_NAME] [PERSON_NAME] Manager [PERSON_NAME] …" at bounding box center [128, 231] width 56 height 14
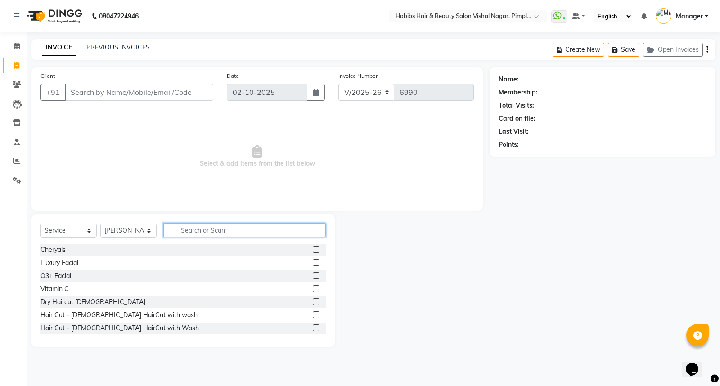
click at [208, 226] on input "text" at bounding box center [244, 230] width 162 height 14
click at [117, 93] on input "Client" at bounding box center [139, 92] width 149 height 17
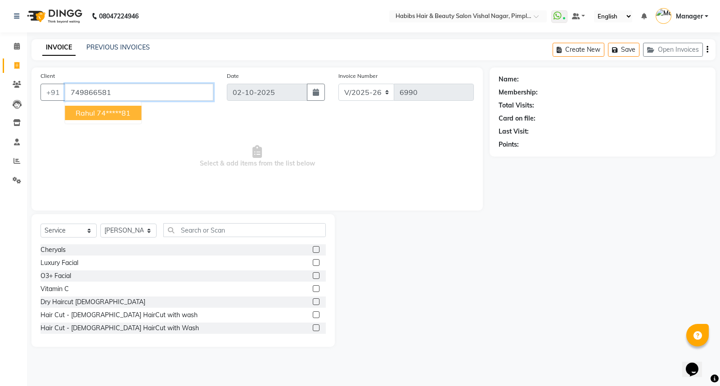
type input "749866581"
select select "1: Object"
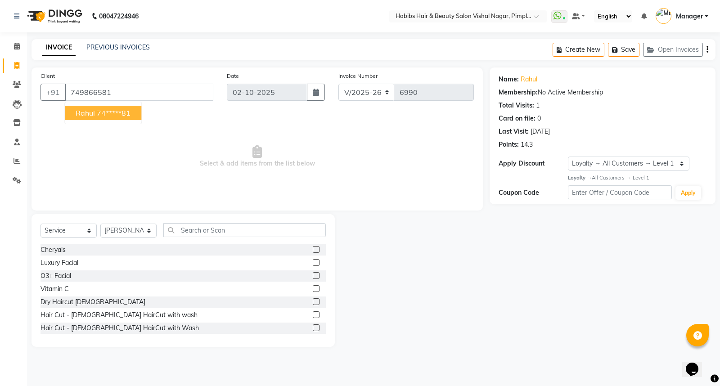
click at [114, 111] on ngb-highlight "74*****81" at bounding box center [114, 112] width 34 height 9
type input "74*****81"
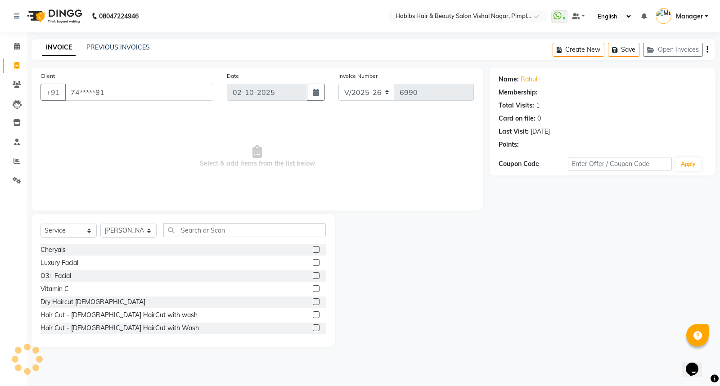
select select "1: Object"
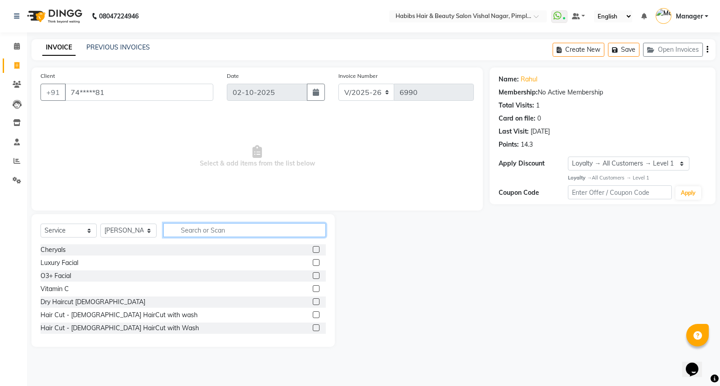
click at [212, 233] on input "text" at bounding box center [244, 230] width 162 height 14
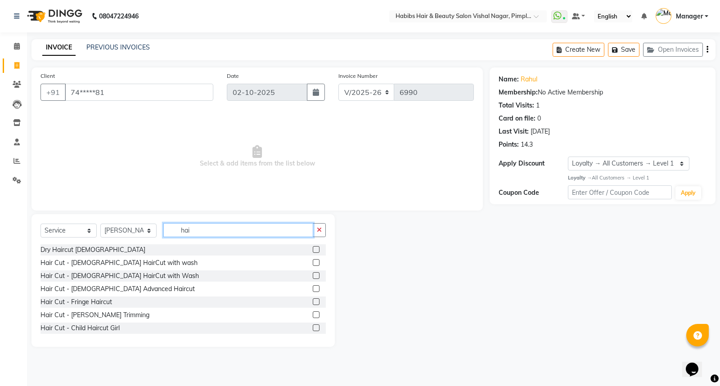
type input "hai"
click at [313, 248] on label at bounding box center [316, 249] width 7 height 7
click at [313, 248] on input "checkbox" at bounding box center [316, 250] width 6 height 6
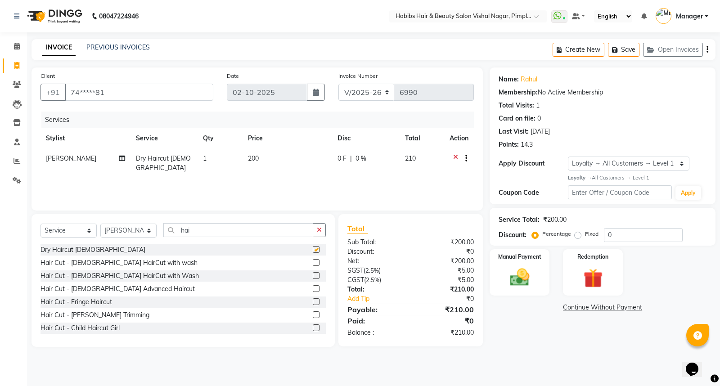
checkbox input "false"
click at [707, 50] on icon "button" at bounding box center [708, 50] width 2 height 0
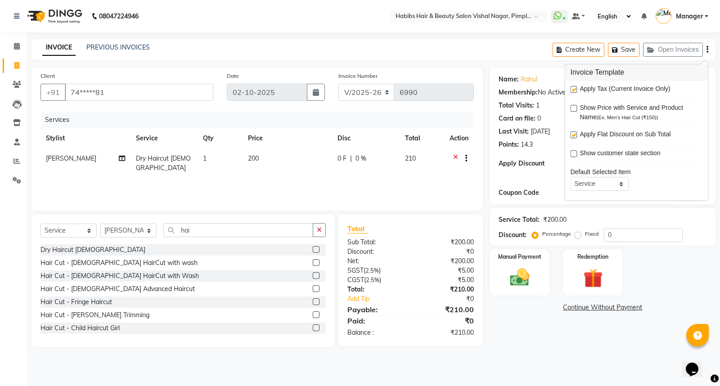
click at [573, 88] on label at bounding box center [573, 89] width 7 height 7
click at [573, 88] on input "checkbox" at bounding box center [573, 90] width 6 height 6
checkbox input "false"
click at [529, 284] on img at bounding box center [520, 277] width 32 height 23
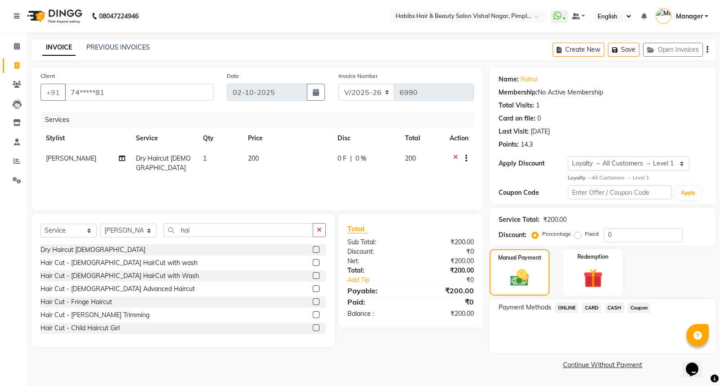
click at [617, 305] on span "CASH" at bounding box center [614, 308] width 19 height 10
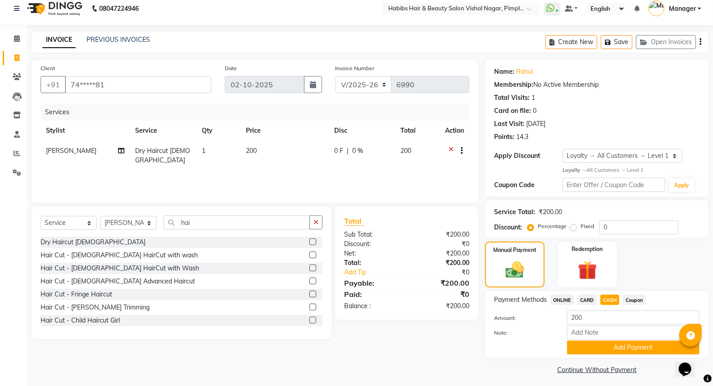
scroll to position [11, 0]
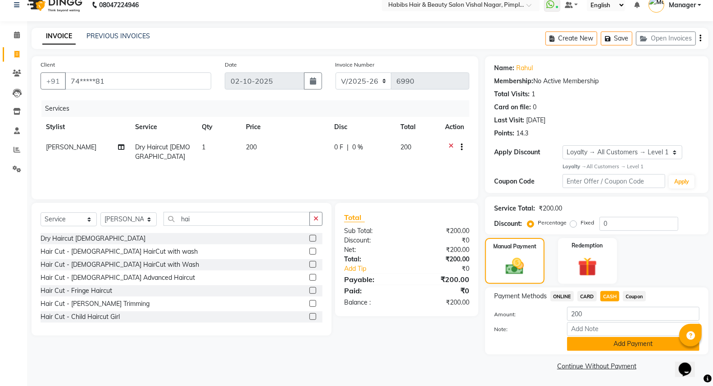
click at [632, 343] on button "Add Payment" at bounding box center [633, 344] width 132 height 14
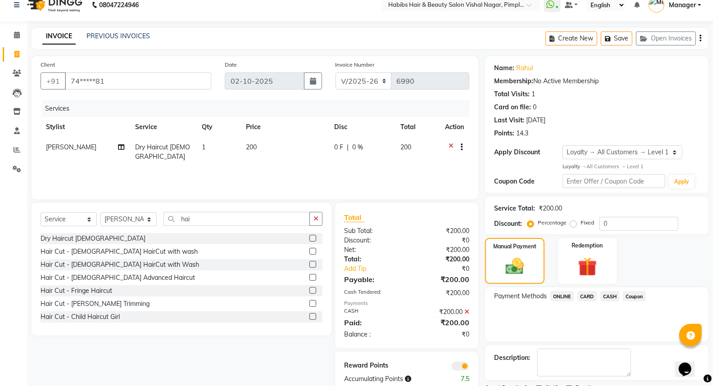
scroll to position [49, 0]
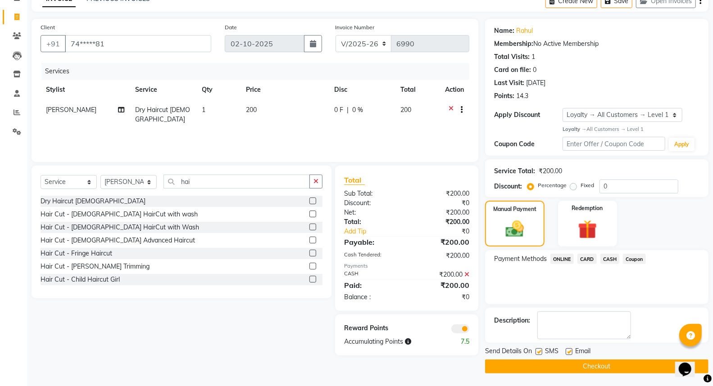
click at [595, 365] on button "Checkout" at bounding box center [596, 367] width 223 height 14
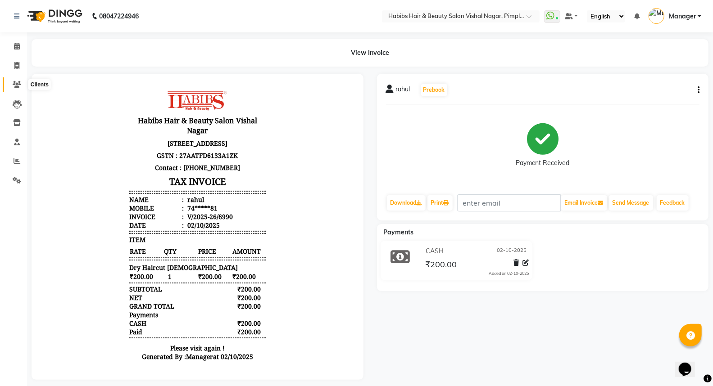
click at [17, 84] on icon at bounding box center [17, 84] width 9 height 7
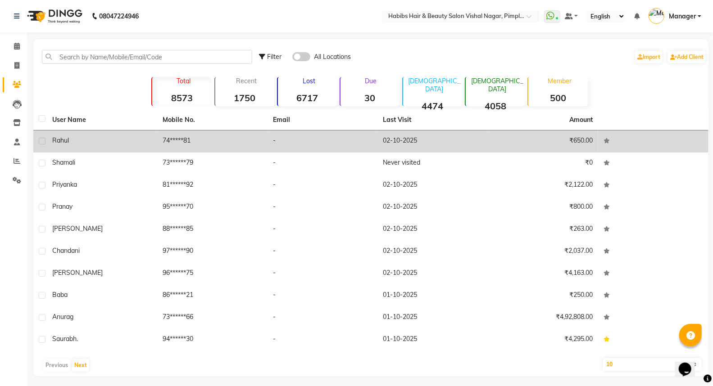
click at [98, 142] on div "rahul" at bounding box center [101, 140] width 99 height 9
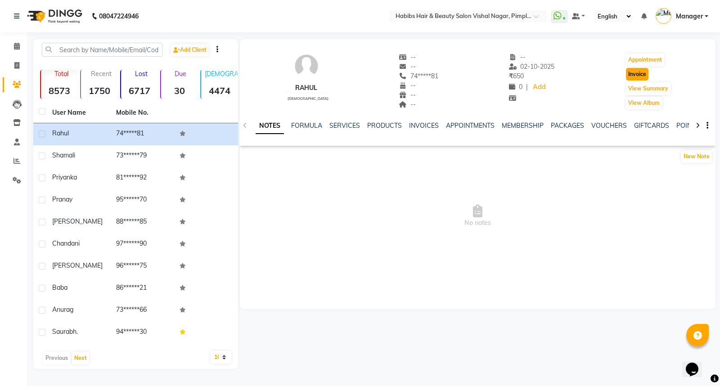
click at [635, 73] on button "Invoice" at bounding box center [637, 74] width 23 height 13
select select "service"
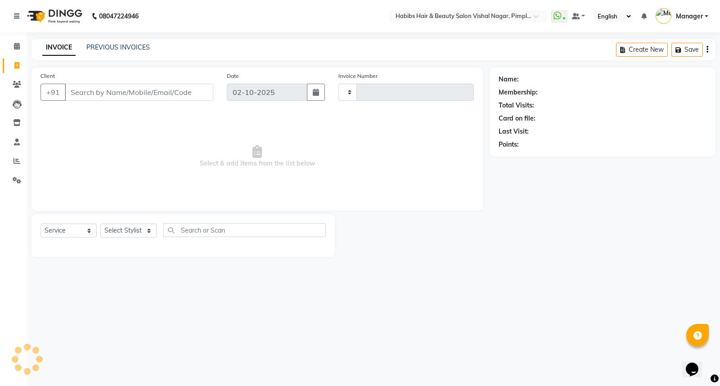
type input "6991"
select select "5725"
type input "74*****81"
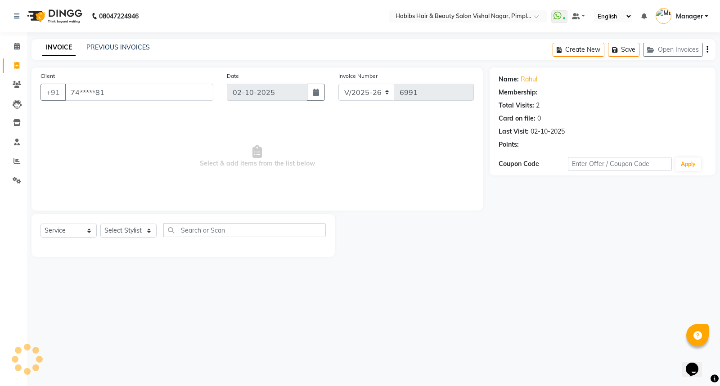
select select "1: Object"
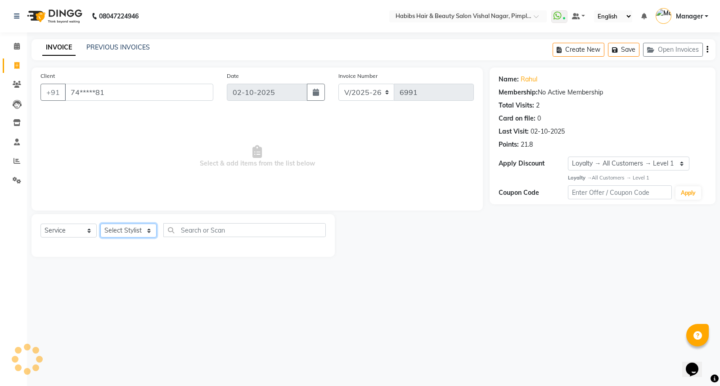
click at [129, 232] on select "Select Stylist [PERSON_NAME] [PERSON_NAME] [PERSON_NAME] Manager [PERSON_NAME] …" at bounding box center [128, 231] width 56 height 14
select select "54006"
click at [100, 224] on select "Select Stylist [PERSON_NAME] [PERSON_NAME] [PERSON_NAME] Manager [PERSON_NAME] …" at bounding box center [128, 231] width 56 height 14
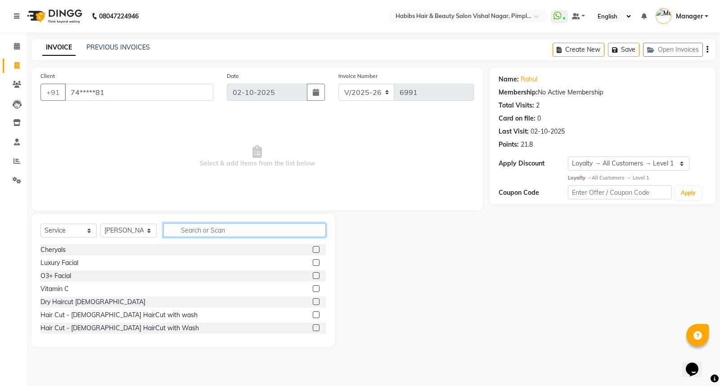
click at [203, 230] on input "text" at bounding box center [244, 230] width 162 height 14
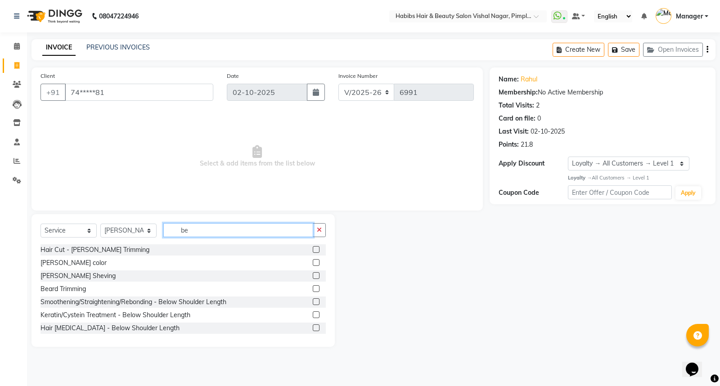
type input "be"
click at [313, 289] on label at bounding box center [316, 288] width 7 height 7
click at [313, 289] on input "checkbox" at bounding box center [316, 289] width 6 height 6
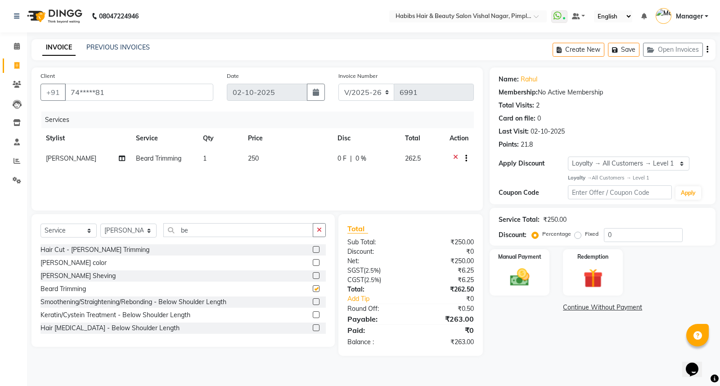
checkbox input "false"
click at [528, 278] on img at bounding box center [520, 277] width 32 height 23
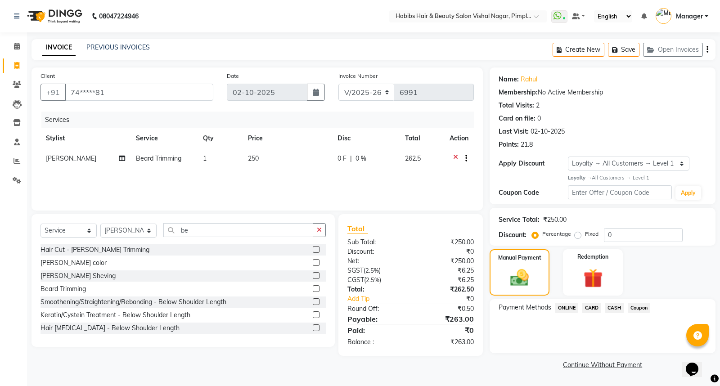
click at [616, 307] on span "CASH" at bounding box center [614, 308] width 19 height 10
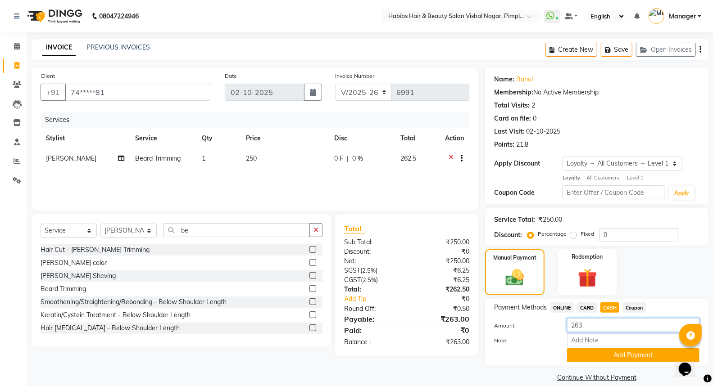
click at [591, 326] on input "263" at bounding box center [633, 325] width 132 height 14
type input "2"
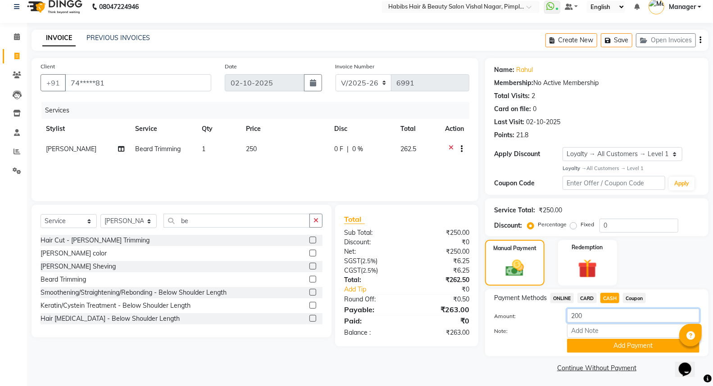
scroll to position [11, 0]
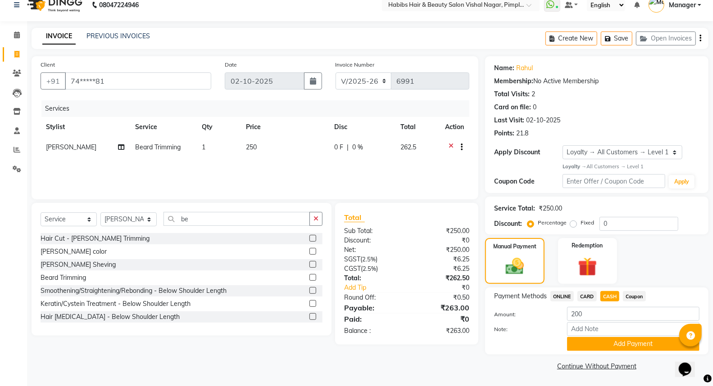
click at [588, 295] on span "CARD" at bounding box center [586, 296] width 19 height 10
click at [587, 312] on input "263" at bounding box center [633, 314] width 132 height 14
type input "2"
type input "63"
click at [628, 343] on button "Add Payment" at bounding box center [633, 344] width 132 height 14
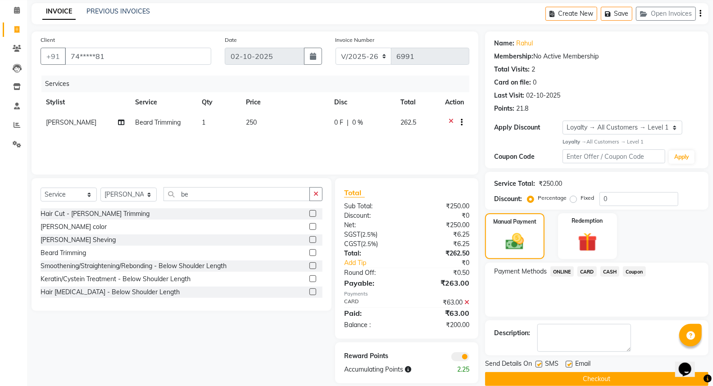
scroll to position [49, 0]
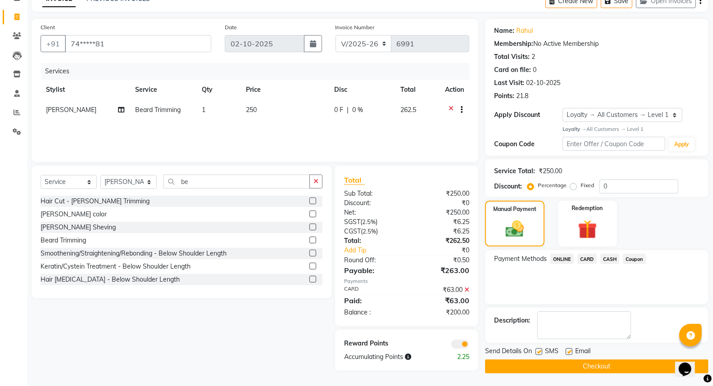
click at [605, 366] on button "Checkout" at bounding box center [596, 367] width 223 height 14
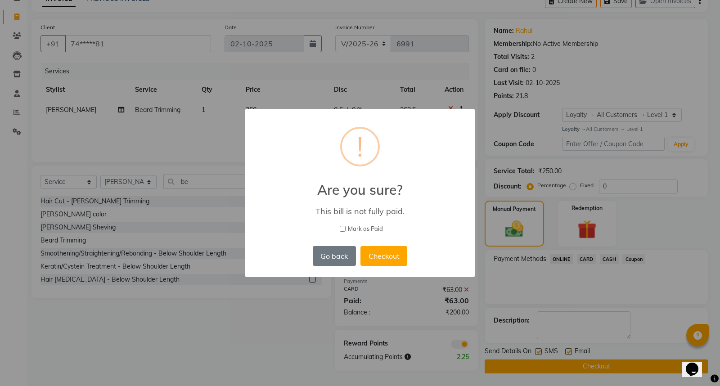
click at [342, 227] on input "Mark as Paid" at bounding box center [343, 229] width 6 height 6
checkbox input "true"
click at [395, 257] on button "Checkout" at bounding box center [384, 256] width 47 height 20
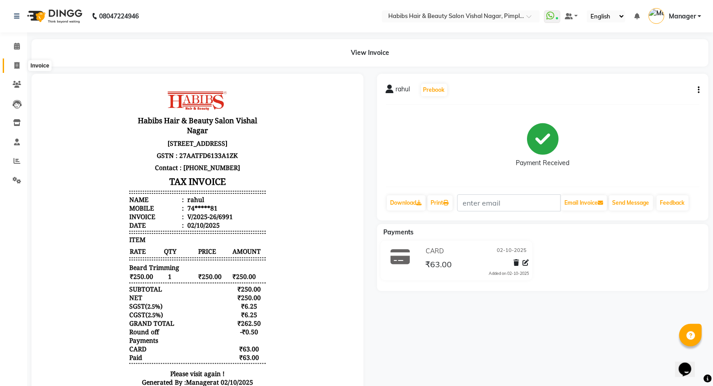
click at [18, 68] on icon at bounding box center [16, 65] width 5 height 7
select select "5725"
select select "service"
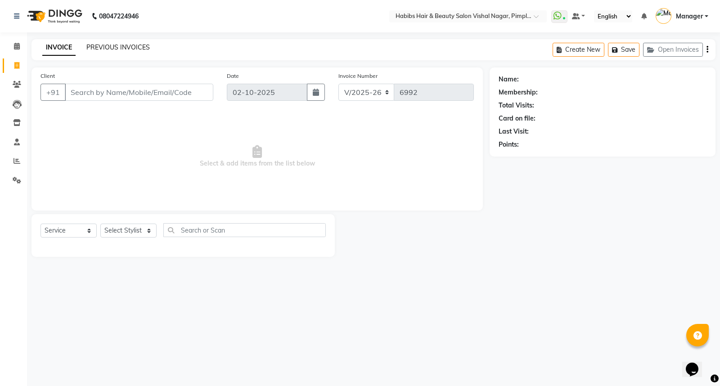
click at [136, 47] on link "PREVIOUS INVOICES" at bounding box center [117, 47] width 63 height 8
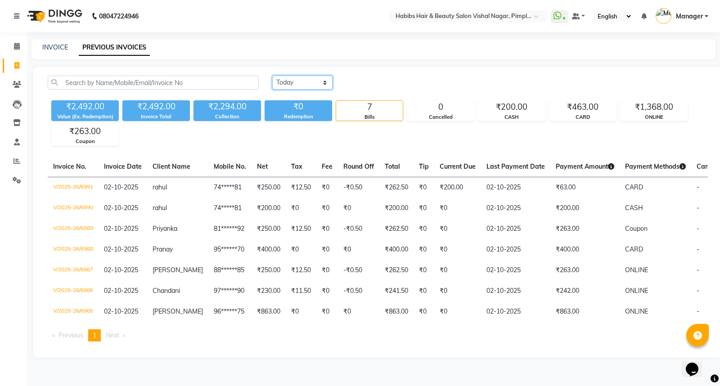
click at [300, 83] on select "Today Yesterday Custom Range" at bounding box center [302, 83] width 60 height 14
select select "yesterday"
click at [272, 76] on select "Today Yesterday Custom Range" at bounding box center [302, 83] width 60 height 14
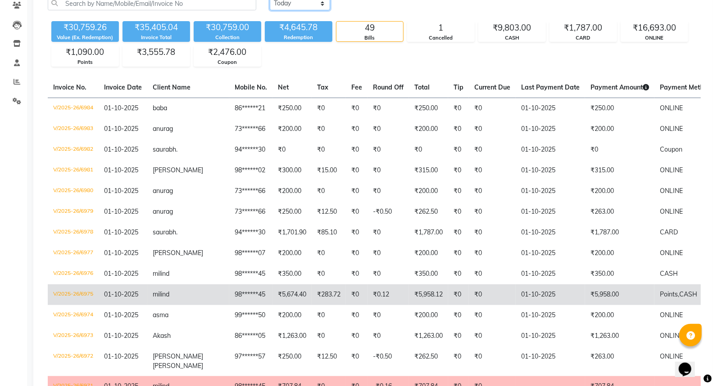
scroll to position [150, 0]
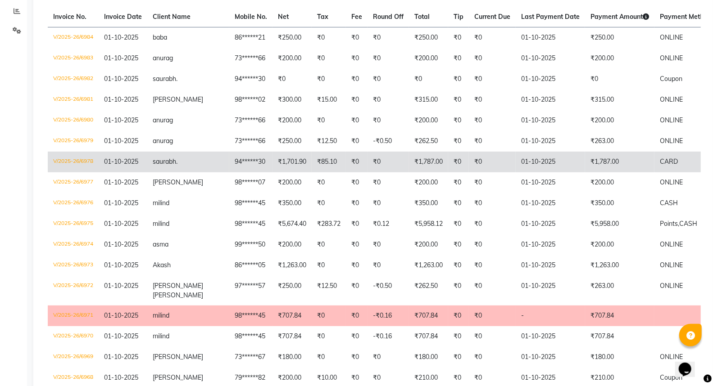
click at [611, 162] on td "₹1,787.00" at bounding box center [619, 162] width 69 height 21
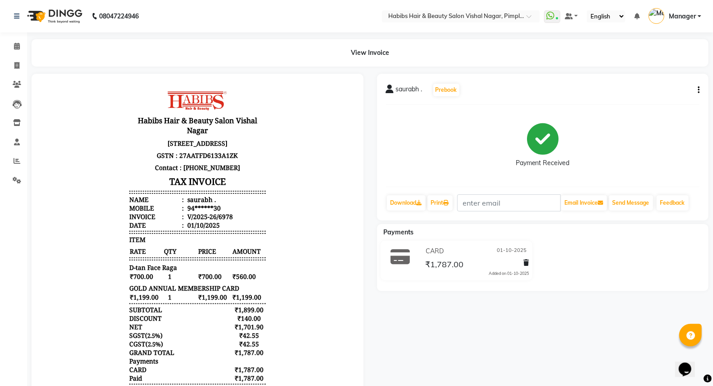
scroll to position [7, 0]
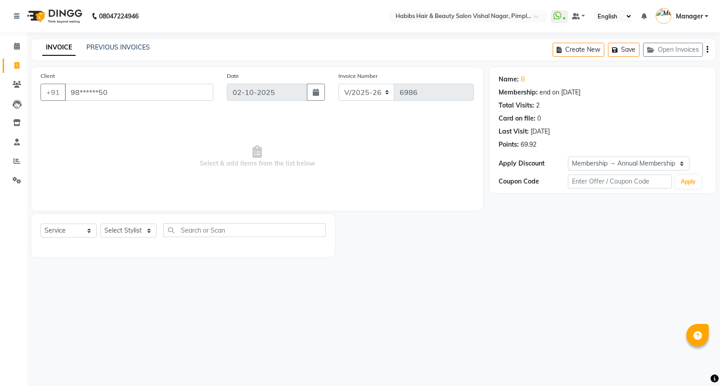
select select "5725"
select select "service"
select select "2: Object"
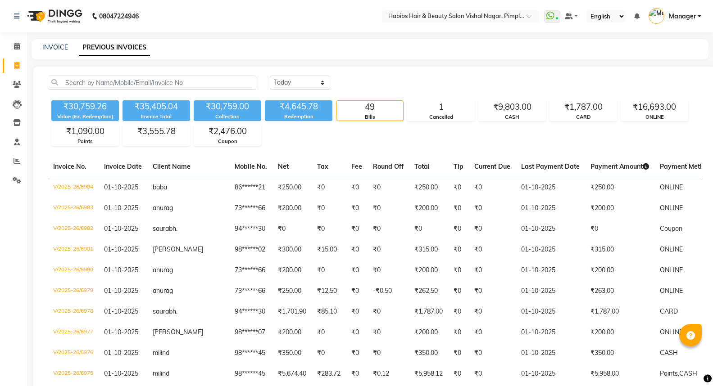
select select "[DATE]"
click at [55, 44] on link "INVOICE" at bounding box center [55, 47] width 26 height 8
select select "5725"
select select "service"
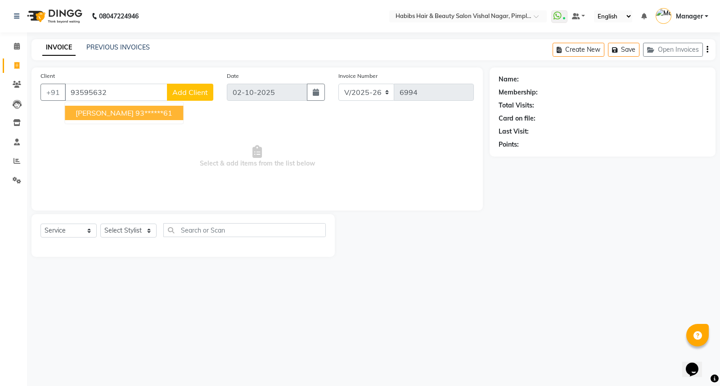
click at [135, 110] on ngb-highlight "93******61" at bounding box center [153, 112] width 37 height 9
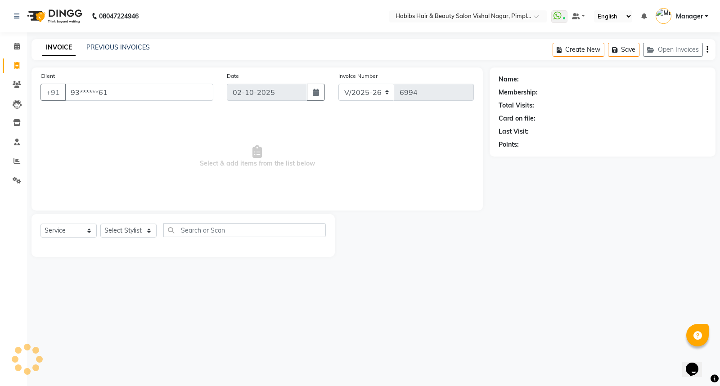
type input "93******61"
select select "1: Object"
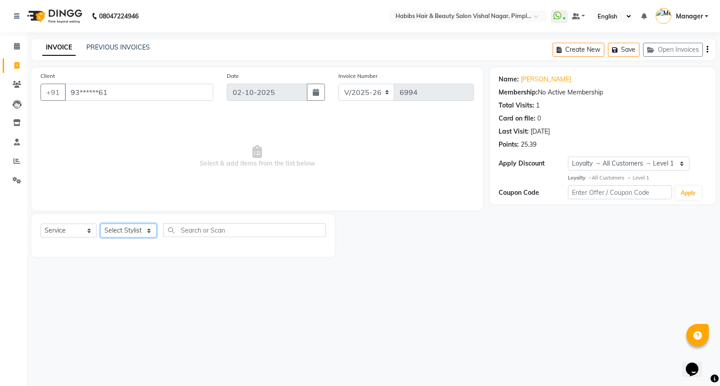
click at [128, 233] on select "Select Stylist [PERSON_NAME] [PERSON_NAME] [PERSON_NAME] Manager [PERSON_NAME] …" at bounding box center [128, 231] width 56 height 14
select select "93249"
click at [100, 224] on select "Select Stylist [PERSON_NAME] [PERSON_NAME] [PERSON_NAME] Manager [PERSON_NAME] …" at bounding box center [128, 231] width 56 height 14
click at [140, 244] on div at bounding box center [183, 244] width 285 height 0
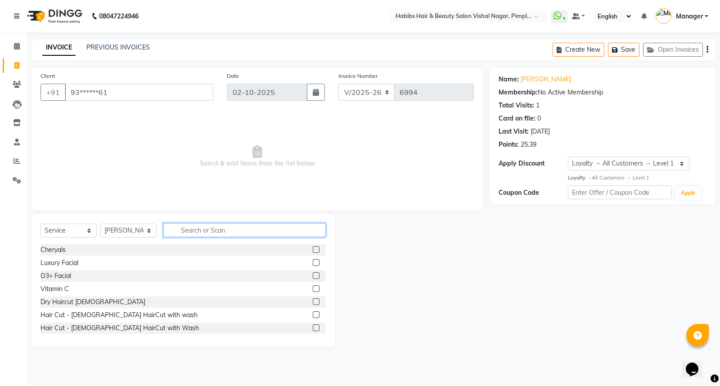
click at [186, 230] on input "text" at bounding box center [244, 230] width 162 height 14
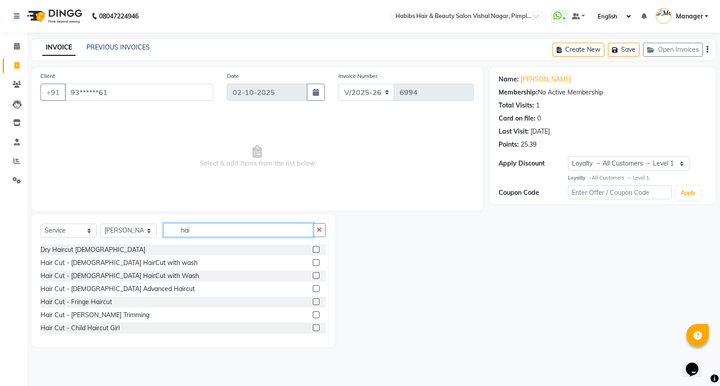
type input "hai"
click at [313, 248] on label at bounding box center [316, 249] width 7 height 7
click at [313, 248] on input "checkbox" at bounding box center [316, 250] width 6 height 6
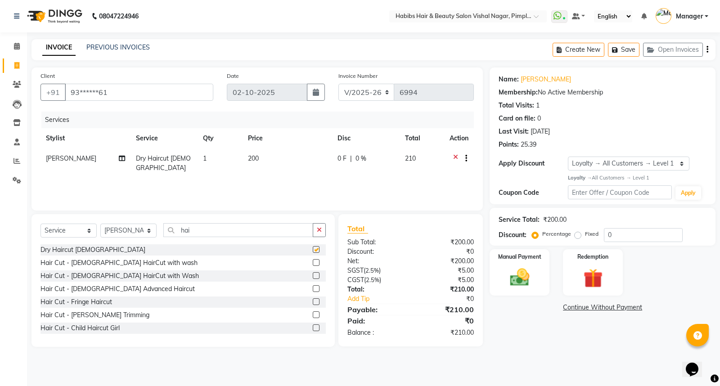
checkbox input "false"
click at [708, 50] on icon "button" at bounding box center [708, 50] width 2 height 0
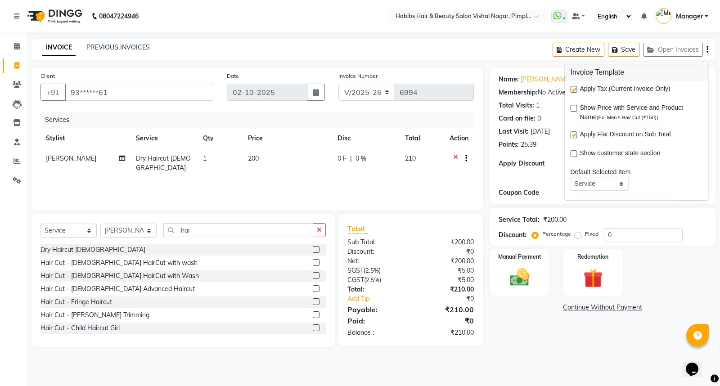
click at [572, 88] on label at bounding box center [573, 89] width 7 height 7
click at [572, 88] on input "checkbox" at bounding box center [573, 90] width 6 height 6
checkbox input "false"
click at [535, 273] on img at bounding box center [520, 277] width 32 height 23
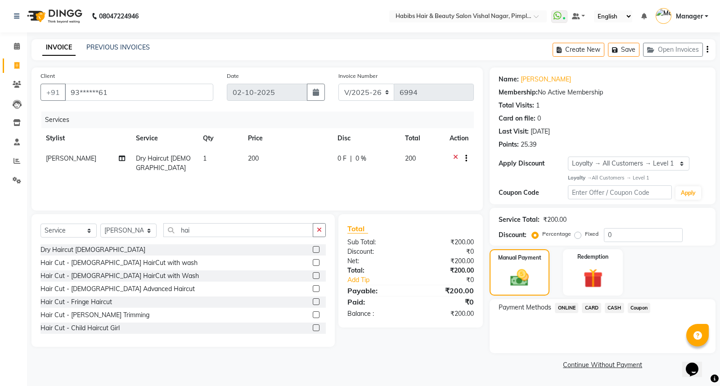
click at [567, 307] on span "ONLINE" at bounding box center [566, 308] width 23 height 10
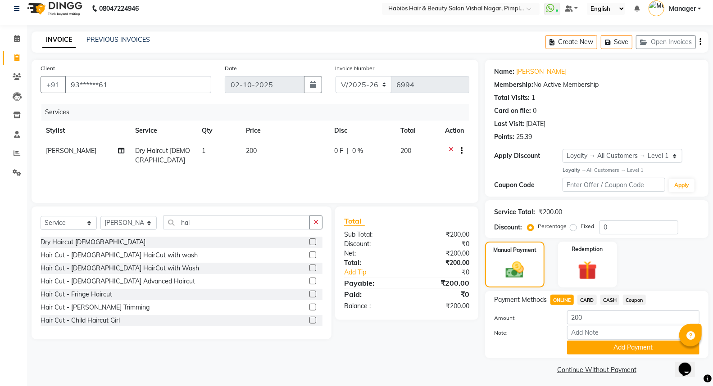
scroll to position [11, 0]
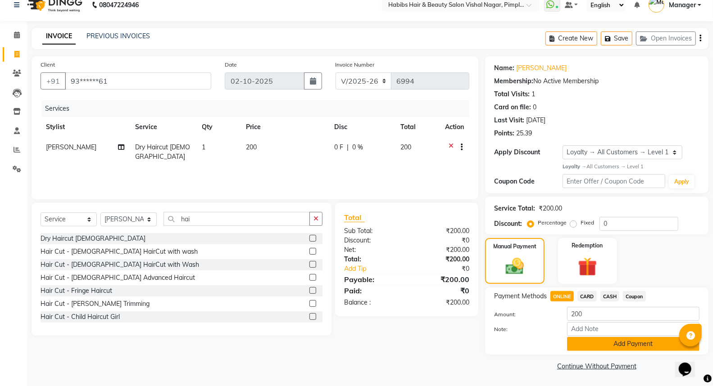
click at [624, 343] on button "Add Payment" at bounding box center [633, 344] width 132 height 14
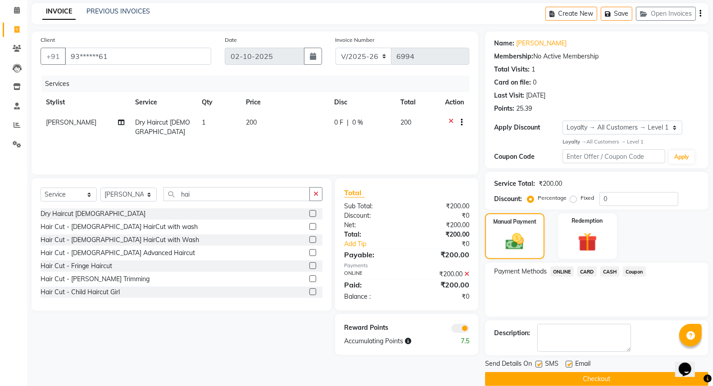
scroll to position [49, 0]
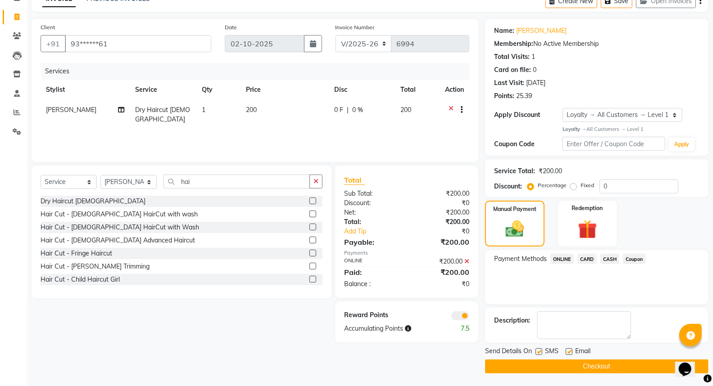
click at [602, 368] on button "Checkout" at bounding box center [596, 367] width 223 height 14
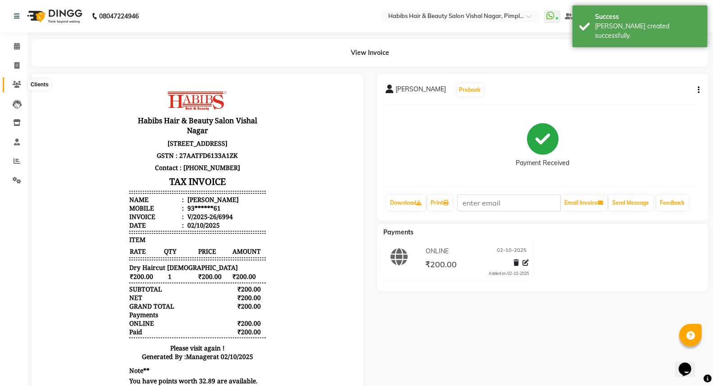
click at [19, 83] on icon at bounding box center [17, 84] width 9 height 7
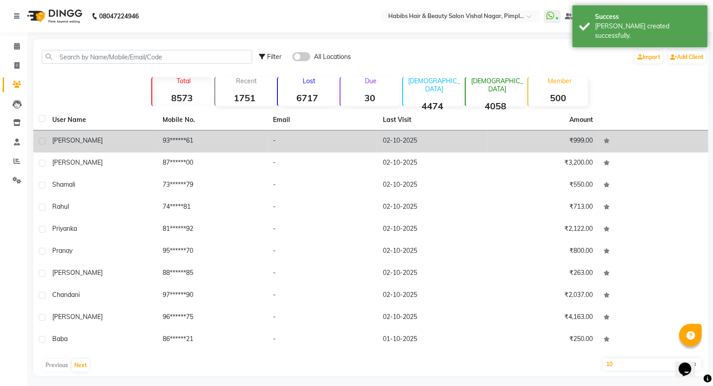
click at [80, 138] on div "[PERSON_NAME]" at bounding box center [101, 140] width 99 height 9
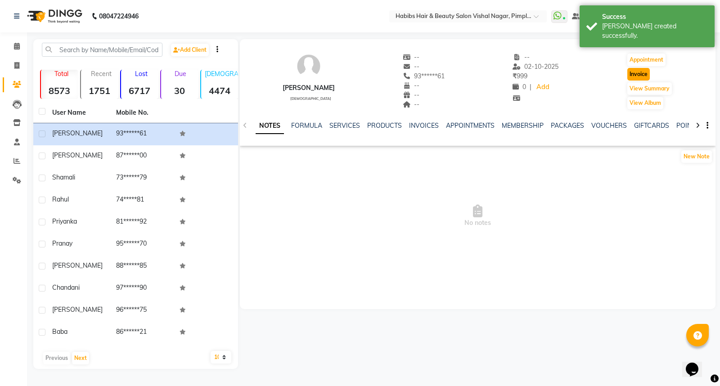
click at [638, 75] on button "Invoice" at bounding box center [638, 74] width 23 height 13
select select "5725"
select select "service"
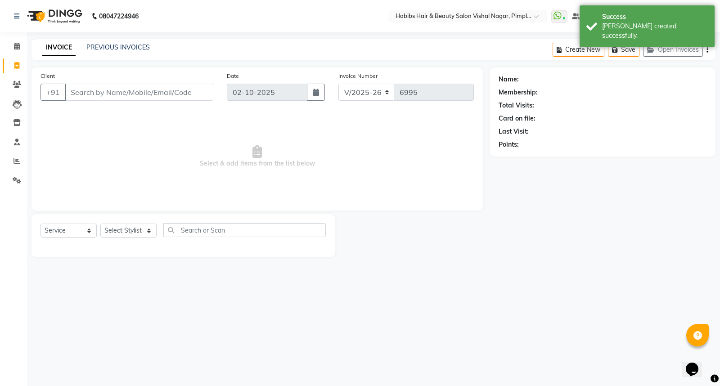
type input "93******61"
select select "1: Object"
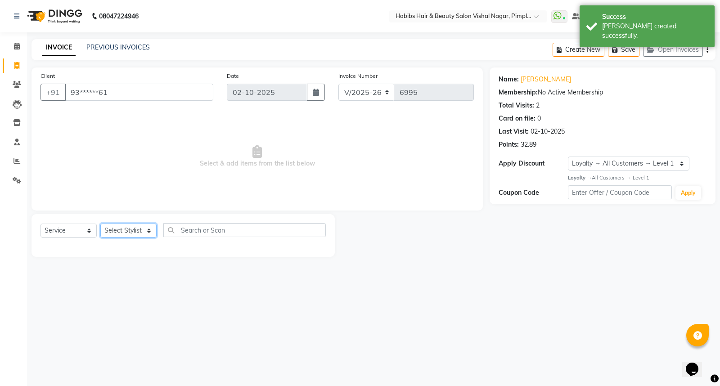
click at [126, 230] on select "Select Stylist [PERSON_NAME] [PERSON_NAME] [PERSON_NAME] Manager [PERSON_NAME] …" at bounding box center [128, 231] width 56 height 14
select select "93249"
click at [100, 224] on select "Select Stylist [PERSON_NAME] [PERSON_NAME] [PERSON_NAME] Manager [PERSON_NAME] …" at bounding box center [128, 231] width 56 height 14
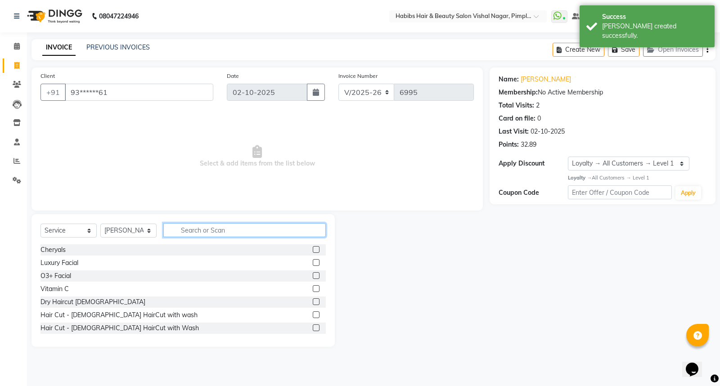
click at [185, 228] on input "text" at bounding box center [244, 230] width 162 height 14
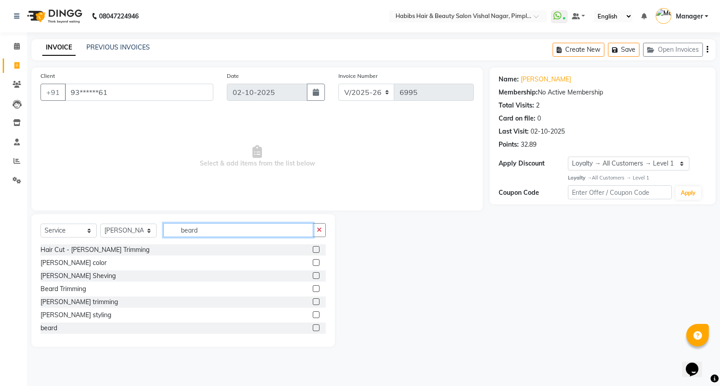
type input "beard"
click at [313, 251] on label at bounding box center [316, 249] width 7 height 7
click at [313, 251] on input "checkbox" at bounding box center [316, 250] width 6 height 6
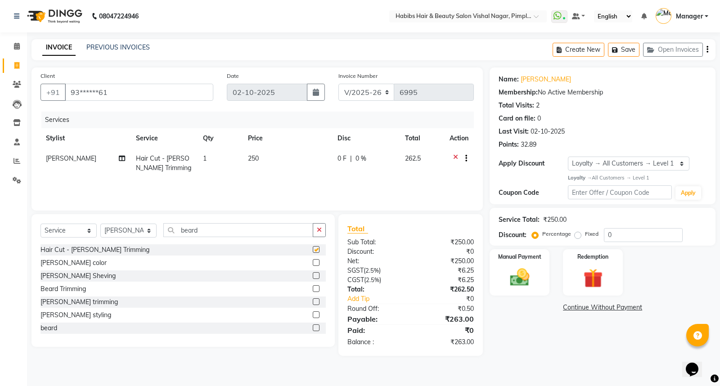
checkbox input "false"
click at [528, 273] on img at bounding box center [520, 277] width 32 height 23
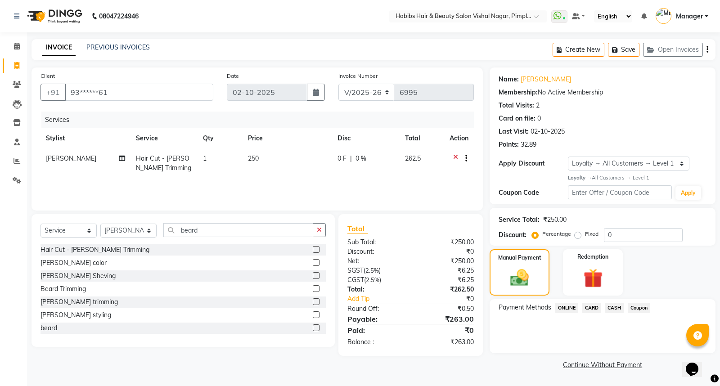
click at [568, 307] on span "ONLINE" at bounding box center [566, 308] width 23 height 10
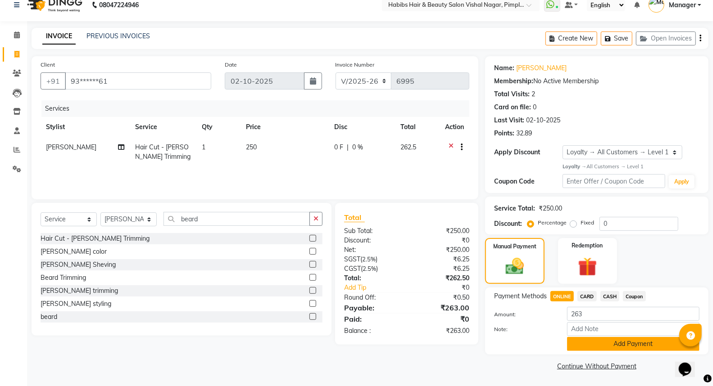
click at [640, 348] on button "Add Payment" at bounding box center [633, 344] width 132 height 14
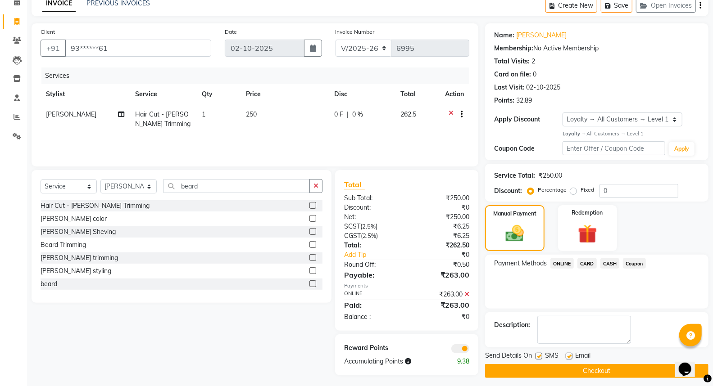
scroll to position [49, 0]
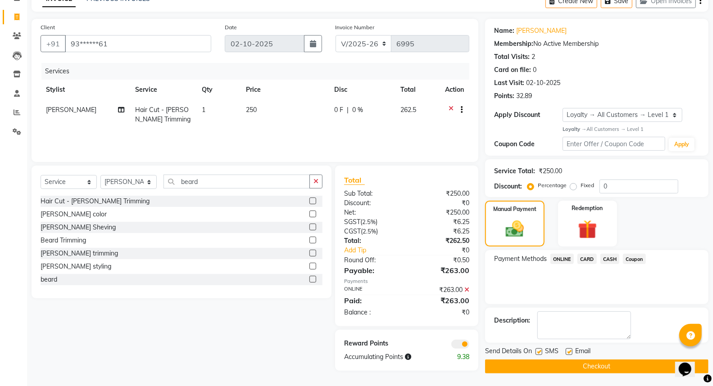
click at [614, 363] on button "Checkout" at bounding box center [596, 367] width 223 height 14
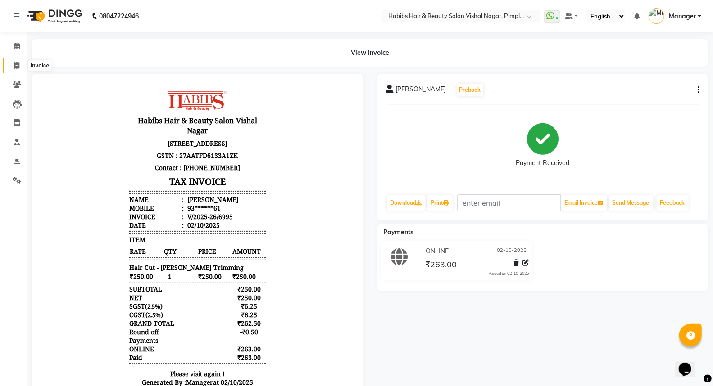
click at [16, 66] on icon at bounding box center [16, 65] width 5 height 7
select select "service"
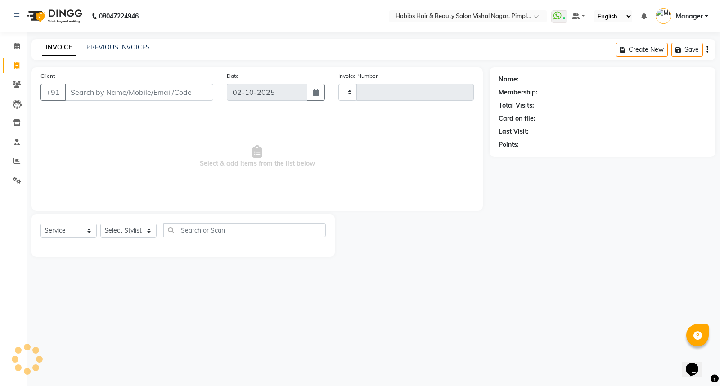
type input "6996"
select select "5725"
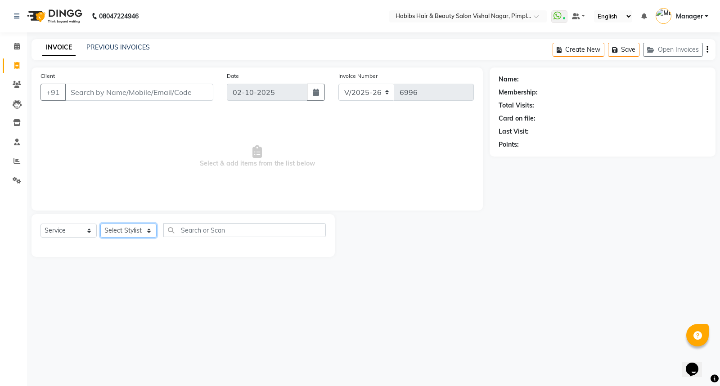
click at [132, 230] on select "Select Stylist [PERSON_NAME] [PERSON_NAME] [PERSON_NAME] Manager [PERSON_NAME] …" at bounding box center [128, 231] width 56 height 14
select select "54006"
click at [100, 224] on select "Select Stylist [PERSON_NAME] [PERSON_NAME] [PERSON_NAME] Manager [PERSON_NAME] …" at bounding box center [128, 231] width 56 height 14
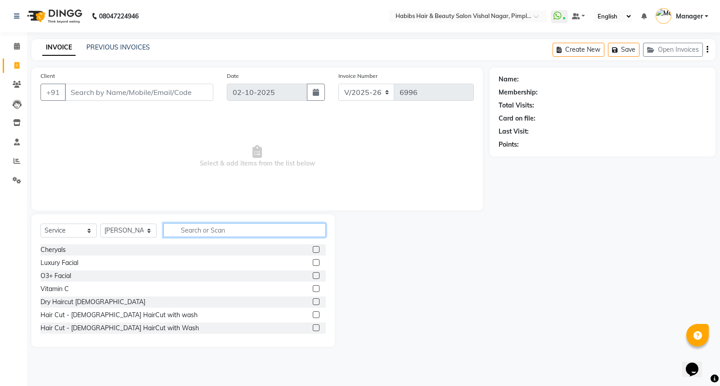
click at [217, 233] on input "text" at bounding box center [244, 230] width 162 height 14
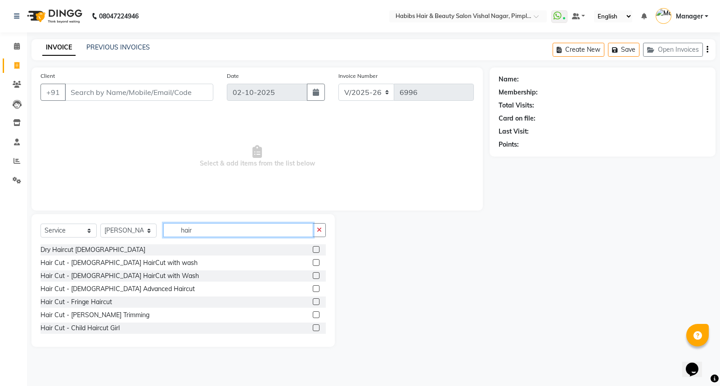
type input "hair"
click at [313, 329] on label at bounding box center [316, 328] width 7 height 7
click at [313, 329] on input "checkbox" at bounding box center [316, 328] width 6 height 6
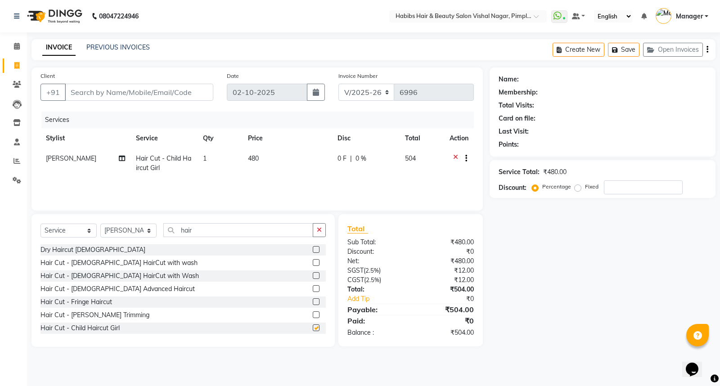
checkbox input "false"
click at [269, 161] on td "480" at bounding box center [288, 164] width 90 height 30
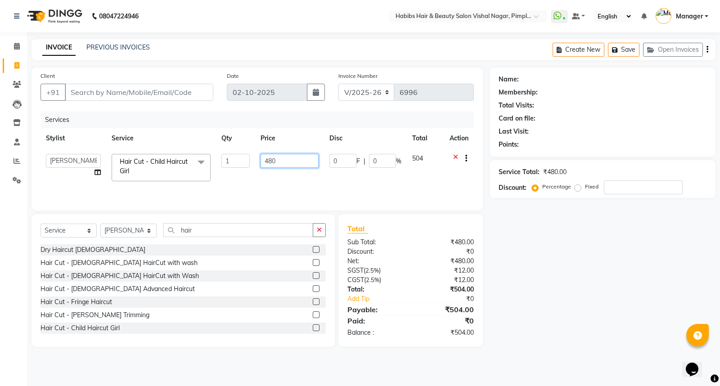
click at [297, 162] on input "480" at bounding box center [290, 161] width 58 height 14
type input "4"
type input "200"
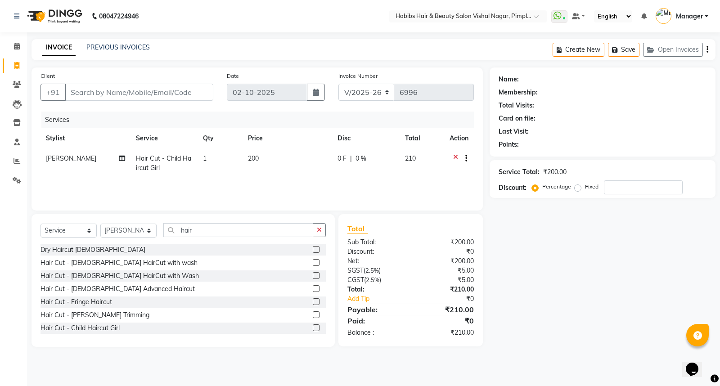
click at [551, 258] on div "Name: Membership: Total Visits: Card on file: Last Visit: Points: Service Total…" at bounding box center [606, 208] width 233 height 280
click at [709, 49] on div "Create New Save Open Invoices" at bounding box center [634, 49] width 163 height 21
click at [708, 50] on icon "button" at bounding box center [708, 50] width 2 height 0
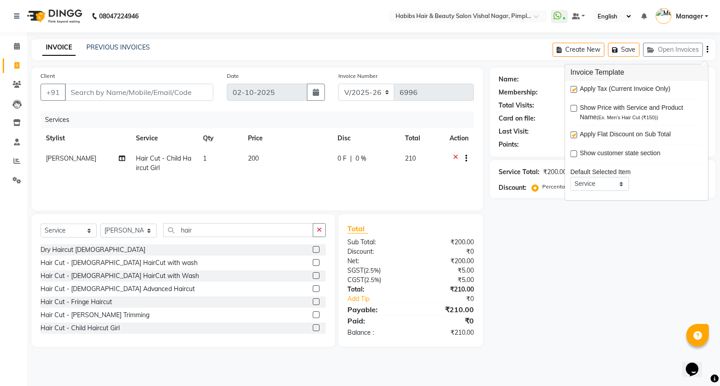
click at [574, 88] on label at bounding box center [573, 89] width 7 height 7
click at [574, 88] on input "checkbox" at bounding box center [573, 90] width 6 height 6
checkbox input "false"
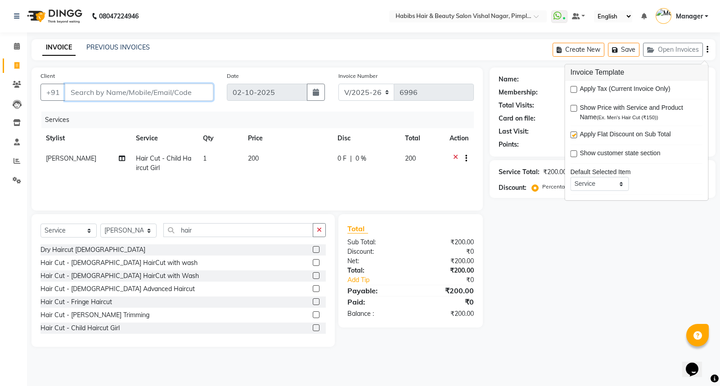
click at [107, 85] on input "Client" at bounding box center [139, 92] width 149 height 17
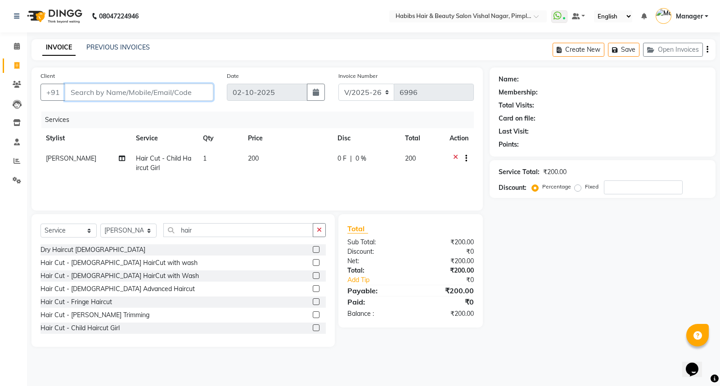
type input "7"
type input "0"
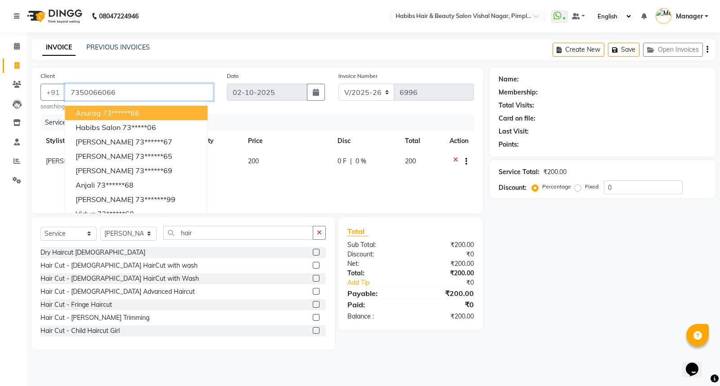
type input "7350066066"
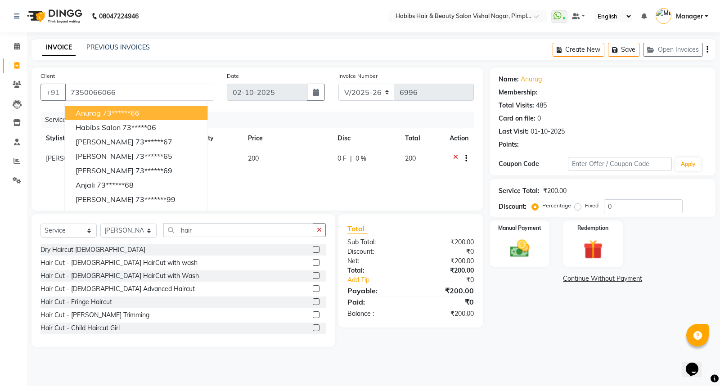
select select "1: Object"
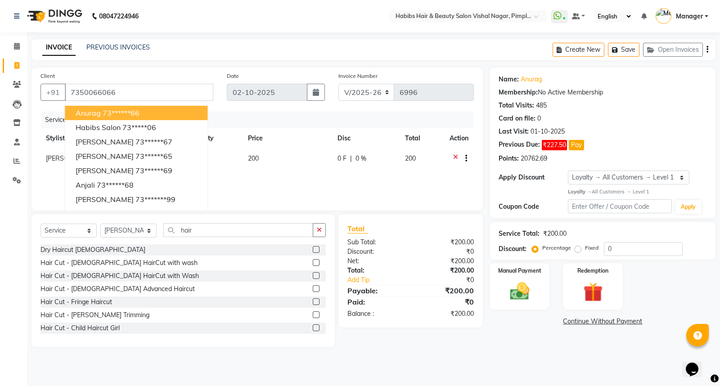
click at [150, 116] on button "anurag 73******66" at bounding box center [136, 113] width 143 height 14
type input "73******66"
select select "1: Object"
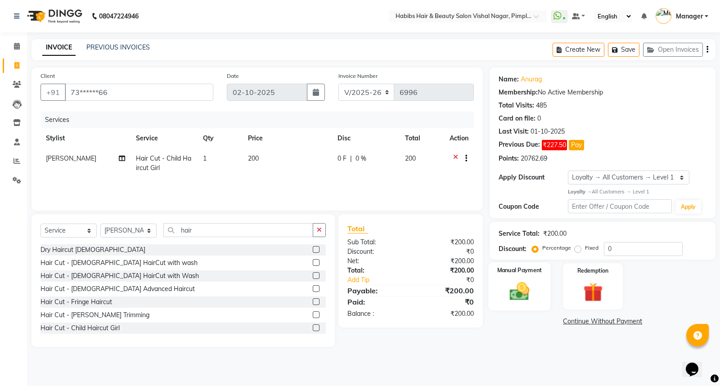
click at [532, 294] on img at bounding box center [520, 291] width 32 height 23
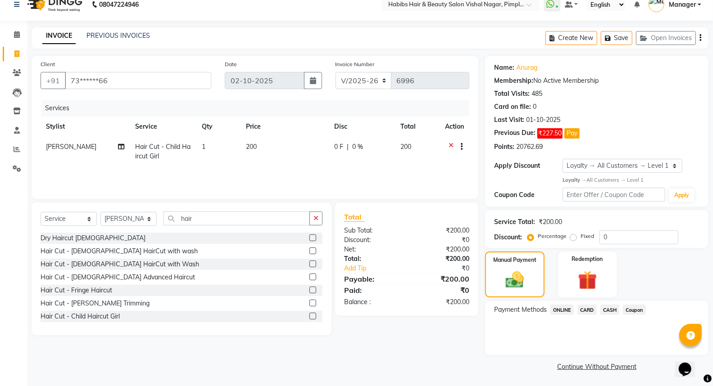
click at [558, 311] on span "ONLINE" at bounding box center [561, 310] width 23 height 10
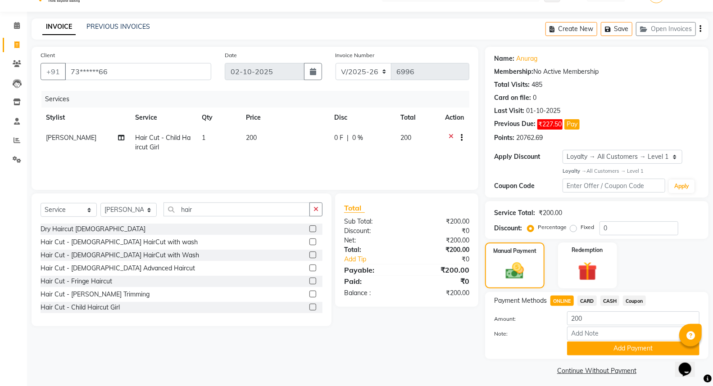
scroll to position [25, 0]
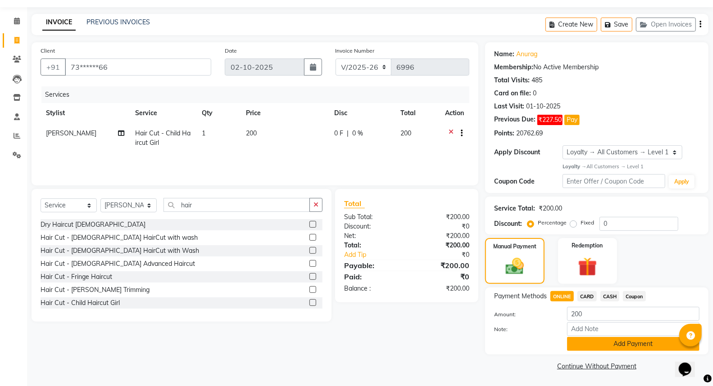
click at [623, 344] on button "Add Payment" at bounding box center [633, 344] width 132 height 14
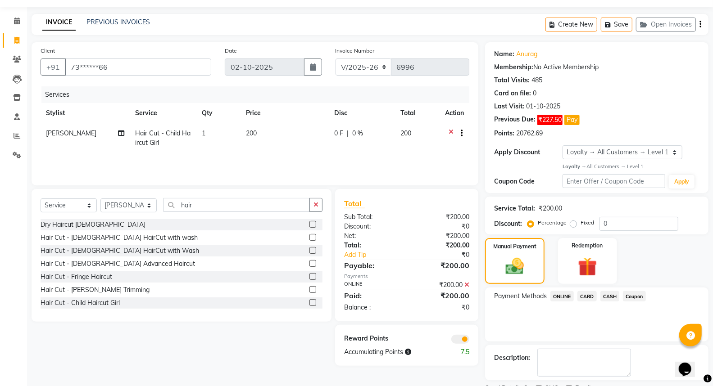
scroll to position [63, 0]
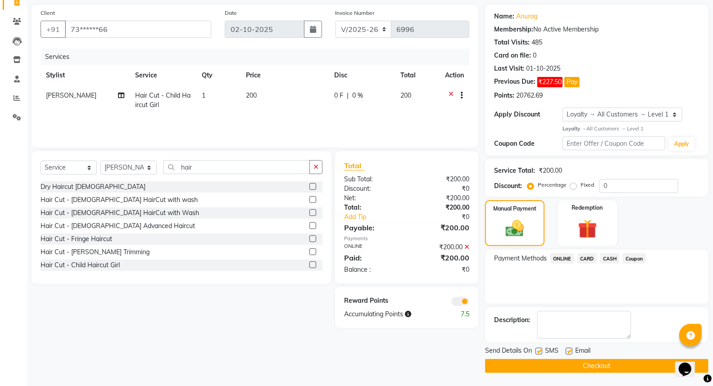
click at [608, 366] on button "Checkout" at bounding box center [596, 366] width 223 height 14
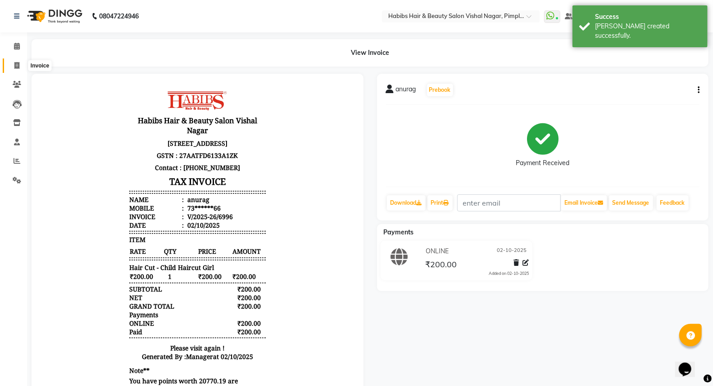
click at [15, 65] on icon at bounding box center [16, 65] width 5 height 7
select select "service"
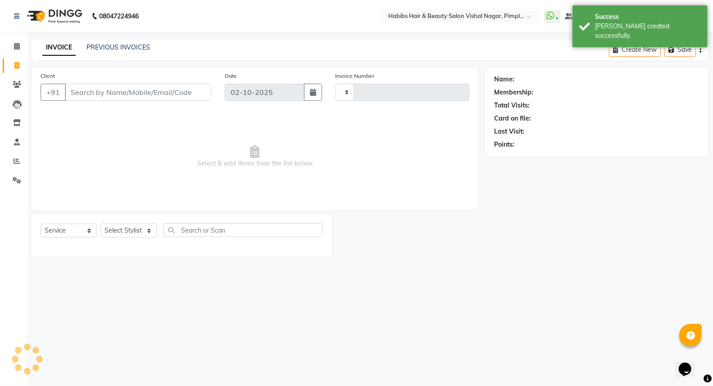
type input "6997"
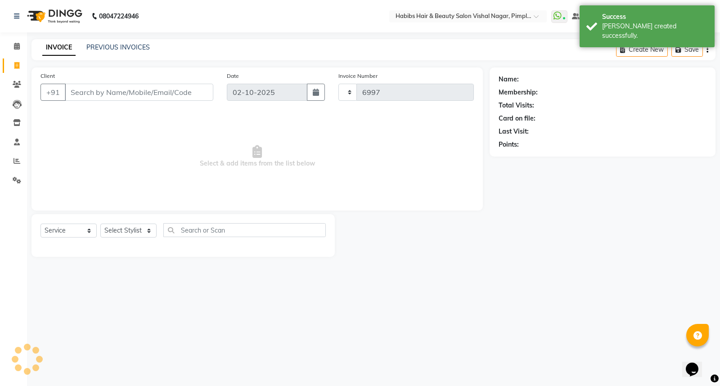
select select "5725"
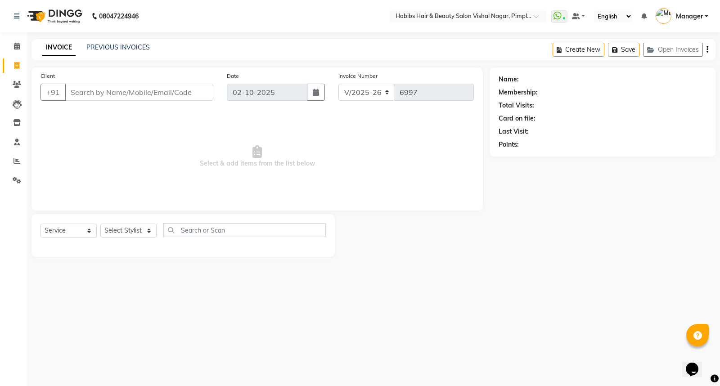
click at [122, 87] on input "Client" at bounding box center [139, 92] width 149 height 17
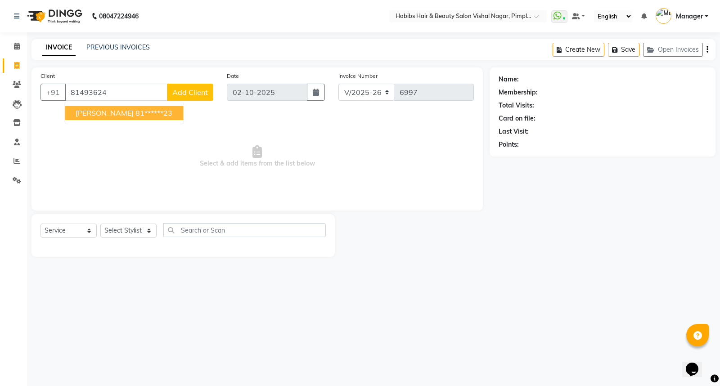
click at [135, 114] on ngb-highlight "81******23" at bounding box center [153, 112] width 37 height 9
type input "81******23"
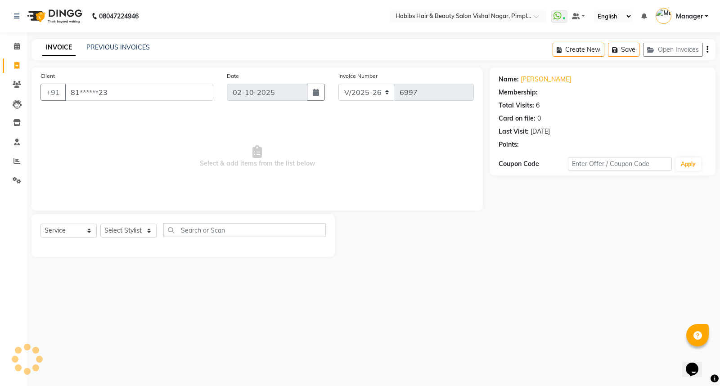
select select "1: Object"
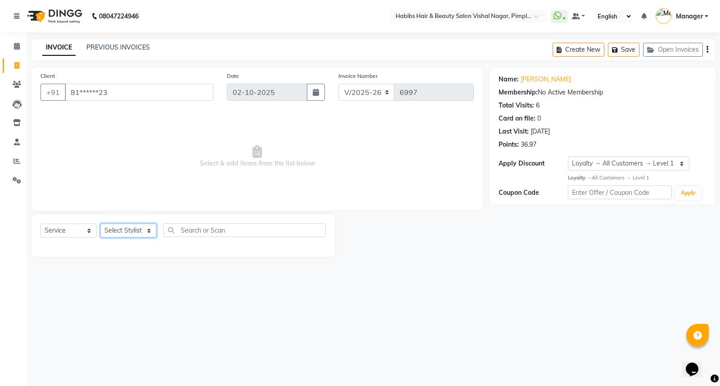
click at [140, 230] on select "Select Stylist Dhiraj Gajare Jyoti Krishna Waghmare Manager Muzammil Pritam Pri…" at bounding box center [128, 231] width 56 height 14
select select "48000"
click at [100, 224] on select "Select Stylist Dhiraj Gajare Jyoti Krishna Waghmare Manager Muzammil Pritam Pri…" at bounding box center [128, 231] width 56 height 14
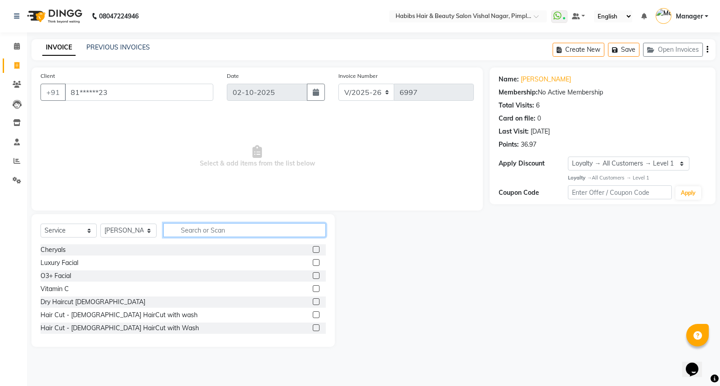
click at [205, 229] on input "text" at bounding box center [244, 230] width 162 height 14
click at [189, 232] on input "text" at bounding box center [244, 230] width 162 height 14
click at [202, 230] on input "text" at bounding box center [244, 230] width 162 height 14
click at [205, 237] on div "Select Service Product Membership Package Voucher Prepaid Gift Card Select Styl…" at bounding box center [183, 233] width 285 height 21
click at [209, 235] on input "text" at bounding box center [244, 230] width 162 height 14
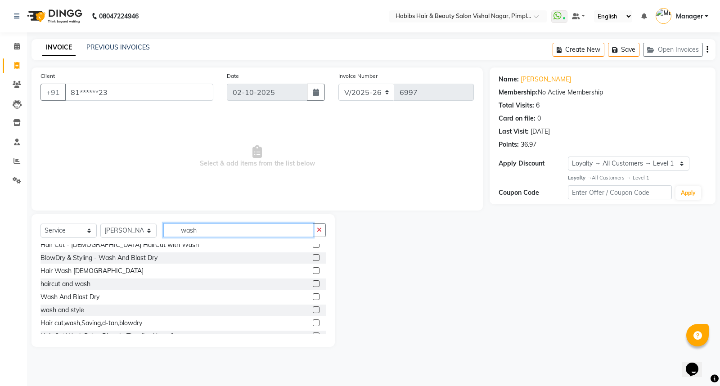
scroll to position [27, 0]
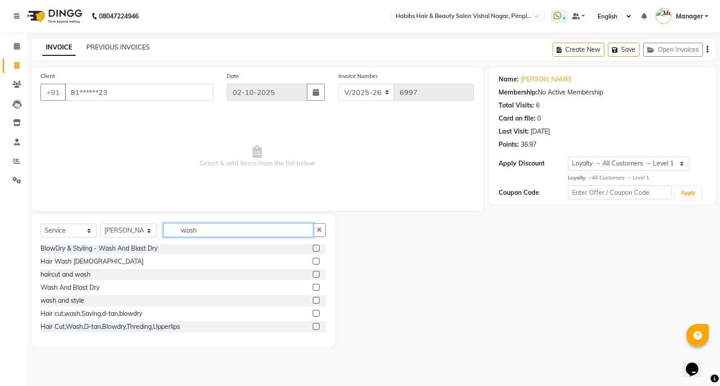
type input "wash"
click at [313, 273] on label at bounding box center [316, 274] width 7 height 7
click at [313, 273] on input "checkbox" at bounding box center [316, 275] width 6 height 6
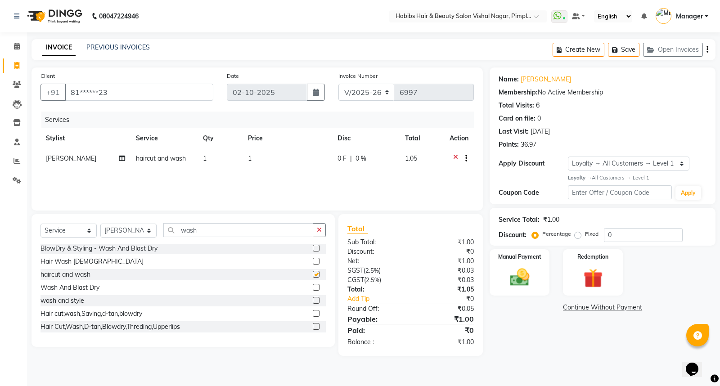
checkbox input "false"
click at [300, 176] on div "Services Stylist Service Qty Price Disc Total Action Muzammil haircut and wash …" at bounding box center [257, 157] width 433 height 90
click at [243, 156] on td "1" at bounding box center [288, 160] width 90 height 22
select select "48000"
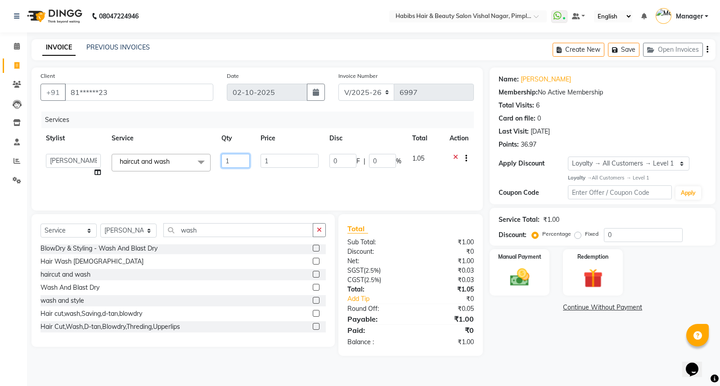
click at [241, 156] on input "1" at bounding box center [235, 161] width 28 height 14
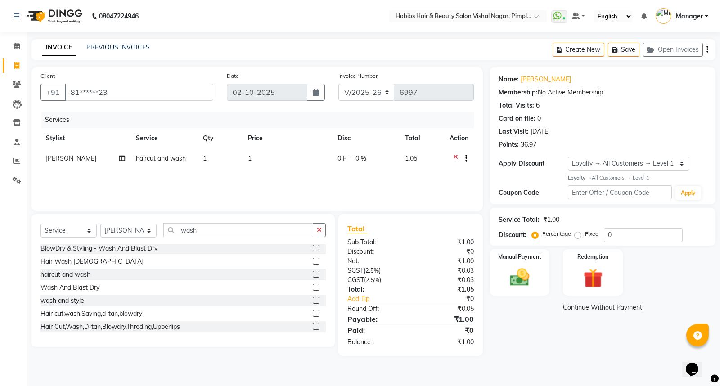
click at [269, 163] on td "1" at bounding box center [288, 160] width 90 height 22
select select "48000"
click at [269, 163] on input "1" at bounding box center [290, 161] width 58 height 14
click at [273, 161] on input "1" at bounding box center [290, 161] width 58 height 14
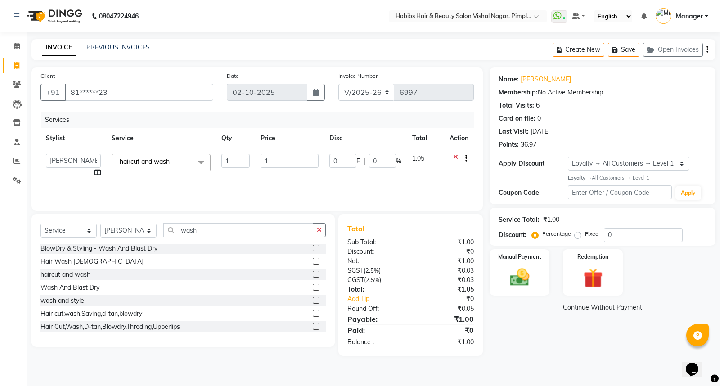
click at [273, 161] on input "1" at bounding box center [290, 161] width 58 height 14
type input "35"
click at [300, 214] on div "Client +91 81******23 Date 02-10-2025 Invoice Number V/2025 V/2025-26 6997 Serv…" at bounding box center [257, 212] width 465 height 289
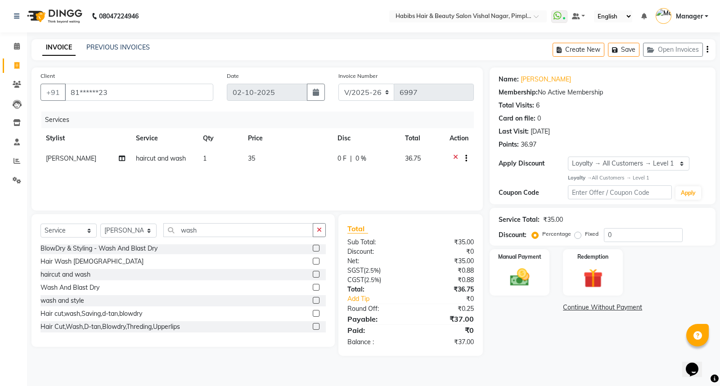
click at [302, 167] on td "35" at bounding box center [288, 160] width 90 height 22
select select "48000"
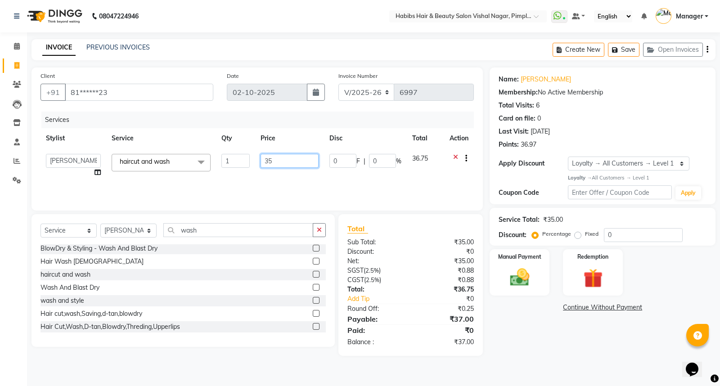
click at [298, 160] on input "35" at bounding box center [290, 161] width 58 height 14
type input "350"
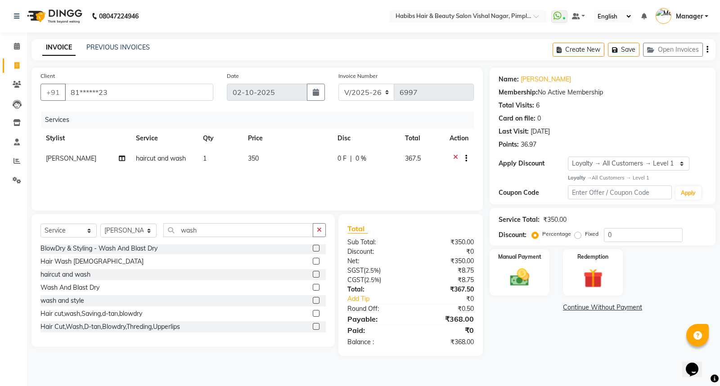
click at [704, 42] on div "Create New Save Open Invoices" at bounding box center [634, 49] width 163 height 21
click at [708, 50] on icon "button" at bounding box center [708, 50] width 2 height 0
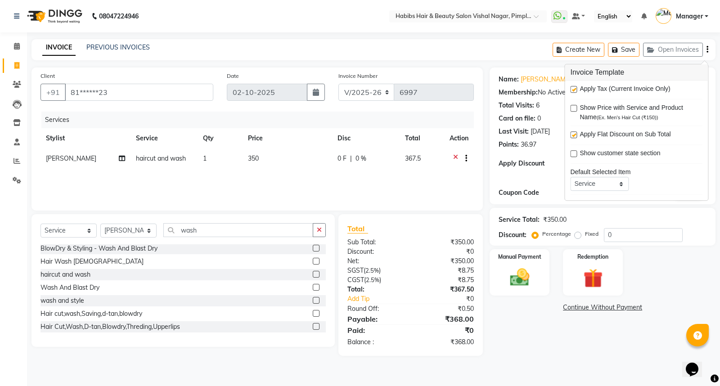
click at [575, 90] on label at bounding box center [573, 89] width 7 height 7
click at [575, 90] on input "checkbox" at bounding box center [573, 90] width 6 height 6
checkbox input "false"
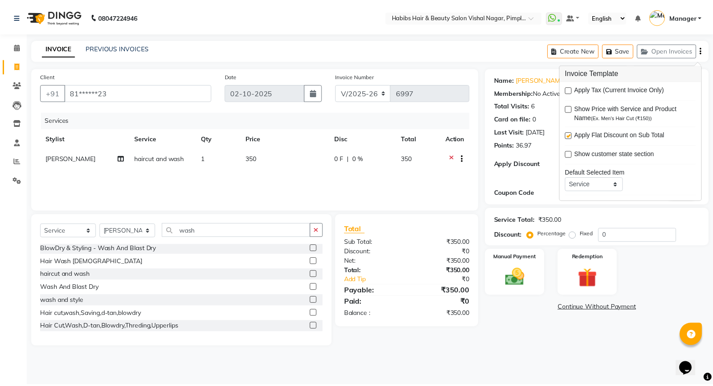
scroll to position [44, 0]
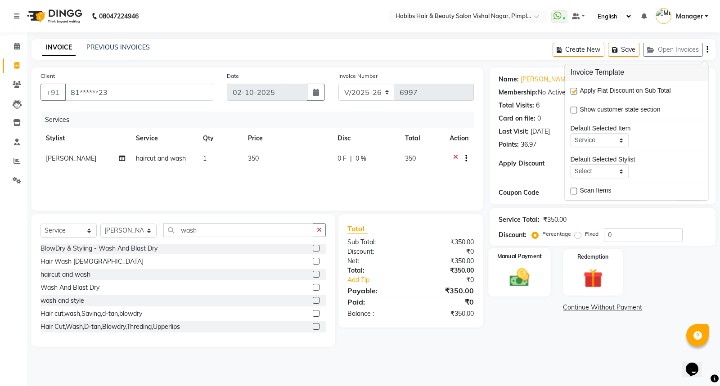
click at [523, 275] on img at bounding box center [520, 277] width 32 height 23
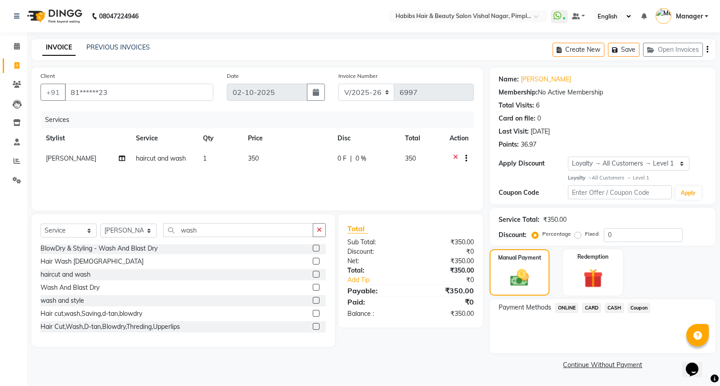
click at [568, 310] on span "ONLINE" at bounding box center [566, 308] width 23 height 10
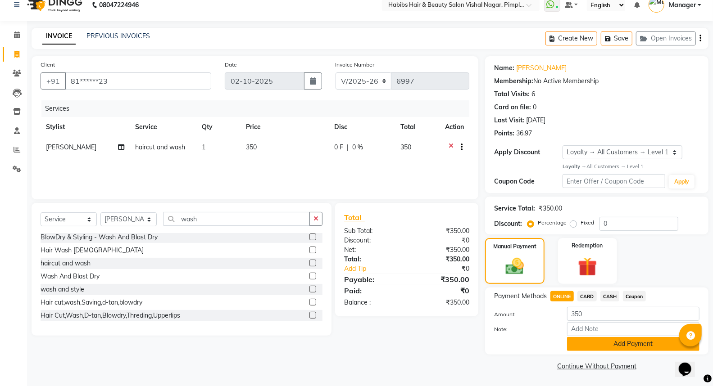
click at [587, 344] on button "Add Payment" at bounding box center [633, 344] width 132 height 14
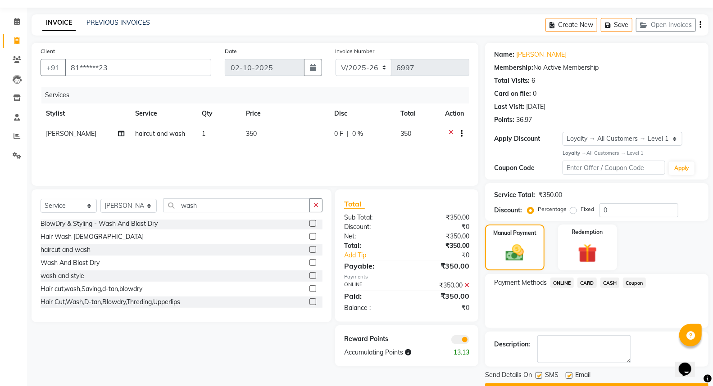
scroll to position [49, 0]
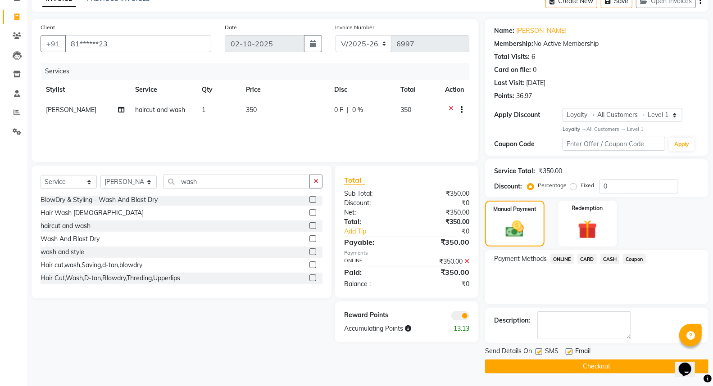
click at [557, 368] on button "Checkout" at bounding box center [596, 367] width 223 height 14
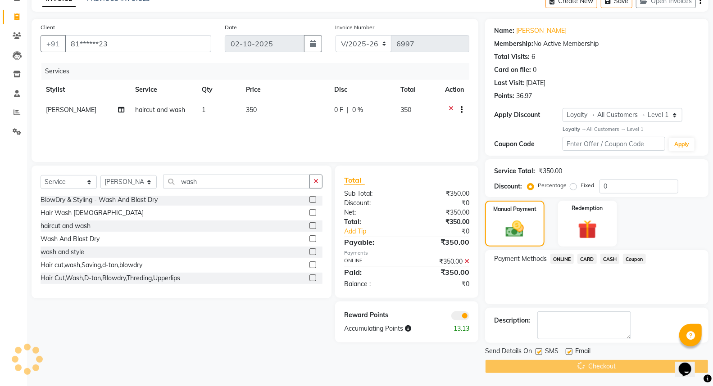
click at [557, 368] on div "Checkout" at bounding box center [596, 367] width 223 height 14
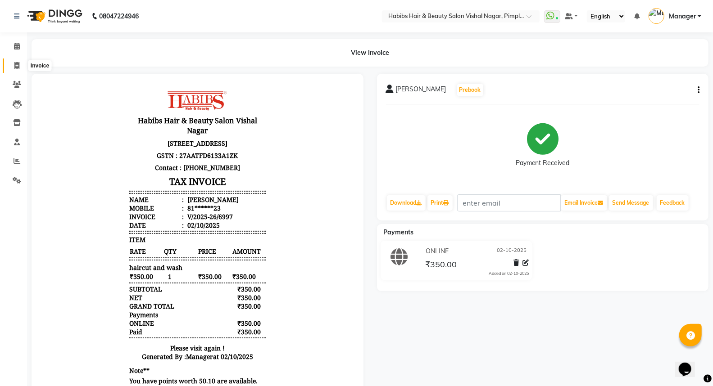
click at [17, 65] on icon at bounding box center [16, 65] width 5 height 7
select select "service"
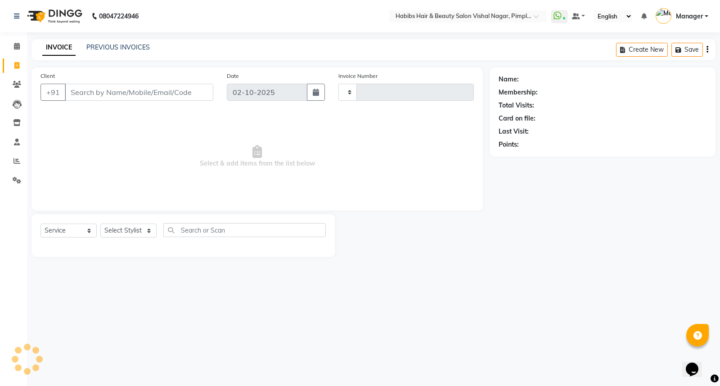
type input "6998"
select select "5725"
click at [105, 88] on input "Client" at bounding box center [139, 92] width 149 height 17
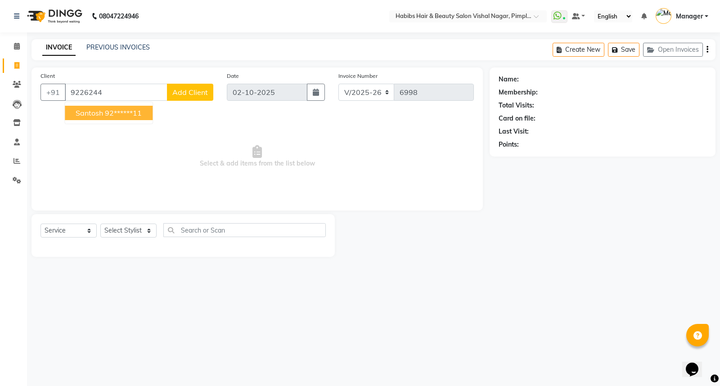
click at [109, 110] on ngb-highlight "92******11" at bounding box center [123, 112] width 37 height 9
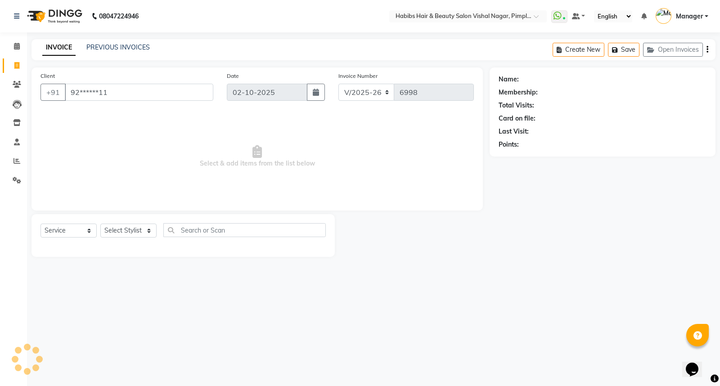
type input "92******11"
select select "2: Object"
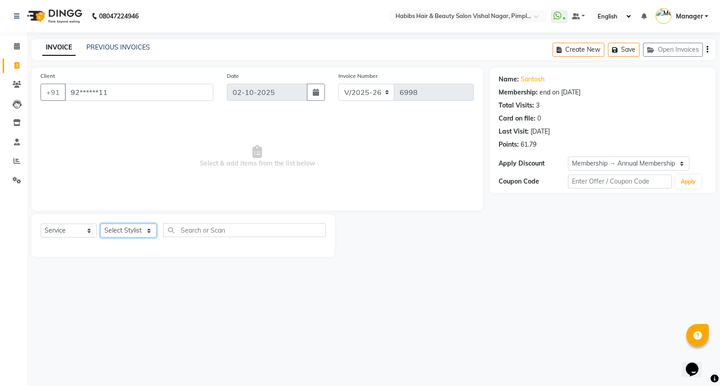
click at [122, 232] on select "Select Stylist Dhiraj Gajare Jyoti Krishna Waghmare Manager Muzammil Pritam Pri…" at bounding box center [128, 231] width 56 height 14
select select "62723"
click at [100, 224] on select "Select Stylist Dhiraj Gajare Jyoti Krishna Waghmare Manager Muzammil Pritam Pri…" at bounding box center [128, 231] width 56 height 14
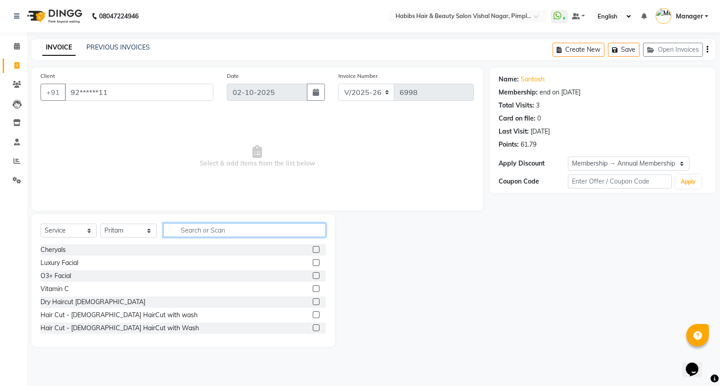
click at [204, 230] on input "text" at bounding box center [244, 230] width 162 height 14
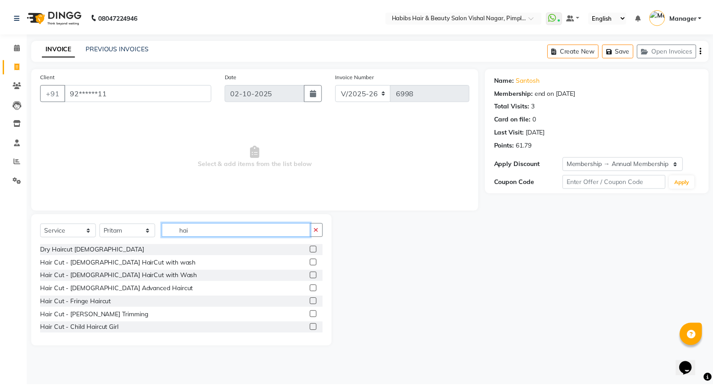
scroll to position [50, 0]
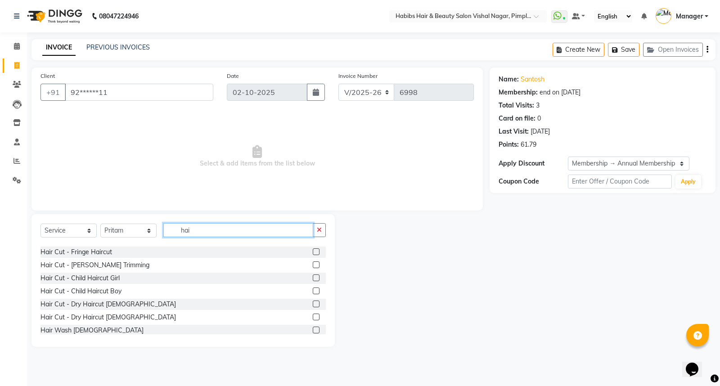
type input "hai"
click at [313, 291] on label at bounding box center [316, 291] width 7 height 7
click at [313, 291] on input "checkbox" at bounding box center [316, 292] width 6 height 6
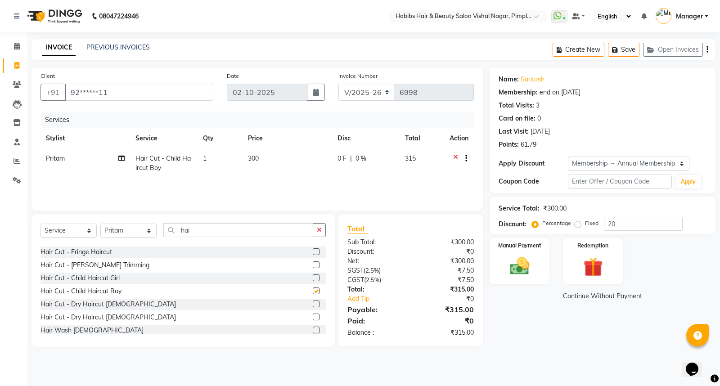
checkbox input "false"
click at [248, 178] on td "300" at bounding box center [288, 164] width 90 height 30
select select "62723"
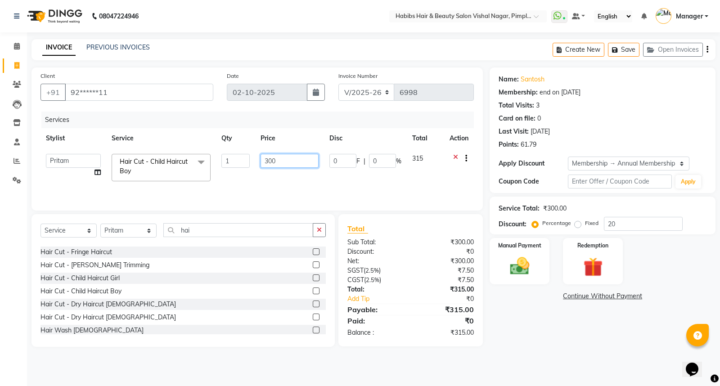
click at [284, 161] on input "300" at bounding box center [290, 161] width 58 height 14
type input "3"
type input "200"
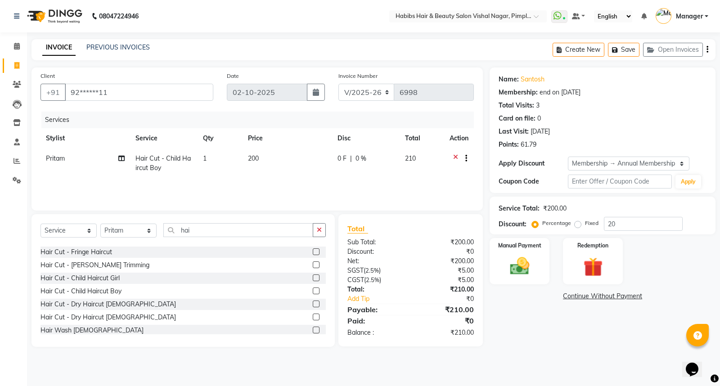
click at [541, 345] on div "Name: Santosh Membership: end on 02-08-2026 Total Visits: 3 Card on file: 0 Las…" at bounding box center [606, 208] width 233 height 280
click at [708, 50] on icon "button" at bounding box center [708, 50] width 2 height 0
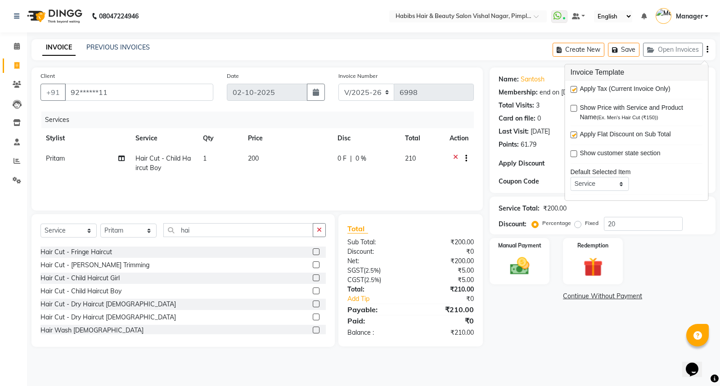
click at [573, 92] on label at bounding box center [573, 89] width 7 height 7
click at [573, 92] on input "checkbox" at bounding box center [573, 90] width 6 height 6
checkbox input "false"
click at [521, 255] on img at bounding box center [520, 266] width 32 height 23
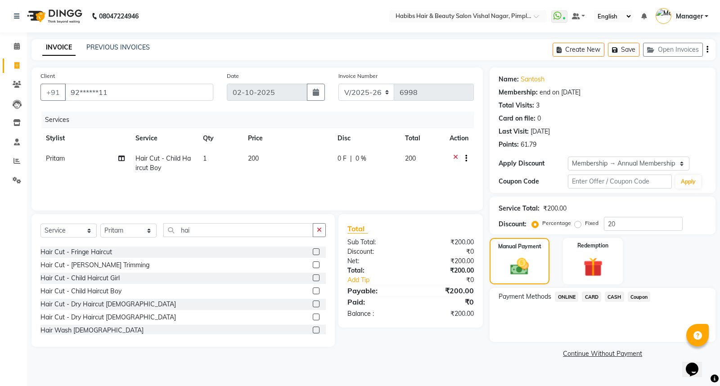
click at [564, 296] on span "ONLINE" at bounding box center [566, 297] width 23 height 10
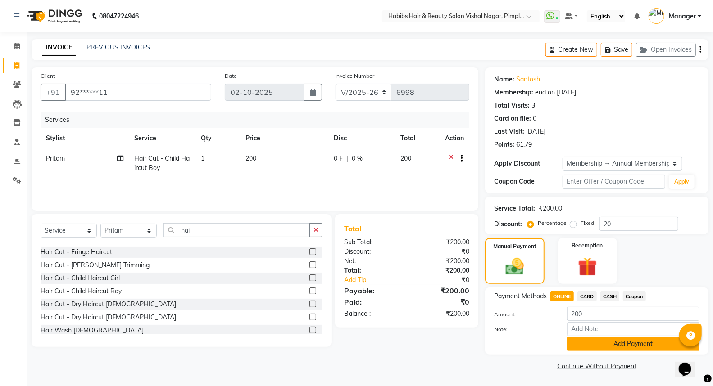
click at [613, 343] on button "Add Payment" at bounding box center [633, 344] width 132 height 14
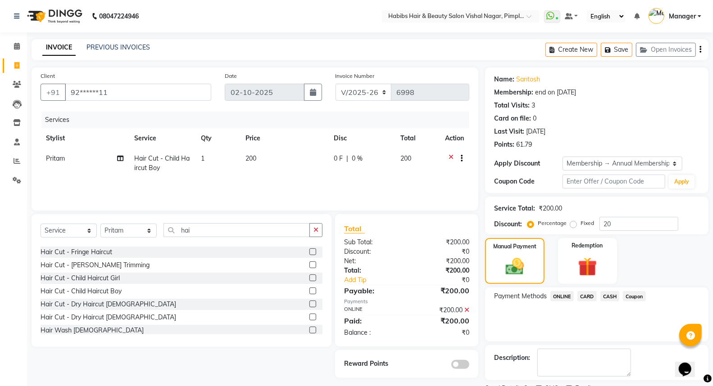
scroll to position [38, 0]
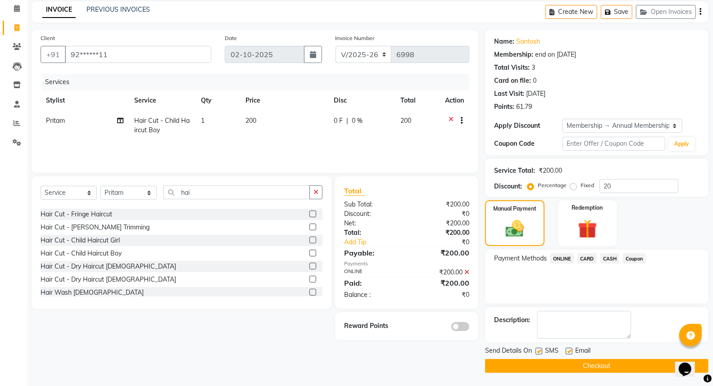
click at [465, 327] on span at bounding box center [460, 326] width 18 height 9
click at [469, 328] on input "checkbox" at bounding box center [469, 328] width 0 height 0
click at [613, 366] on button "Checkout" at bounding box center [596, 366] width 223 height 14
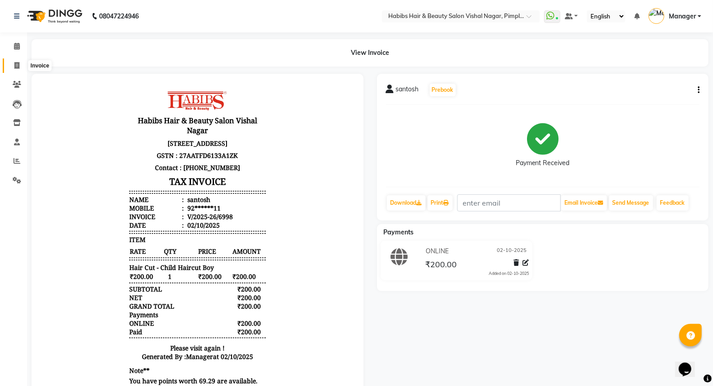
click at [14, 65] on icon at bounding box center [16, 65] width 5 height 7
select select "service"
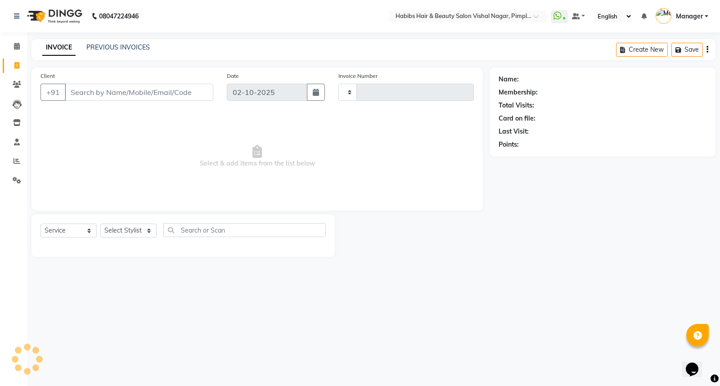
type input "6999"
select select "5725"
click at [126, 47] on link "PREVIOUS INVOICES" at bounding box center [117, 47] width 63 height 8
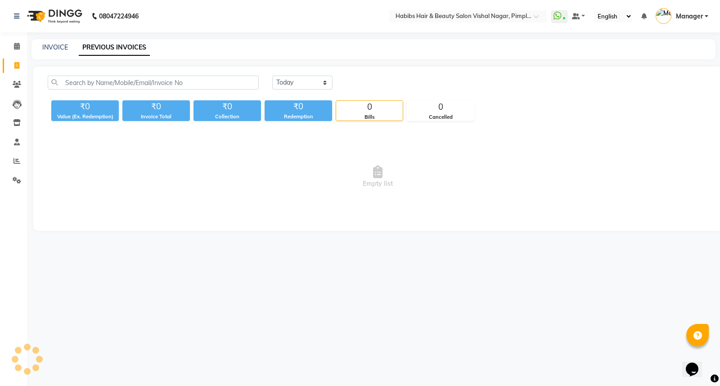
click at [126, 47] on link "PREVIOUS INVOICES" at bounding box center [114, 48] width 71 height 16
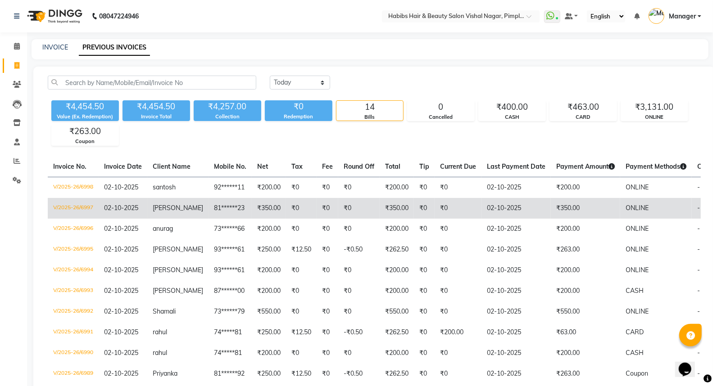
click at [579, 208] on td "₹350.00" at bounding box center [585, 208] width 69 height 21
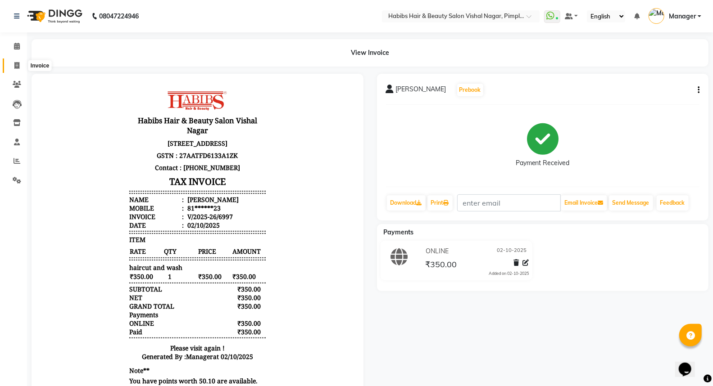
click at [14, 65] on icon at bounding box center [16, 65] width 5 height 7
select select "5725"
select select "service"
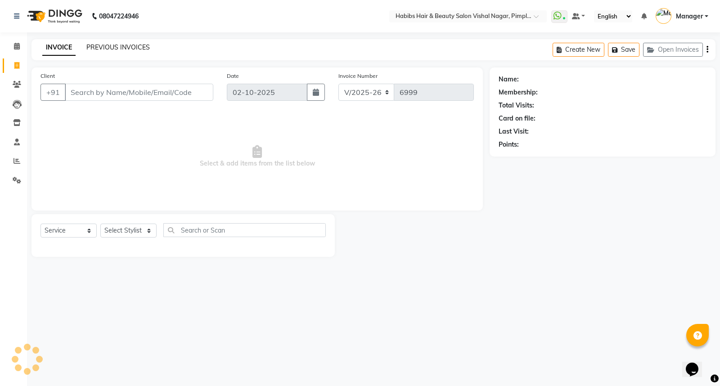
click at [117, 46] on link "PREVIOUS INVOICES" at bounding box center [117, 47] width 63 height 8
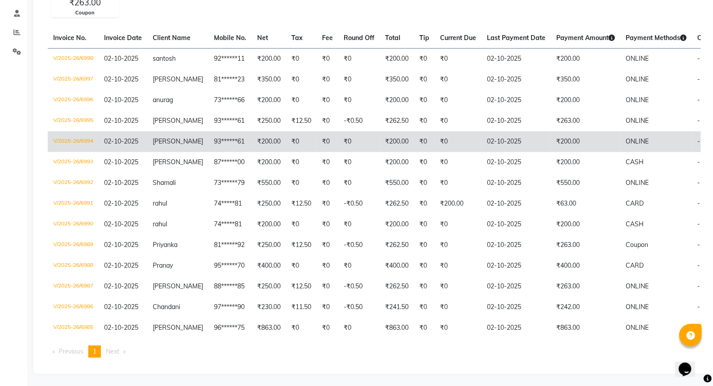
scroll to position [135, 0]
